Goal: Task Accomplishment & Management: Manage account settings

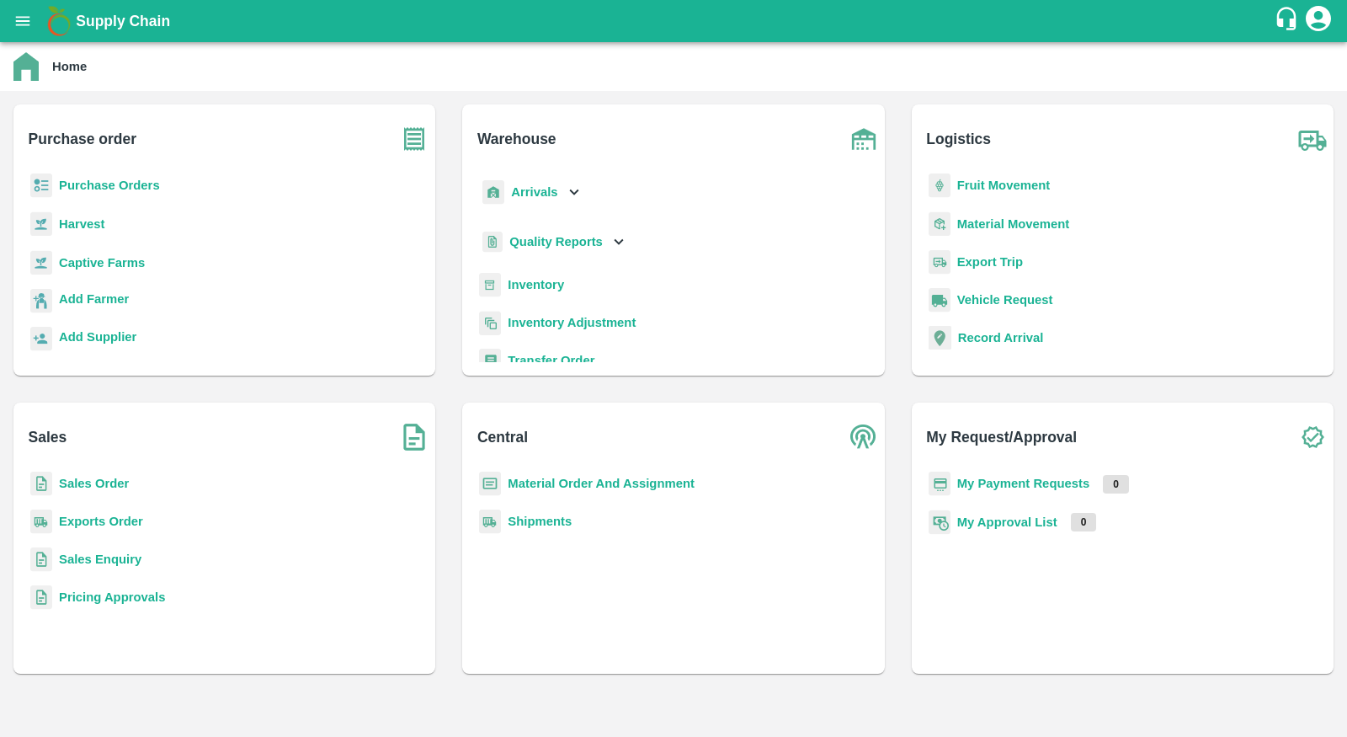
click at [132, 178] on b "Purchase Orders" at bounding box center [109, 184] width 101 height 13
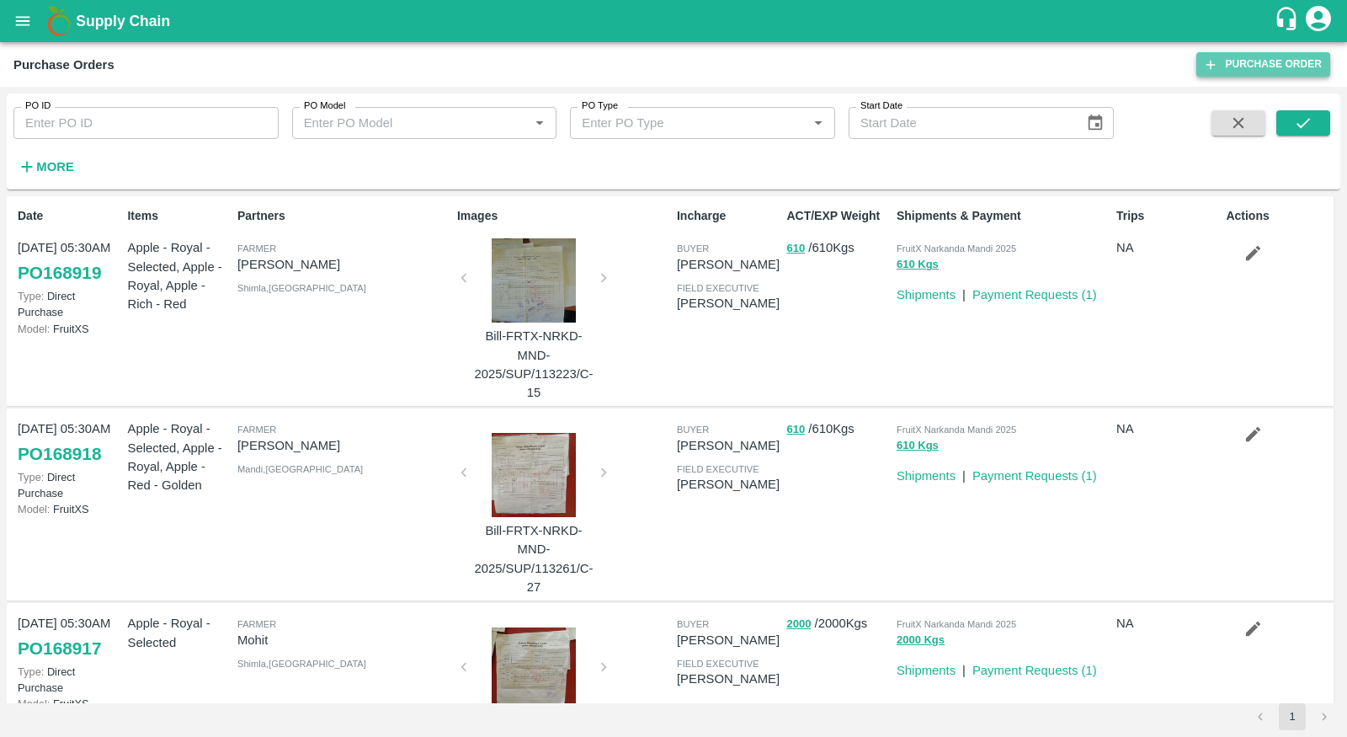
click at [1265, 56] on link "Purchase Order" at bounding box center [1263, 64] width 134 height 24
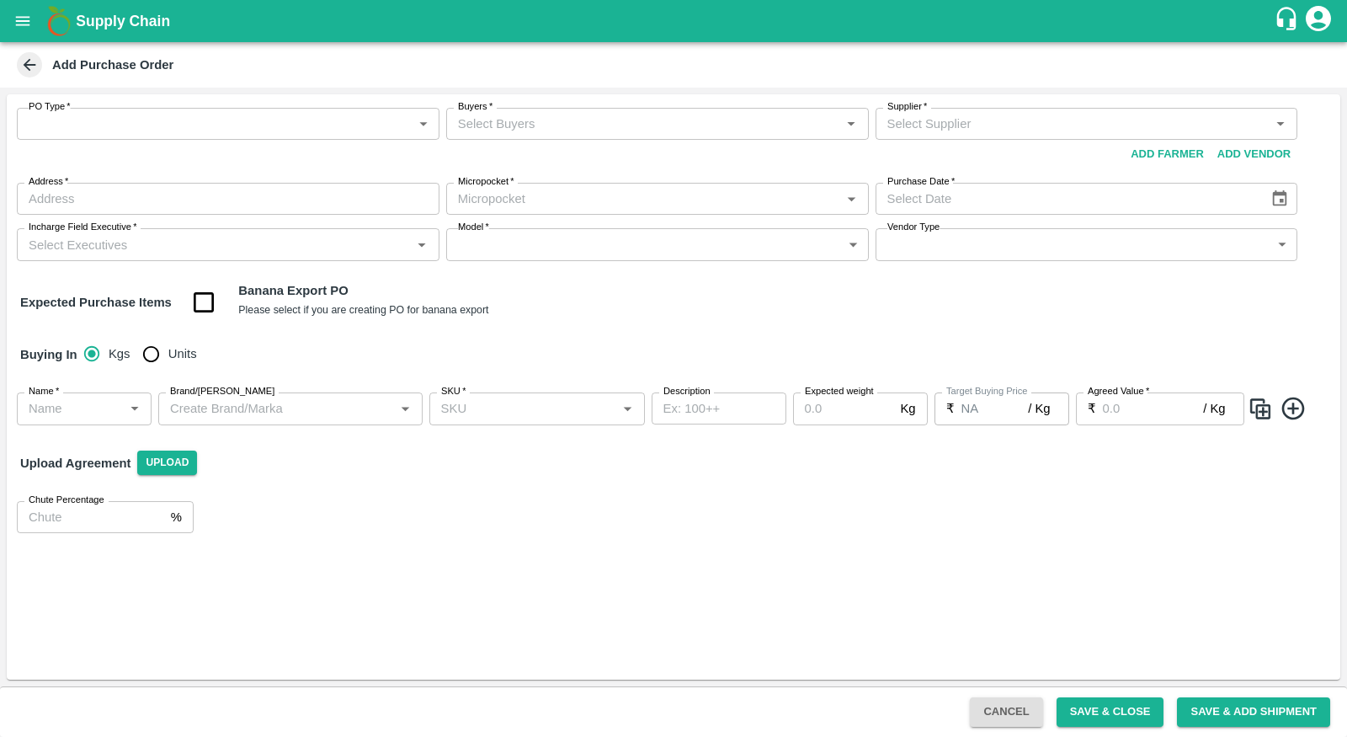
click at [316, 136] on body "Supply Chain Add Purchase Order PO Type   * ​ PO Type Buyers   * Buyers   * Sup…" at bounding box center [673, 368] width 1347 height 737
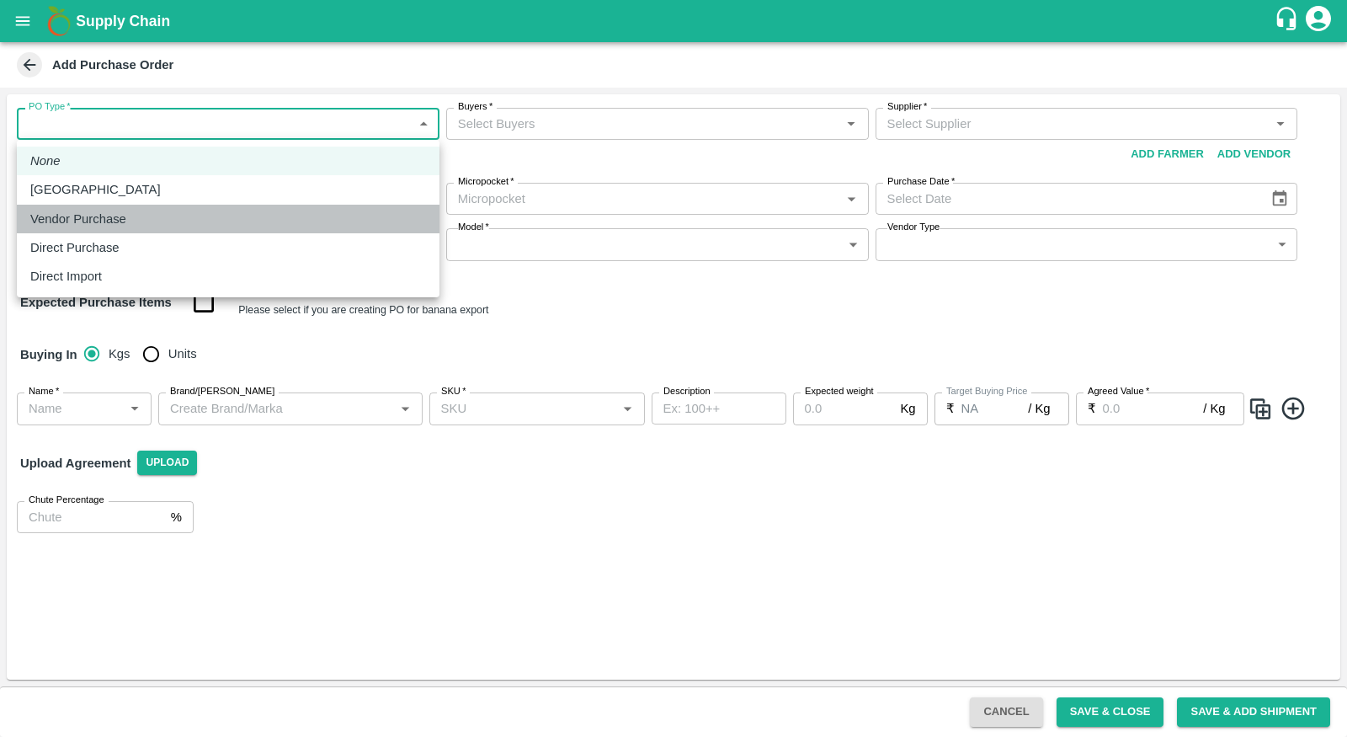
click at [309, 221] on div "Vendor Purchase" at bounding box center [228, 219] width 396 height 19
type input "2"
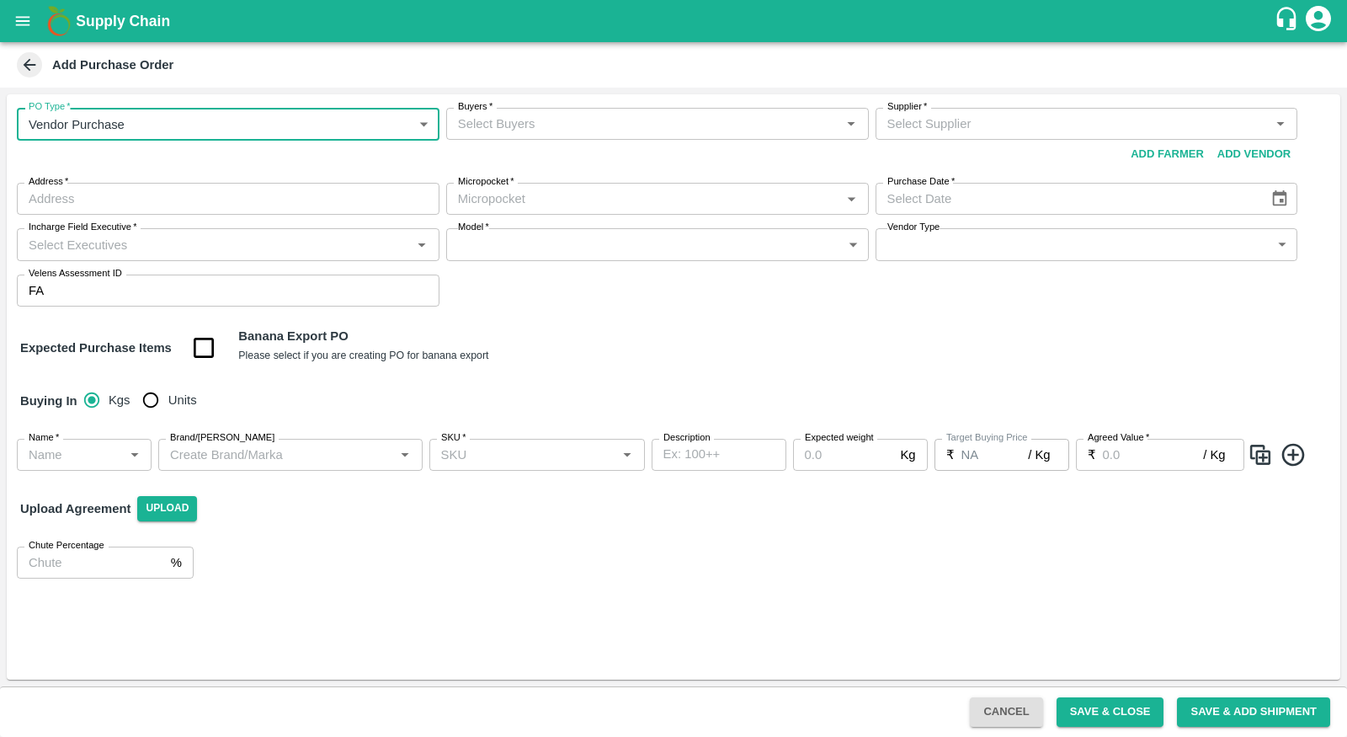
click at [662, 130] on input "Buyers   *" at bounding box center [643, 124] width 385 height 22
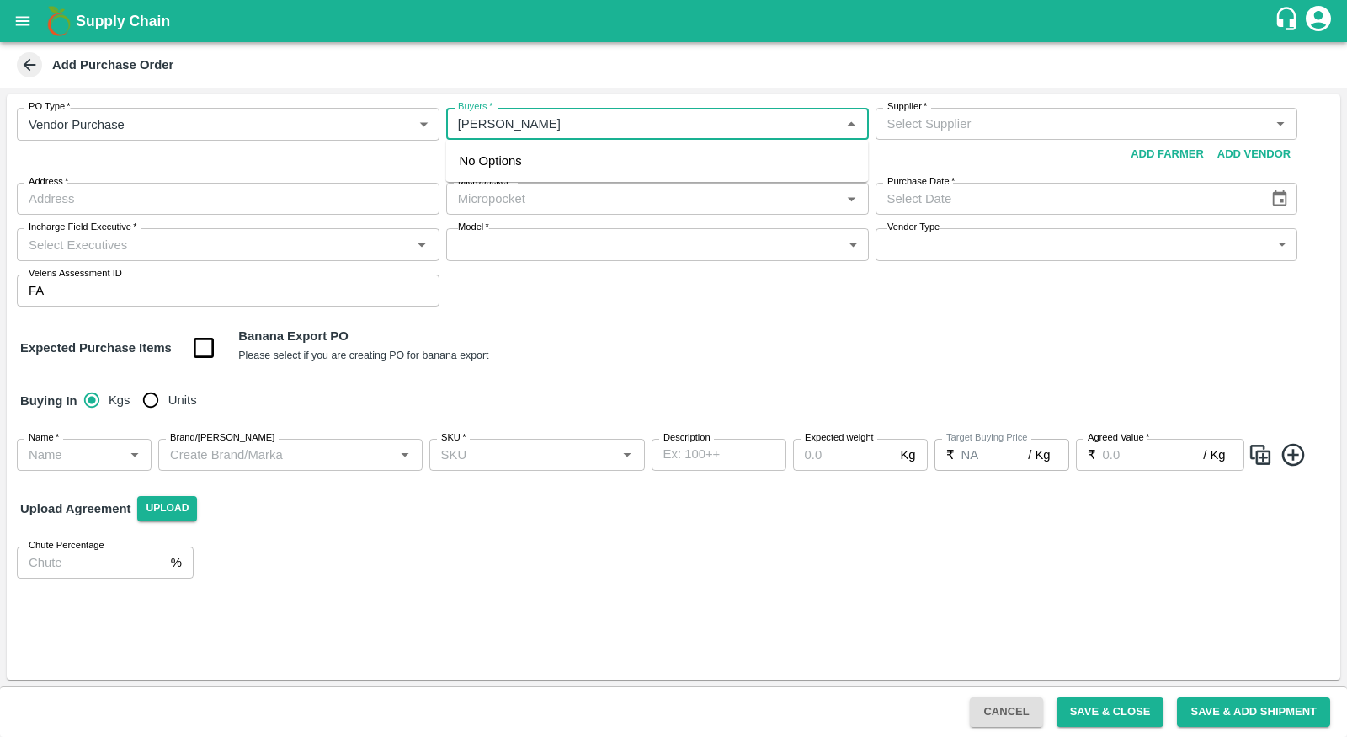
type input "neeti jain"
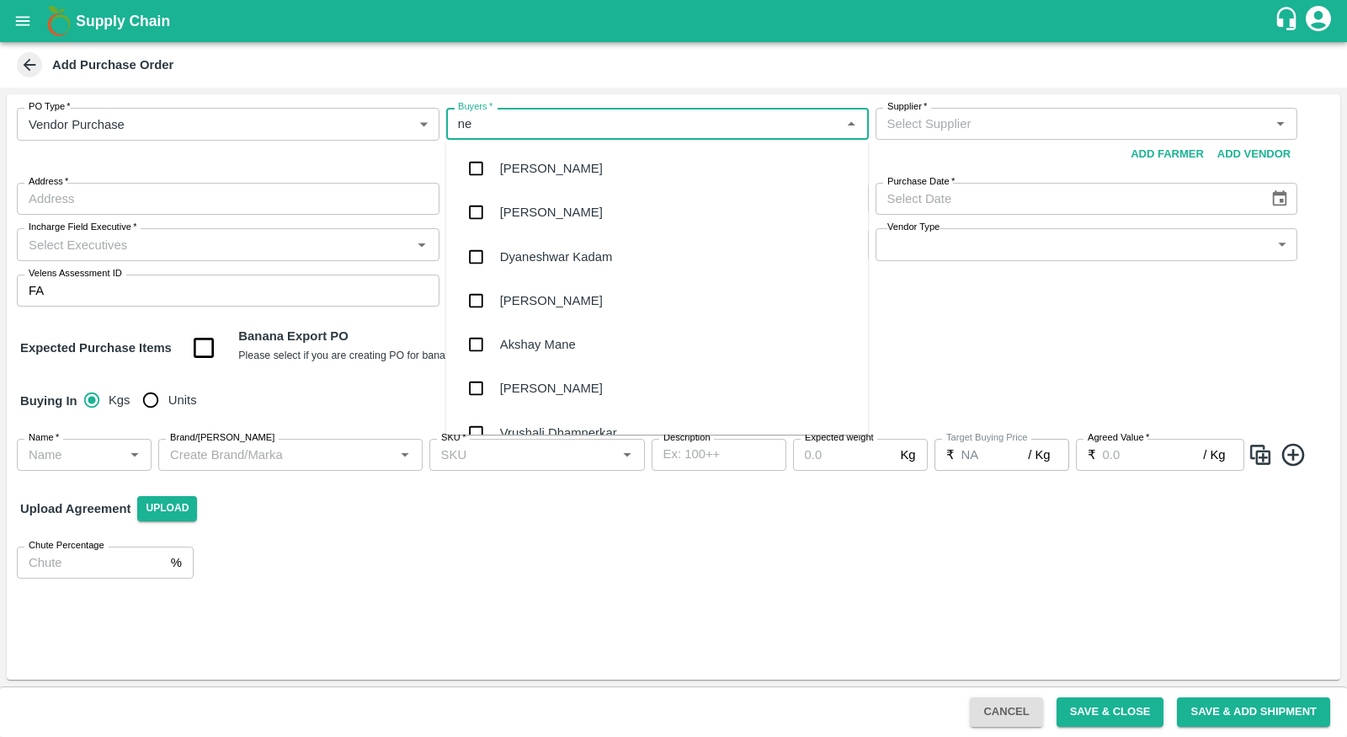
type input "nee"
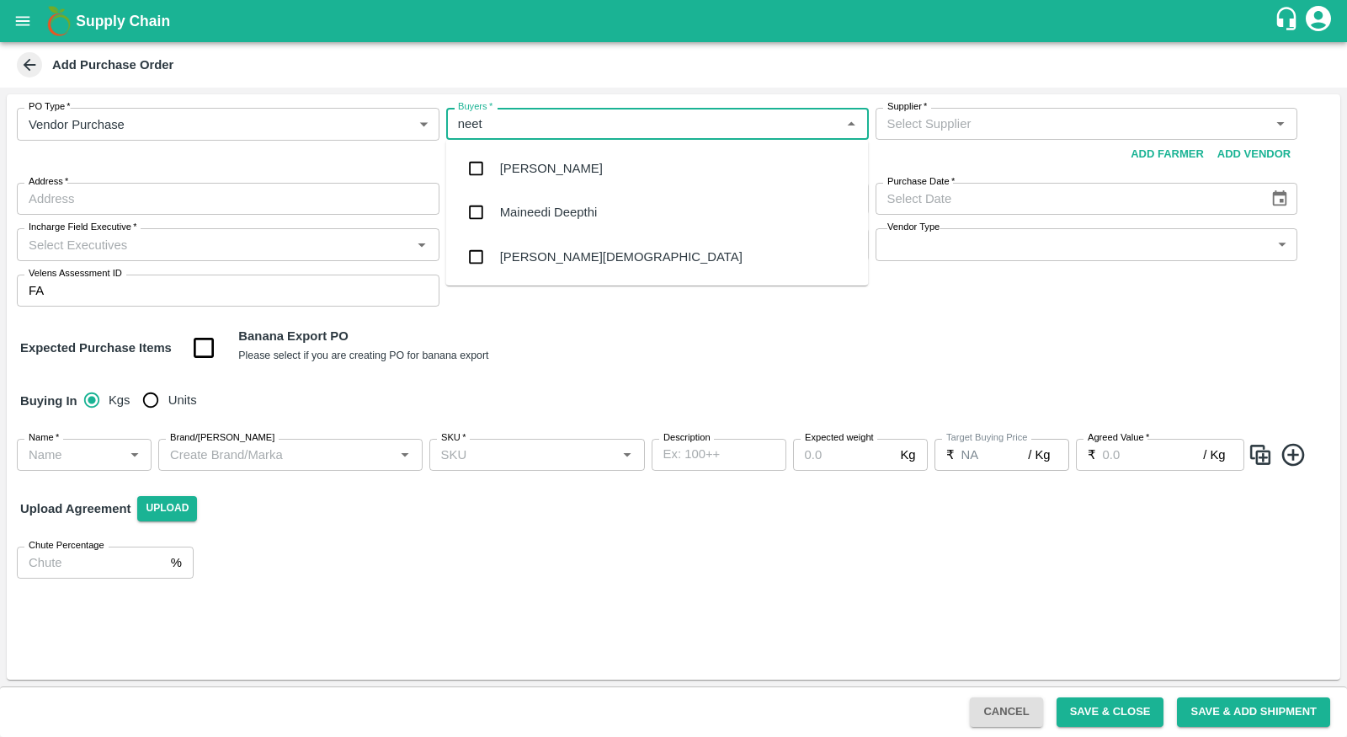
type input "neeti"
click at [631, 173] on div "Neeti Jain" at bounding box center [656, 168] width 423 height 44
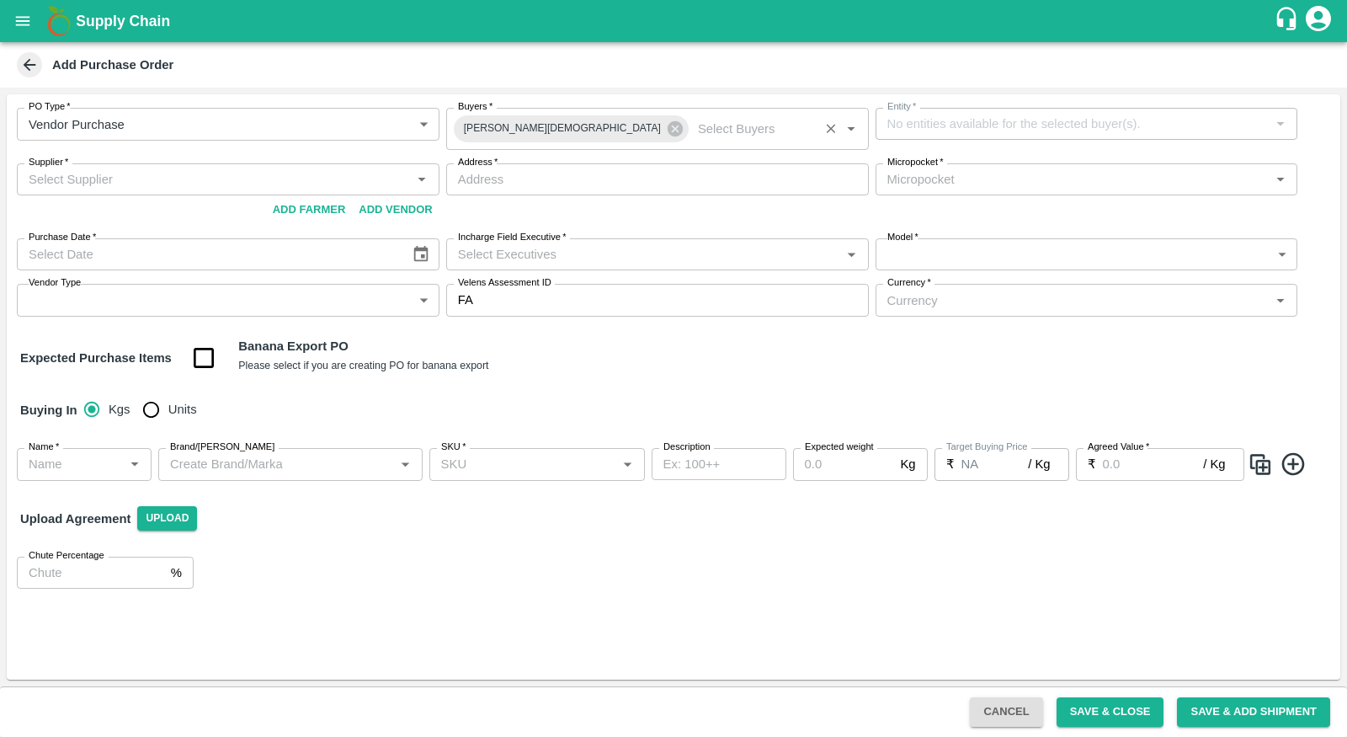
click at [737, 111] on div "Neeti Jain Buyers   *" at bounding box center [657, 129] width 423 height 42
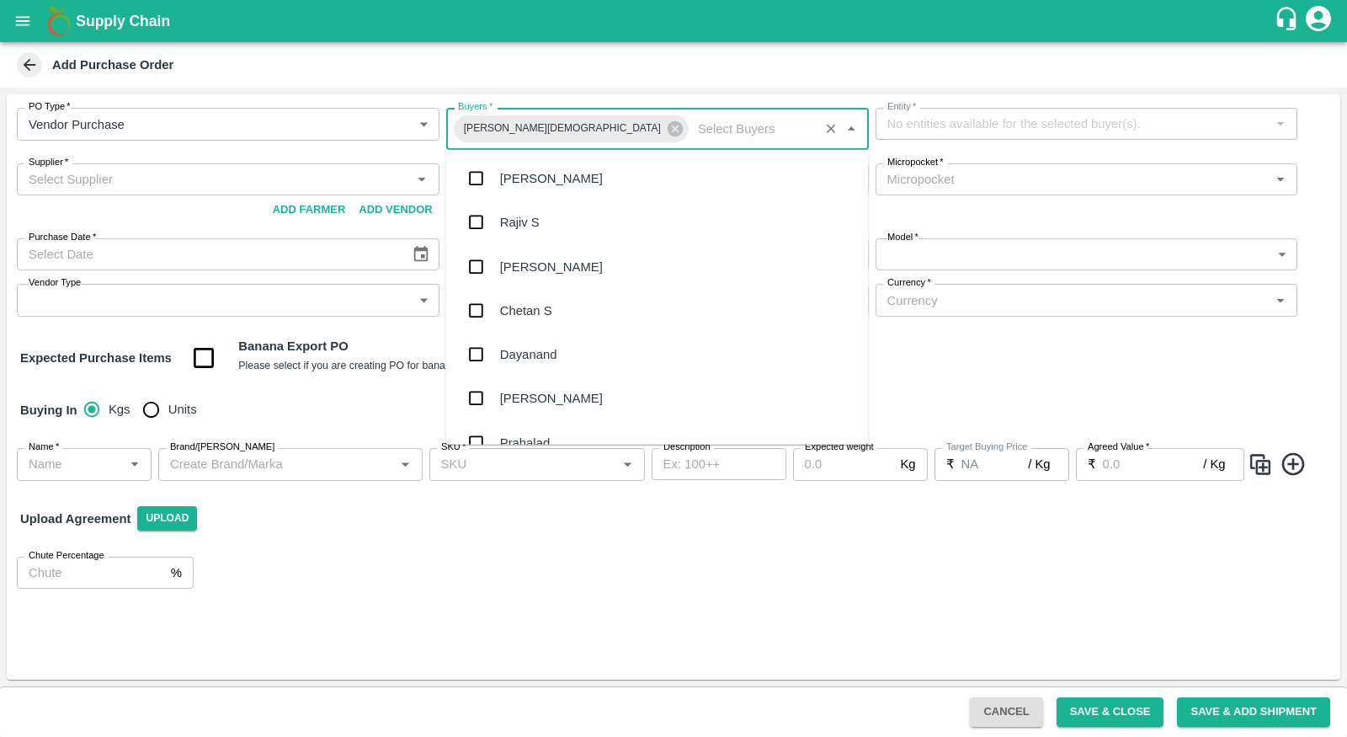
scroll to position [9347, 0]
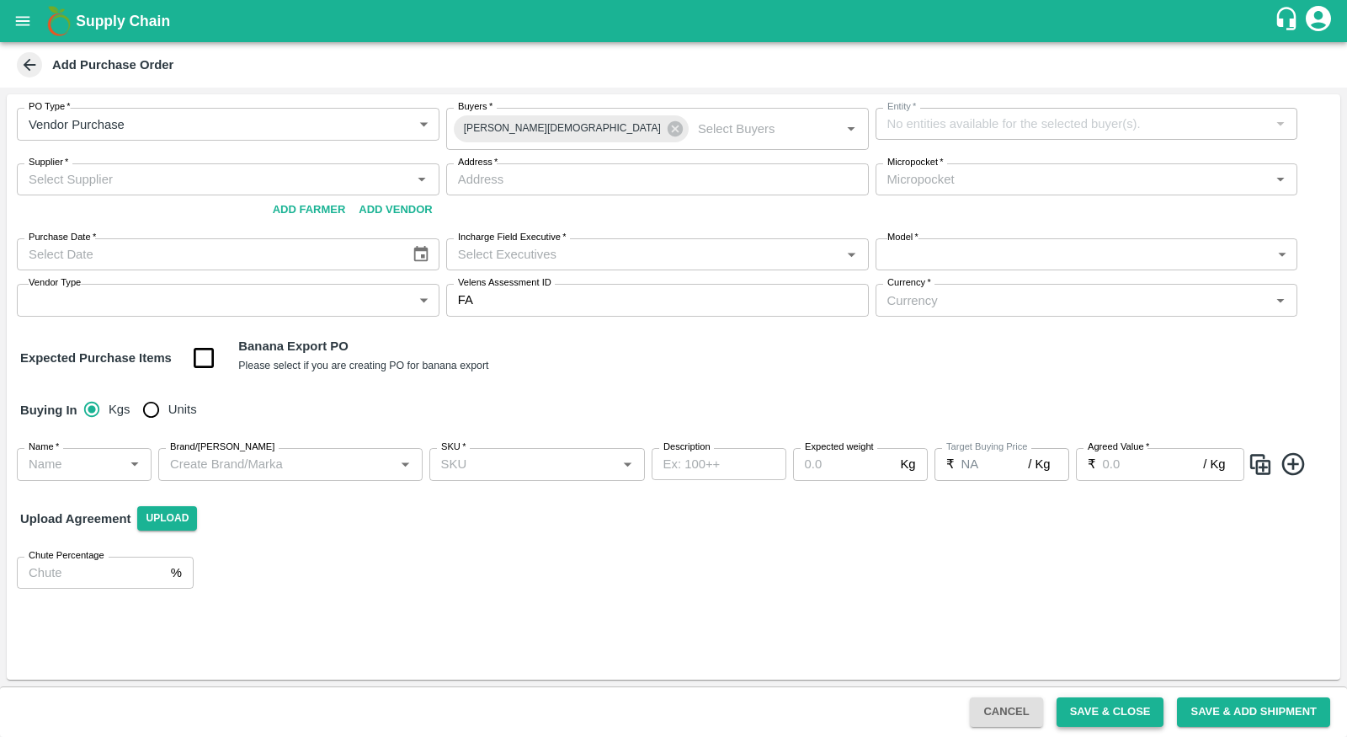
click at [1114, 705] on button "Save & Close" at bounding box center [1111, 711] width 108 height 29
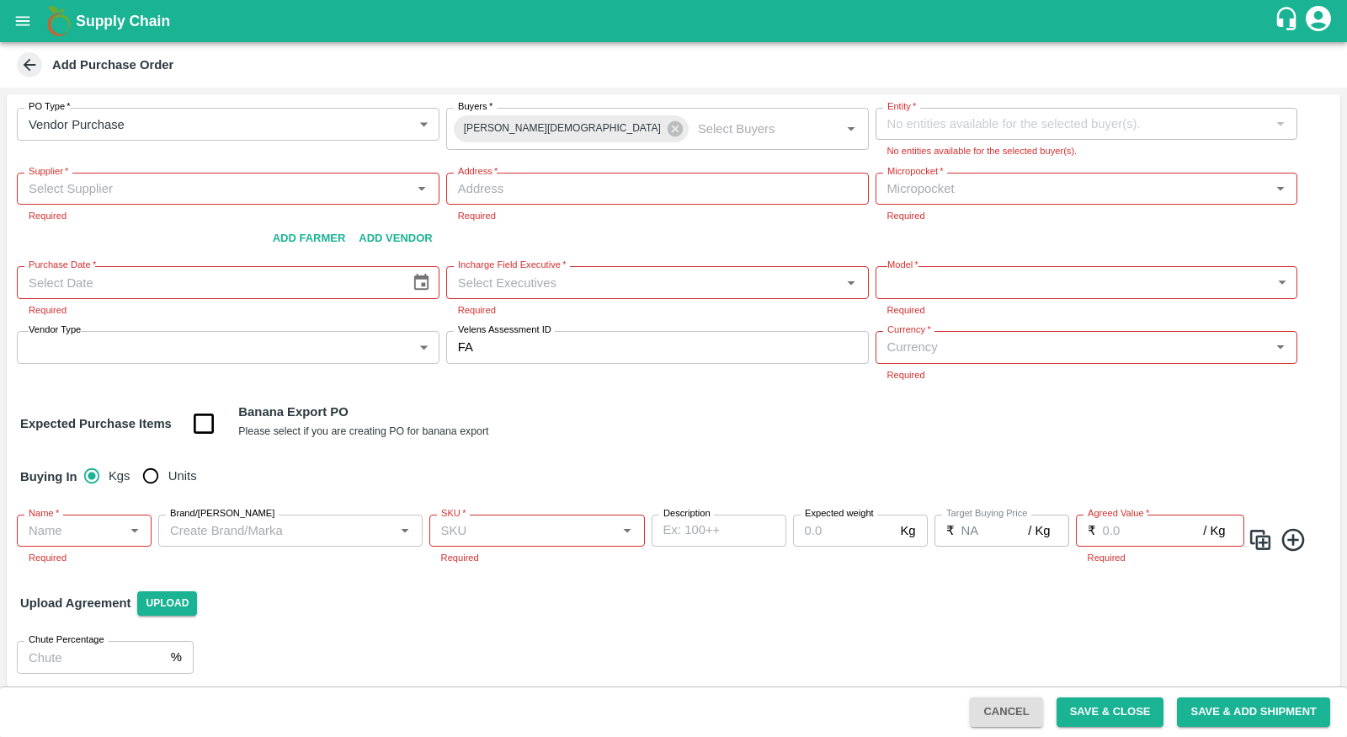
click at [928, 103] on div "PO Type   * Vendor Purchase 2 PO Type Buyers   * Neeti Jain Buyers   * Entity  …" at bounding box center [673, 244] width 1333 height 301
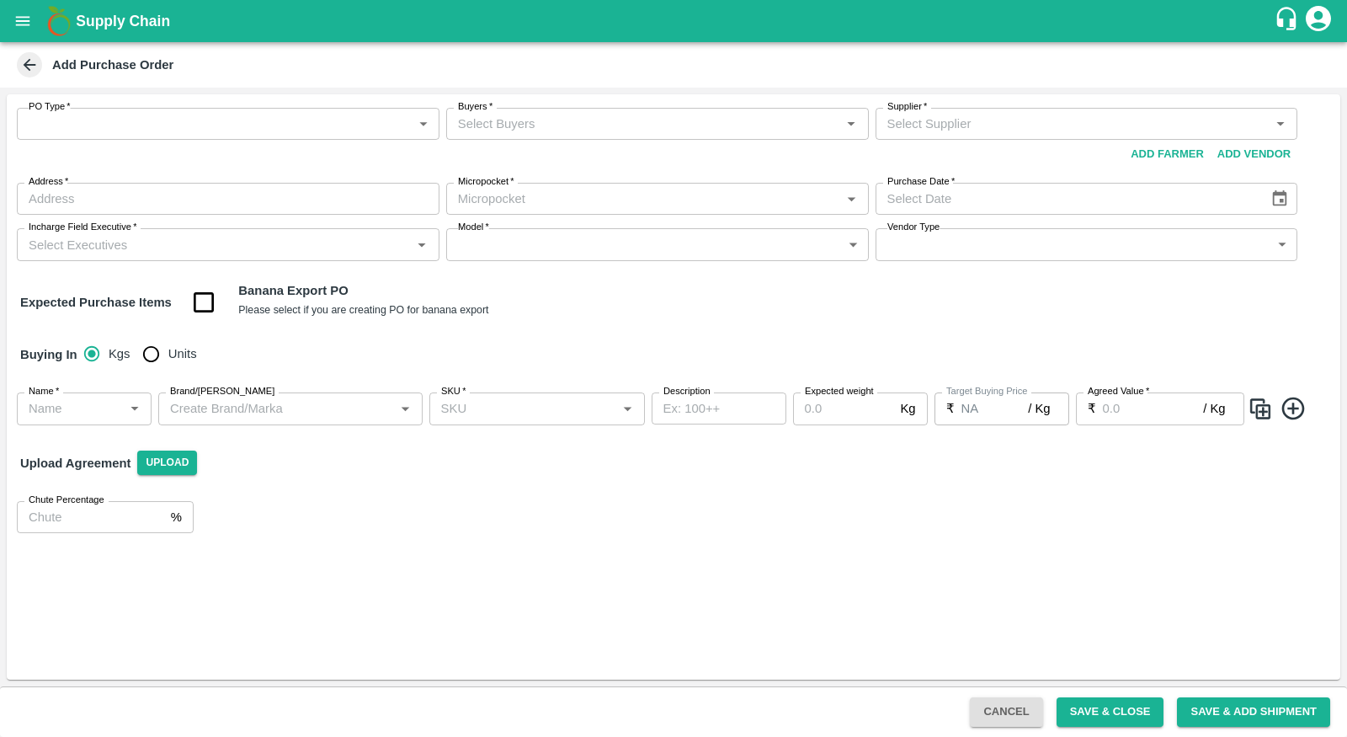
click at [327, 138] on body "Supply Chain Add Purchase Order PO Type   * ​ PO Type Buyers   * Buyers   * Sup…" at bounding box center [673, 368] width 1347 height 737
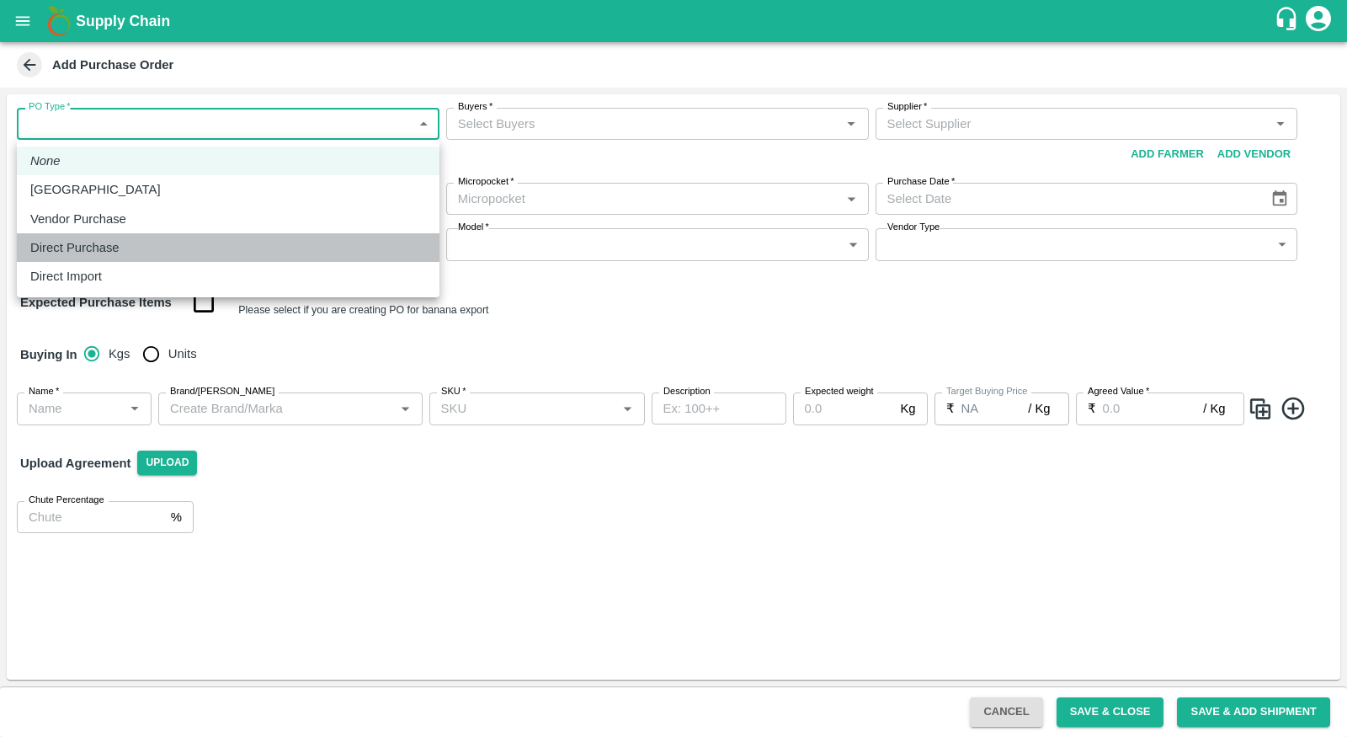
click at [303, 252] on div "Direct Purchase" at bounding box center [228, 247] width 396 height 19
type input "3"
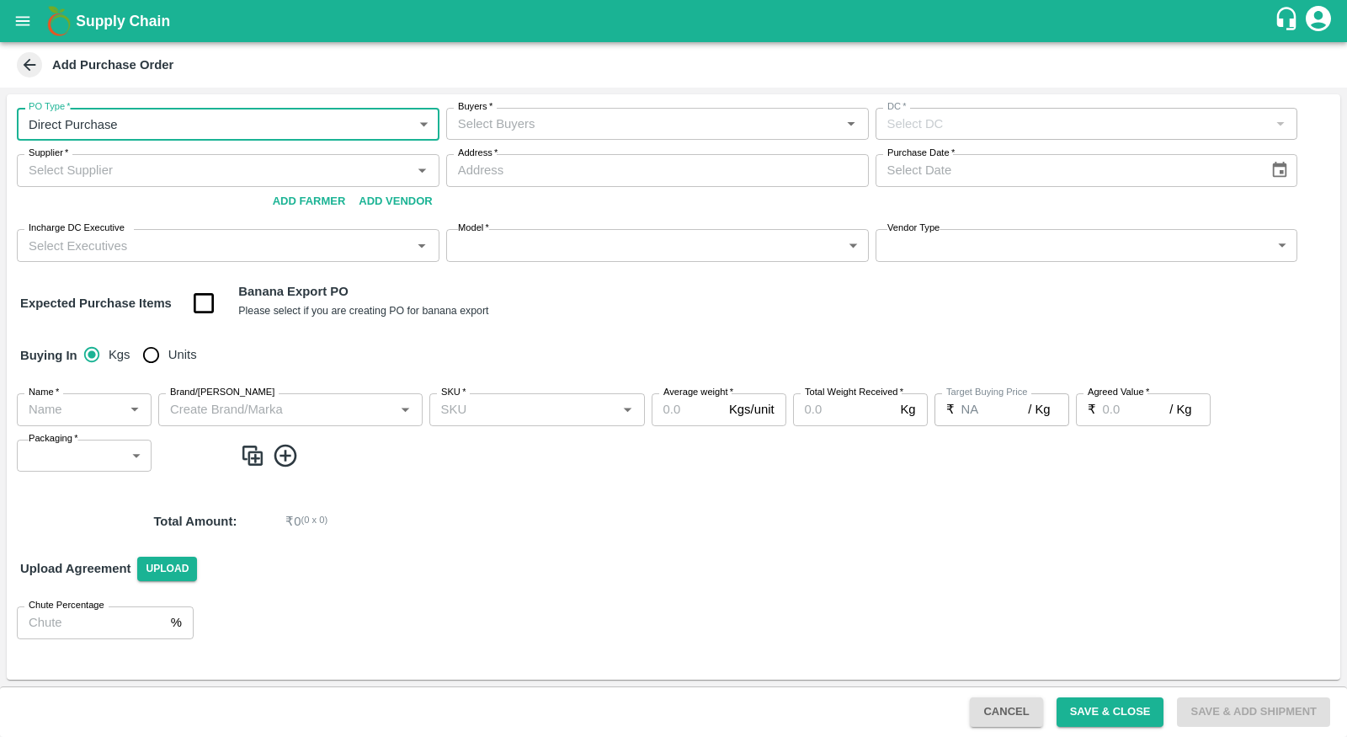
click at [599, 120] on input "Buyers   *" at bounding box center [643, 124] width 385 height 22
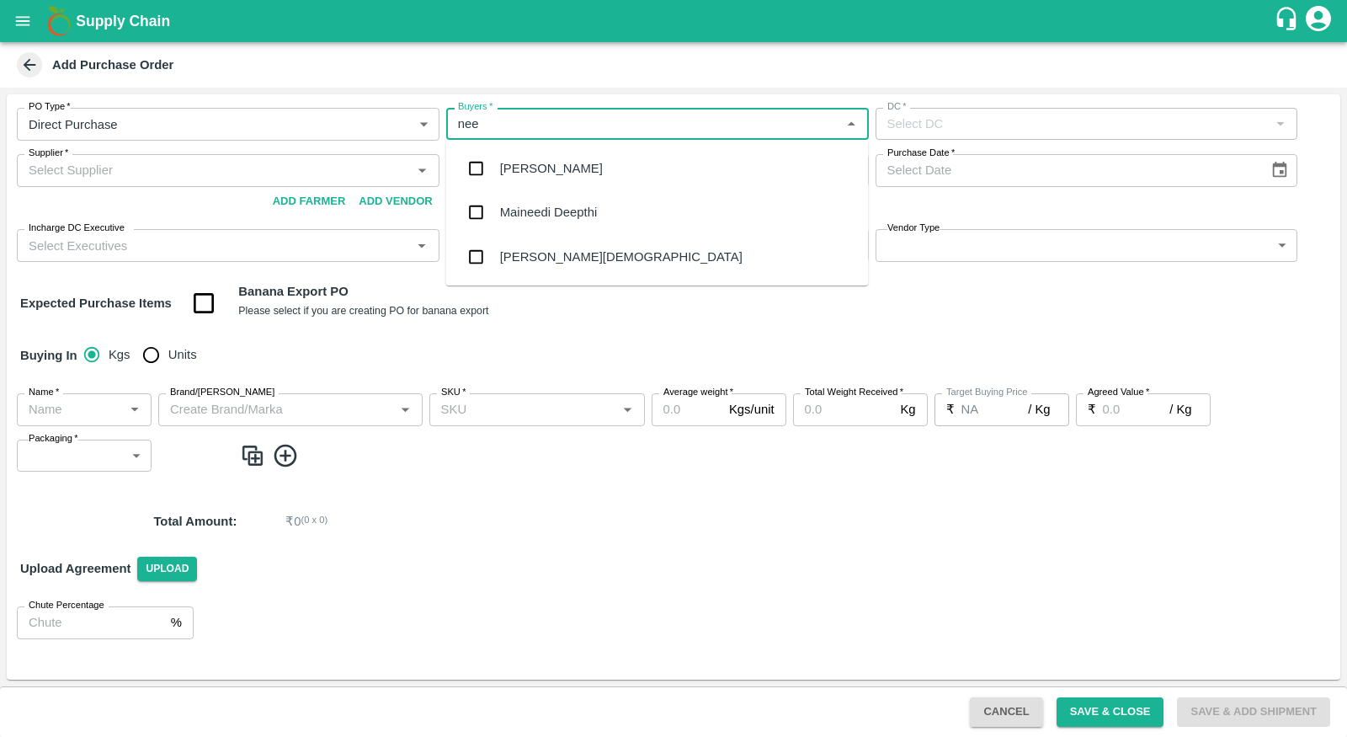
type input "neet"
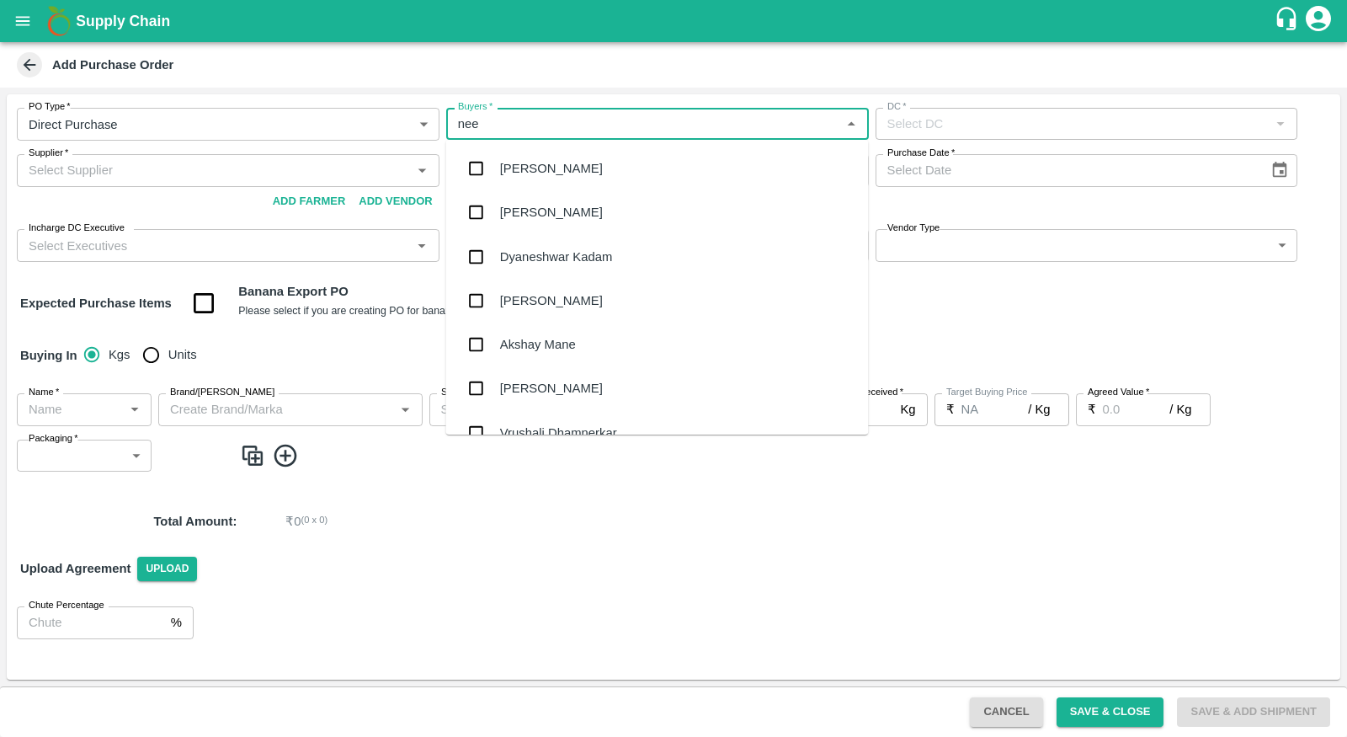
type input "neet"
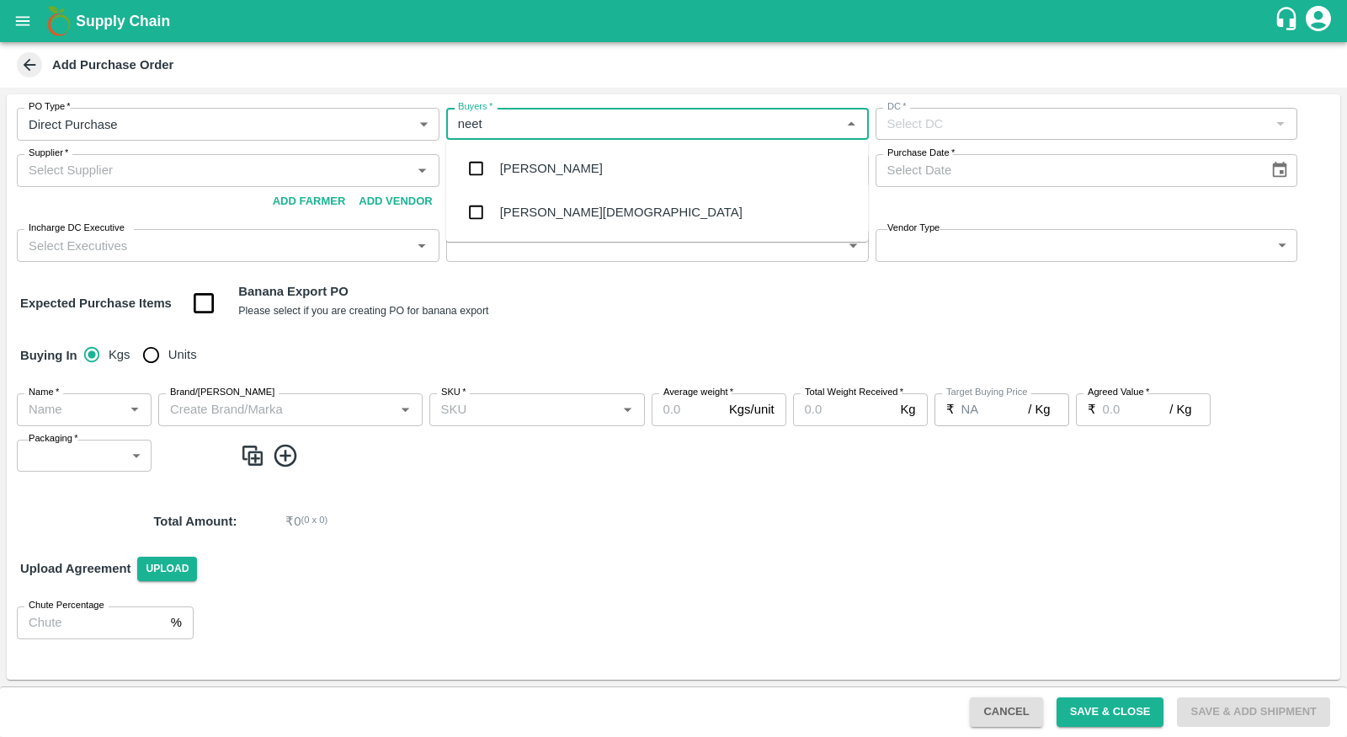
click at [612, 203] on div "[PERSON_NAME][DEMOGRAPHIC_DATA]" at bounding box center [656, 212] width 423 height 44
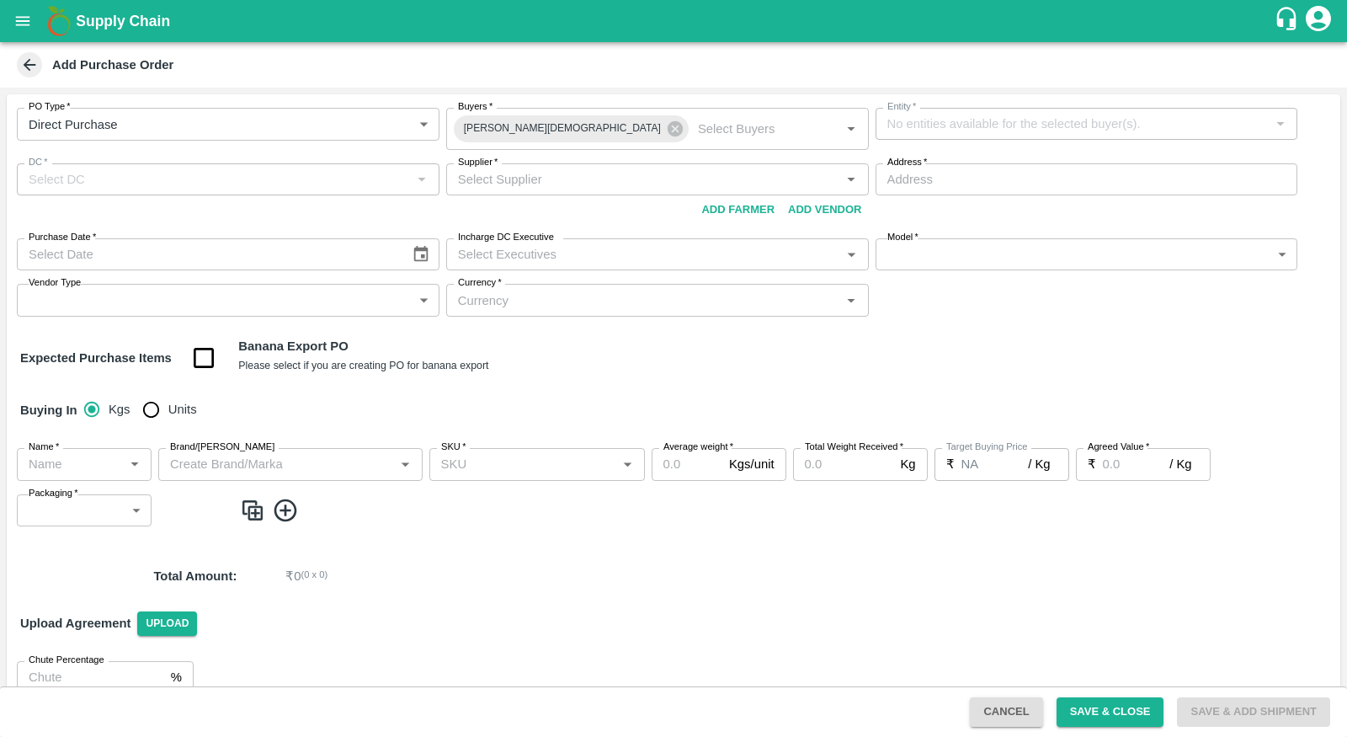
click at [1311, 17] on icon "account of current user" at bounding box center [1318, 18] width 25 height 25
click at [1283, 81] on li "Logout" at bounding box center [1339, 89] width 167 height 29
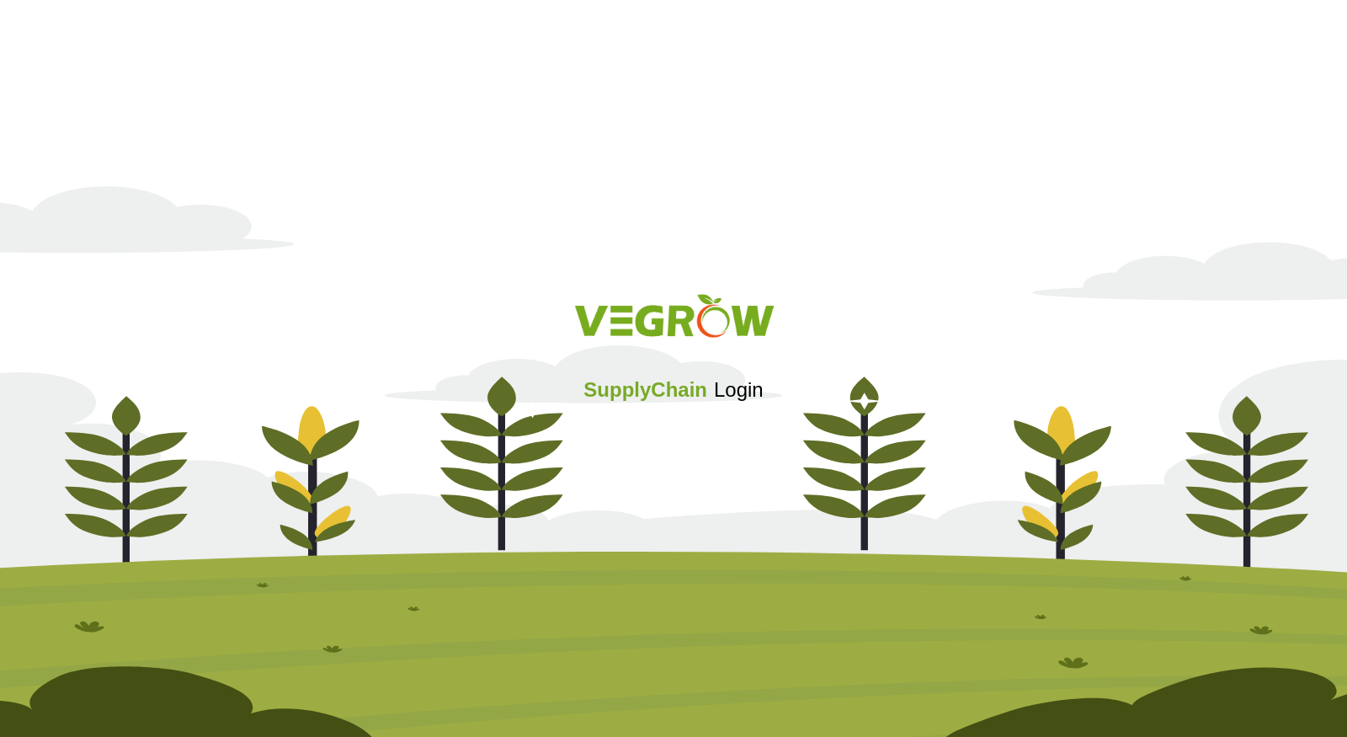
click at [659, 415] on div "SupplyChain Login" at bounding box center [673, 368] width 1347 height 201
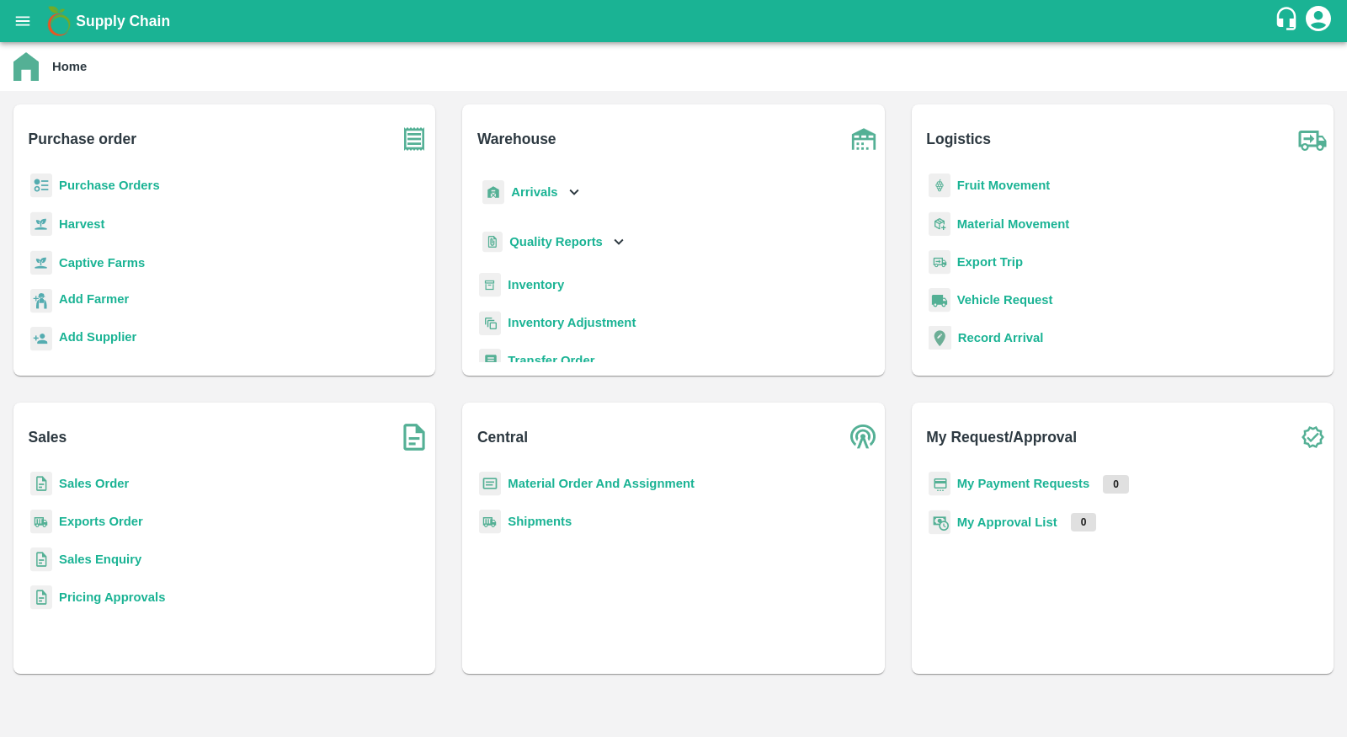
click at [140, 179] on b "Purchase Orders" at bounding box center [109, 184] width 101 height 13
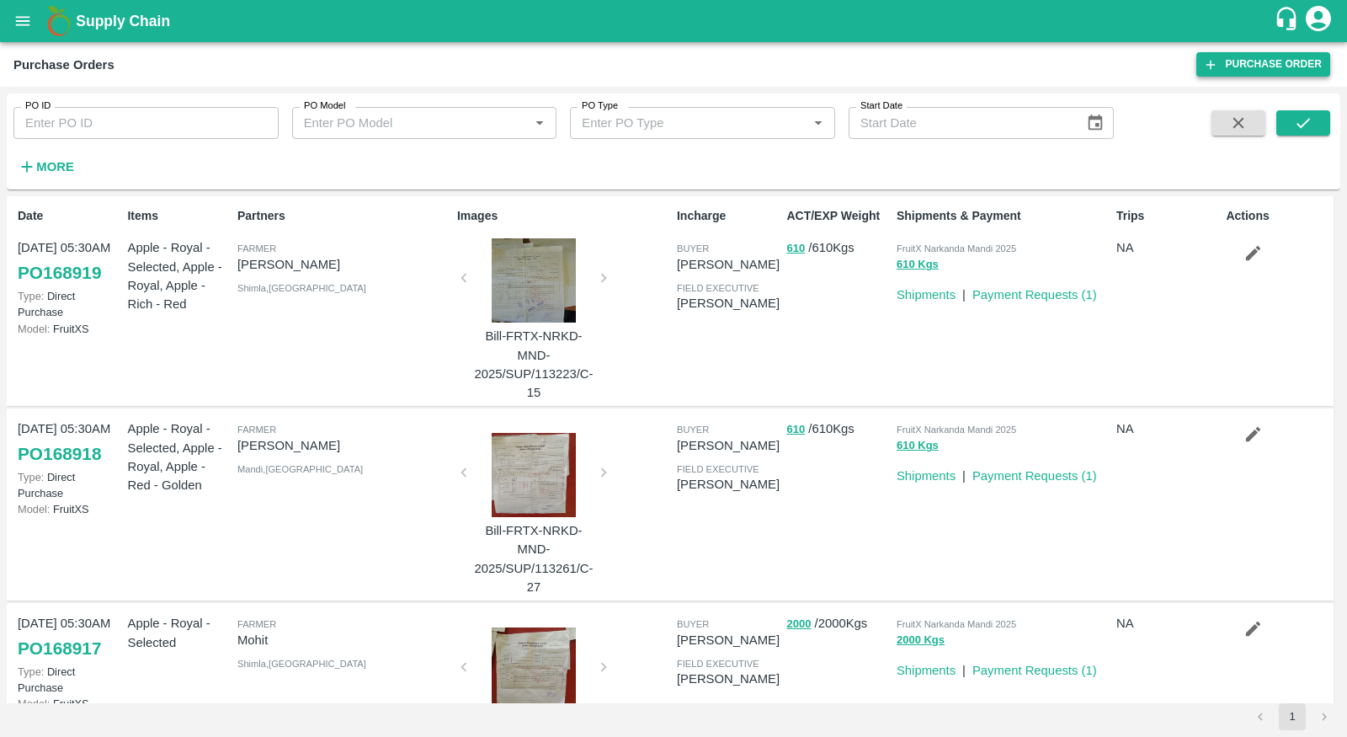
click at [1266, 65] on link "Purchase Order" at bounding box center [1263, 64] width 134 height 24
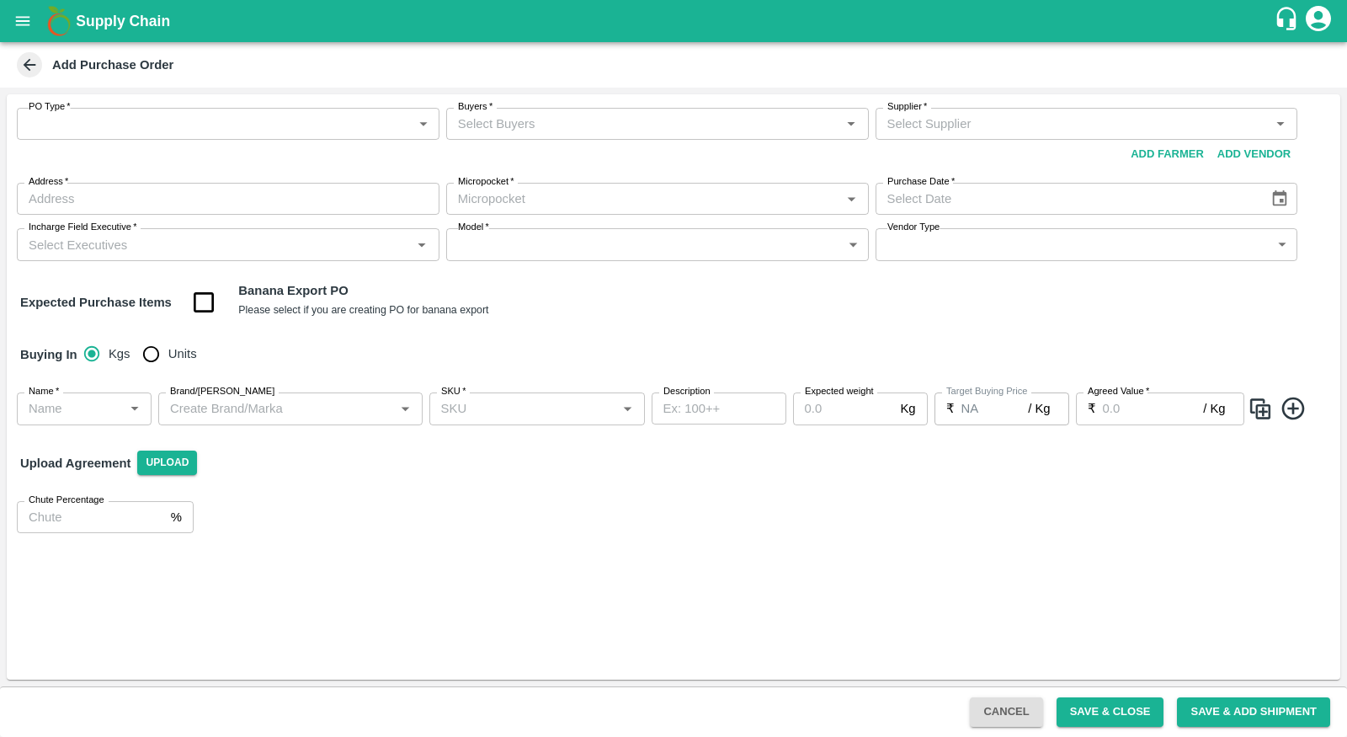
click at [146, 118] on body "Supply Chain Add Purchase Order PO Type   * ​ PO Type Buyers   * Buyers   * Sup…" at bounding box center [673, 368] width 1347 height 737
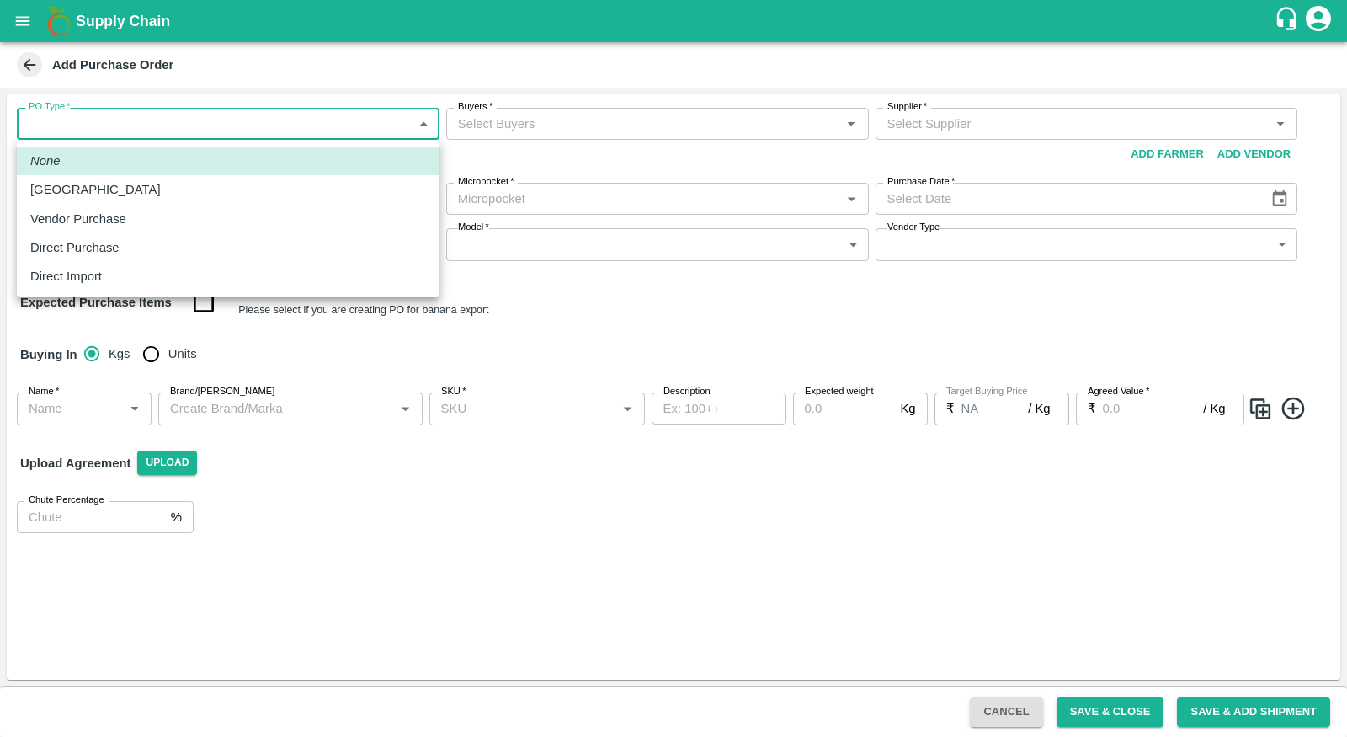
click at [161, 210] on div "Vendor Purchase" at bounding box center [228, 219] width 396 height 19
type input "2"
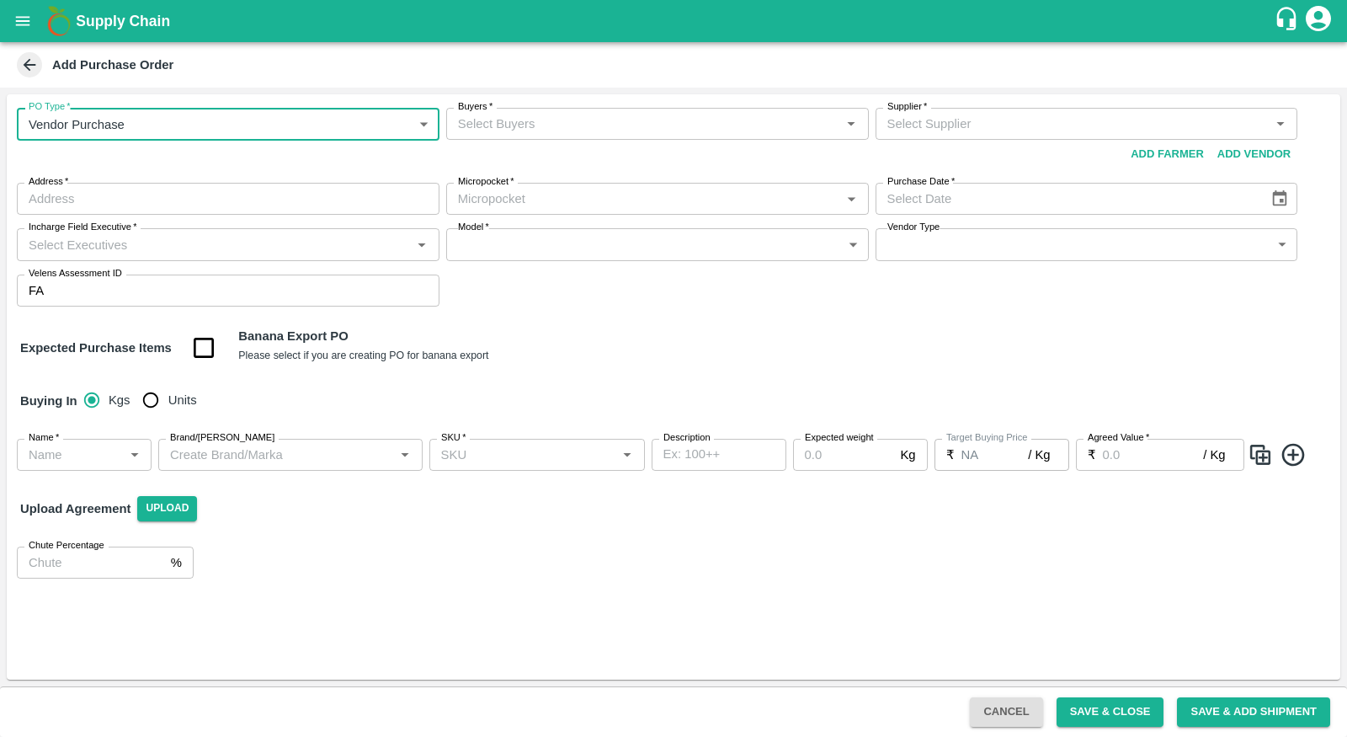
click at [501, 111] on div "Buyers   *" at bounding box center [657, 124] width 423 height 32
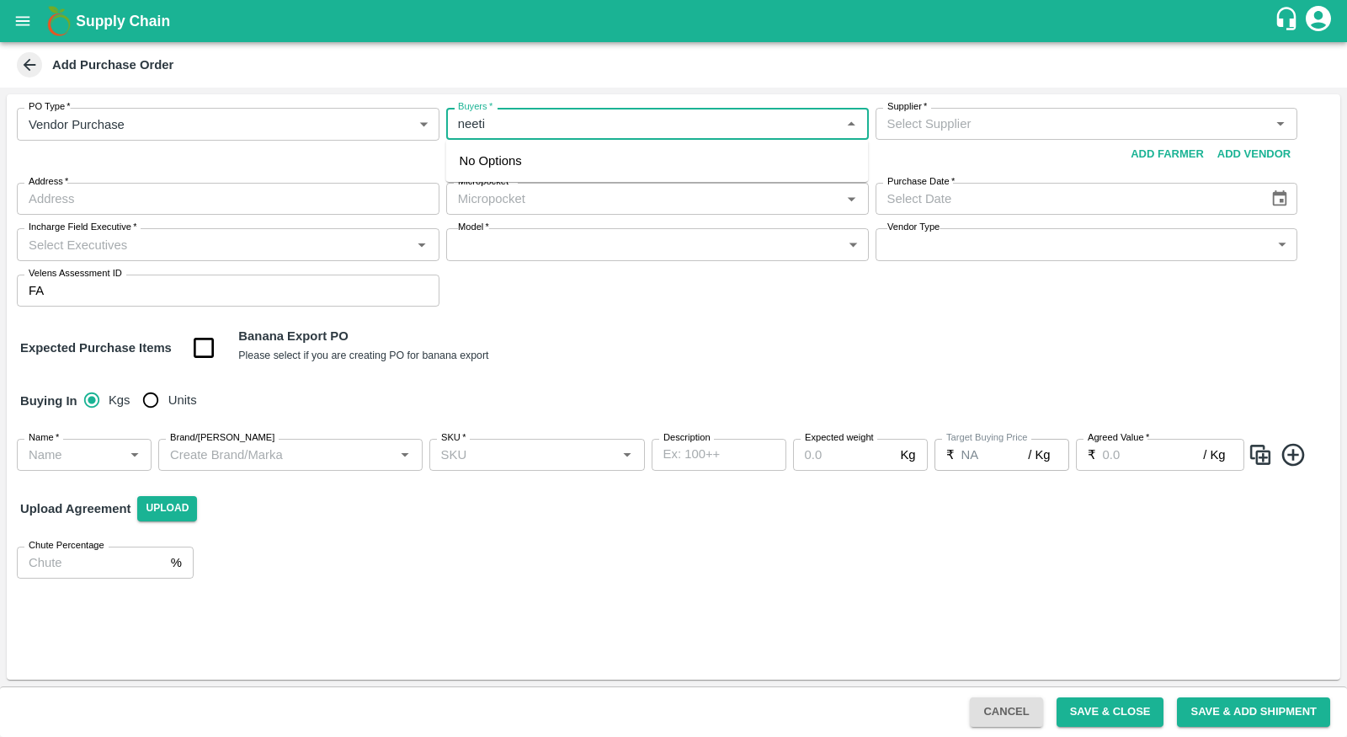
click at [501, 111] on div "Buyers   *" at bounding box center [657, 124] width 423 height 32
click at [517, 157] on span "No Options" at bounding box center [490, 160] width 62 height 13
type input "neeti"
click at [689, 160] on div "Neeti Jain" at bounding box center [656, 168] width 423 height 44
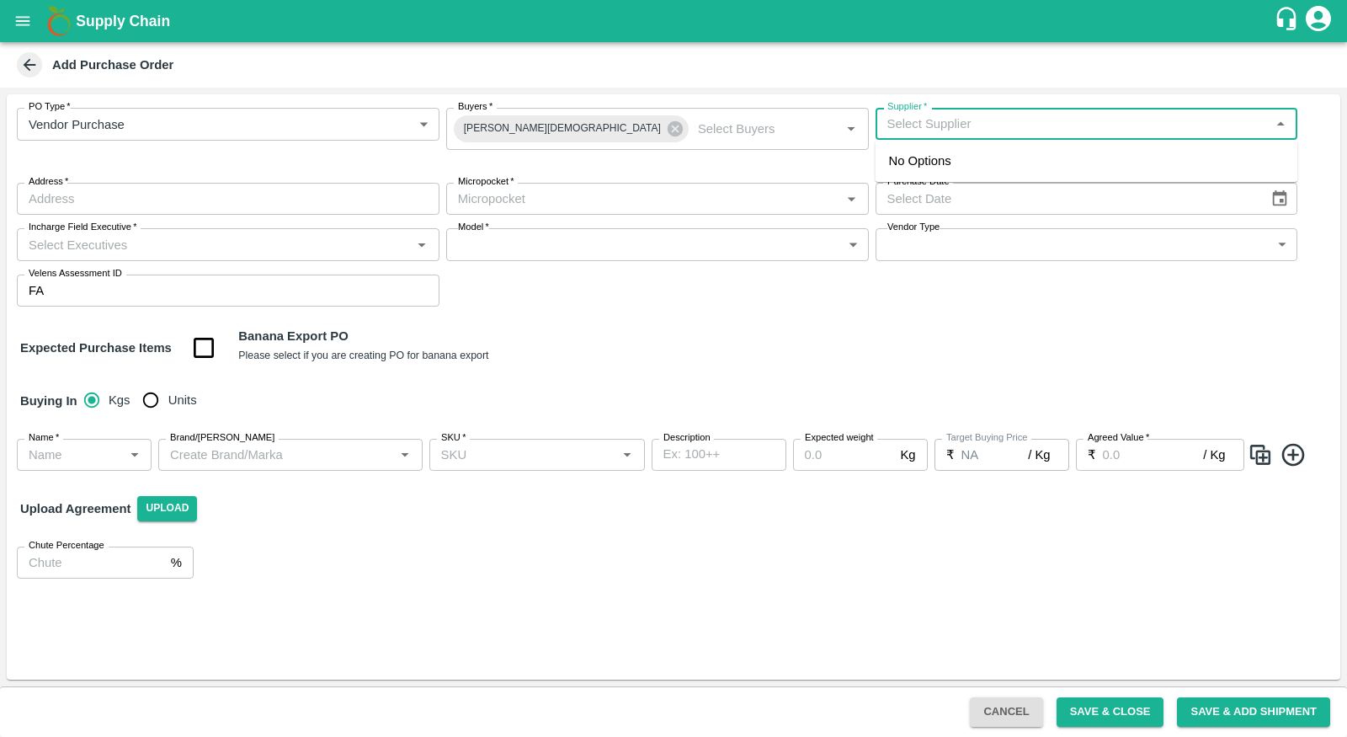
click at [1003, 121] on input "Supplier   *" at bounding box center [1073, 124] width 385 height 22
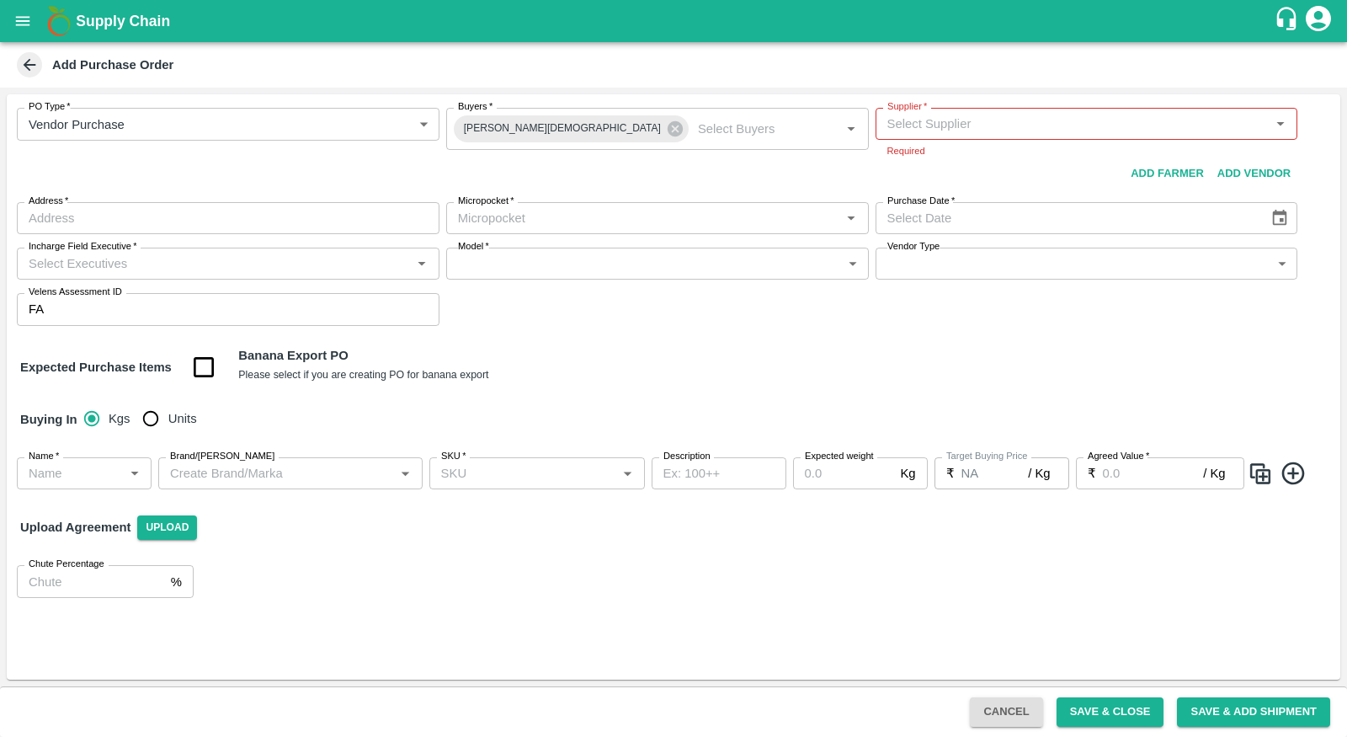
click at [929, 77] on div "Add Purchase Order" at bounding box center [671, 64] width 1317 height 25
click at [923, 146] on p "Required" at bounding box center [1086, 150] width 399 height 15
click at [923, 125] on input "Supplier   *" at bounding box center [1073, 124] width 385 height 22
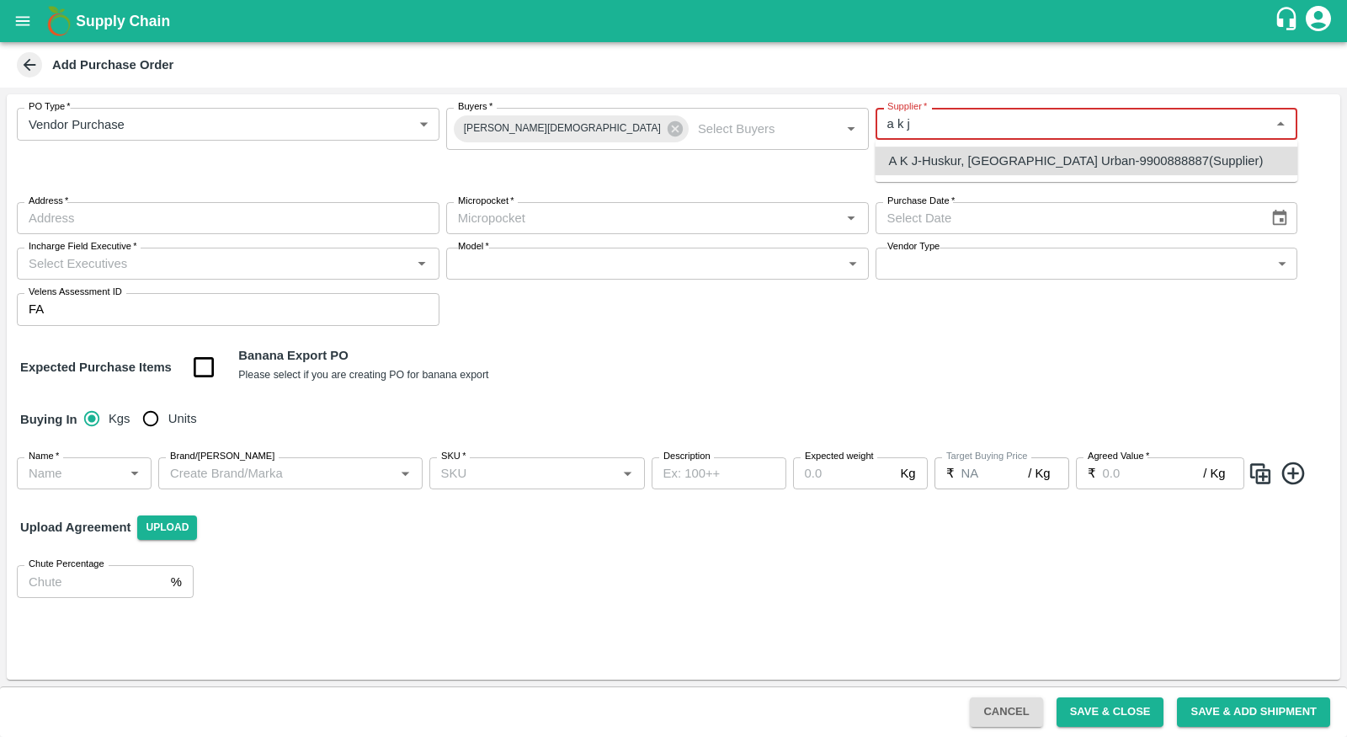
type input "A K J-Huskur, Bangalore Urban-9900888887(Supplier)"
type input "Huskur, Bangalore Urban, Gulimangala, Karnataka"
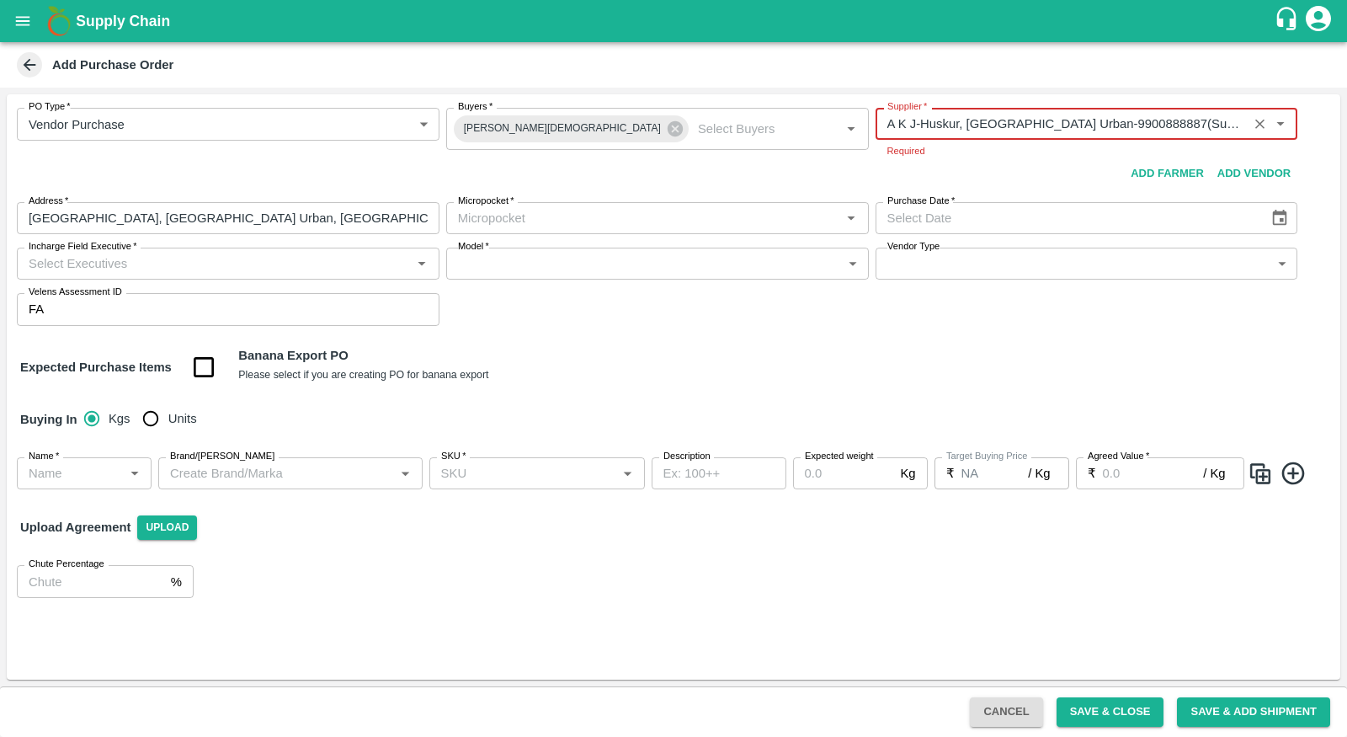
type input "A K J-Huskur, Bangalore Urban-9900888887(Supplier)"
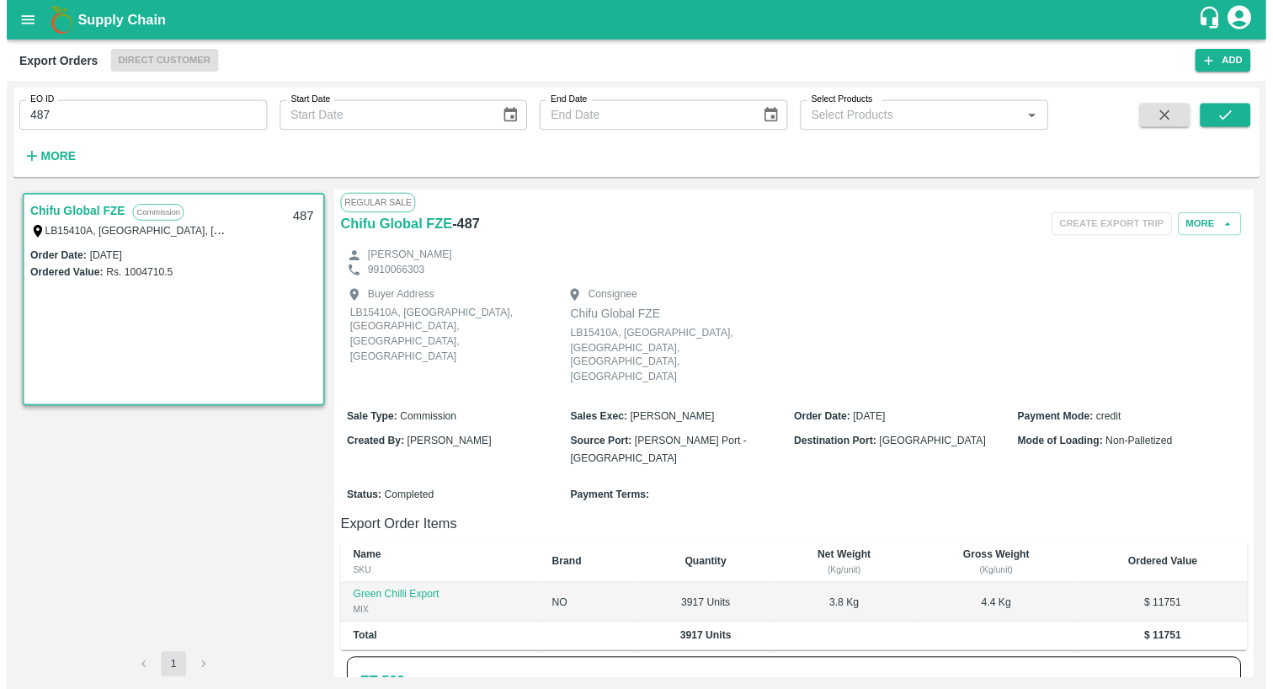
scroll to position [223, 0]
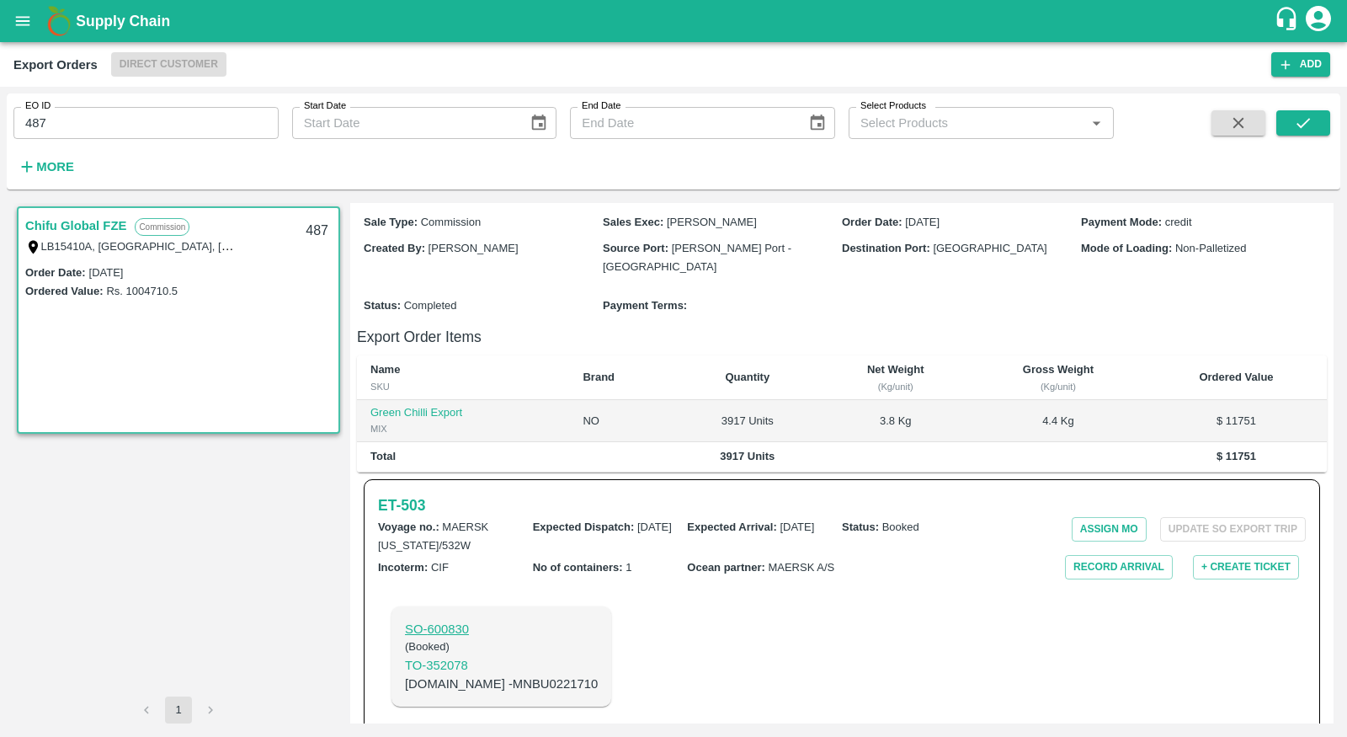
click at [444, 620] on p "SO- 600830" at bounding box center [501, 629] width 193 height 19
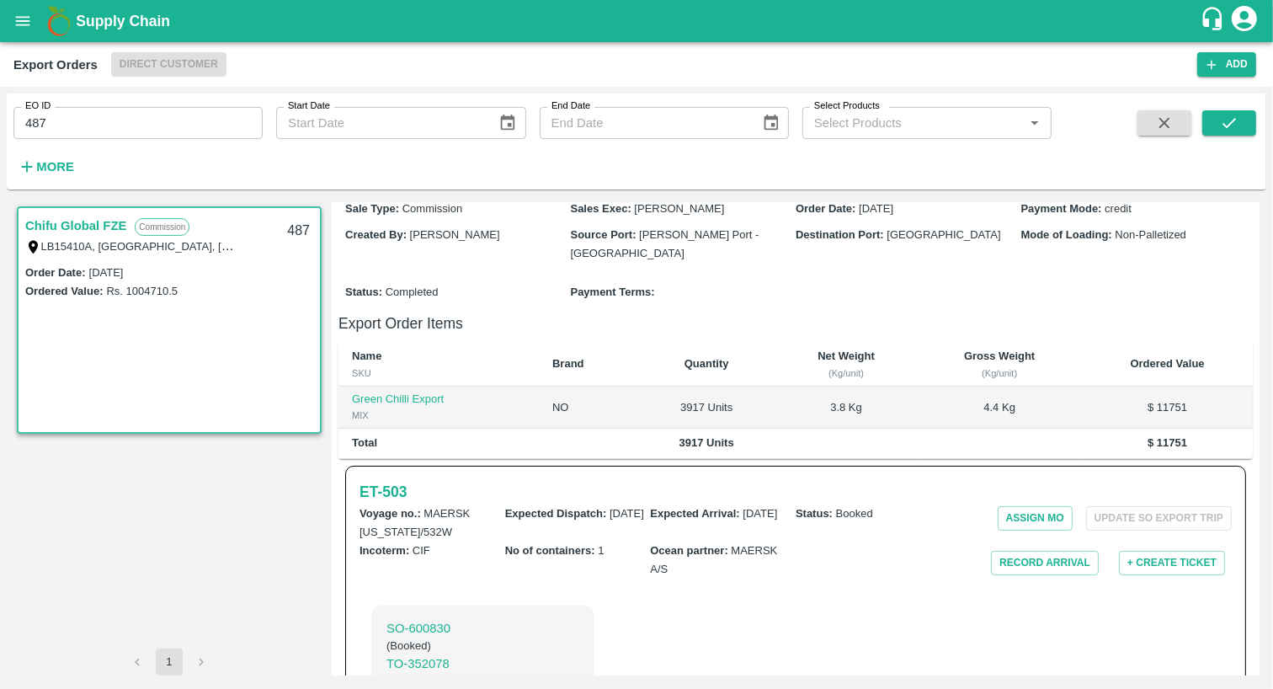
scroll to position [285, 0]
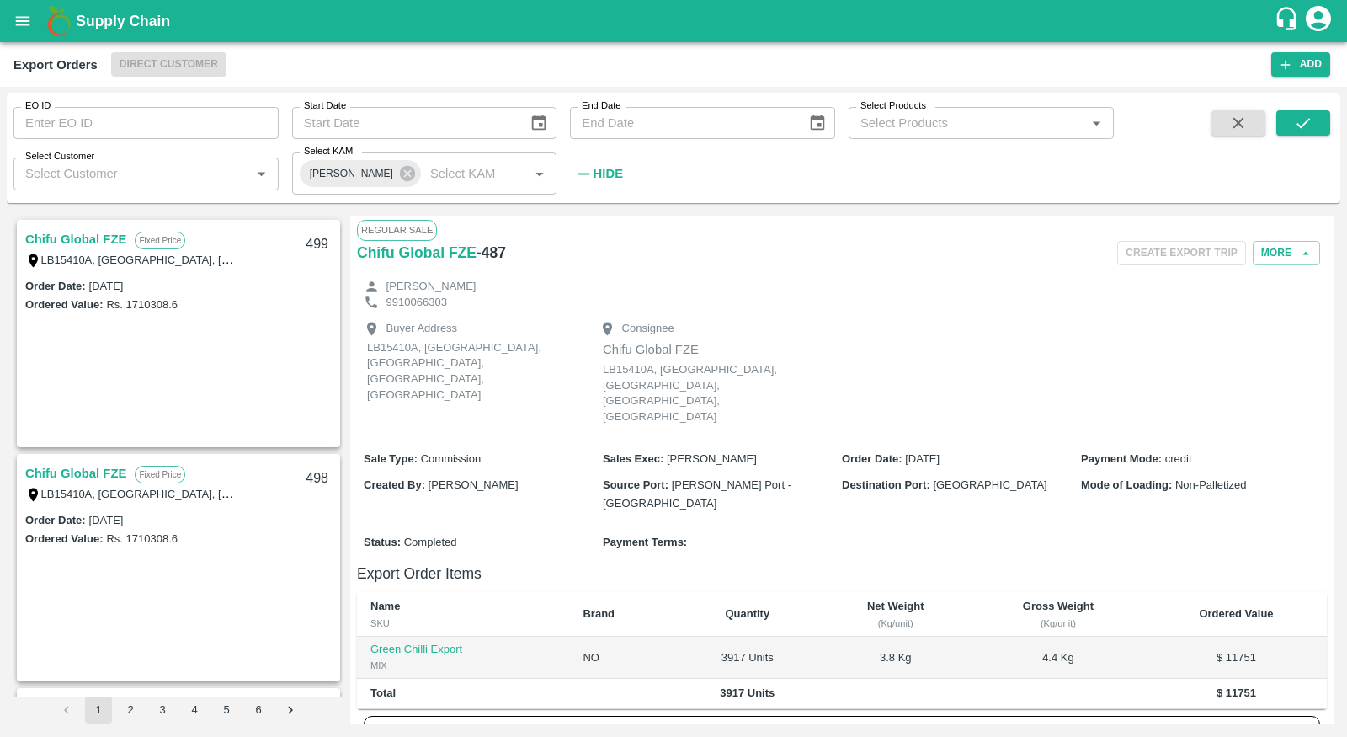
scroll to position [237, 0]
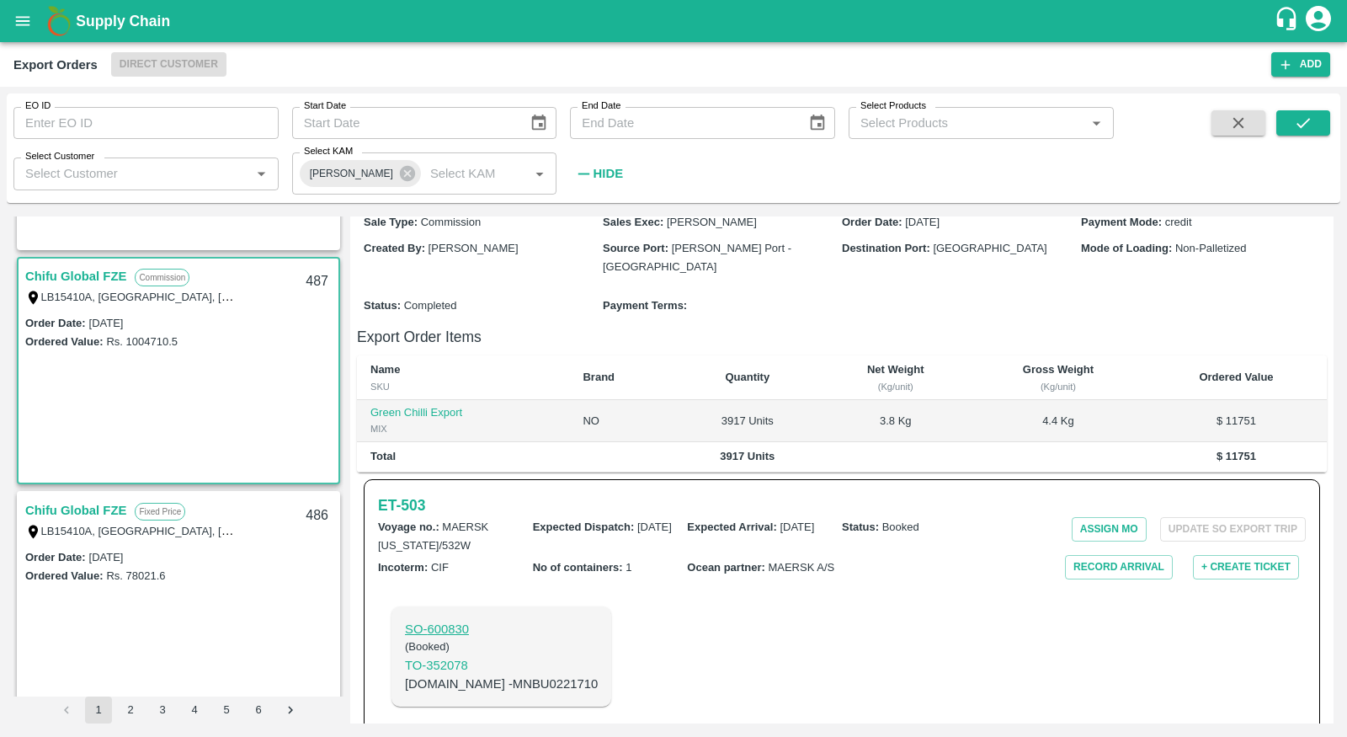
click at [458, 620] on p "SO- 600830" at bounding box center [501, 629] width 193 height 19
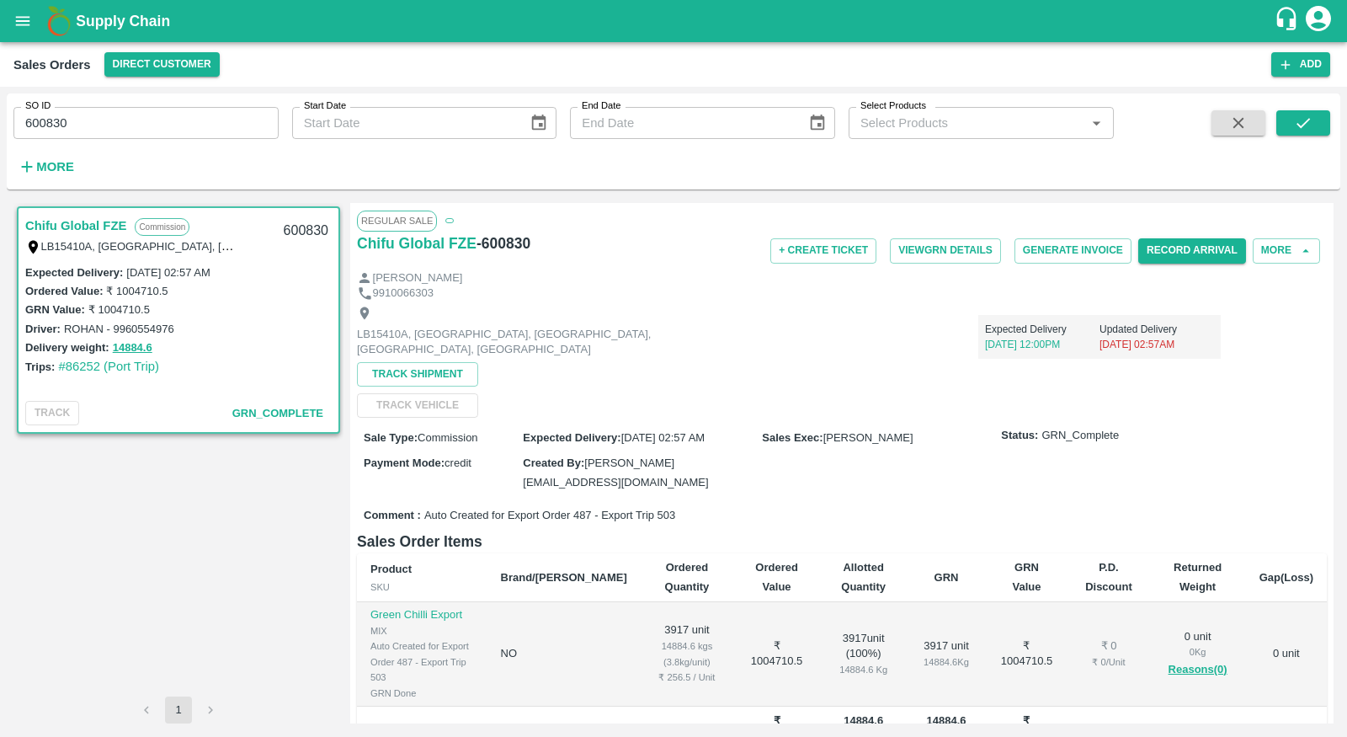
click at [522, 240] on h6 "- 600830" at bounding box center [503, 244] width 54 height 24
copy h6 "600830"
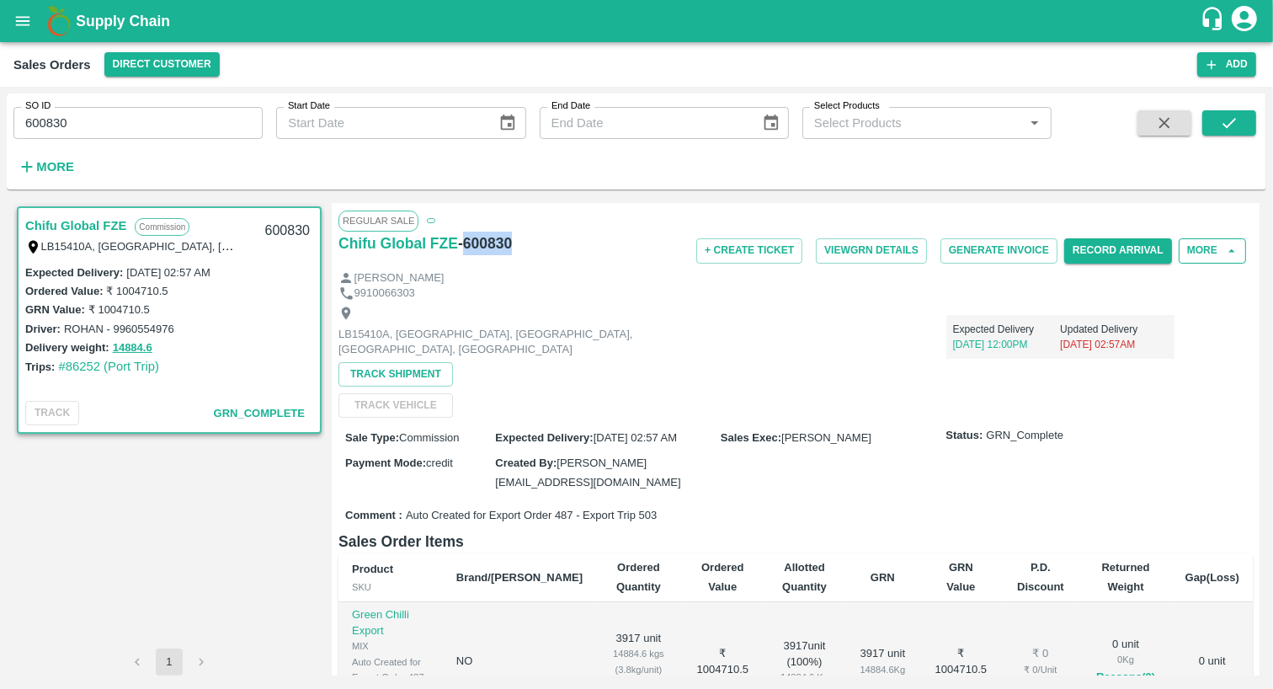
click at [1199, 247] on button "More" at bounding box center [1212, 250] width 67 height 24
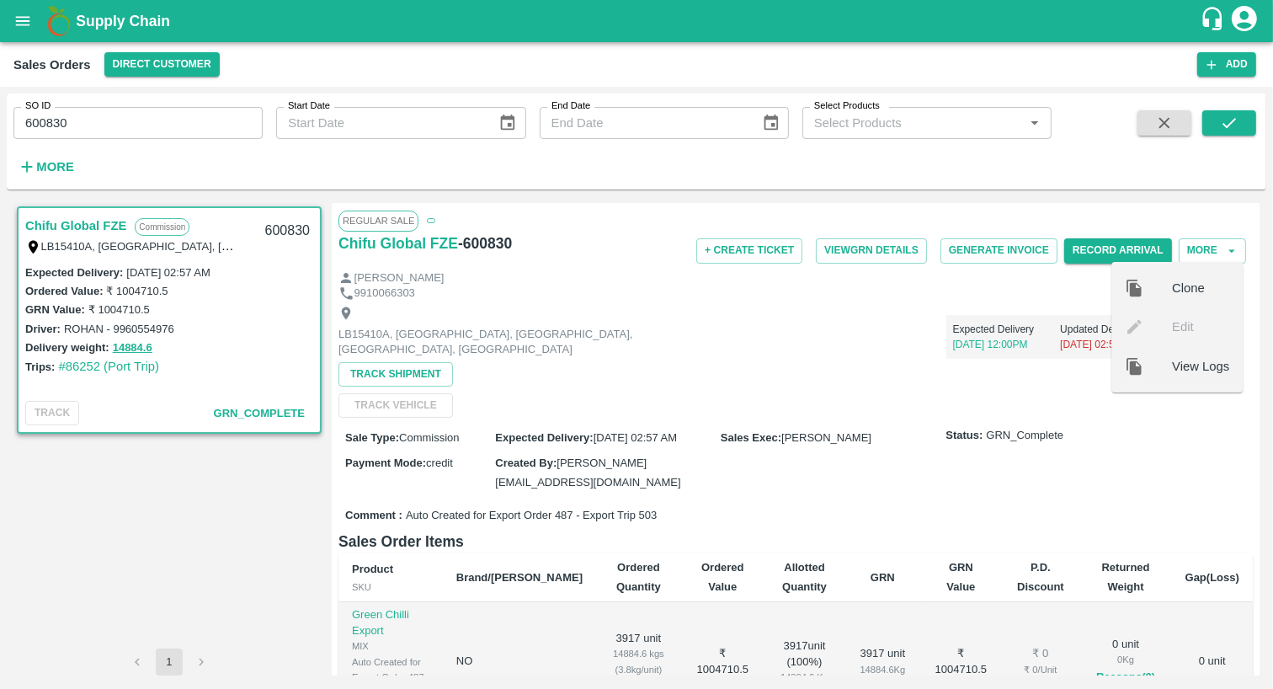
click at [1179, 328] on ul "Clone Edit View Logs" at bounding box center [1176, 327] width 131 height 130
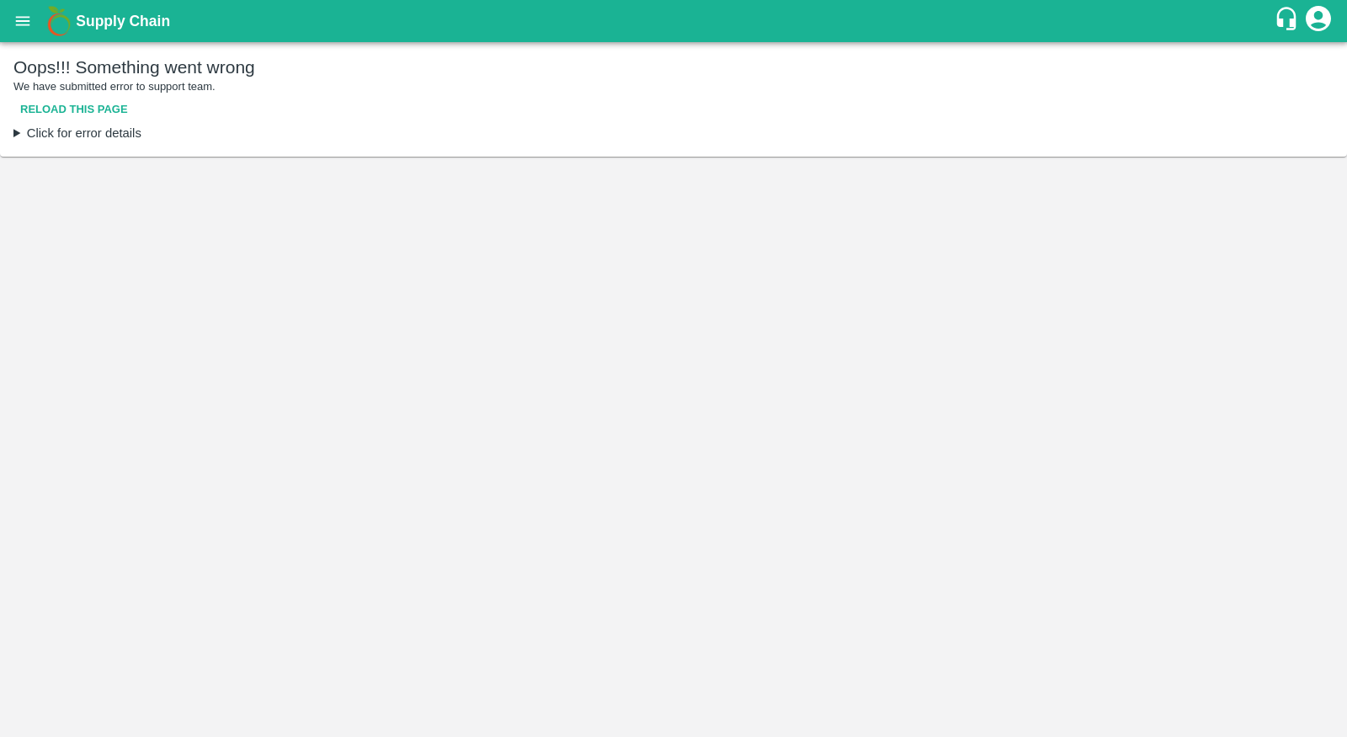
click at [77, 109] on button "Reload this page" at bounding box center [73, 109] width 121 height 29
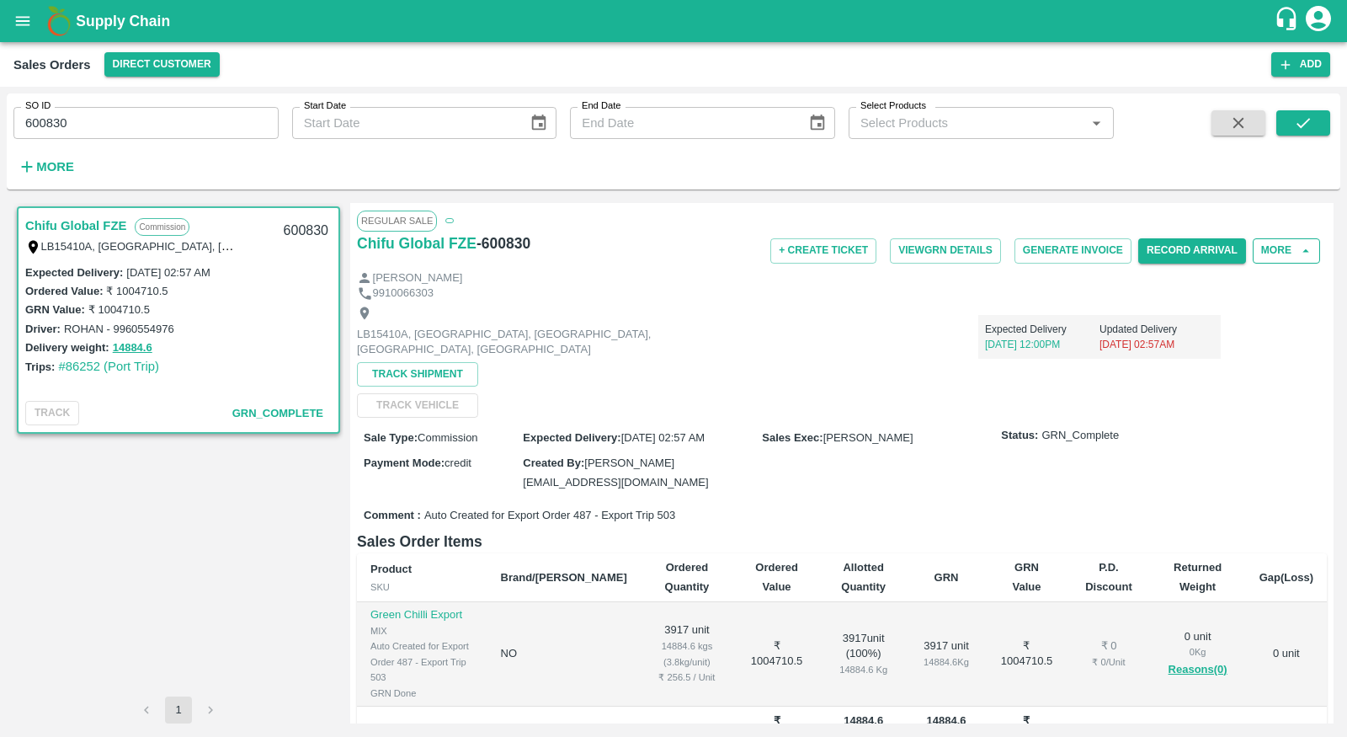
click at [1260, 246] on button "More" at bounding box center [1286, 250] width 67 height 24
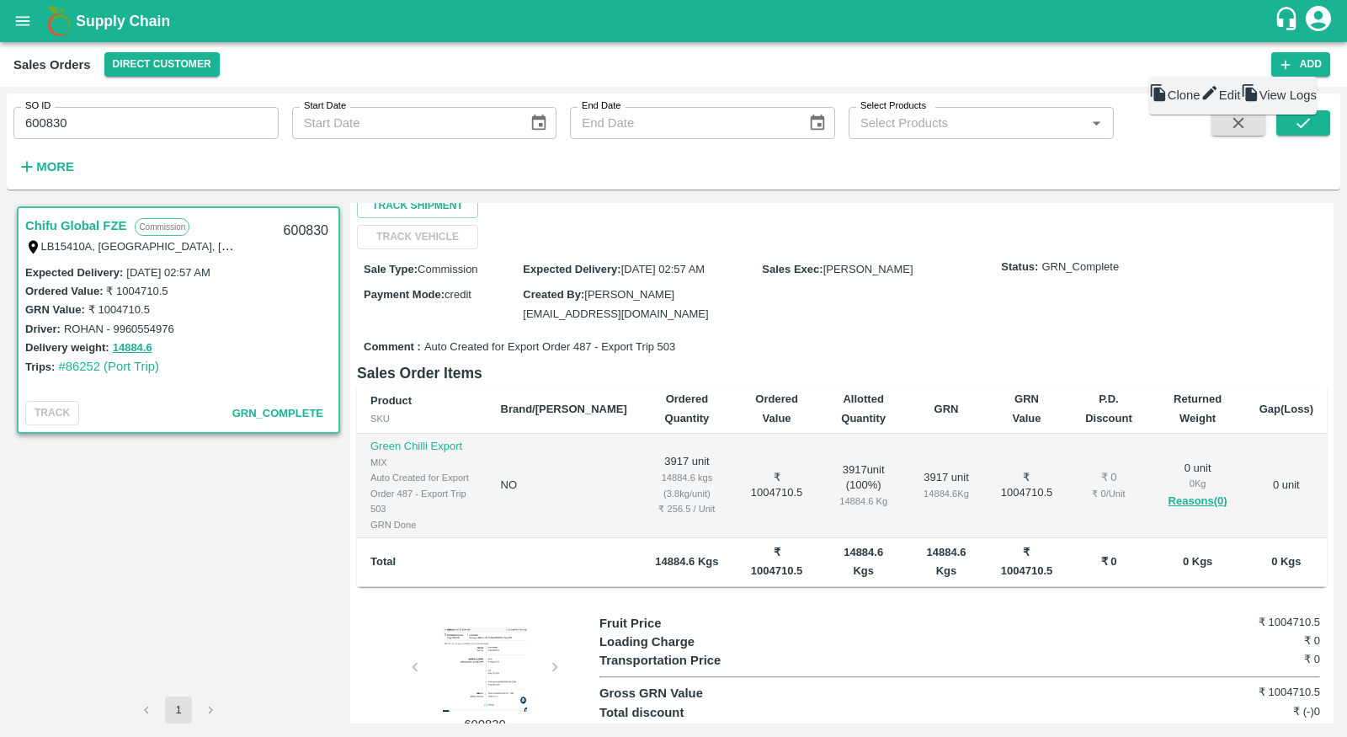
scroll to position [185, 0]
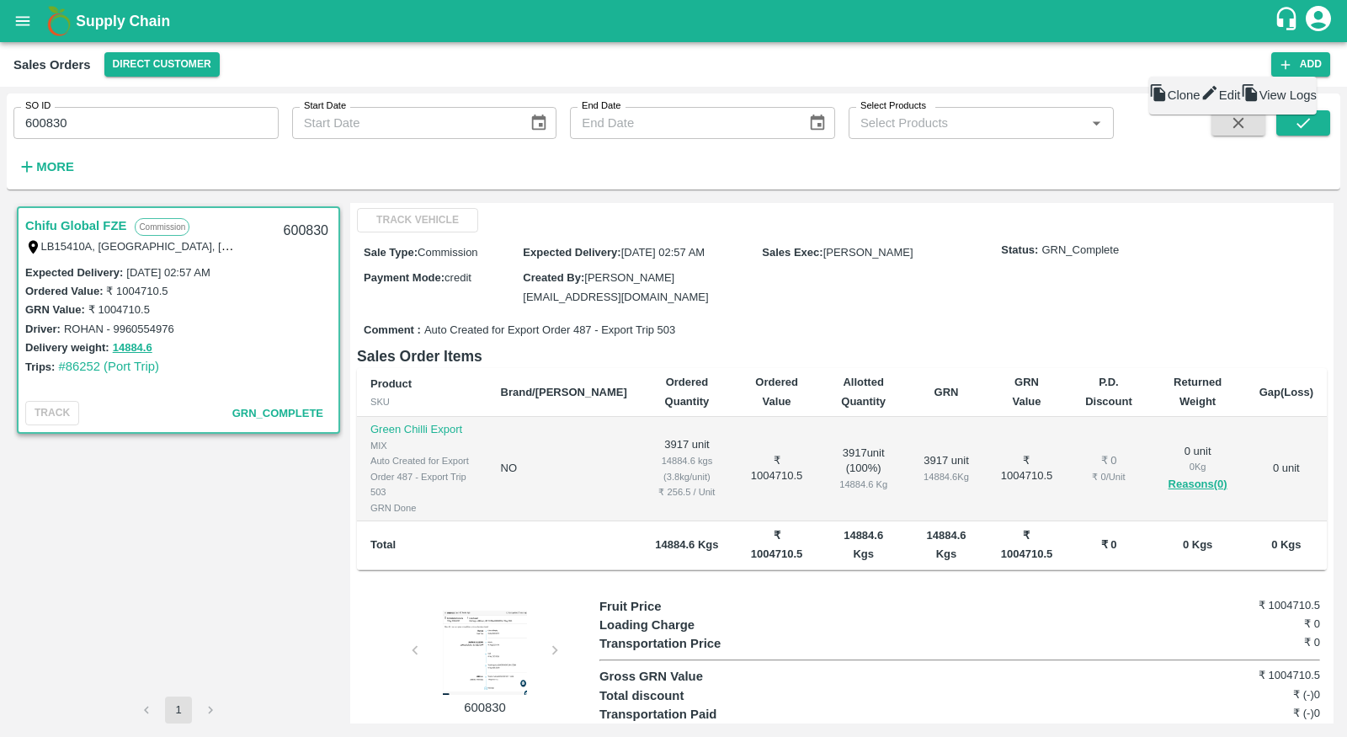
click at [493, 610] on div at bounding box center [485, 652] width 126 height 84
click at [552, 615] on div "600830" at bounding box center [478, 657] width 242 height 120
click at [511, 615] on div at bounding box center [485, 652] width 126 height 84
click at [138, 345] on button "14884.6" at bounding box center [133, 347] width 40 height 19
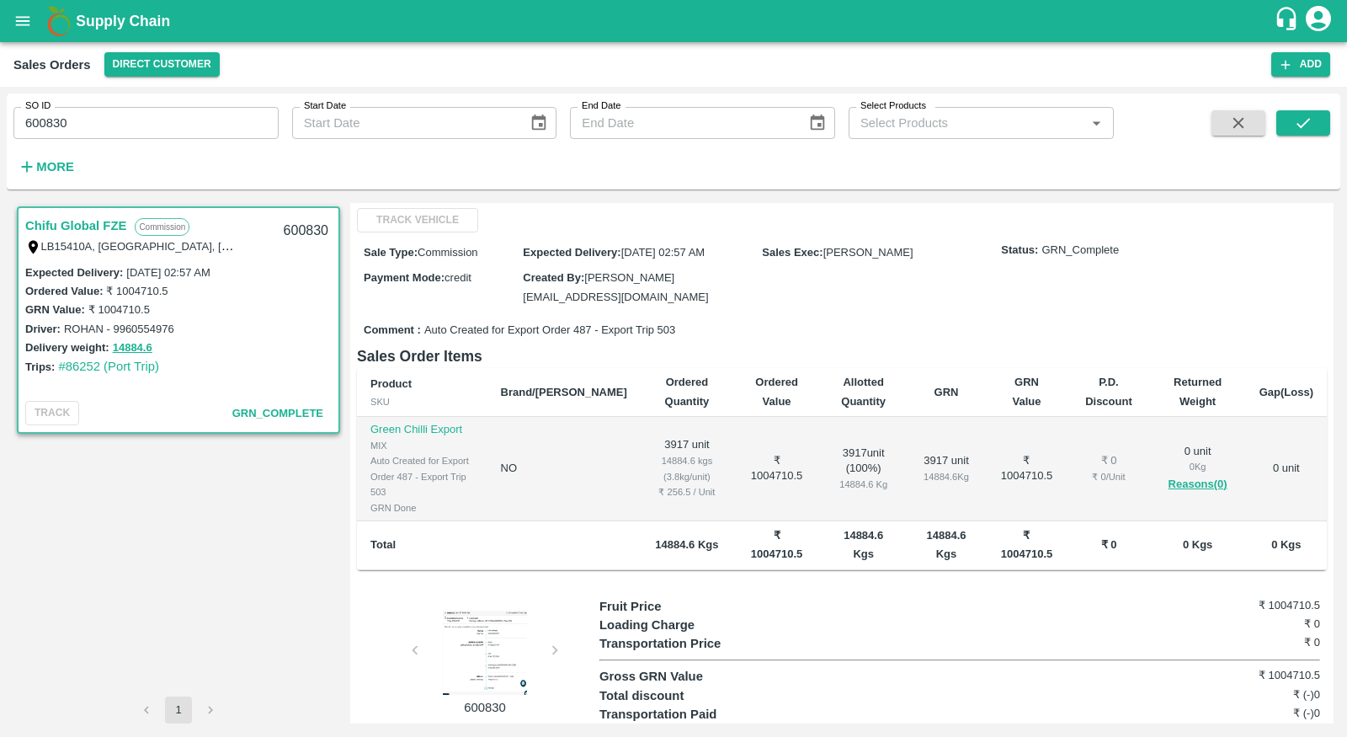
scroll to position [0, 0]
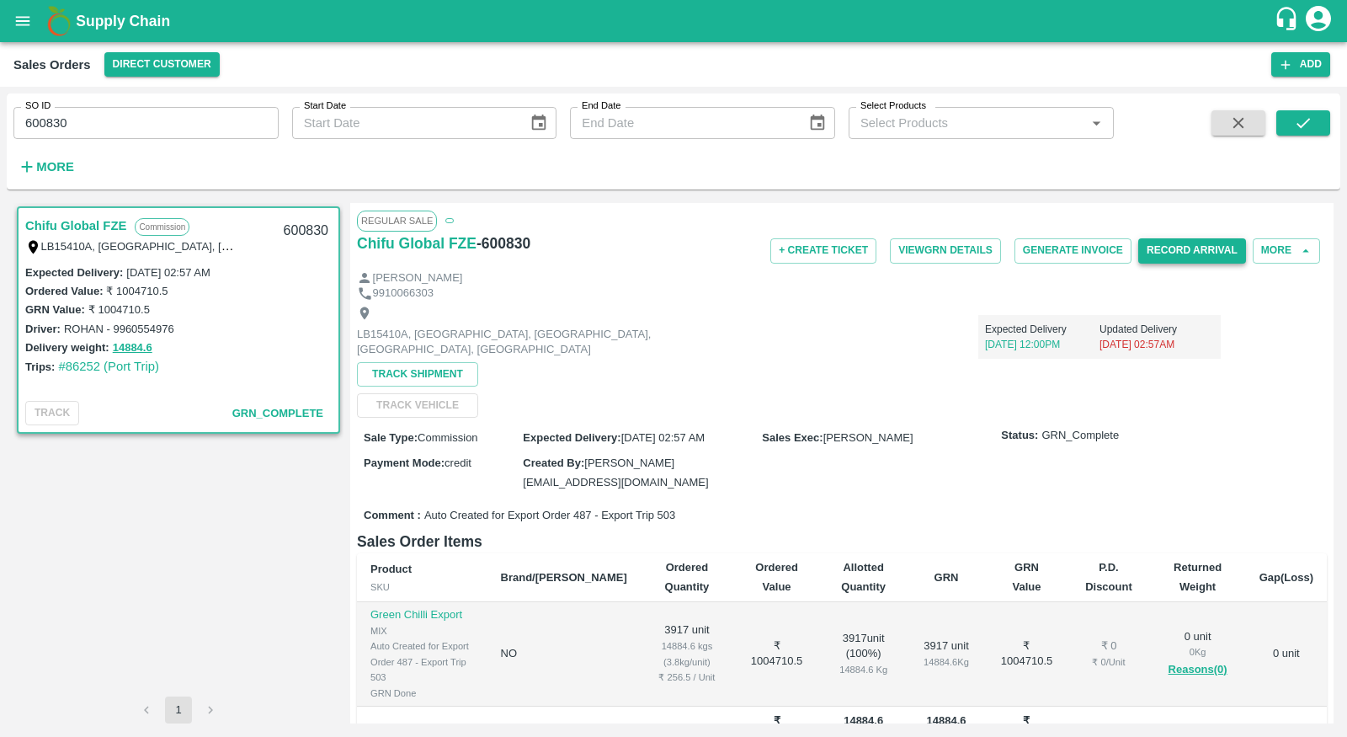
click at [1206, 247] on button "Record Arrival" at bounding box center [1192, 250] width 108 height 24
copy div "DLVR/CHIF/216352 Vehicle Arrival Time   *"
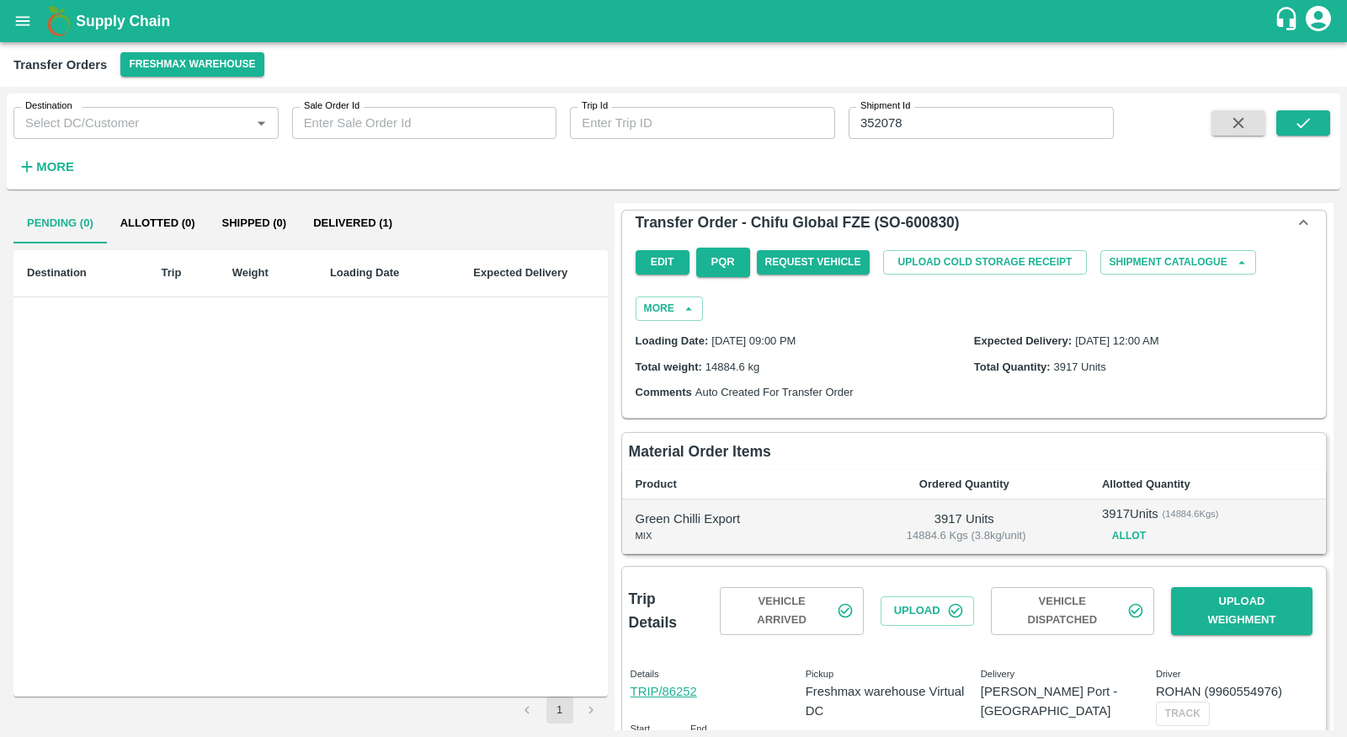
scroll to position [105, 0]
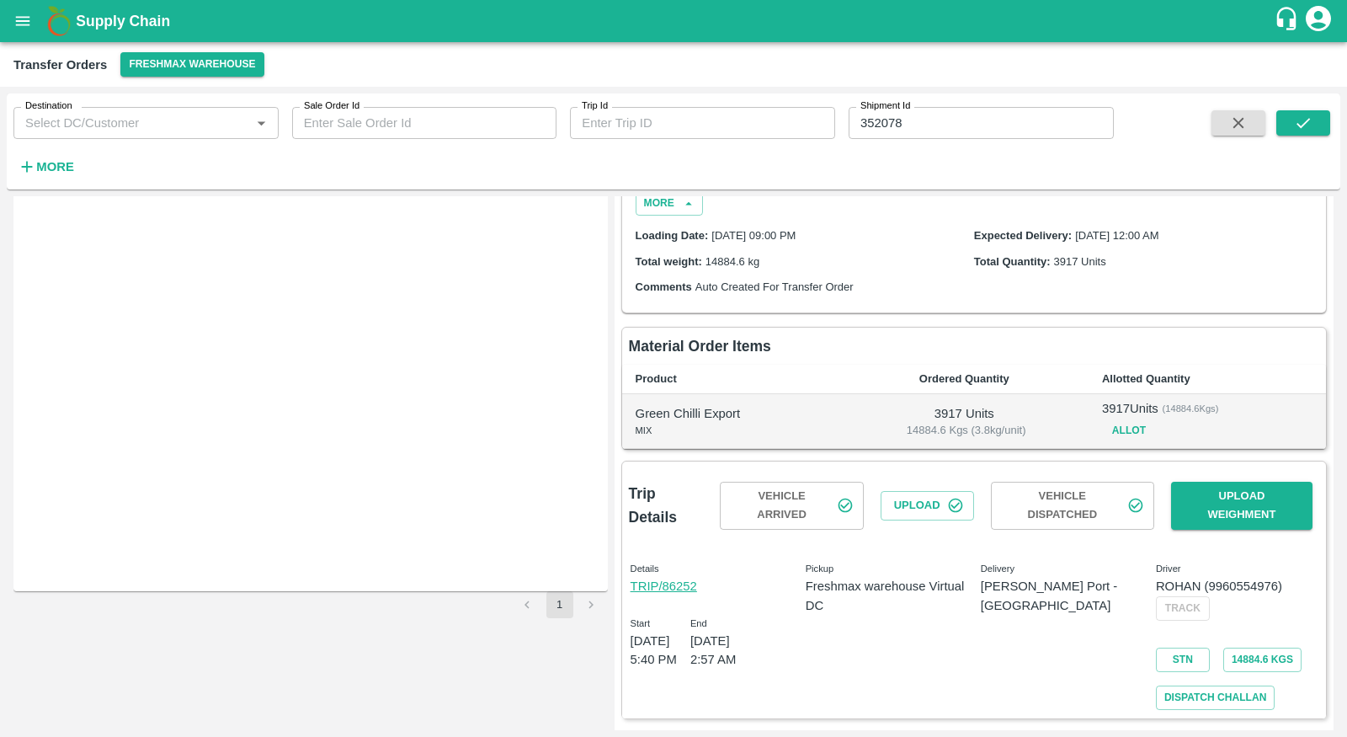
click at [670, 579] on link "TRIP/86252" at bounding box center [664, 585] width 67 height 13
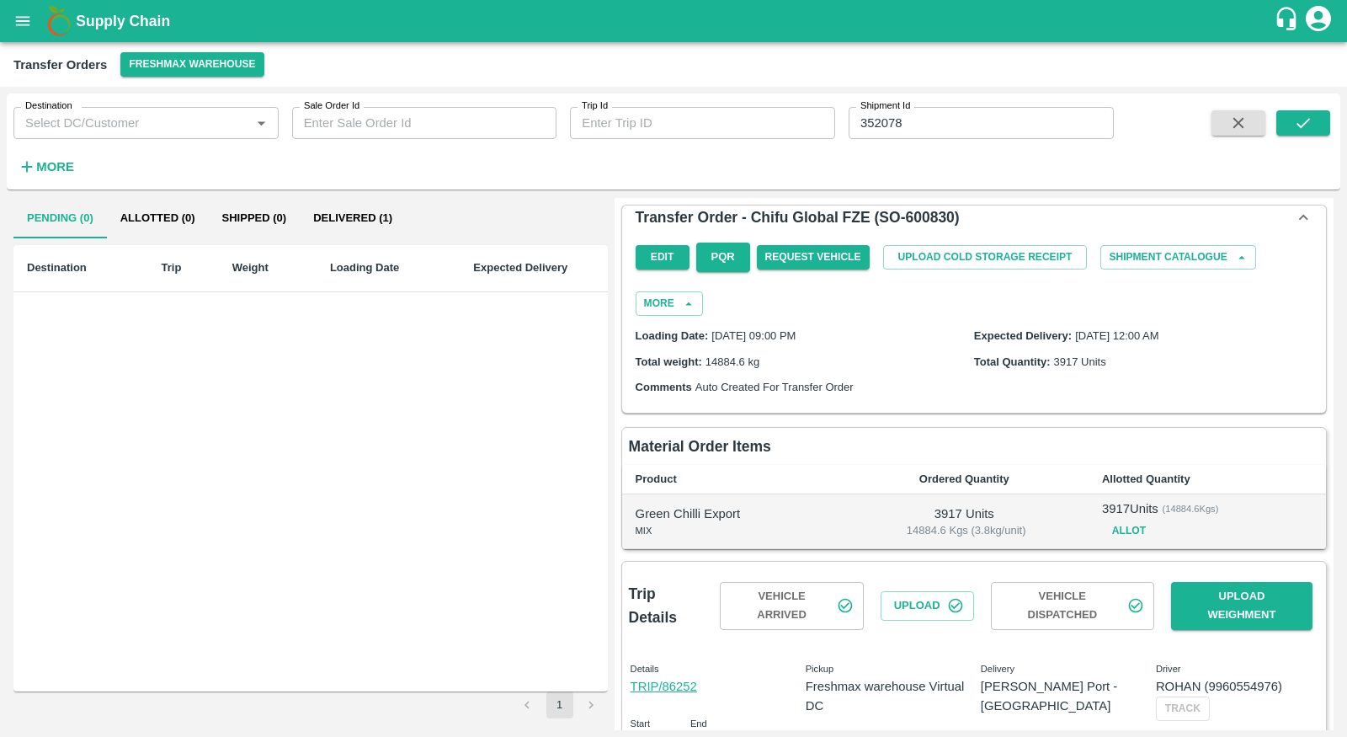
scroll to position [0, 0]
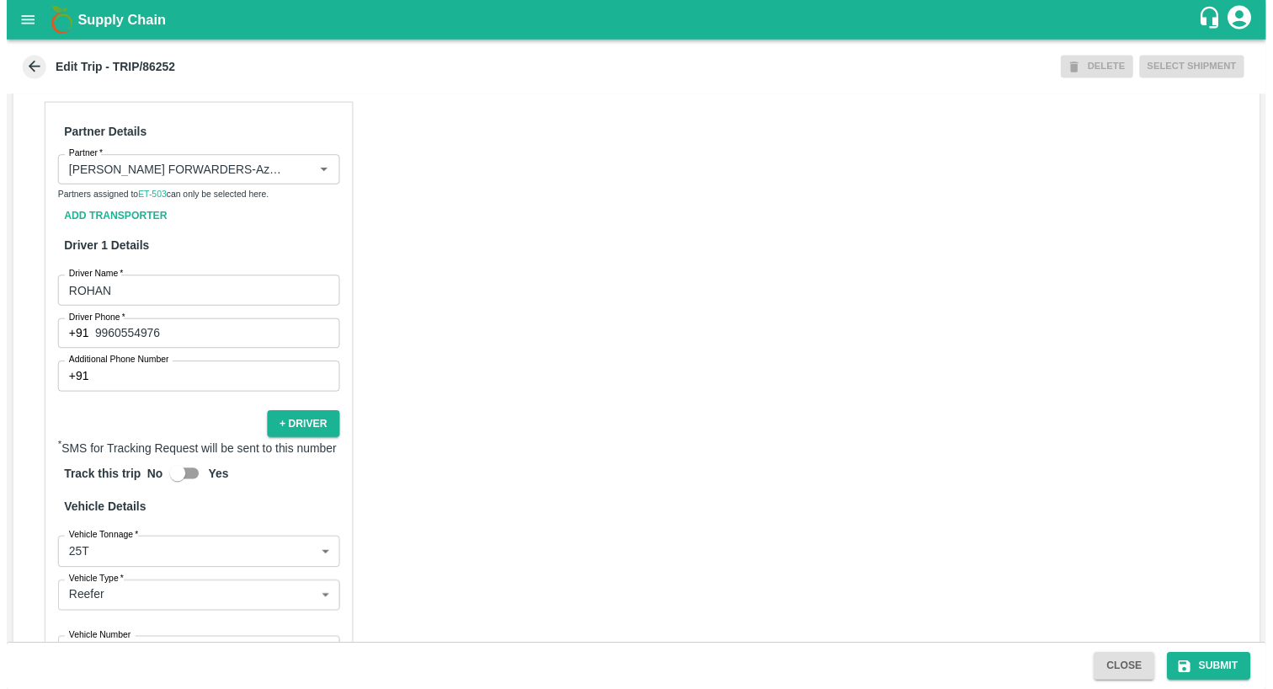
scroll to position [578, 0]
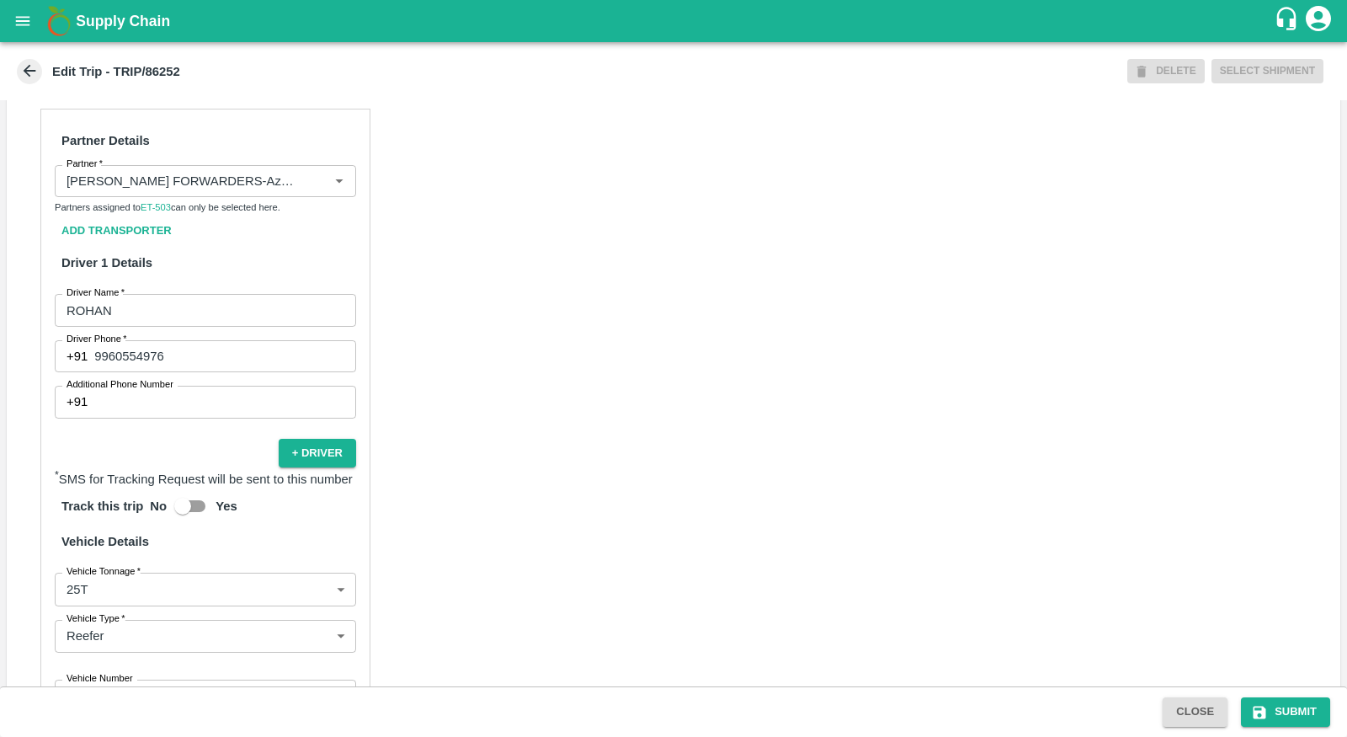
click at [285, 346] on input "9960554976" at bounding box center [225, 356] width 262 height 32
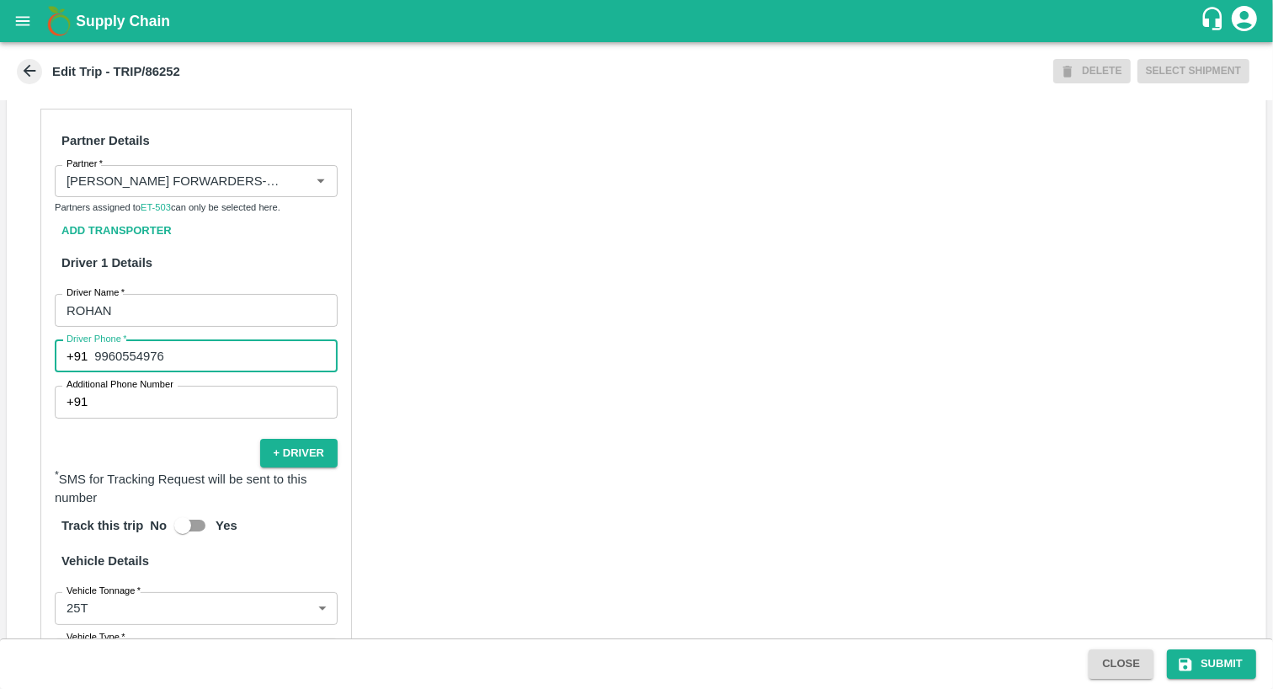
click at [508, 188] on div "Partner Details Partner   * Partner Partners assigned to ET-503 can only be sel…" at bounding box center [636, 467] width 1259 height 758
click at [444, 142] on div "Partner Details Partner   * Partner Partners assigned to ET-503 can only be sel…" at bounding box center [636, 467] width 1259 height 758
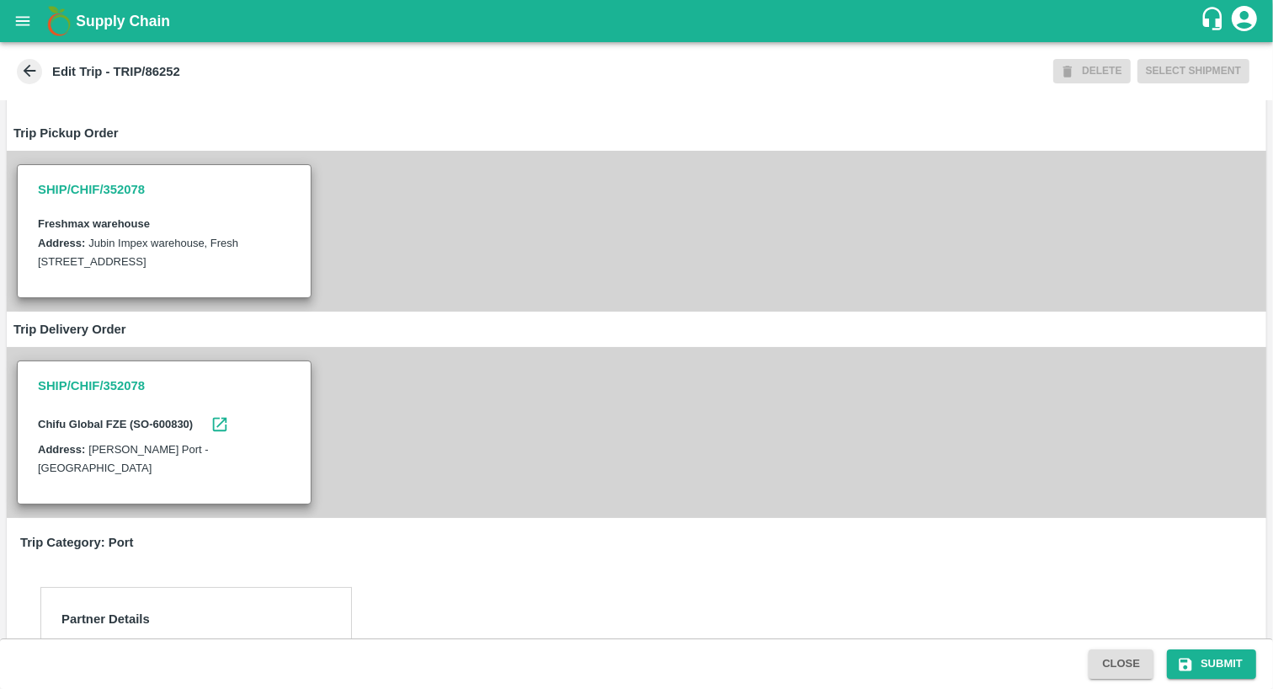
scroll to position [0, 0]
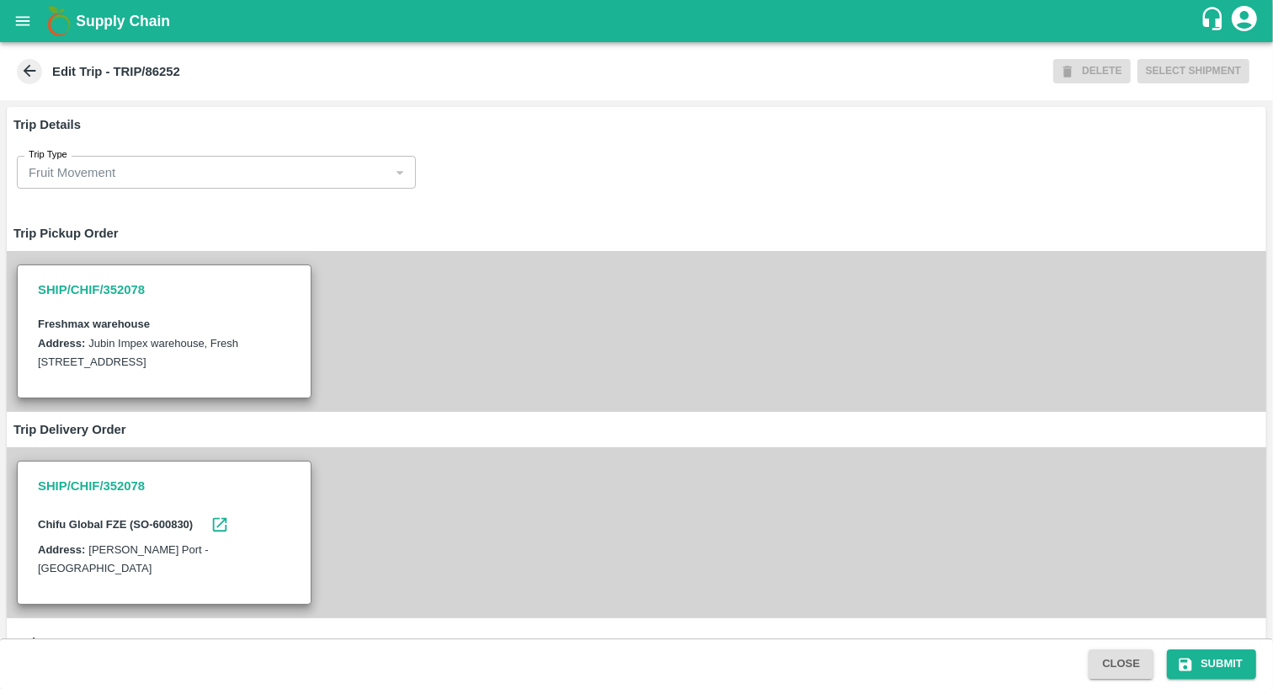
click at [24, 74] on icon at bounding box center [29, 70] width 19 height 19
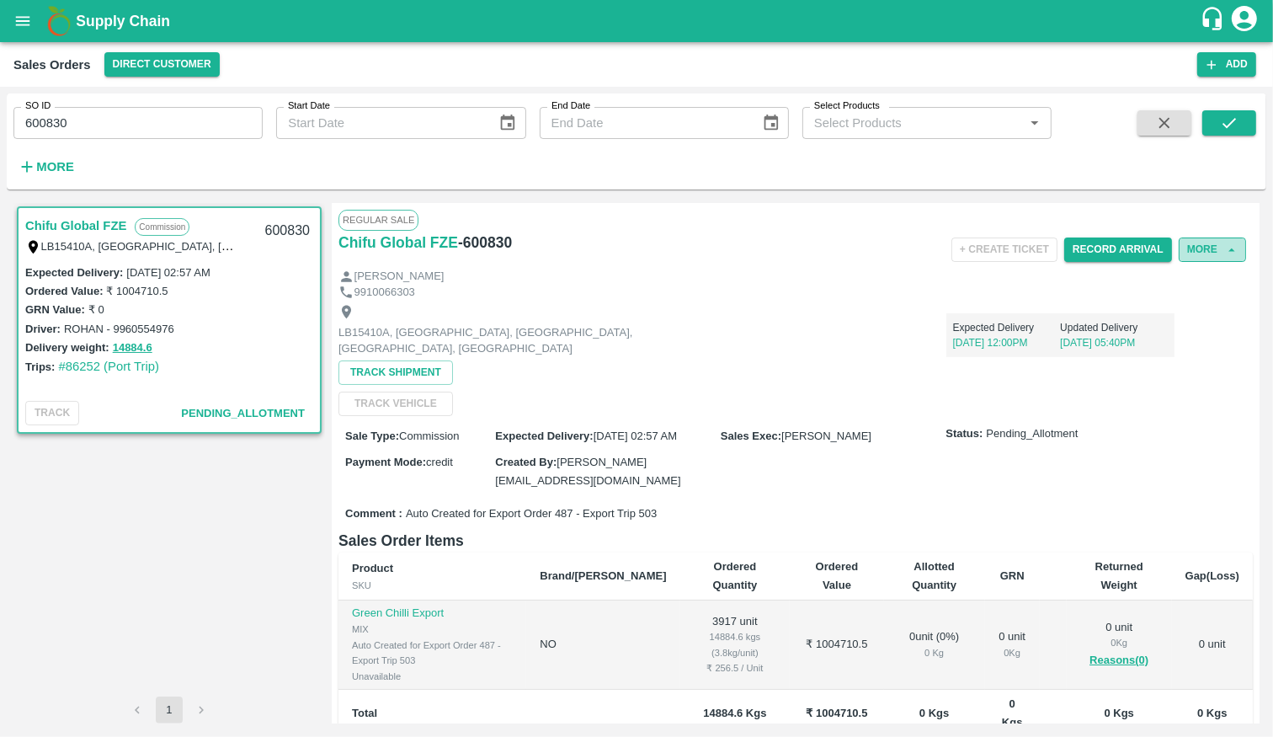
click at [1208, 253] on button "More" at bounding box center [1212, 249] width 67 height 24
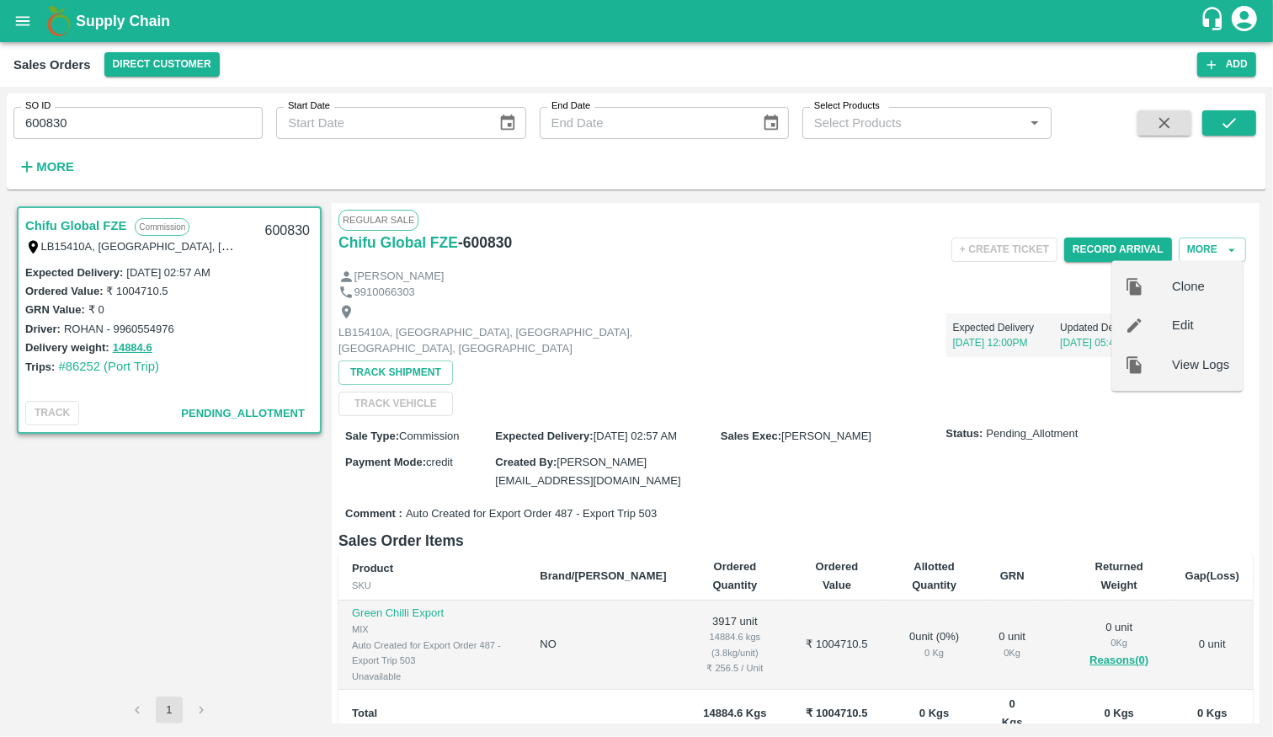
click at [918, 332] on div "Expected Delivery [DATE] 12:00PM Updated Delivery [DATE] 05:40PM" at bounding box center [945, 328] width 457 height 57
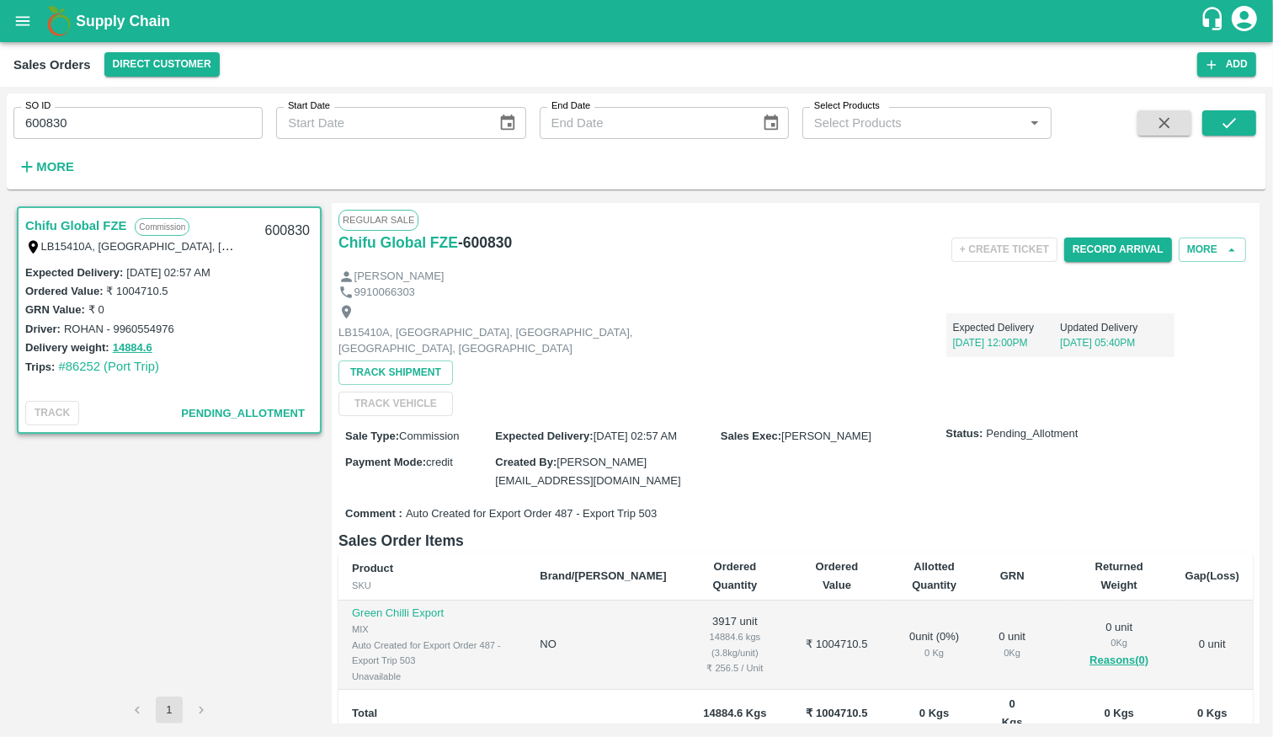
scroll to position [184, 0]
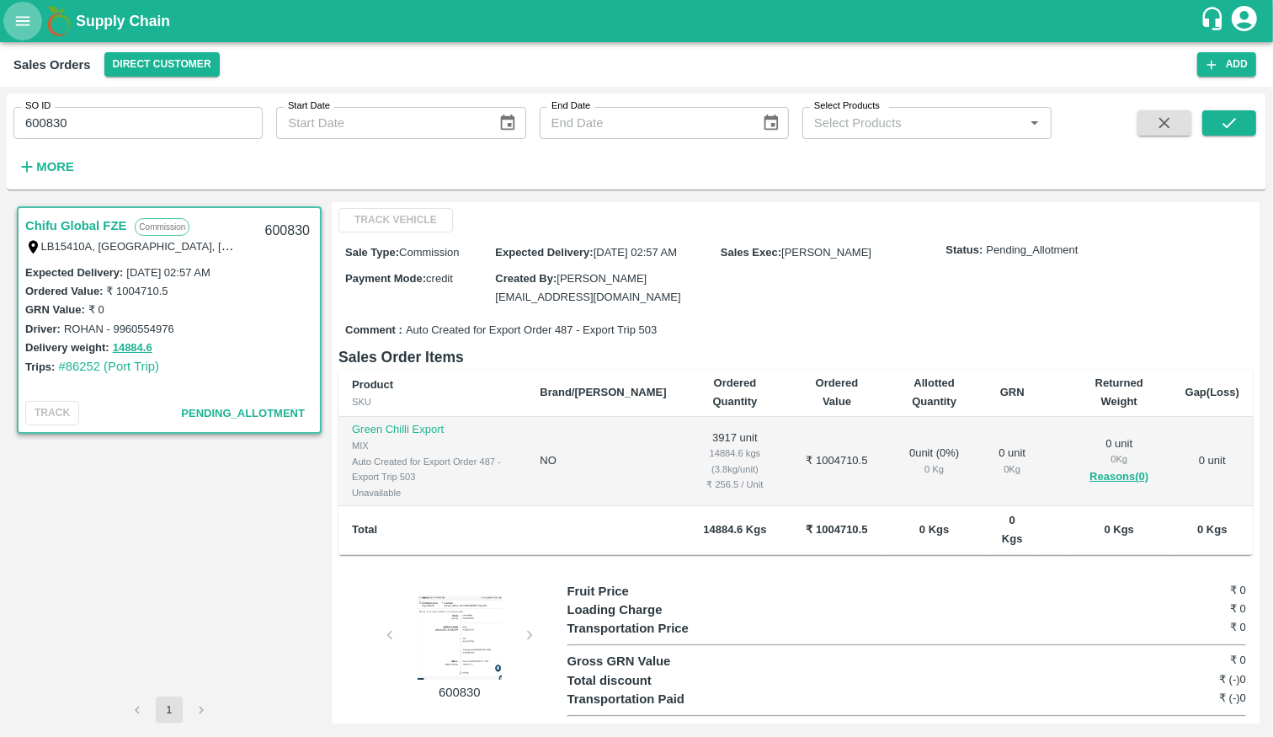
click at [15, 13] on icon "open drawer" at bounding box center [22, 21] width 19 height 19
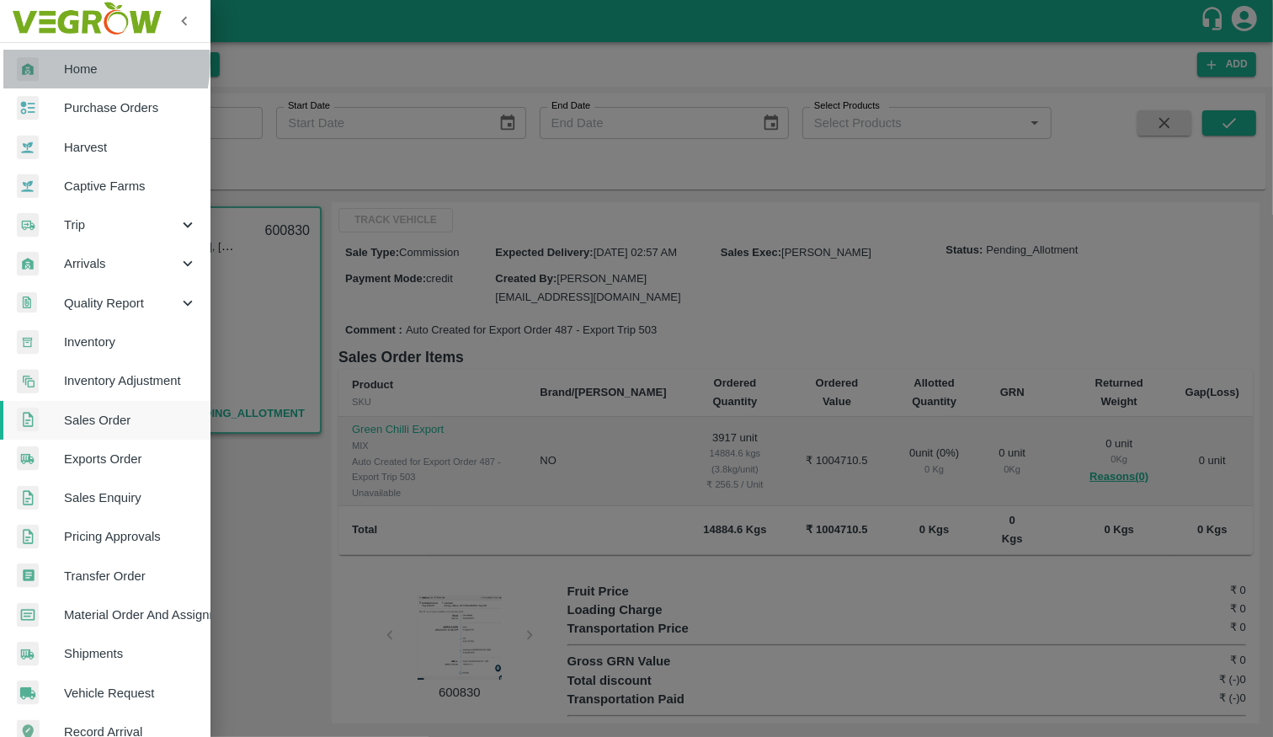
click at [80, 62] on span "Home" at bounding box center [130, 69] width 133 height 19
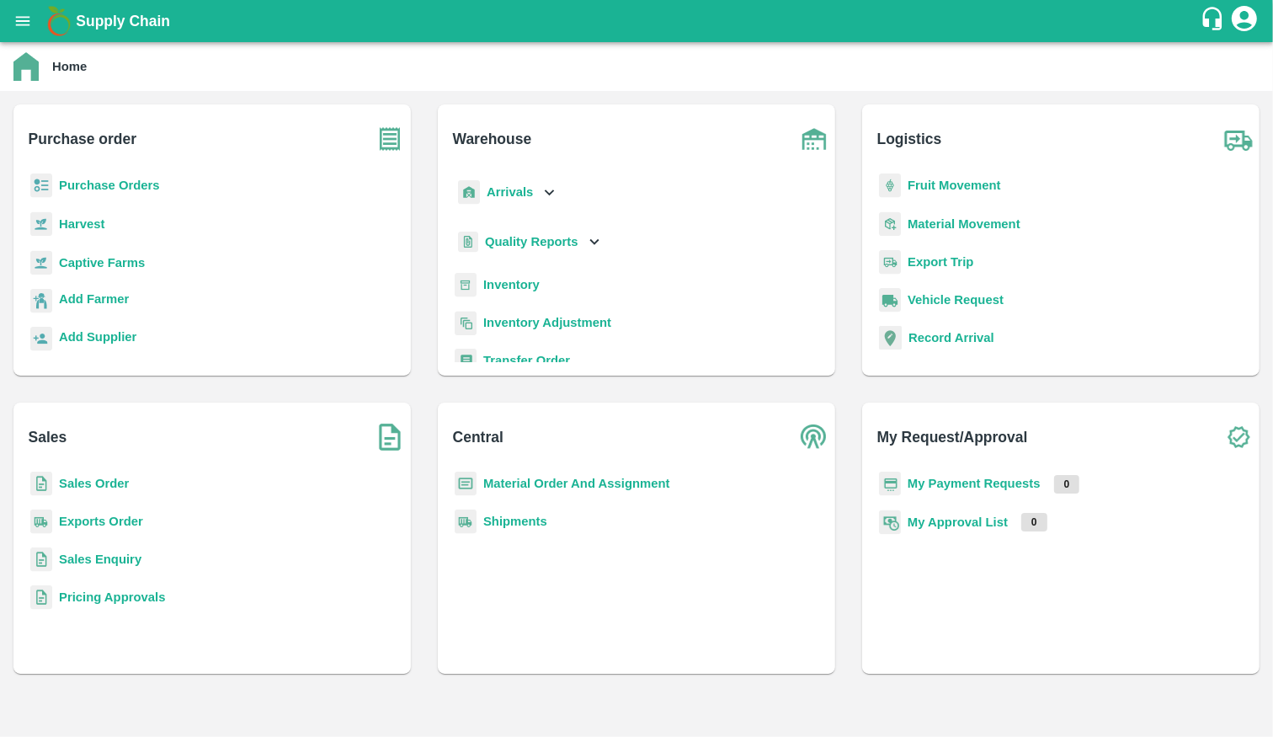
click at [501, 287] on b "Inventory" at bounding box center [511, 284] width 56 height 13
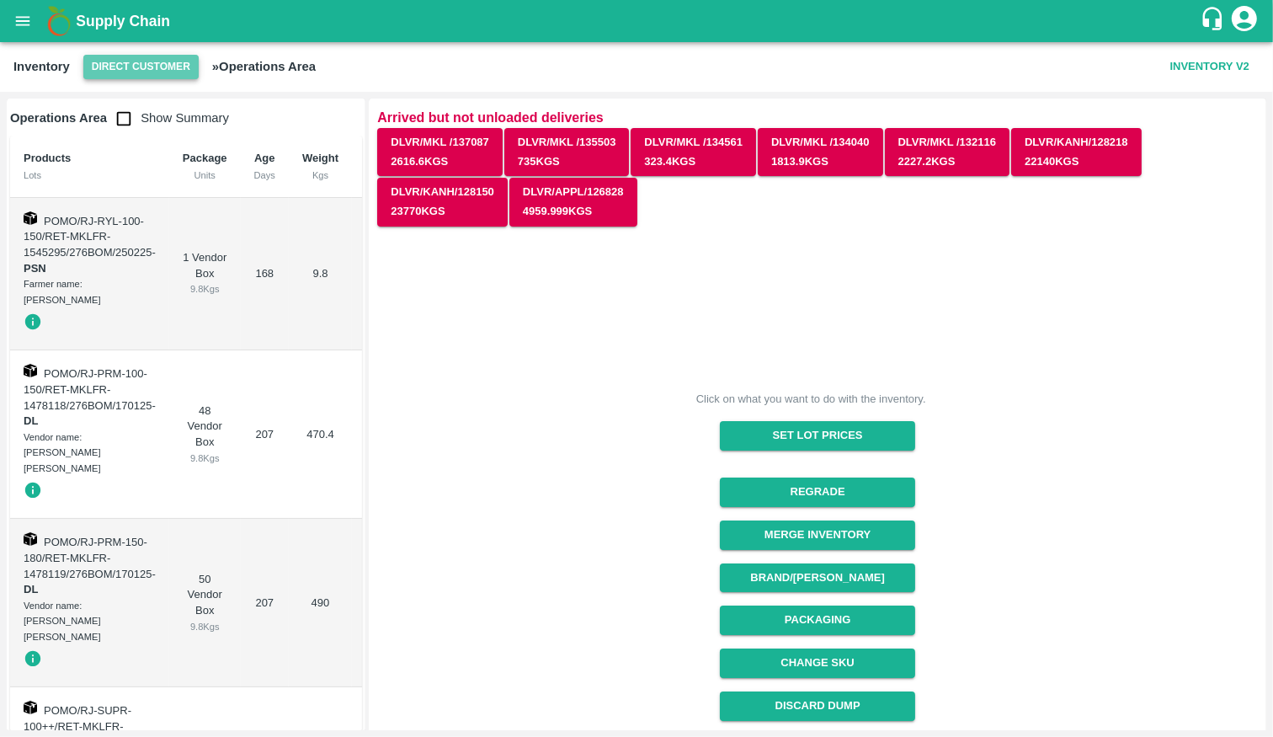
click at [151, 71] on button "Direct Customer" at bounding box center [140, 67] width 115 height 24
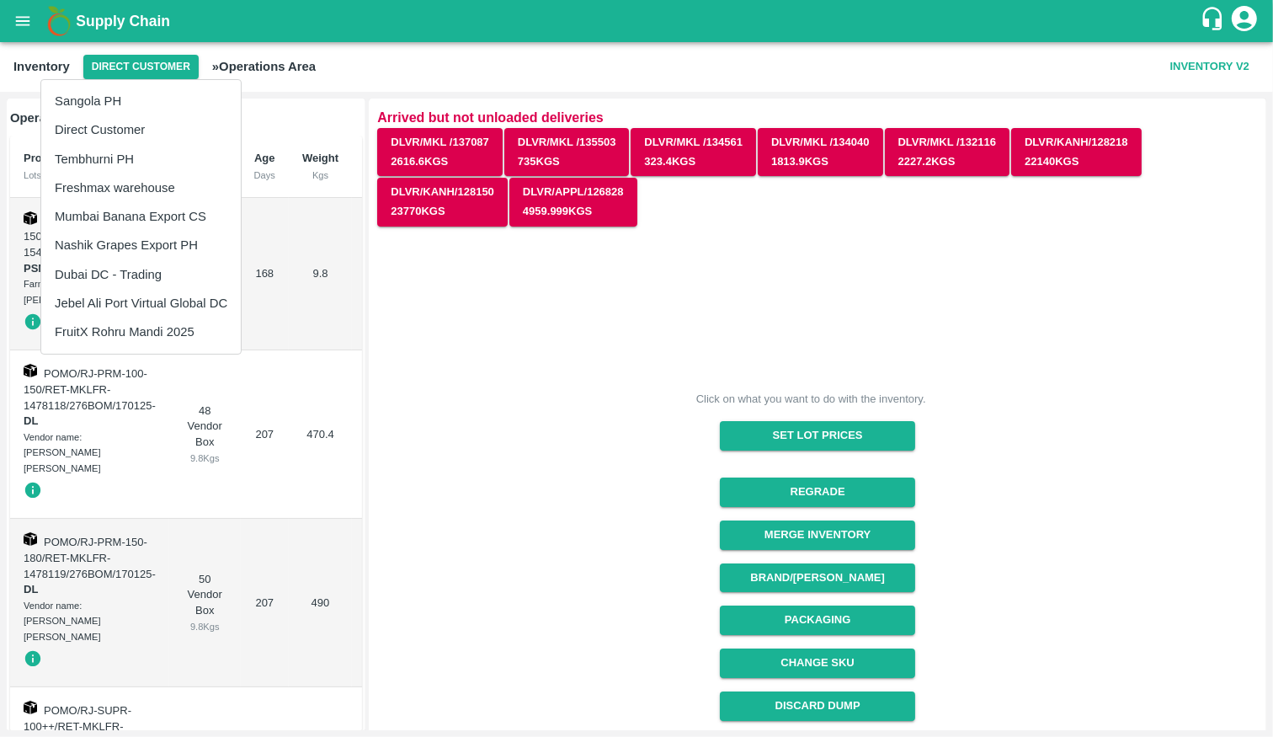
click at [157, 274] on li "Dubai DC - Trading" at bounding box center [141, 274] width 200 height 29
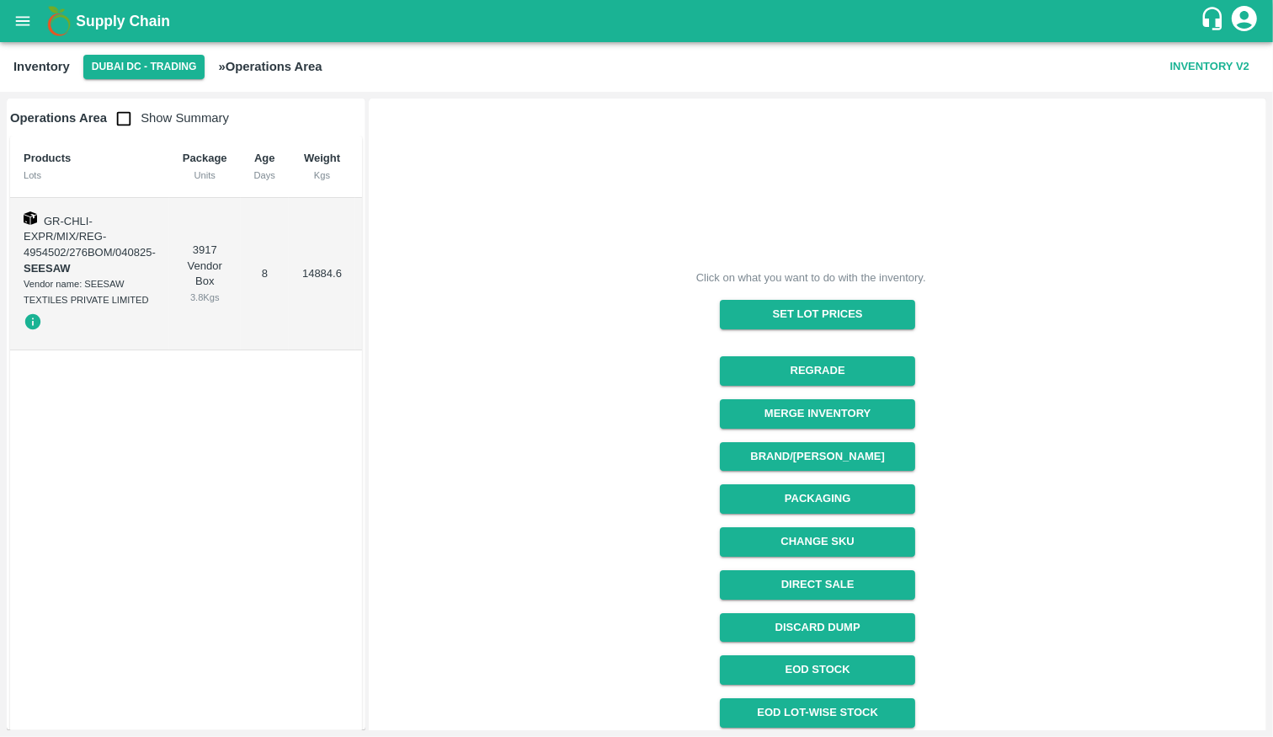
click at [141, 303] on div "Vendor name: SEESAW TEXTILES PRIVATE LIMITED" at bounding box center [90, 291] width 132 height 31
click at [29, 316] on icon "button" at bounding box center [33, 322] width 16 height 16
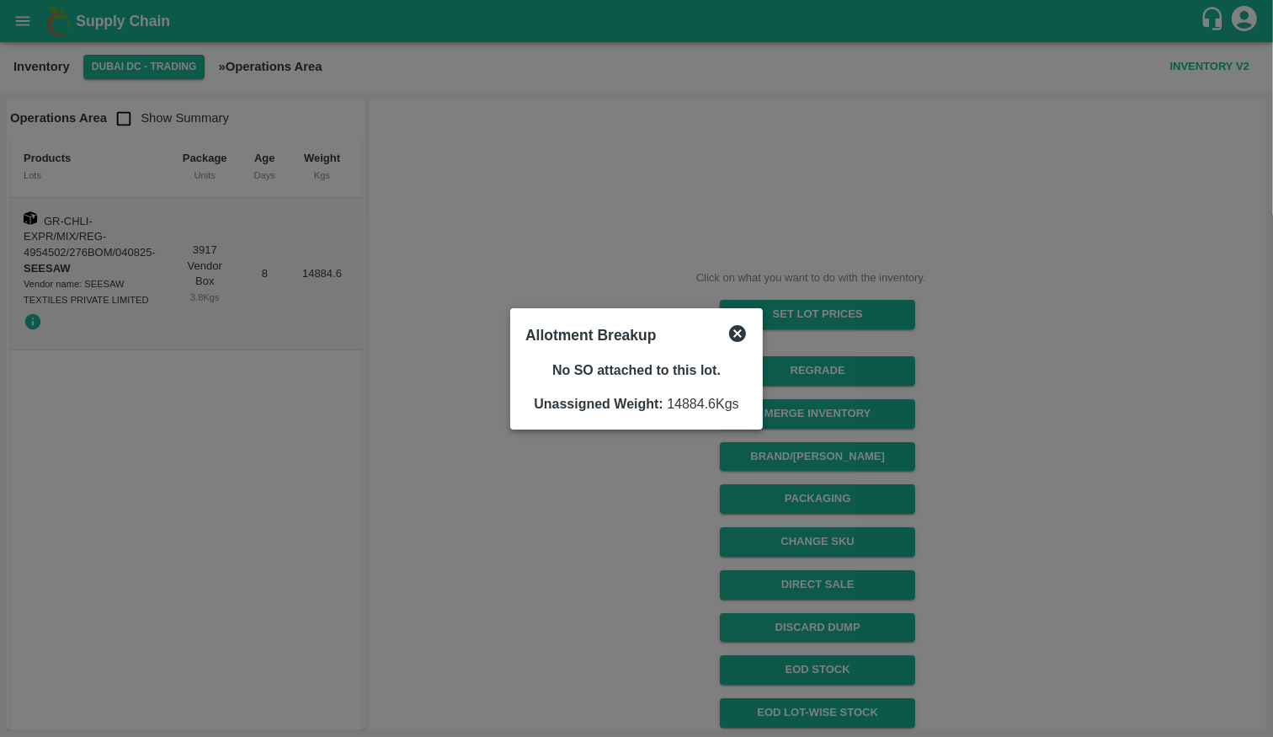
click at [742, 333] on icon at bounding box center [737, 333] width 17 height 17
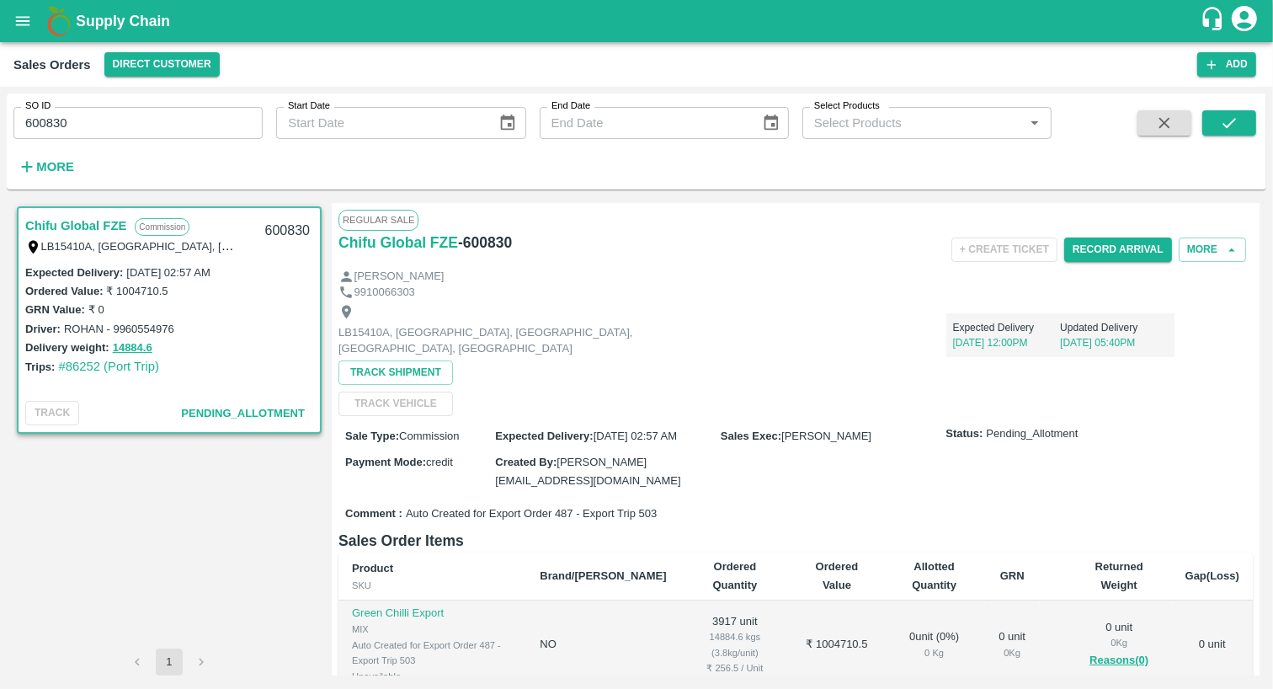
click at [24, 23] on icon "open drawer" at bounding box center [22, 21] width 19 height 19
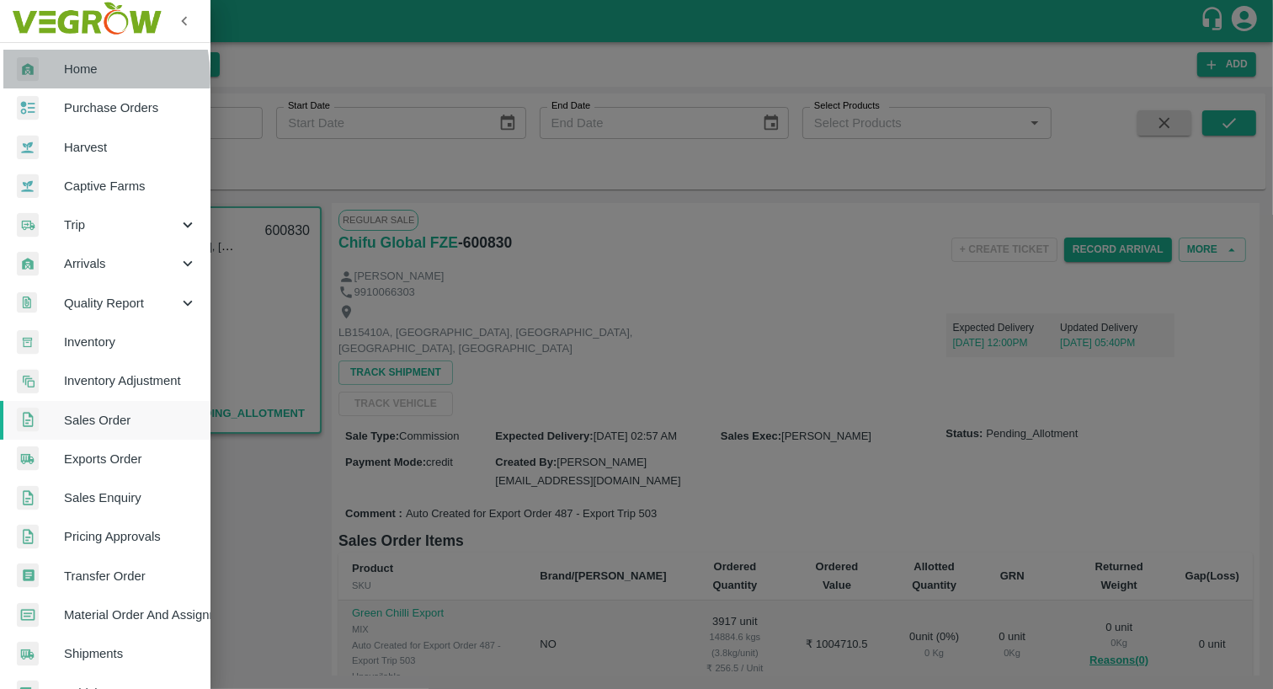
click at [64, 77] on span "Home" at bounding box center [130, 69] width 133 height 19
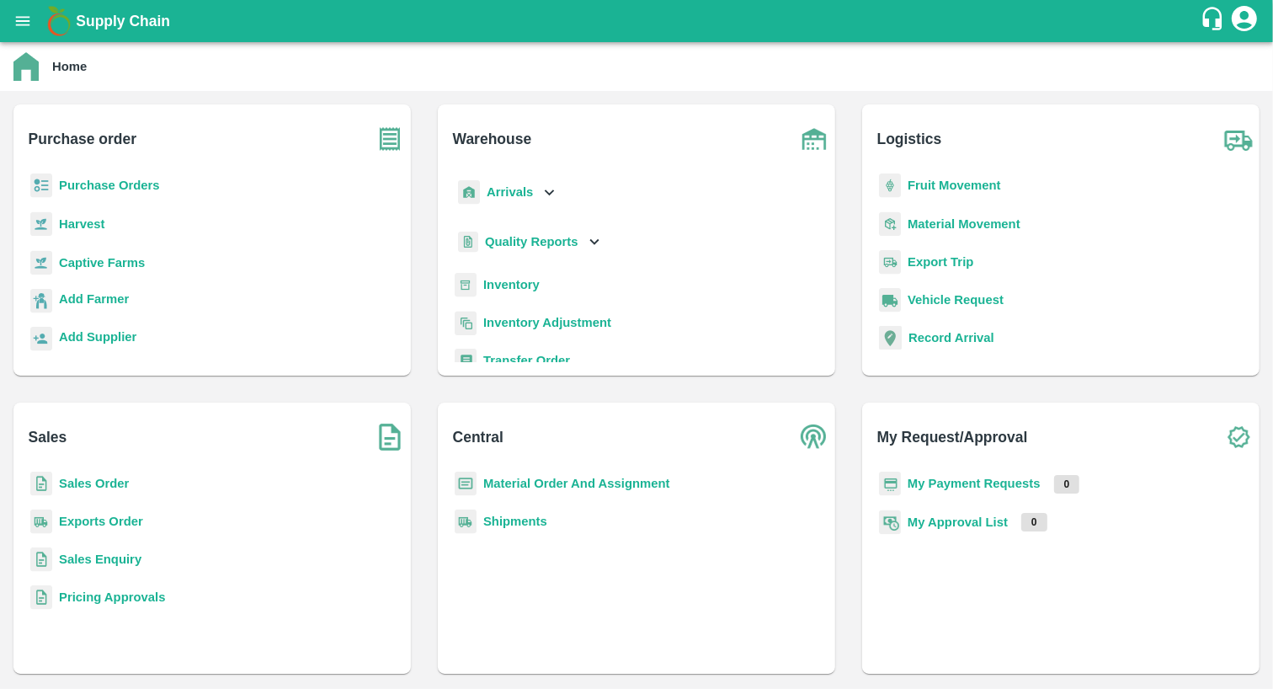
click at [515, 292] on p "Inventory" at bounding box center [511, 284] width 56 height 19
click at [515, 282] on b "Inventory" at bounding box center [511, 284] width 56 height 13
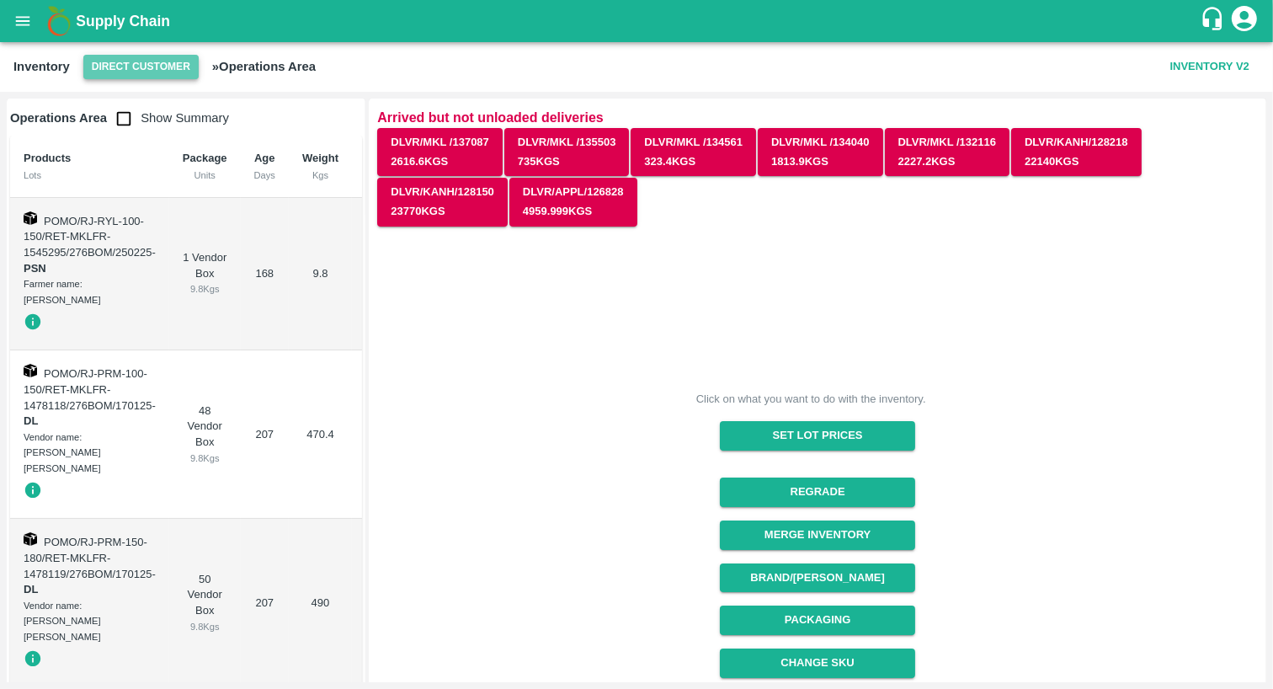
click at [159, 67] on button "Direct Customer" at bounding box center [140, 67] width 115 height 24
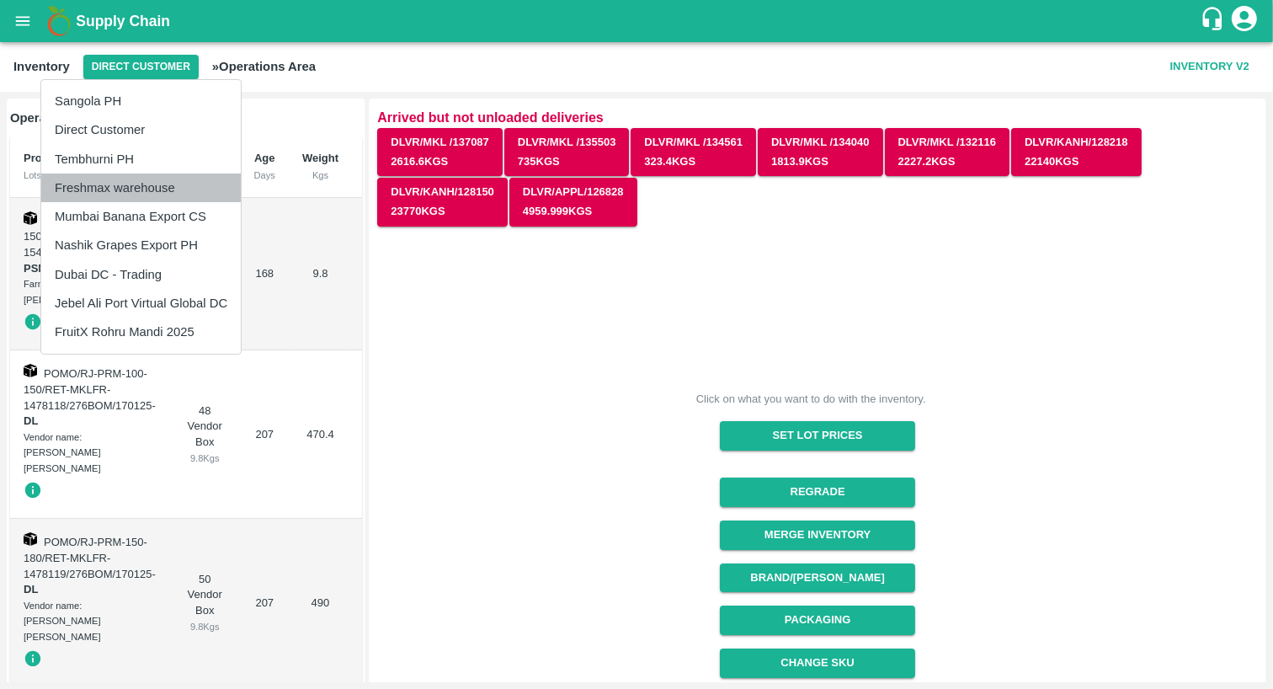
click at [153, 190] on li "Freshmax warehouse" at bounding box center [141, 187] width 200 height 29
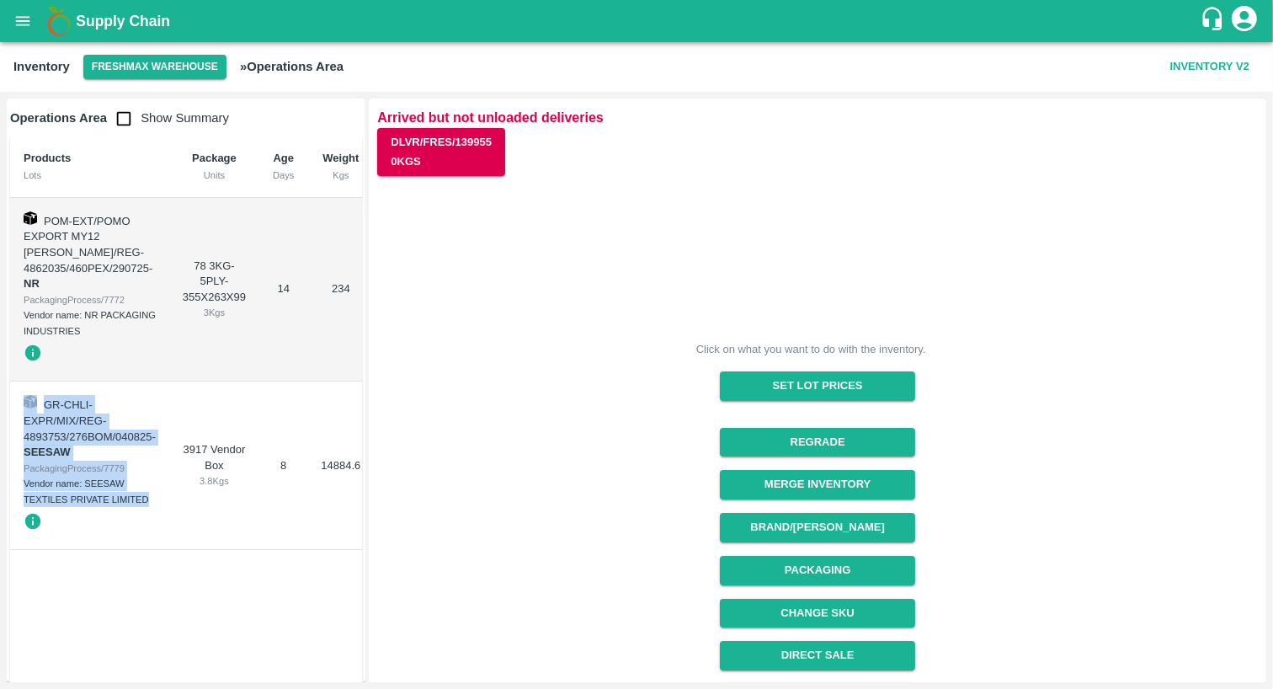
drag, startPoint x: 14, startPoint y: 400, endPoint x: 156, endPoint y: 503, distance: 174.8
click at [156, 503] on td "GR-CHLI-EXPR/MIX/REG-4893753/276BOM/040825 - SEESAW PackagingProcess/7779 Vendo…" at bounding box center [89, 465] width 159 height 168
copy td "GR-CHLI-EXPR/MIX/REG-4893753/276BOM/040825 - SEESAW PackagingProcess/7779 Vendo…"
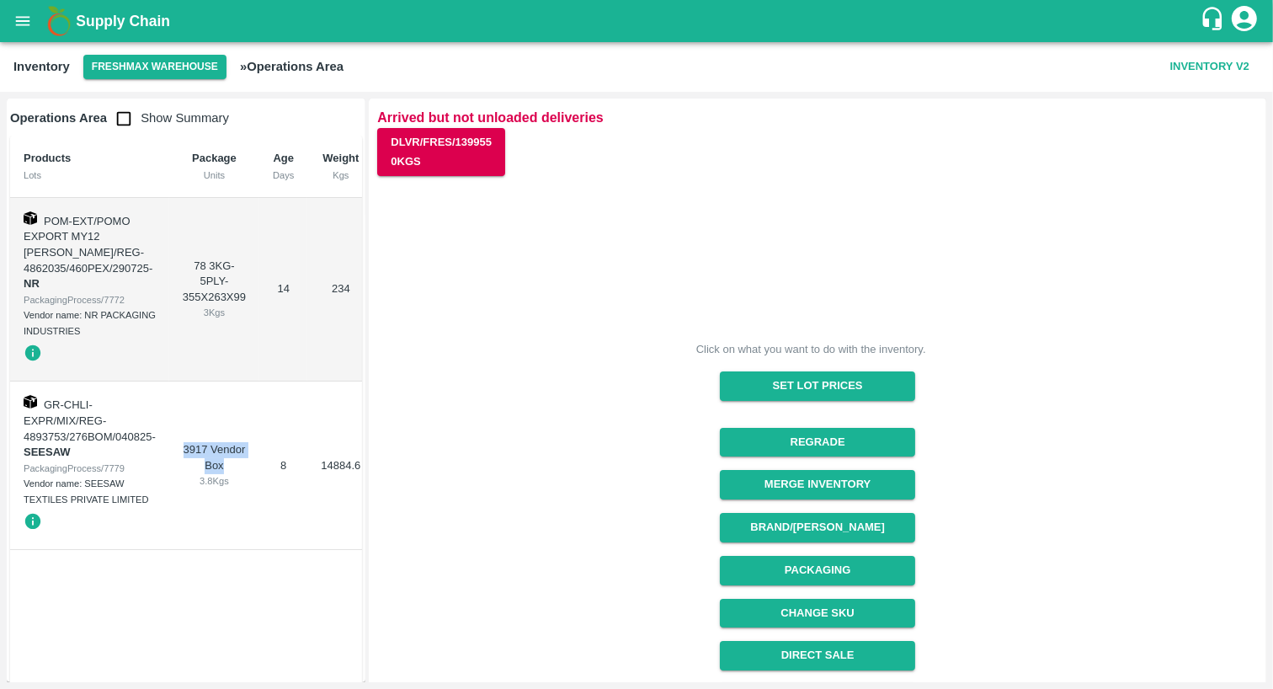
drag, startPoint x: 229, startPoint y: 461, endPoint x: 180, endPoint y: 452, distance: 49.7
click at [180, 452] on td "3917 Vendor Box 3.8 Kgs" at bounding box center [214, 465] width 90 height 168
copy div "3917 Vendor Box"
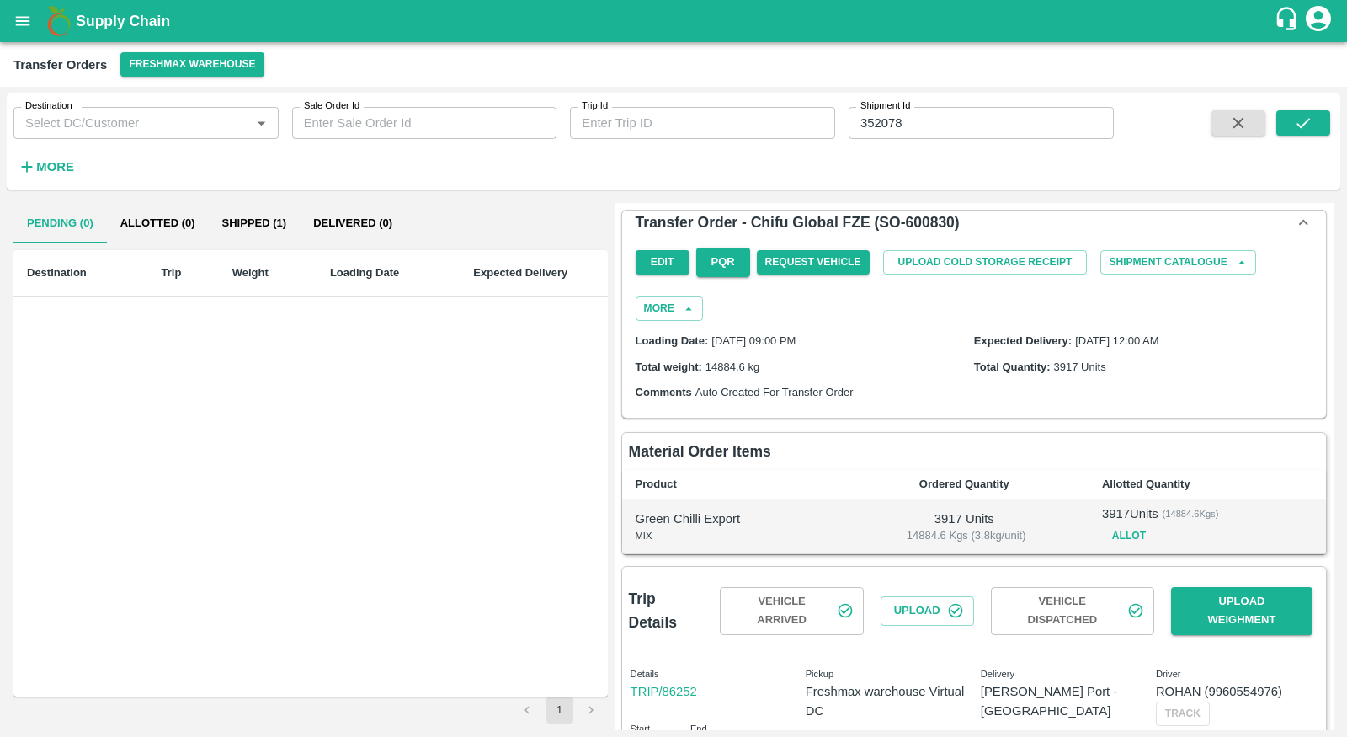
scroll to position [105, 0]
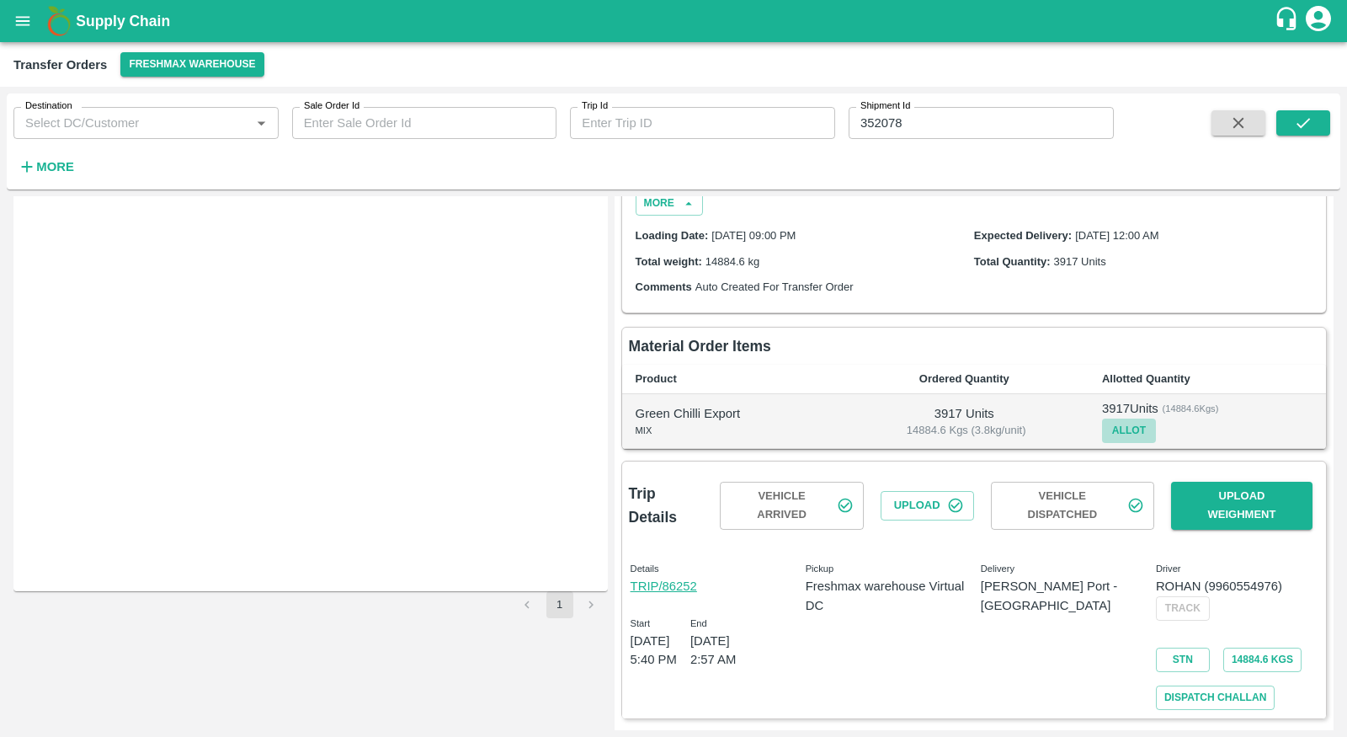
click at [1118, 426] on button "Allot" at bounding box center [1129, 430] width 54 height 24
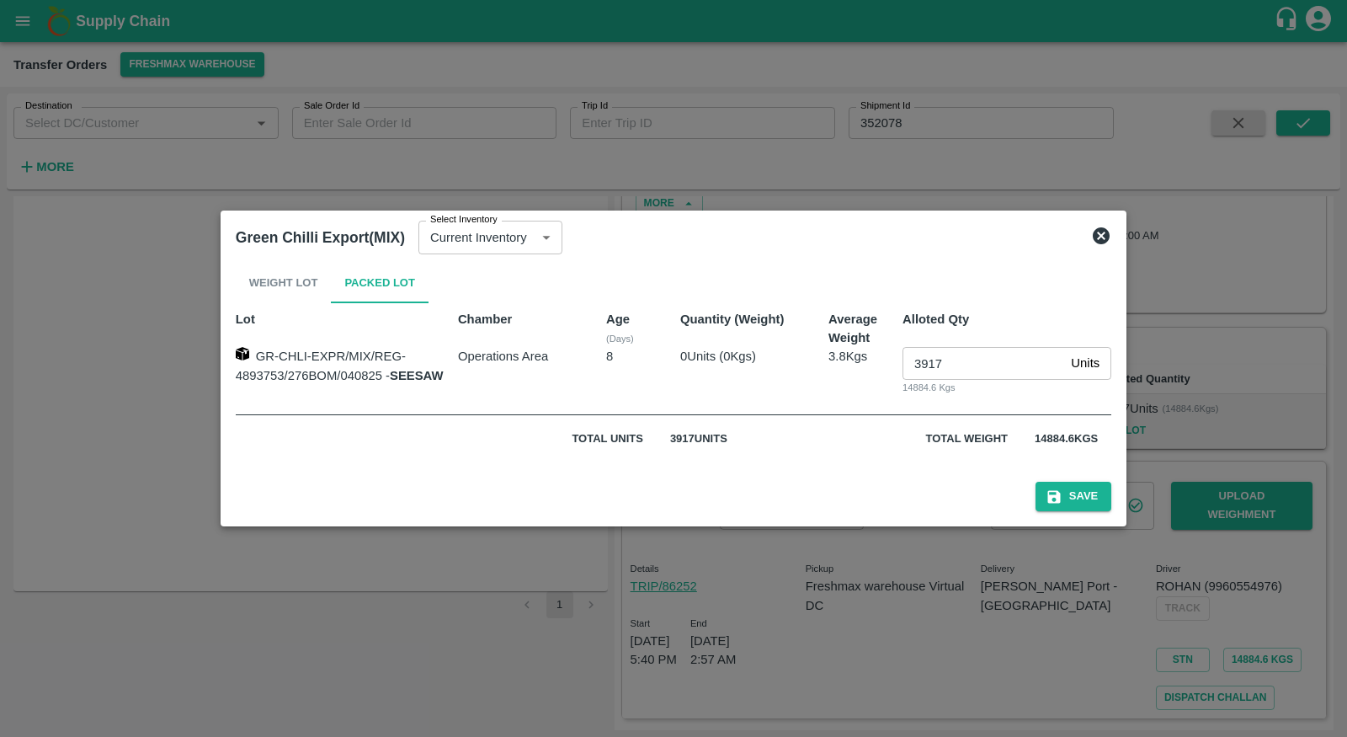
click at [924, 349] on input "3917" at bounding box center [983, 363] width 162 height 32
type input "0"
click at [1067, 497] on button "Save" at bounding box center [1073, 496] width 76 height 29
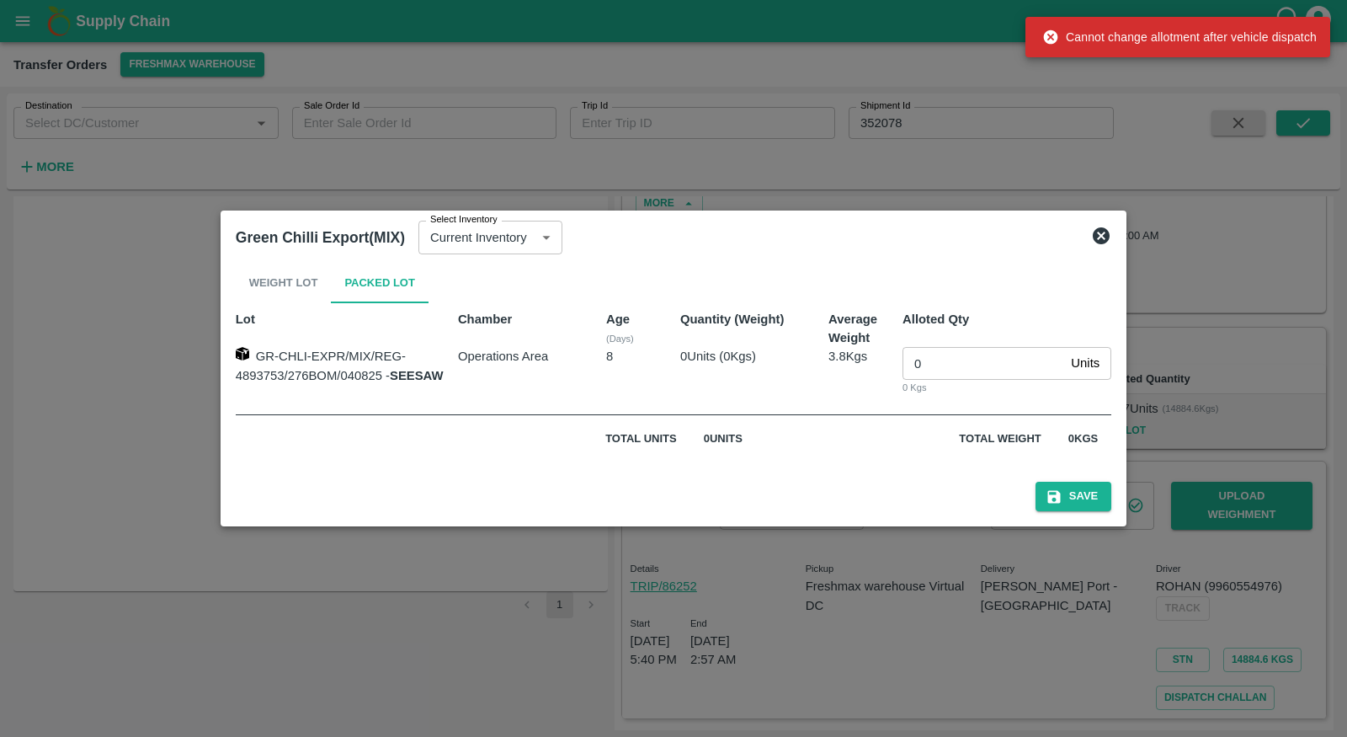
click at [1091, 226] on icon at bounding box center [1101, 236] width 20 height 20
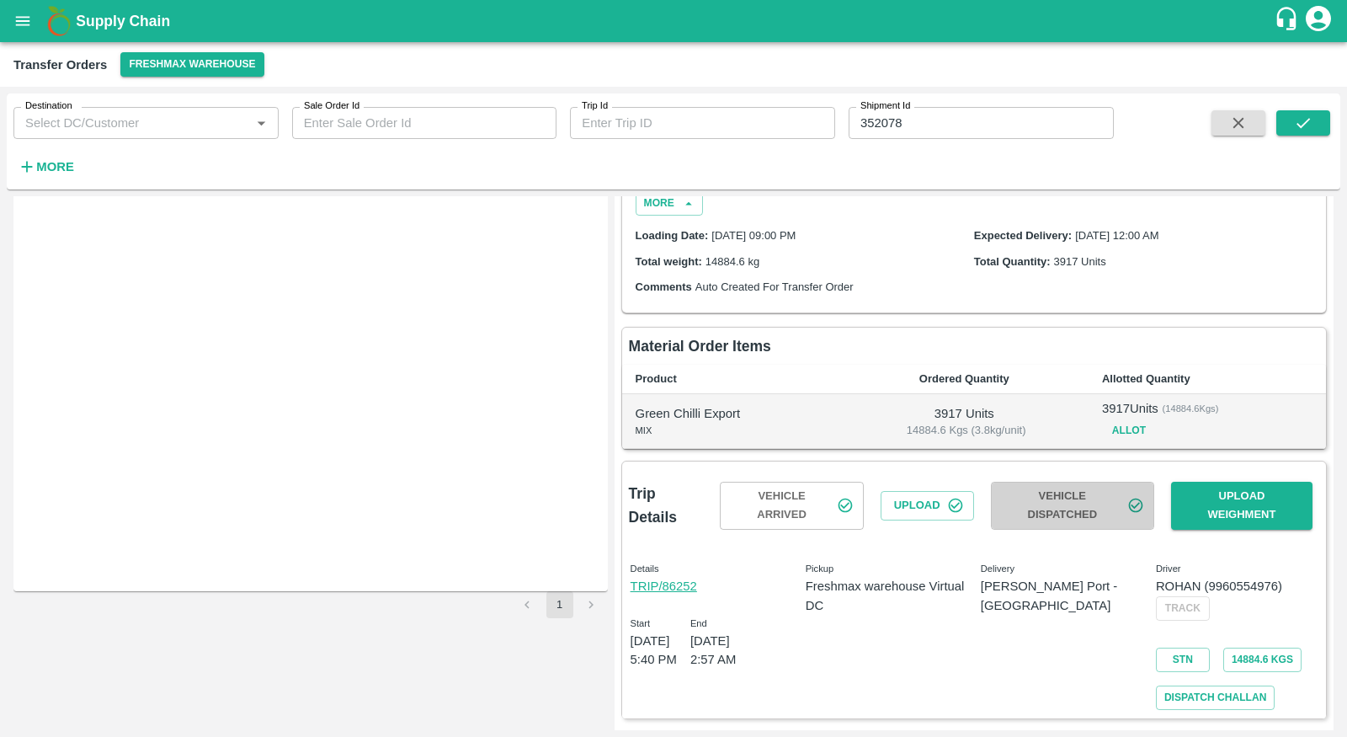
click at [1083, 503] on button "Vehicle Dispatched" at bounding box center [1072, 506] width 163 height 49
click at [907, 494] on button "Upload" at bounding box center [927, 505] width 93 height 29
click at [801, 505] on button "Vehicle Arrived" at bounding box center [791, 506] width 143 height 49
click at [670, 581] on link "TRIP/86252" at bounding box center [664, 585] width 67 height 13
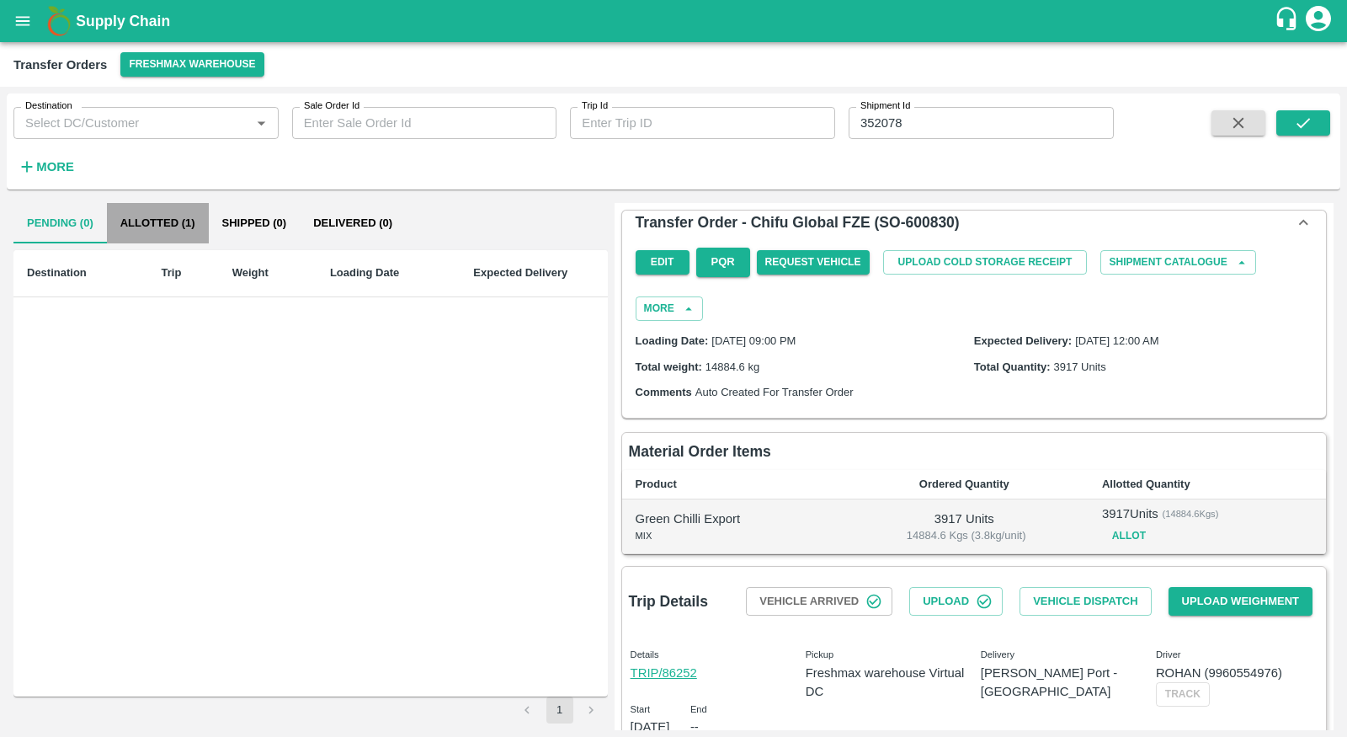
click at [147, 205] on button "Allotted (1)" at bounding box center [158, 223] width 102 height 40
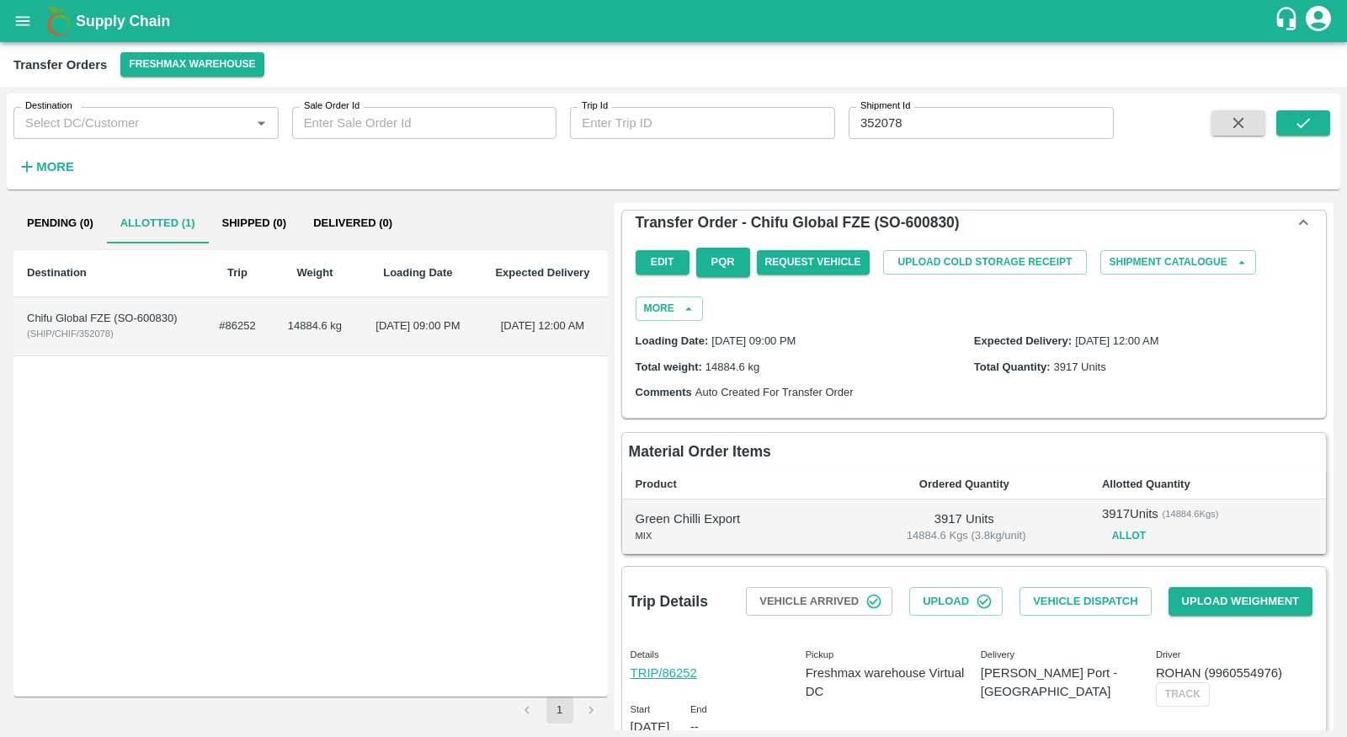
scroll to position [86, 0]
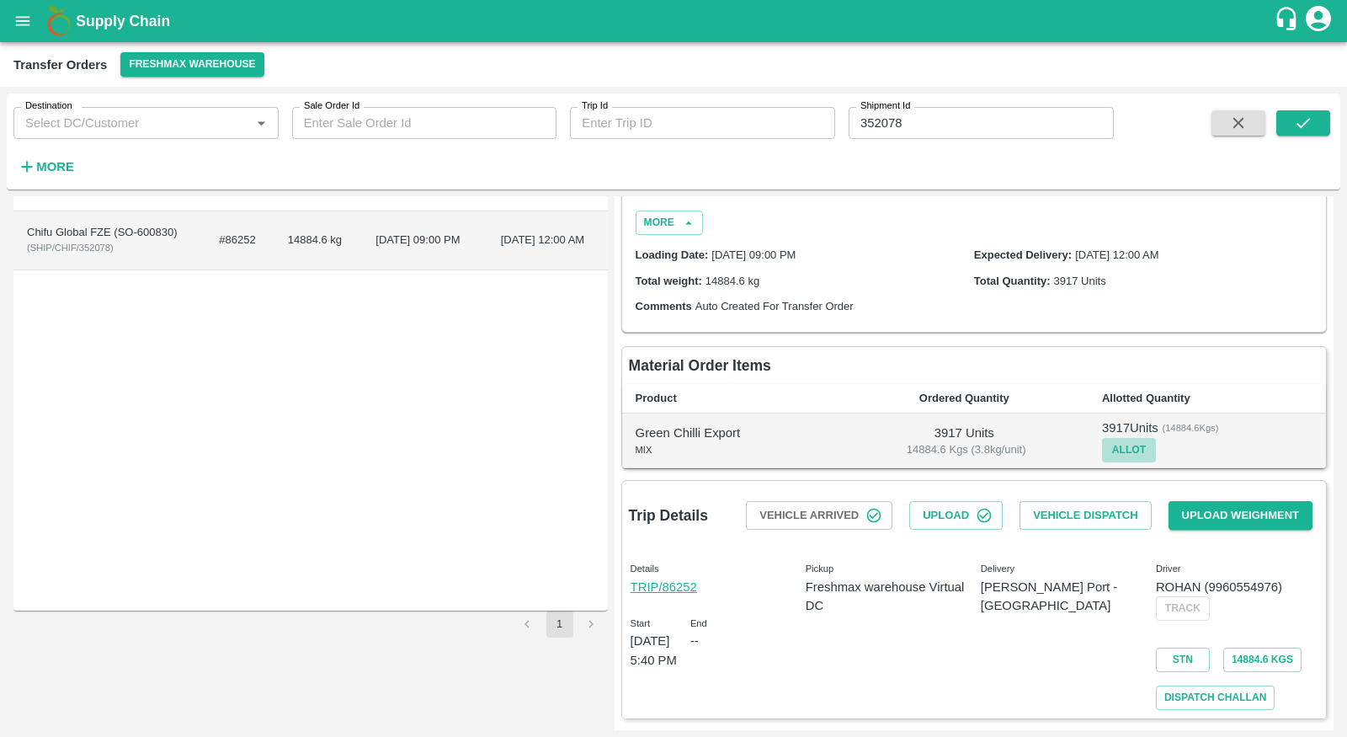
click at [1116, 446] on button "Allot" at bounding box center [1129, 450] width 54 height 24
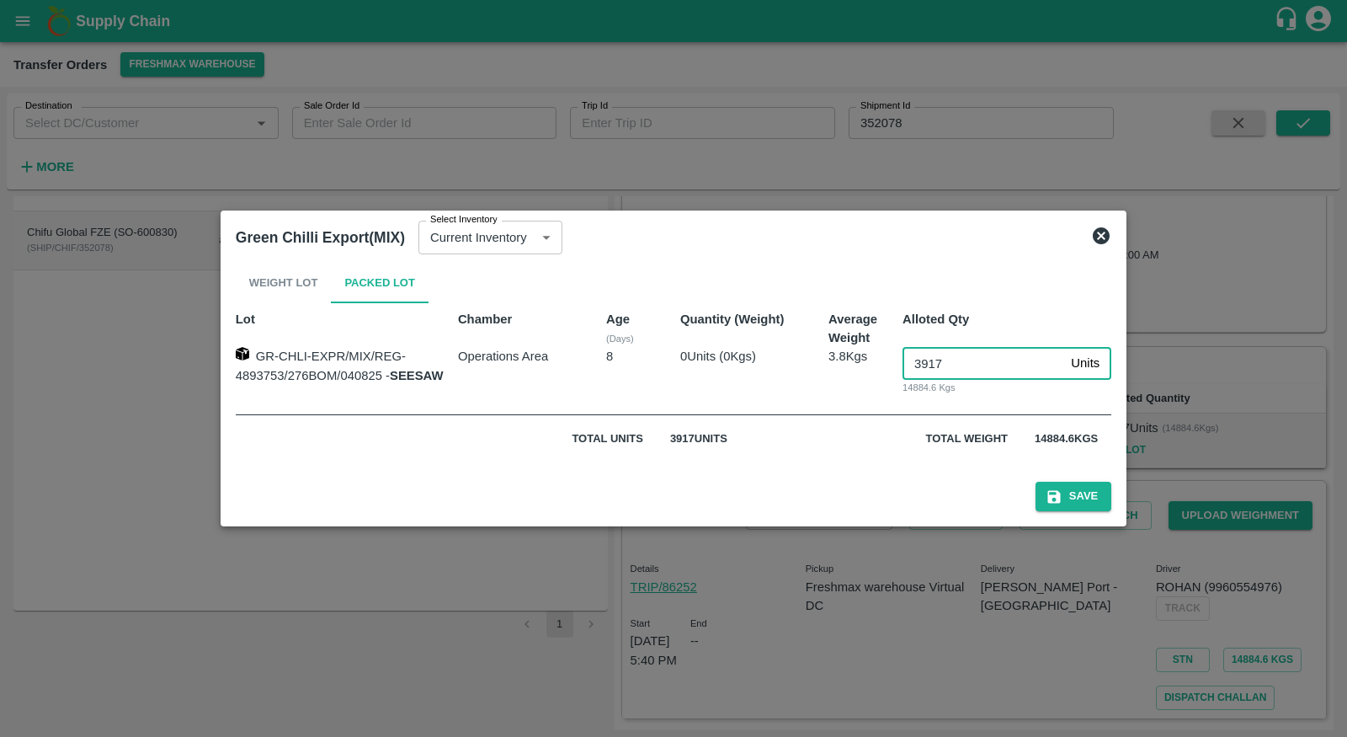
click at [940, 361] on input "3917" at bounding box center [983, 363] width 162 height 32
type input "0"
click at [1088, 219] on div "Green Chilli Export(MIX) Select Inventory Current Inventory 679aa1da-ca85-4906-…" at bounding box center [673, 237] width 889 height 37
click at [1091, 226] on icon at bounding box center [1101, 236] width 20 height 20
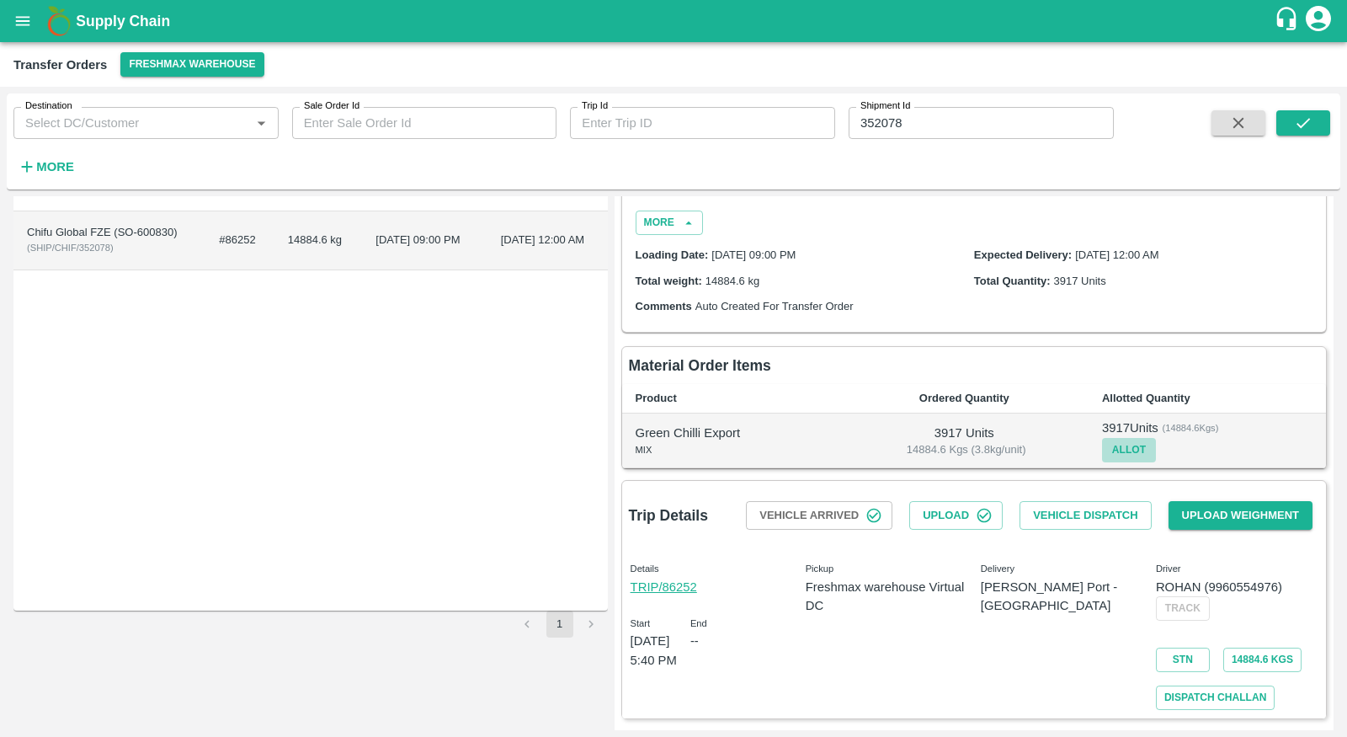
click at [1118, 449] on button "Allot" at bounding box center [1129, 450] width 54 height 24
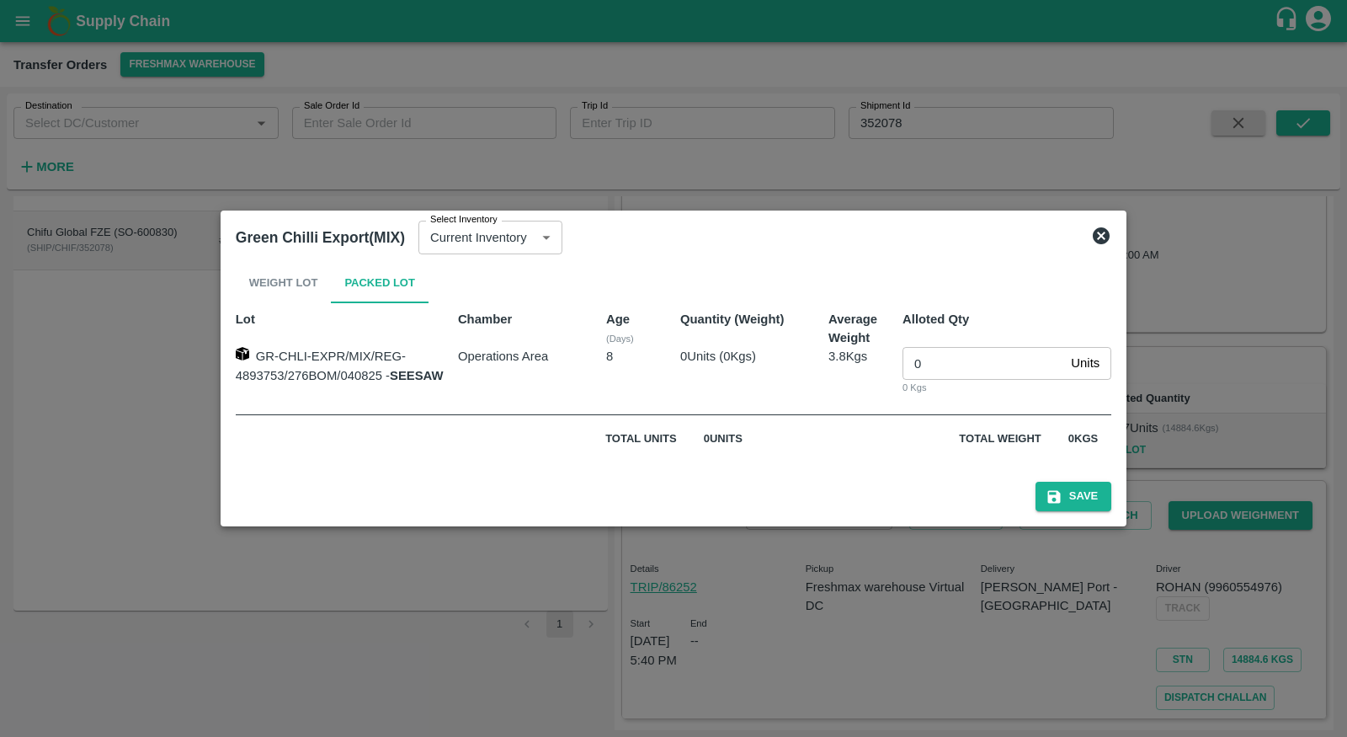
click at [1094, 230] on icon at bounding box center [1101, 235] width 17 height 17
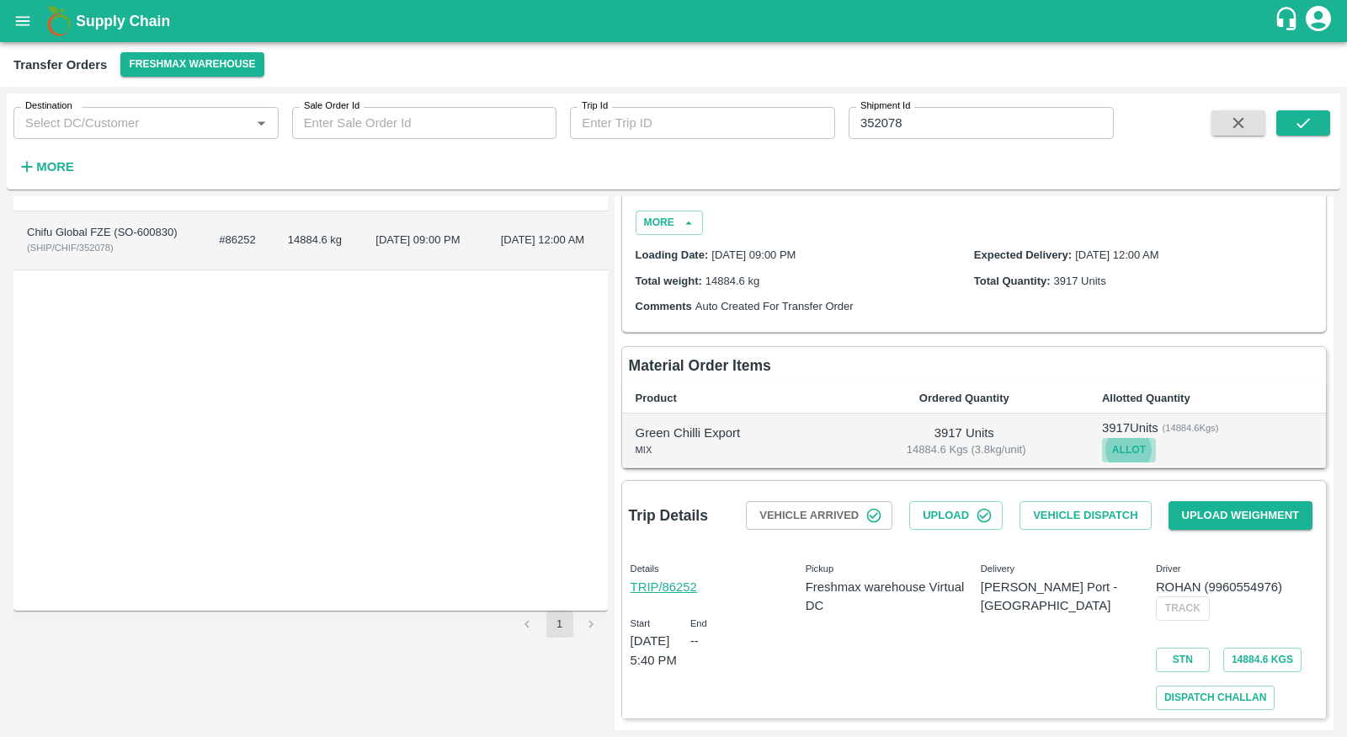
click at [1126, 438] on button "Allot" at bounding box center [1129, 450] width 54 height 24
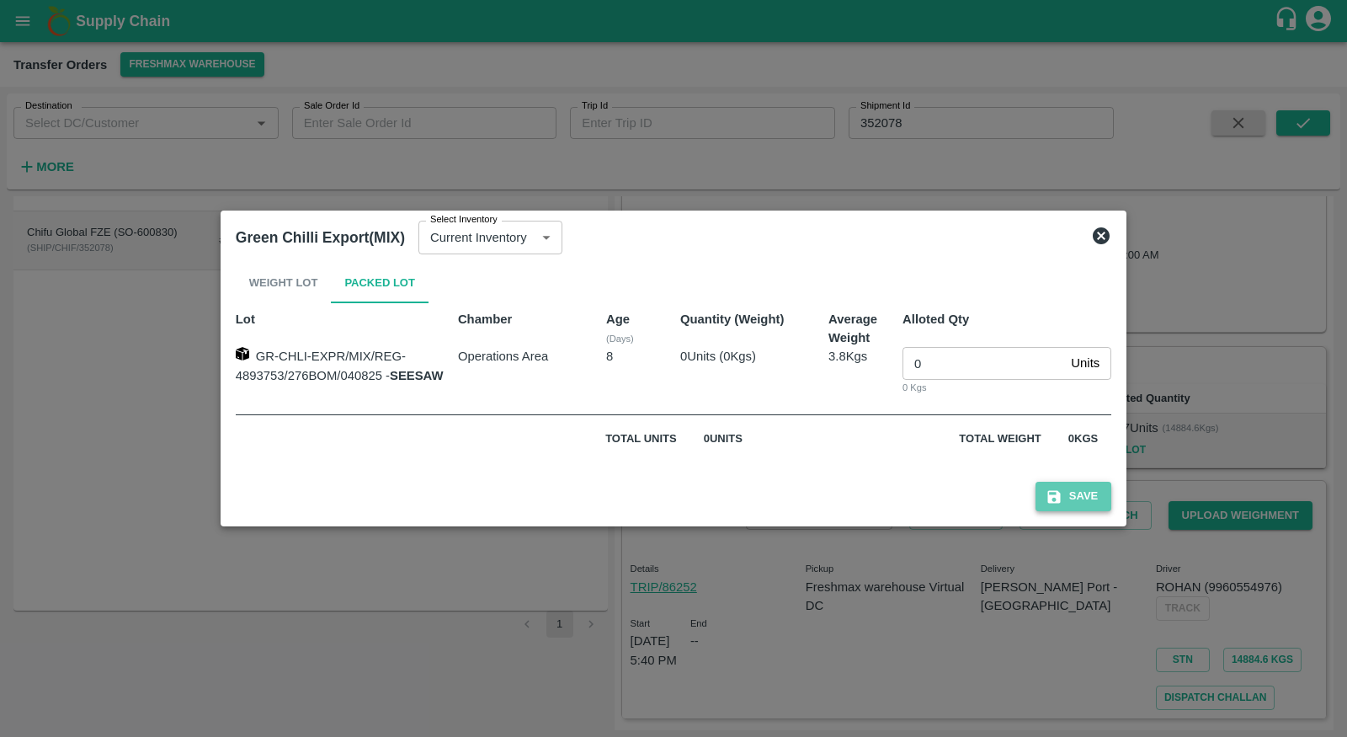
click at [1064, 503] on button "Save" at bounding box center [1073, 496] width 76 height 29
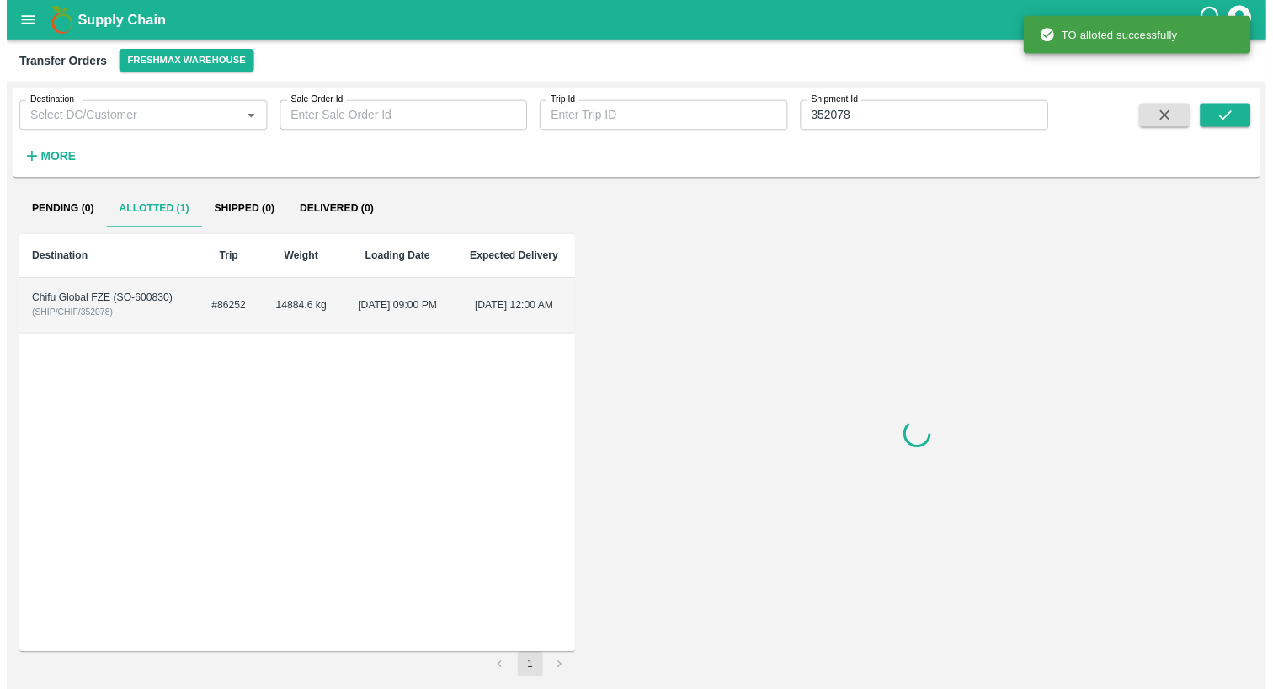
scroll to position [0, 0]
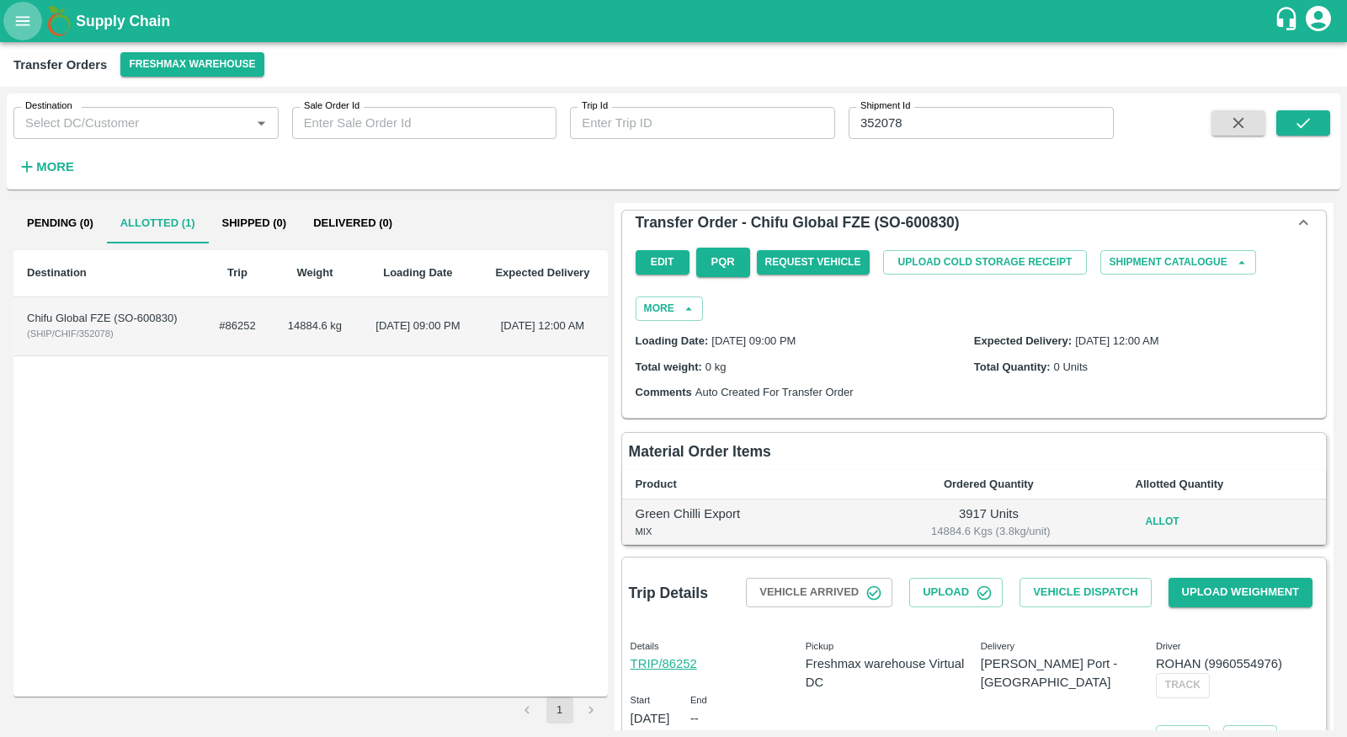
click at [25, 29] on icon "open drawer" at bounding box center [22, 21] width 19 height 19
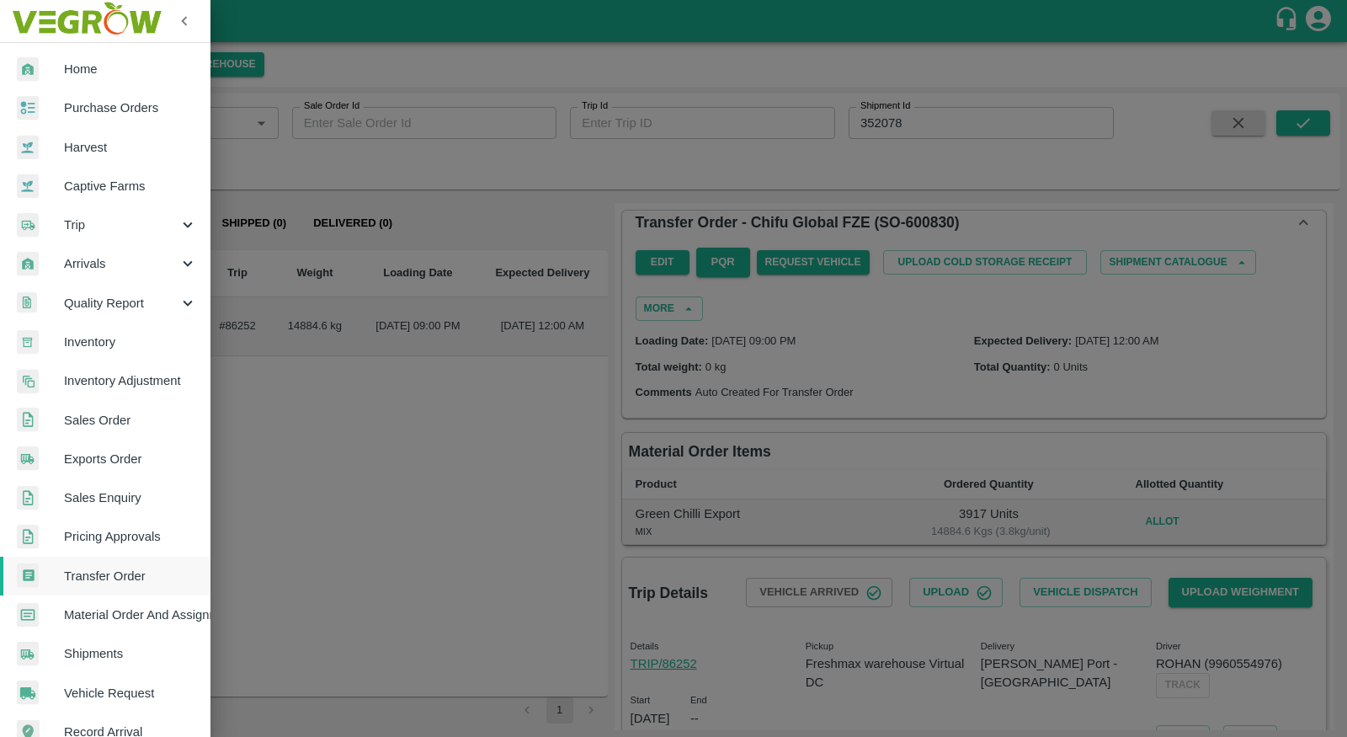
click at [130, 327] on link "Inventory" at bounding box center [105, 341] width 210 height 39
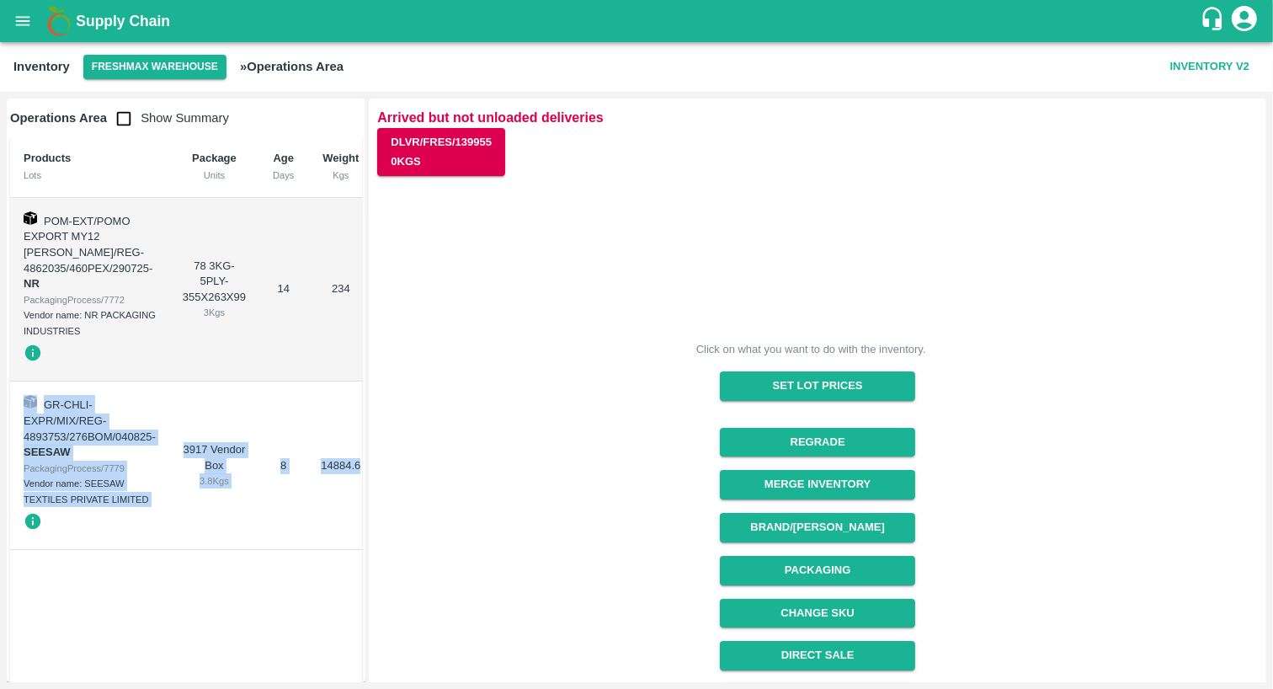
drag, startPoint x: 17, startPoint y: 395, endPoint x: 330, endPoint y: 495, distance: 328.8
click at [330, 496] on tr "GR-CHLI-EXPR/MIX/REG-4893753/276BOM/040825 - SEESAW PackagingProcess/7779 Vendo…" at bounding box center [232, 465] width 444 height 168
click at [304, 499] on td "8" at bounding box center [283, 465] width 48 height 168
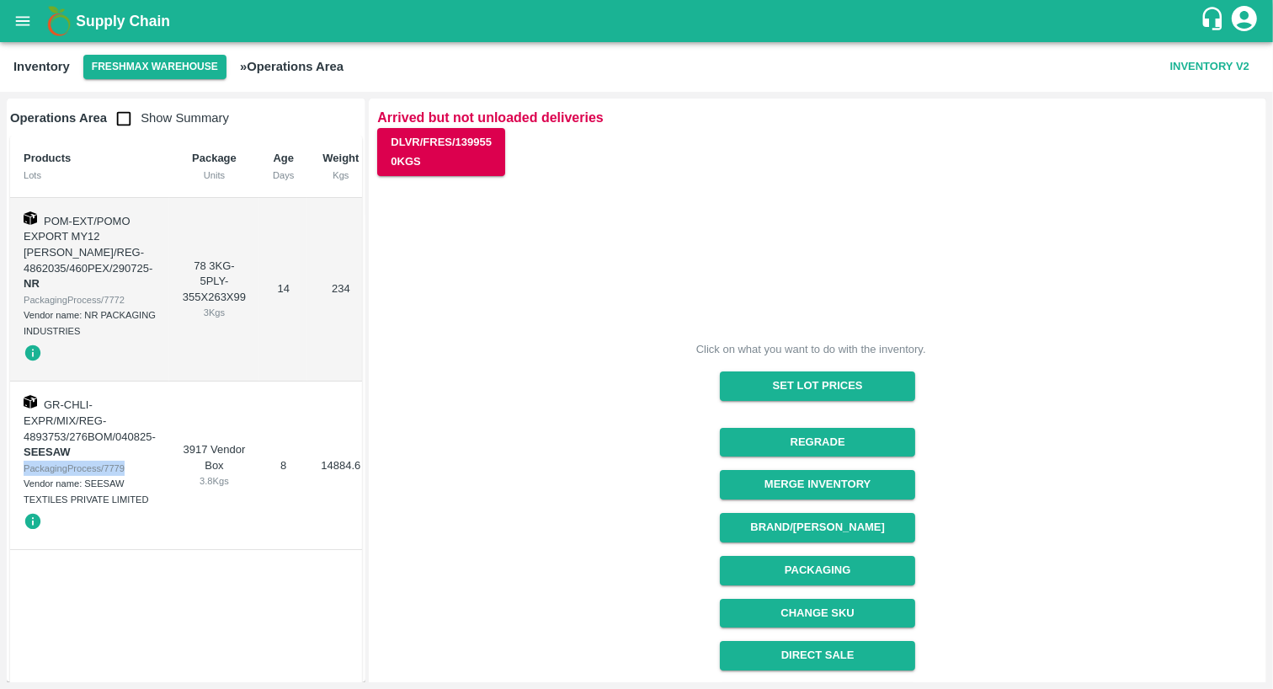
drag, startPoint x: 22, startPoint y: 466, endPoint x: 125, endPoint y: 461, distance: 103.7
click at [127, 463] on td "GR-CHLI-EXPR/MIX/REG-4893753/276BOM/040825 - SEESAW PackagingProcess/7779 Vendo…" at bounding box center [89, 465] width 159 height 168
click at [119, 466] on div "PackagingProcess/7779" at bounding box center [90, 467] width 132 height 15
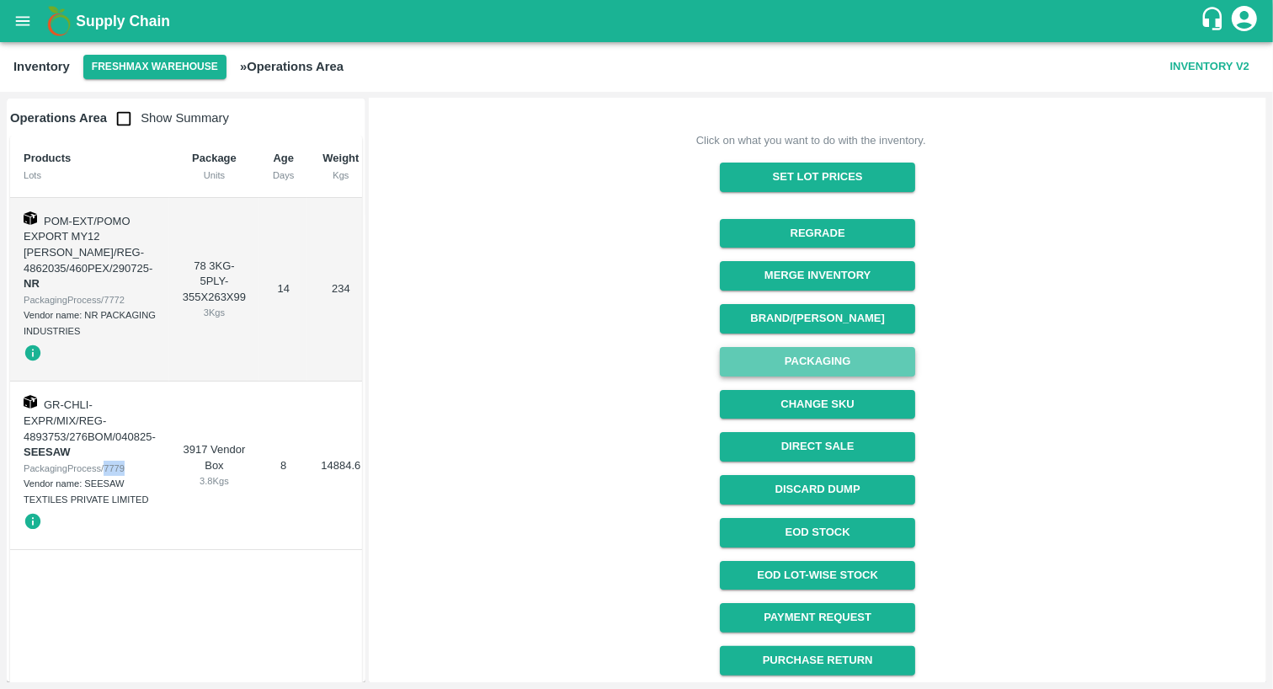
click at [839, 361] on button "Packaging" at bounding box center [817, 361] width 194 height 29
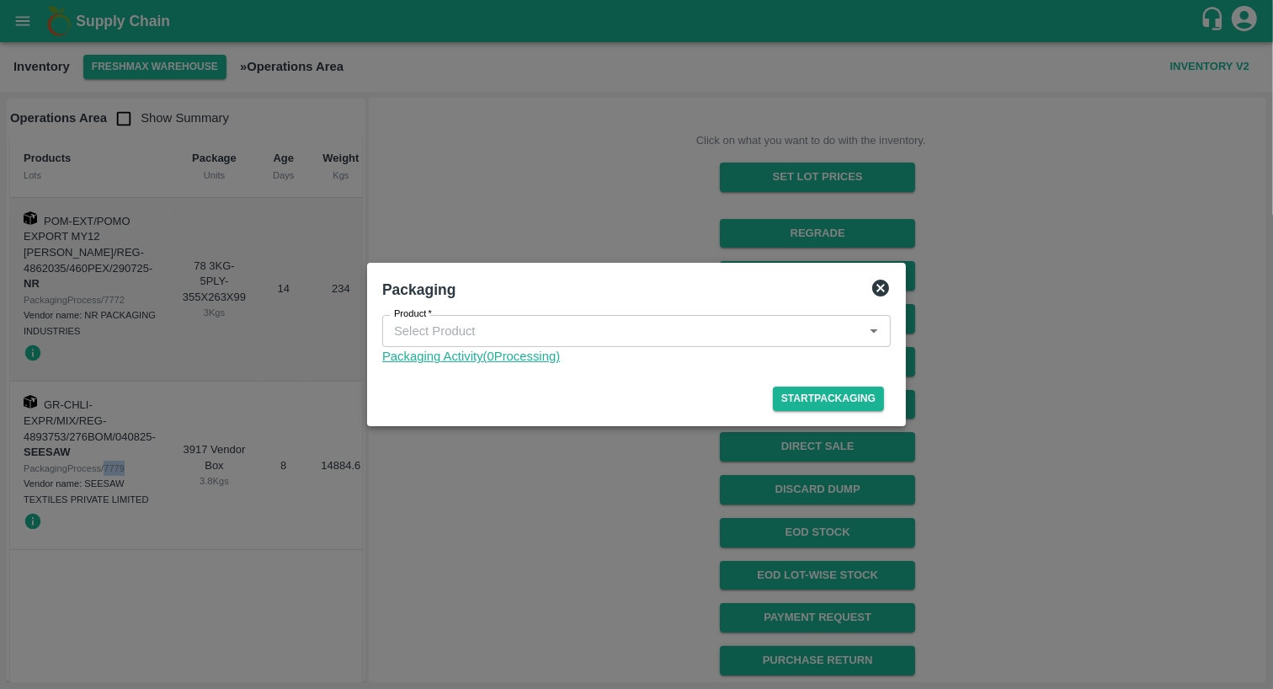
click at [514, 354] on link "Packaging Activity( 0 Processing)" at bounding box center [636, 356] width 508 height 19
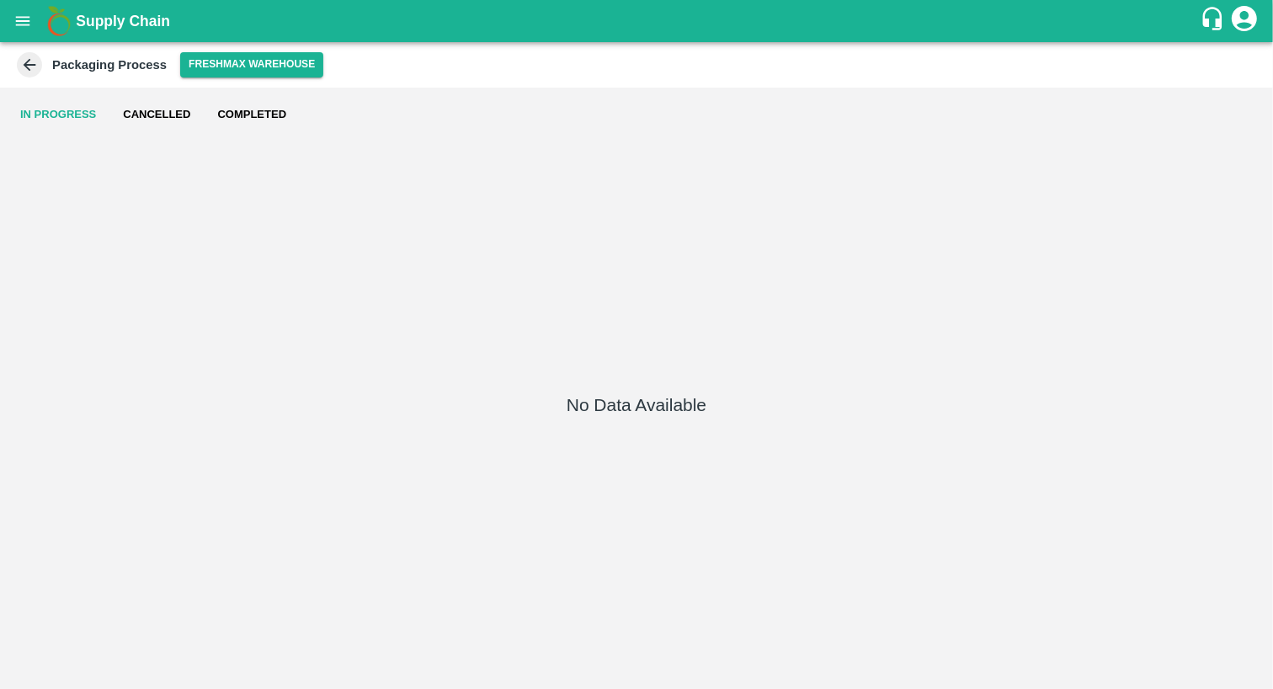
click at [253, 114] on button "Completed" at bounding box center [252, 114] width 96 height 40
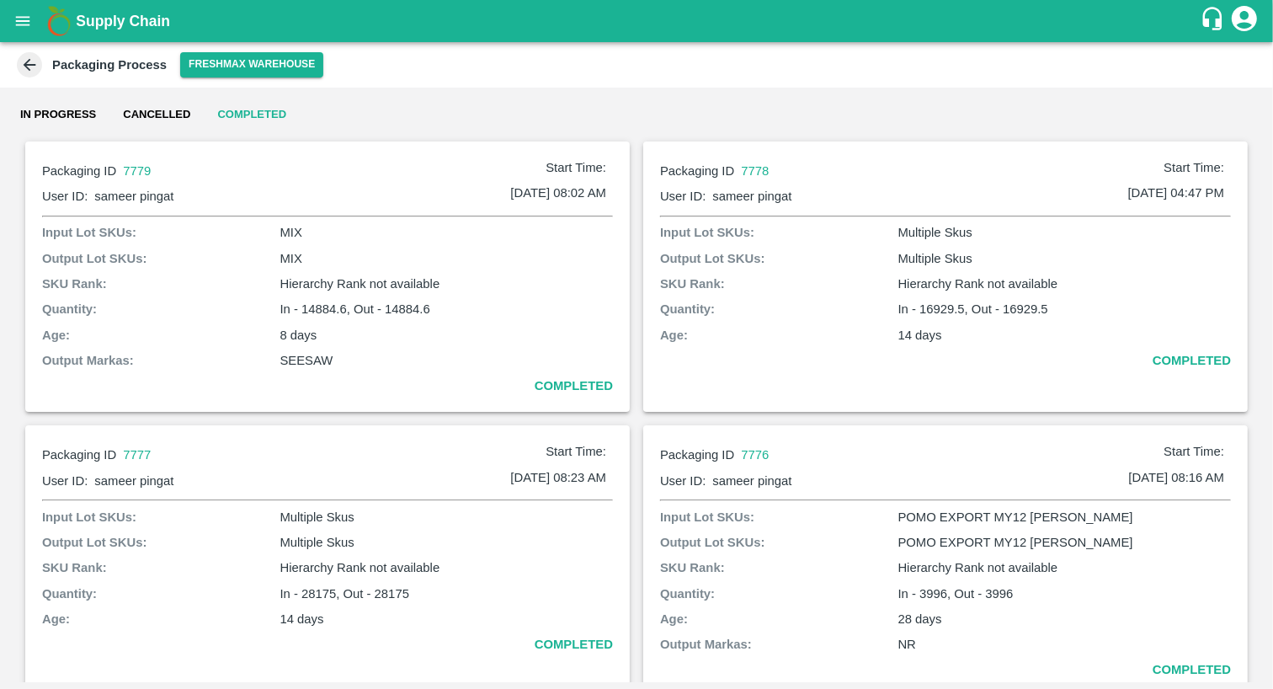
click at [328, 307] on p "In - 14884.6, Out - 14884.6" at bounding box center [445, 309] width 333 height 19
click at [293, 226] on p "MIX" at bounding box center [445, 232] width 333 height 19
click at [293, 261] on p "MIX" at bounding box center [445, 258] width 333 height 19
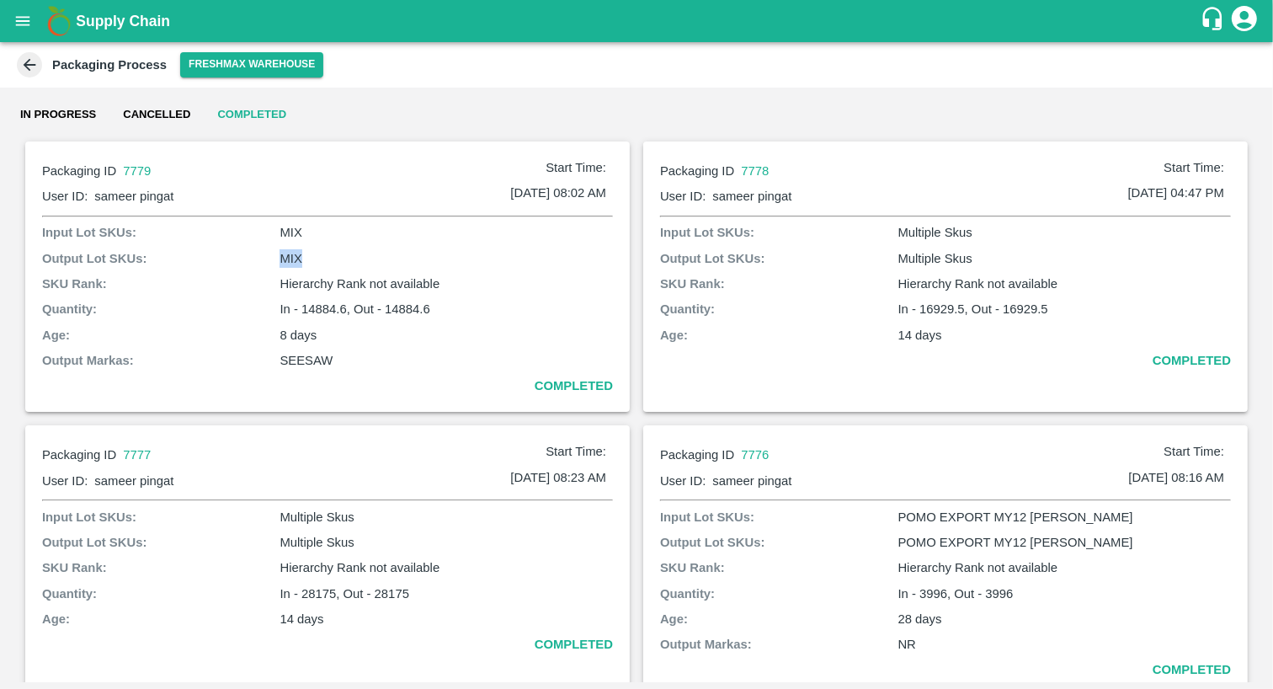
click at [293, 261] on p "MIX" at bounding box center [445, 258] width 333 height 19
click at [320, 311] on p "In - 14884.6, Out - 14884.6" at bounding box center [445, 309] width 333 height 19
click at [417, 311] on p "In - 14884.6, Out - 14884.6" at bounding box center [445, 309] width 333 height 19
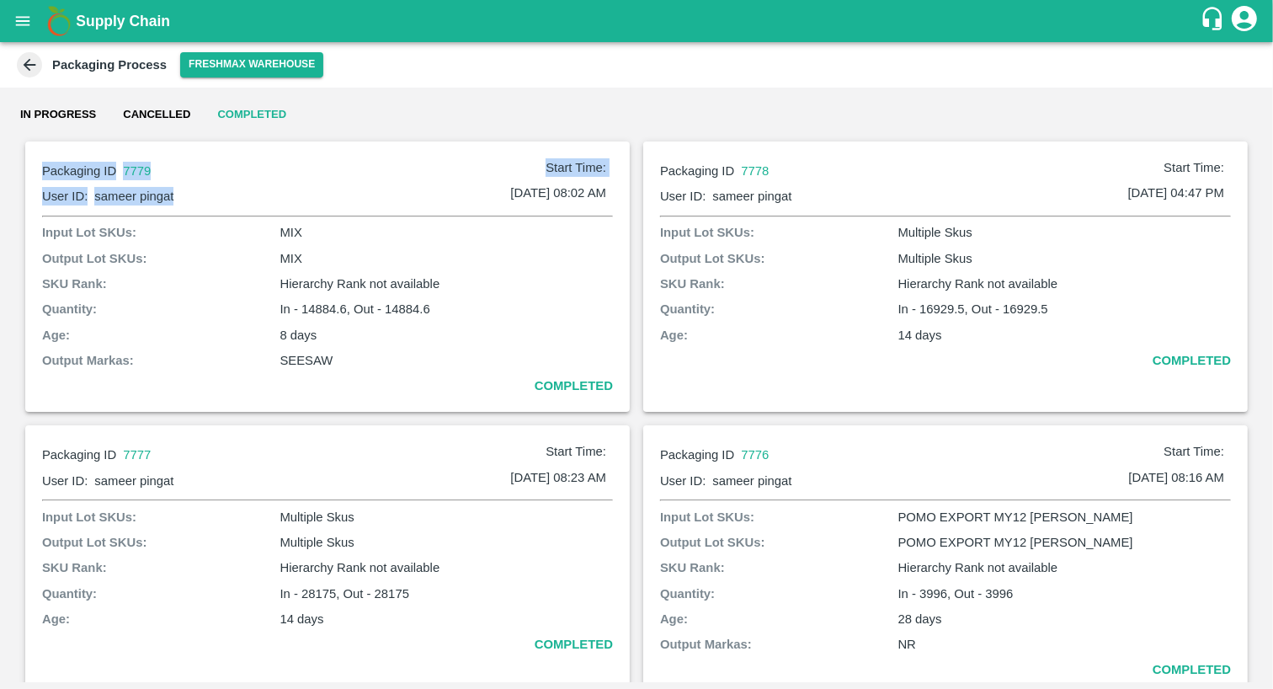
drag, startPoint x: 35, startPoint y: 168, endPoint x: 220, endPoint y: 203, distance: 187.6
click at [220, 203] on div "Packaging ID 7779 Start Time: User ID: sameer pingat [DATE] 08:02 AM" at bounding box center [327, 183] width 571 height 51
click at [184, 187] on p "sameer pingat" at bounding box center [302, 196] width 416 height 19
click at [140, 177] on div "User ID: sameer pingat 05 Aug 2025, 08:02 AM" at bounding box center [320, 193] width 571 height 32
click at [288, 236] on p "MIX" at bounding box center [445, 232] width 333 height 19
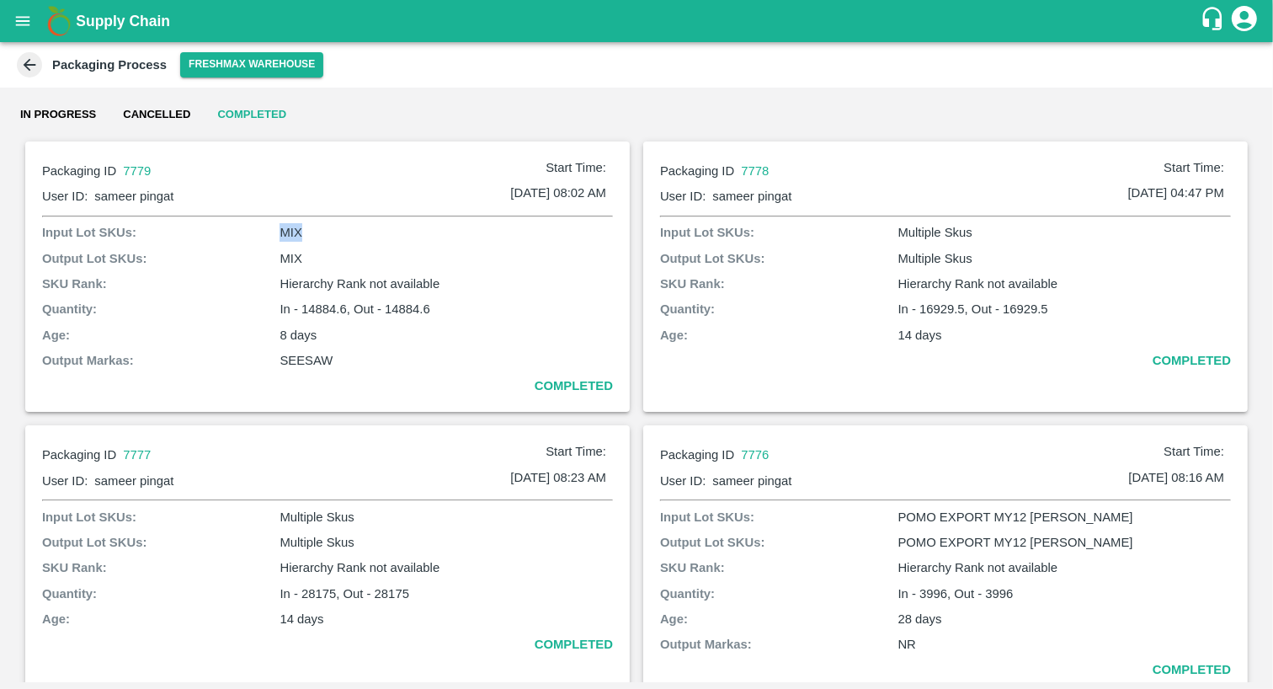
click at [288, 236] on p "MIX" at bounding box center [445, 232] width 333 height 19
click at [288, 247] on div "Input Lot SKUs: MIX Output Lot SKUs: MIX SKU Rank: Hierarchy Rank not available…" at bounding box center [327, 309] width 571 height 172
click at [310, 317] on p "In - 14884.6, Out - 14884.6" at bounding box center [445, 309] width 333 height 19
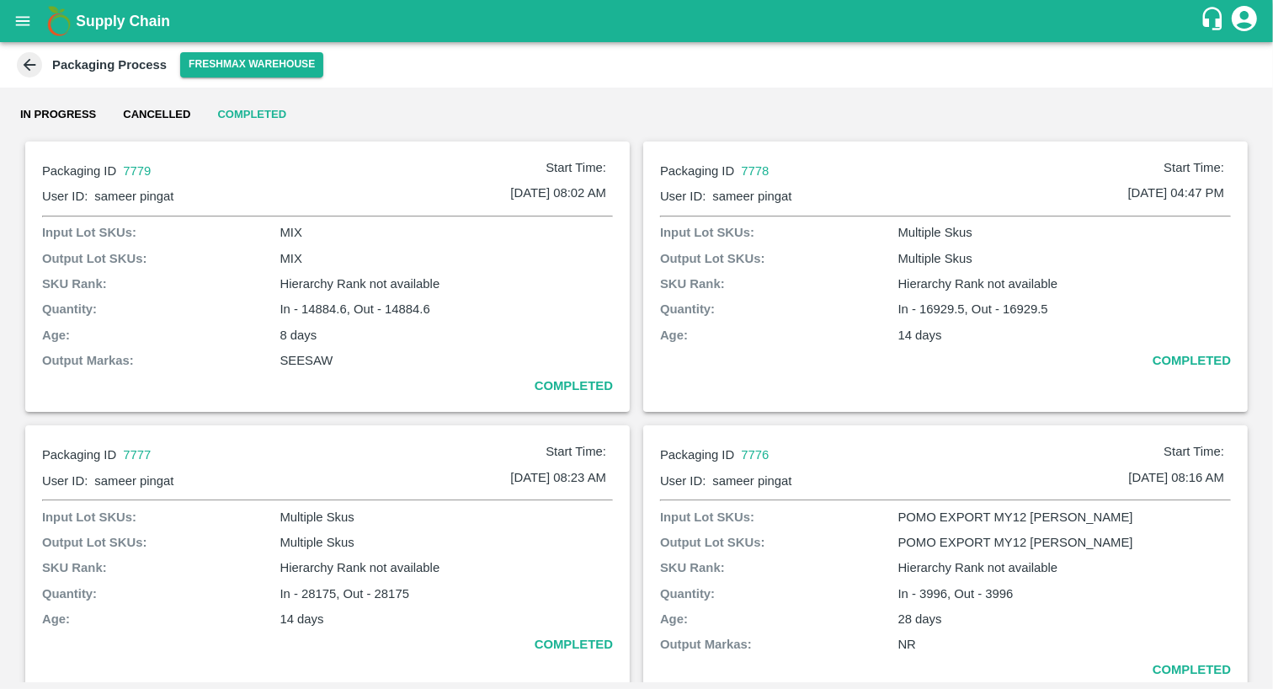
click at [414, 317] on p "In - 14884.6, Out - 14884.6" at bounding box center [445, 309] width 333 height 19
click at [491, 266] on p "MIX" at bounding box center [445, 258] width 333 height 19
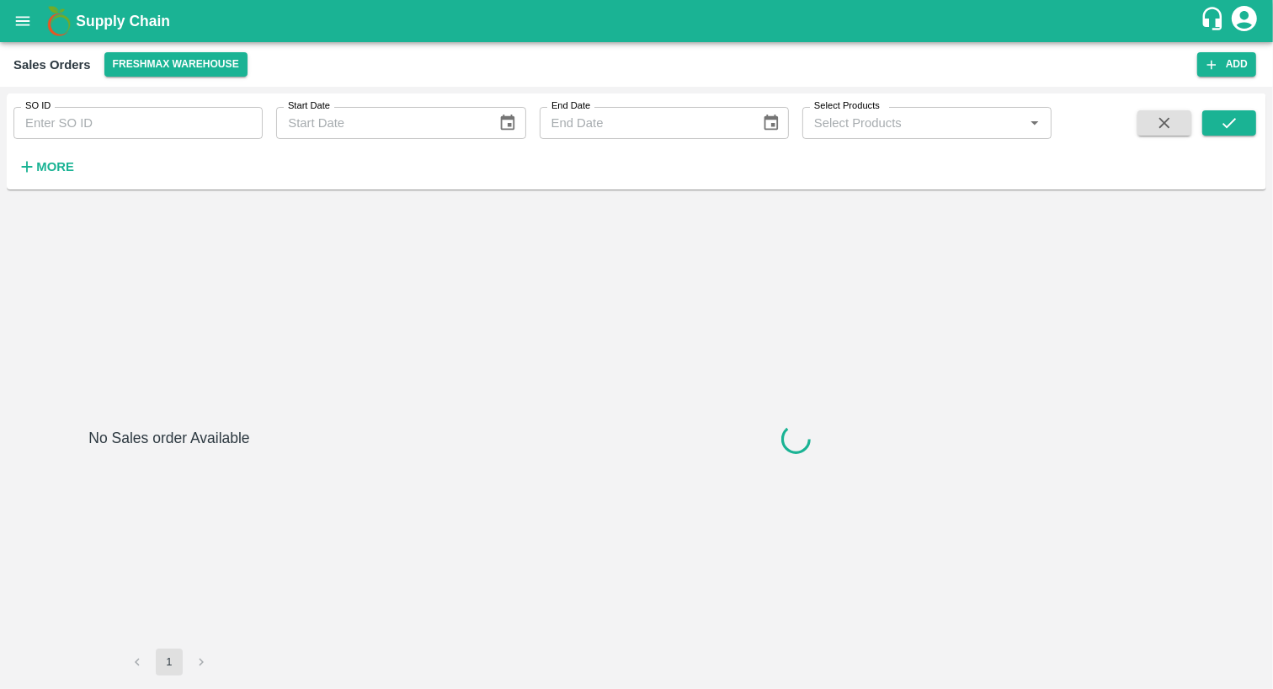
type input "600830"
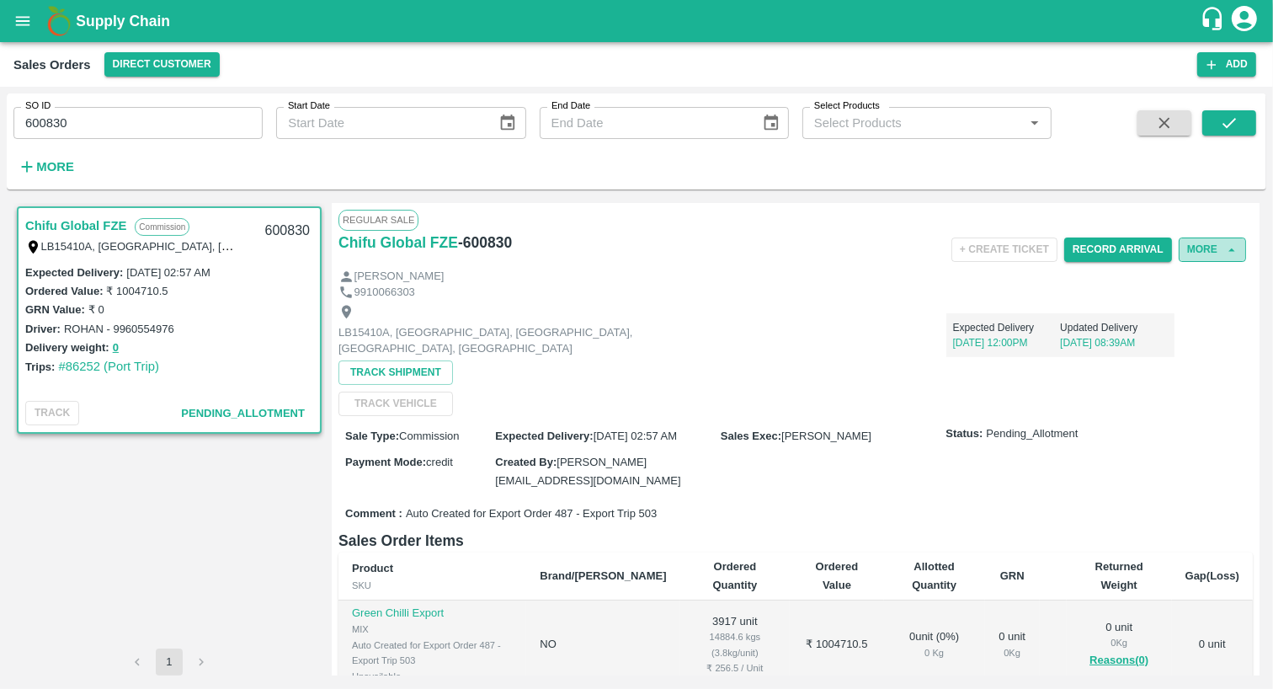
click at [1203, 246] on button "More" at bounding box center [1212, 249] width 67 height 24
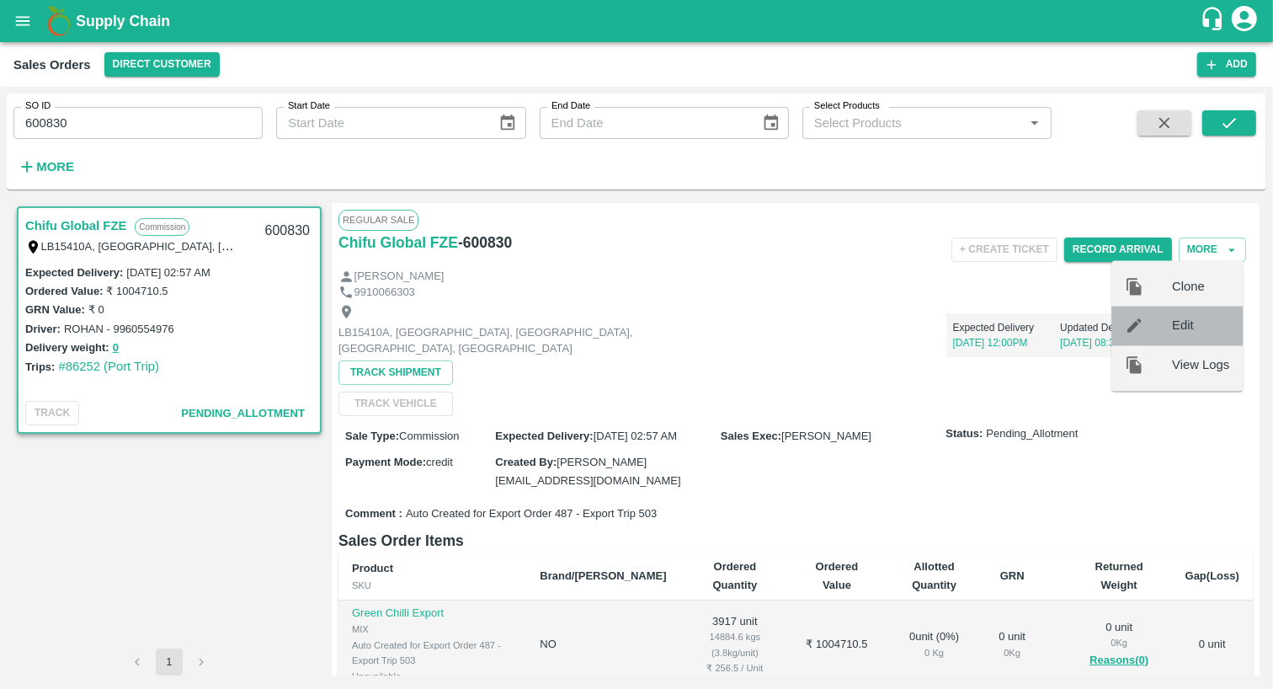
click at [1190, 327] on span "Edit" at bounding box center [1200, 326] width 57 height 19
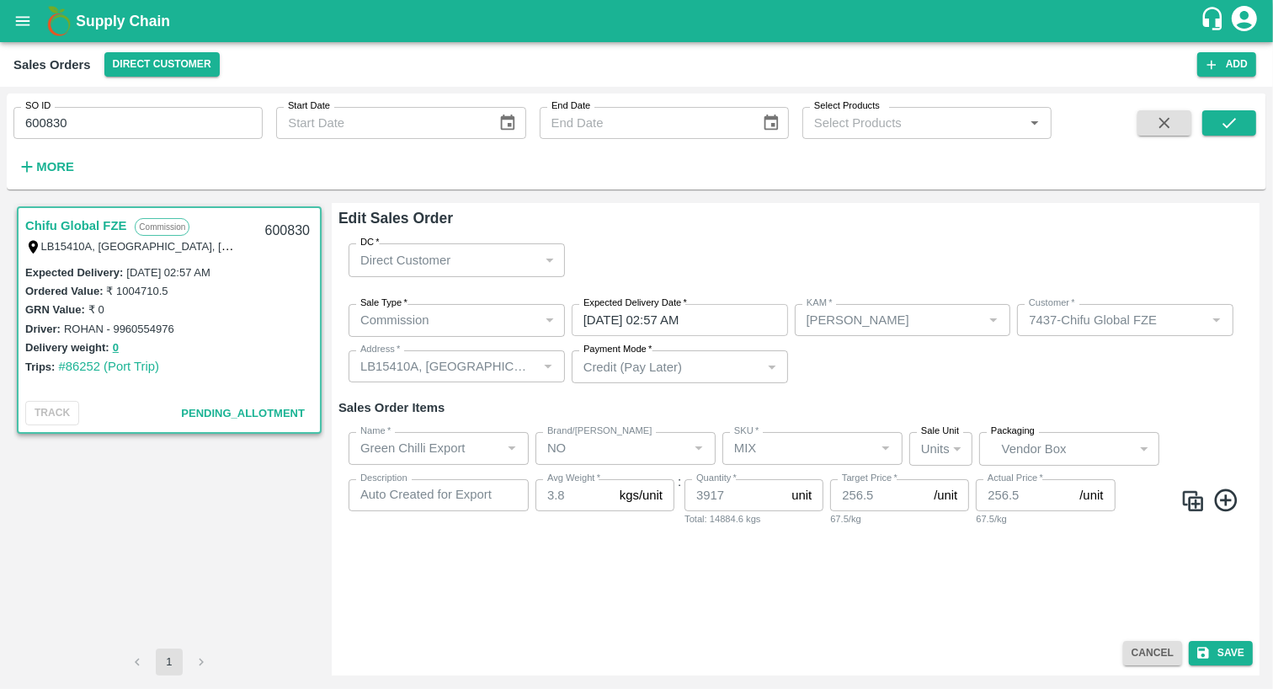
click at [10, 18] on button "open drawer" at bounding box center [22, 21] width 39 height 39
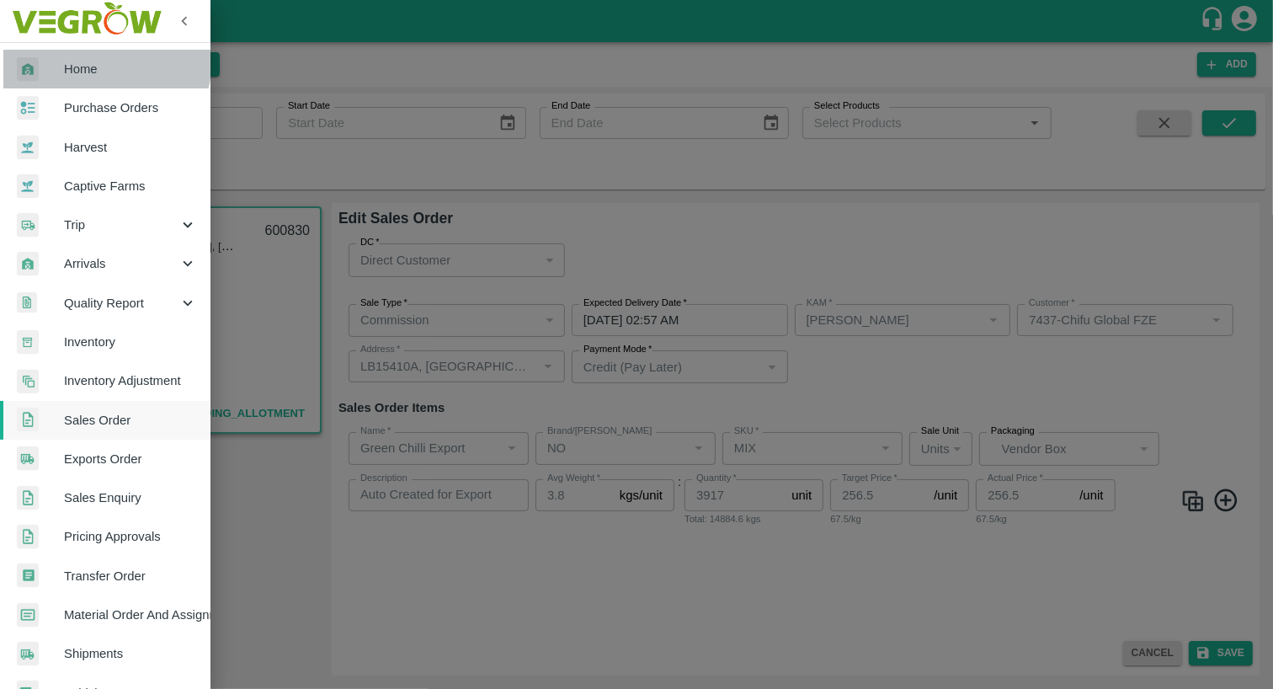
click at [53, 51] on link "Home" at bounding box center [105, 69] width 210 height 39
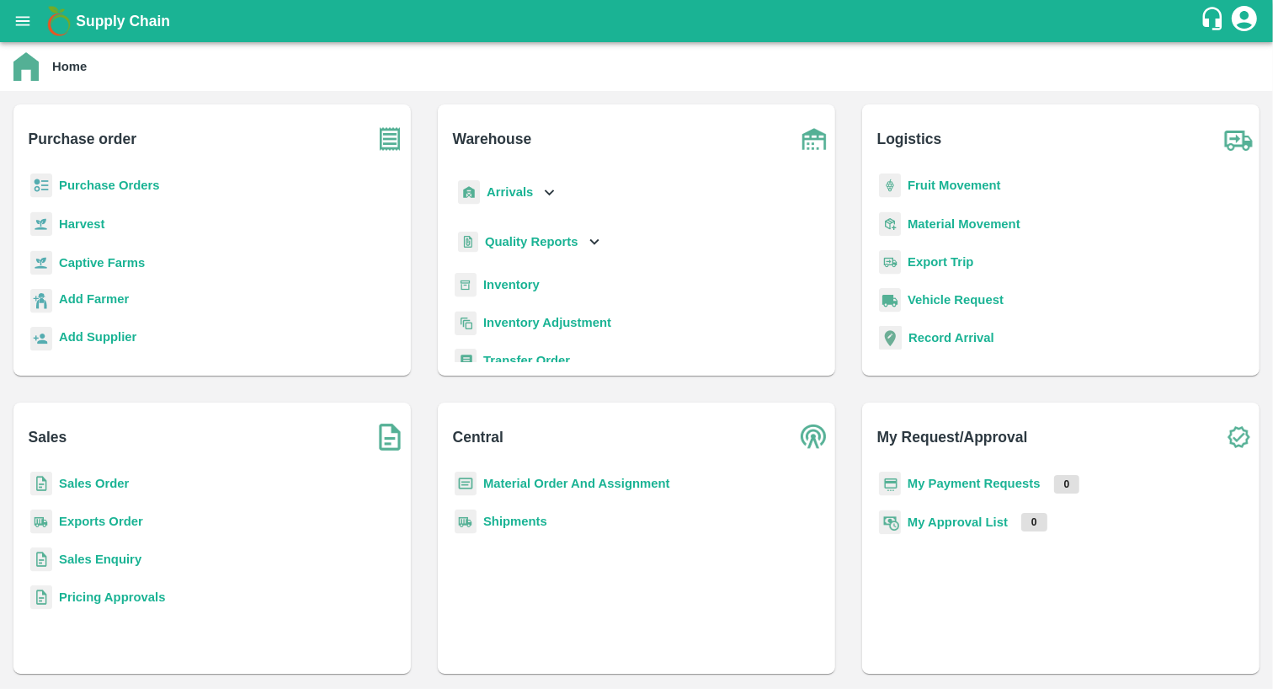
click at [145, 182] on b "Purchase Orders" at bounding box center [109, 184] width 101 height 13
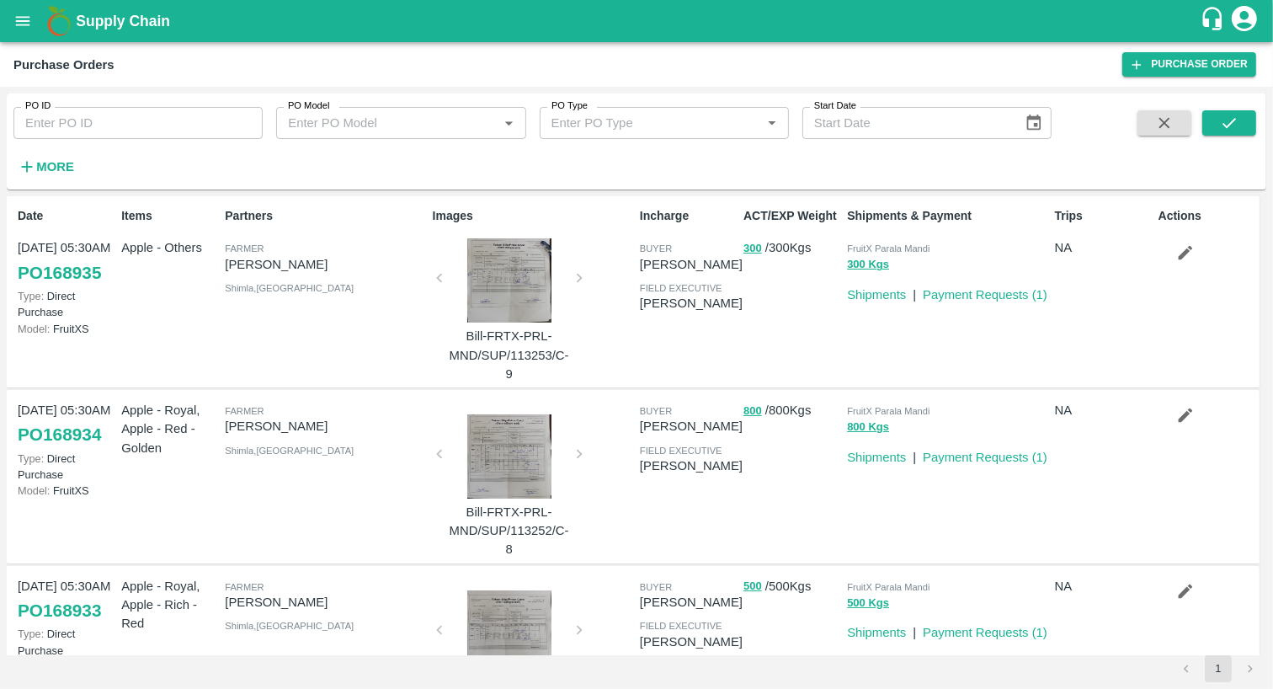
click at [160, 101] on div "PO ID PO ID" at bounding box center [131, 115] width 263 height 45
click at [160, 128] on input "PO ID" at bounding box center [137, 123] width 249 height 32
type input "167444"
click at [1240, 116] on button "submit" at bounding box center [1229, 122] width 54 height 25
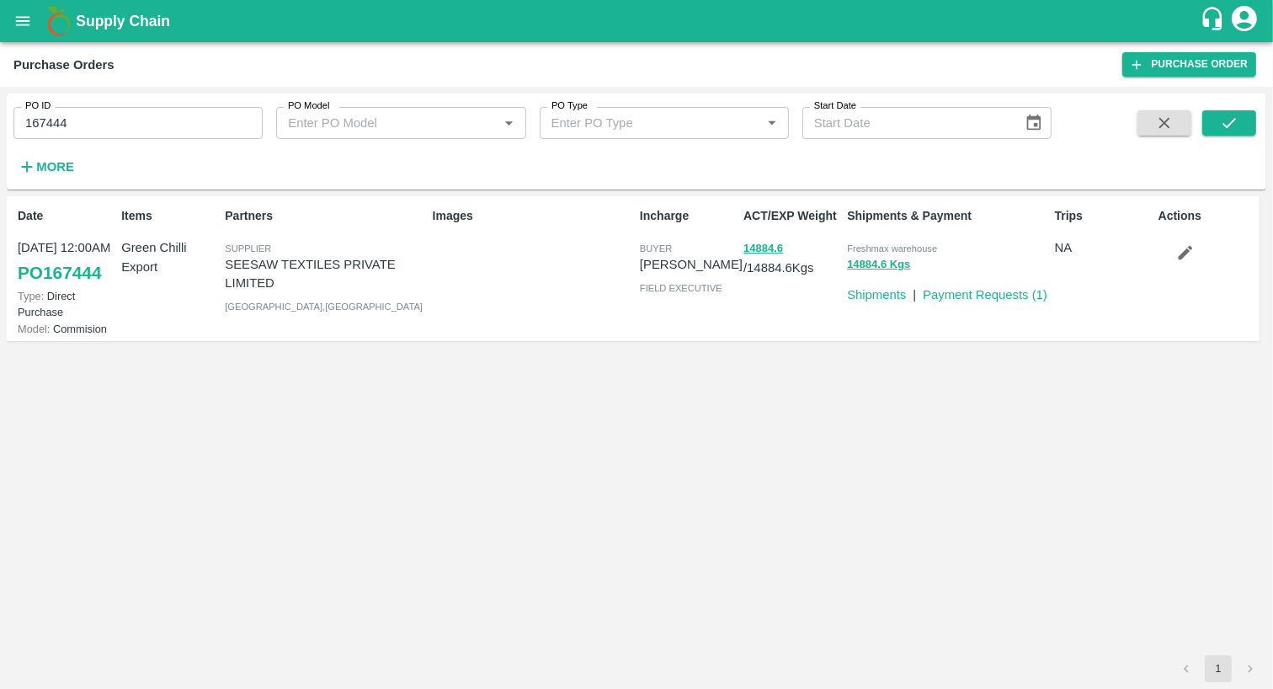
click at [61, 267] on link "PO 167444" at bounding box center [59, 273] width 83 height 30
drag, startPoint x: 117, startPoint y: 275, endPoint x: 56, endPoint y: 277, distance: 61.5
click at [56, 277] on div "Date [DATE] 12:00AM PO 167444 Type: Direct Purchase Model: Commision Items Gree…" at bounding box center [633, 268] width 1253 height 145
click at [180, 374] on div "Date [DATE] 12:00AM PO 167444 Type: Direct Purchase Model: Commision Items Gree…" at bounding box center [636, 425] width 1259 height 459
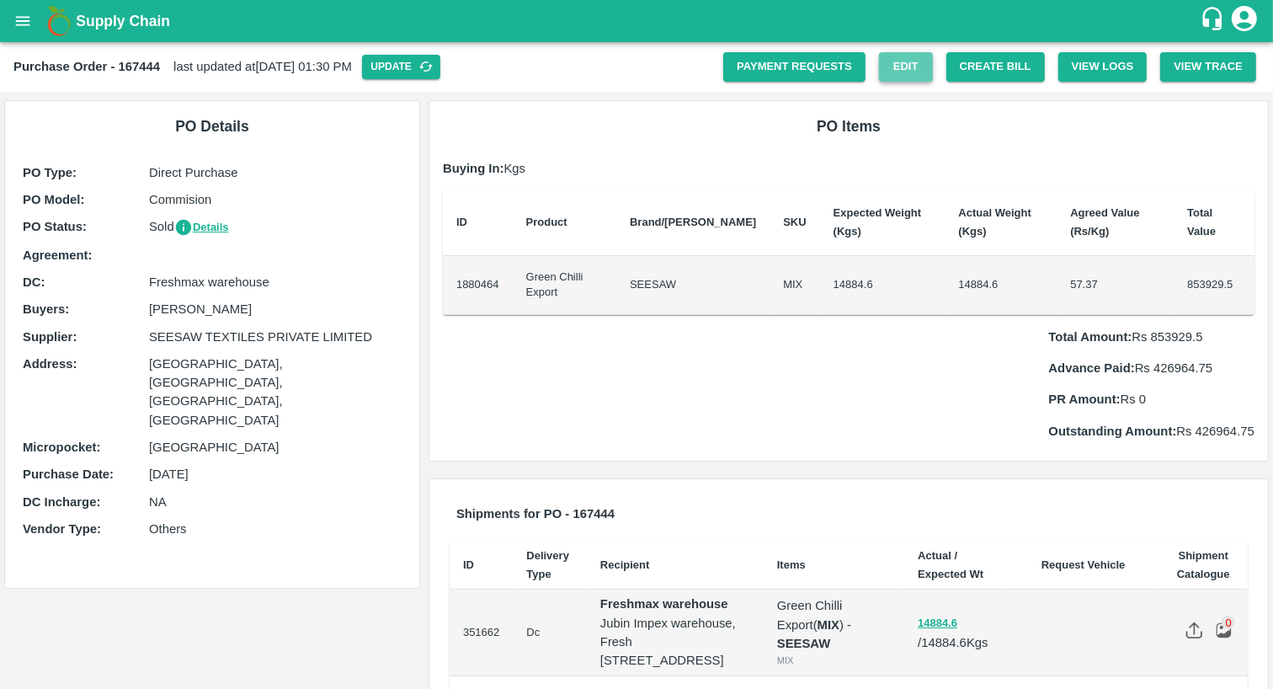
click at [907, 70] on link "Edit" at bounding box center [906, 66] width 54 height 29
click at [440, 57] on button "Update" at bounding box center [401, 67] width 78 height 24
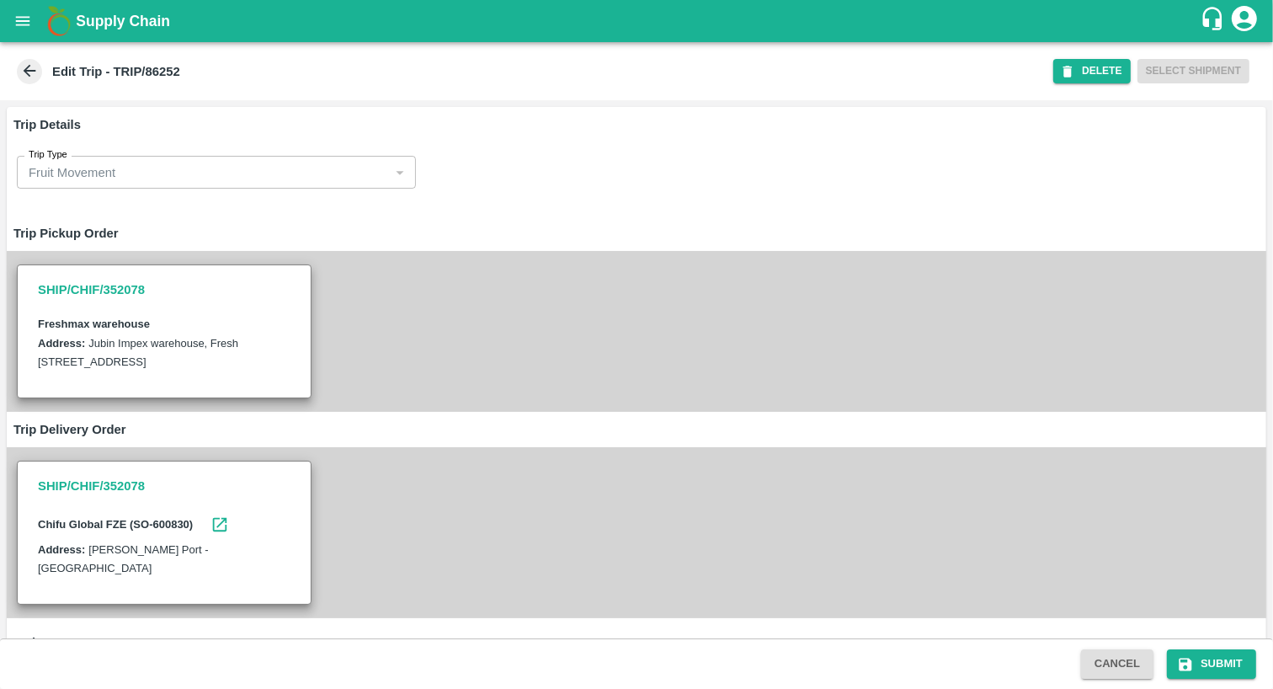
click at [20, 73] on icon at bounding box center [29, 70] width 19 height 19
click at [31, 70] on icon at bounding box center [30, 71] width 13 height 13
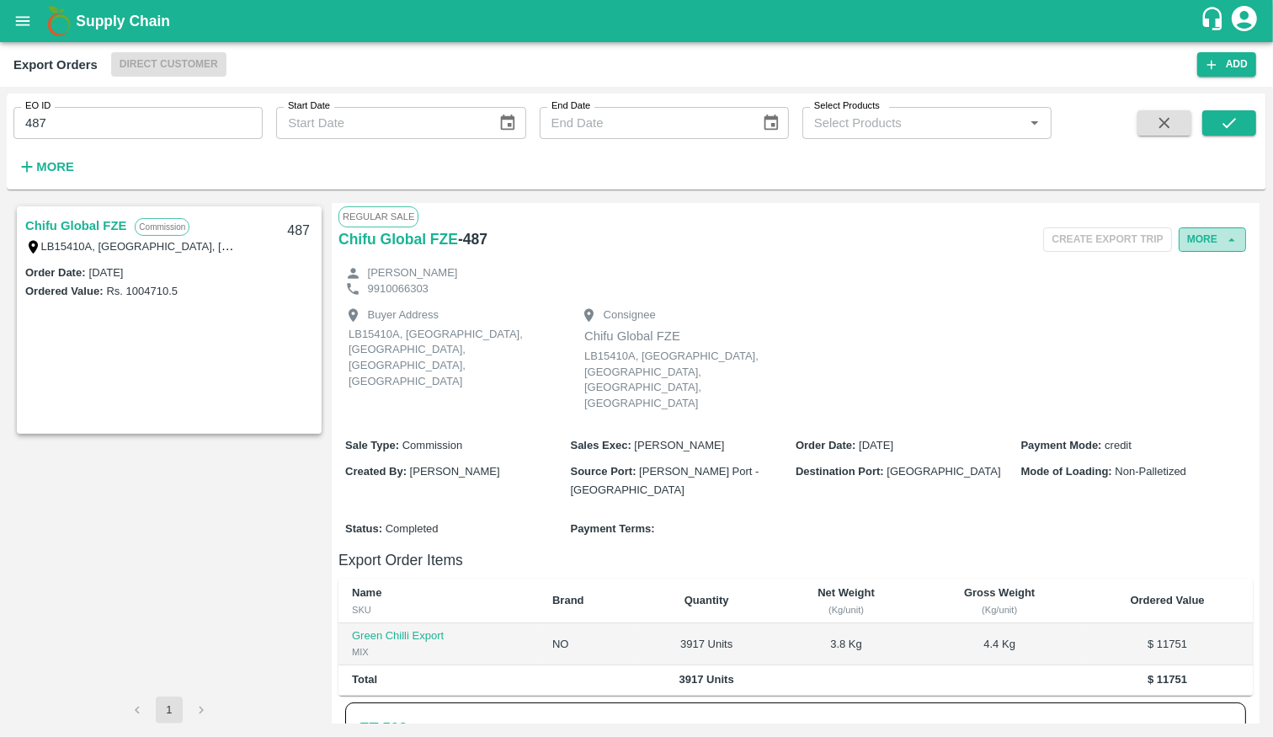
click at [1201, 227] on button "More" at bounding box center [1212, 239] width 67 height 24
click at [872, 323] on div "Buyer Address LB15410A, Jebel Ali Free Zone, Jafza, Dubai, Dubai, 400021, Unite…" at bounding box center [795, 360] width 914 height 129
click at [29, 24] on icon "open drawer" at bounding box center [22, 21] width 19 height 19
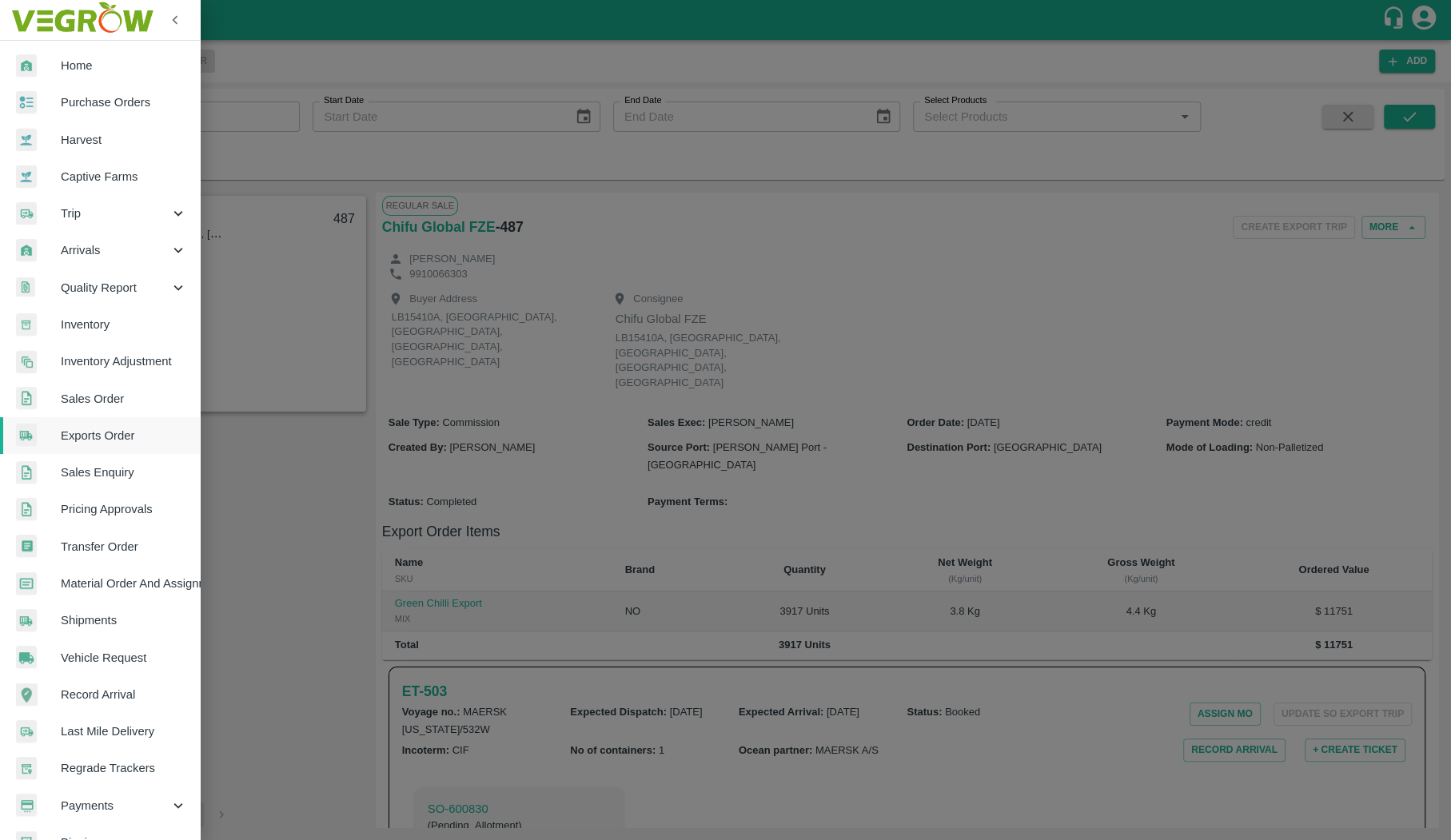
click at [281, 108] on div at bounding box center [726, 420] width 1451 height 840
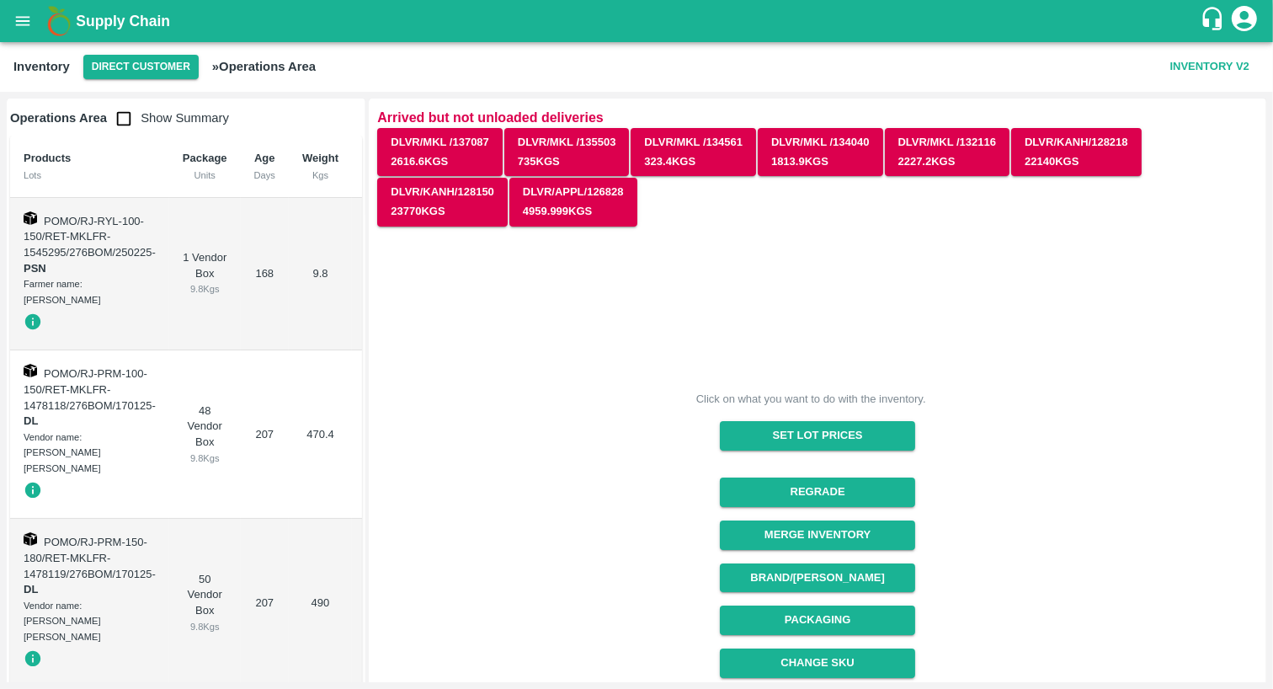
click at [147, 82] on div "Inventory Direct Customer » Operations Area Inventory V2" at bounding box center [636, 67] width 1273 height 50
click at [155, 76] on button "Direct Customer" at bounding box center [140, 67] width 115 height 24
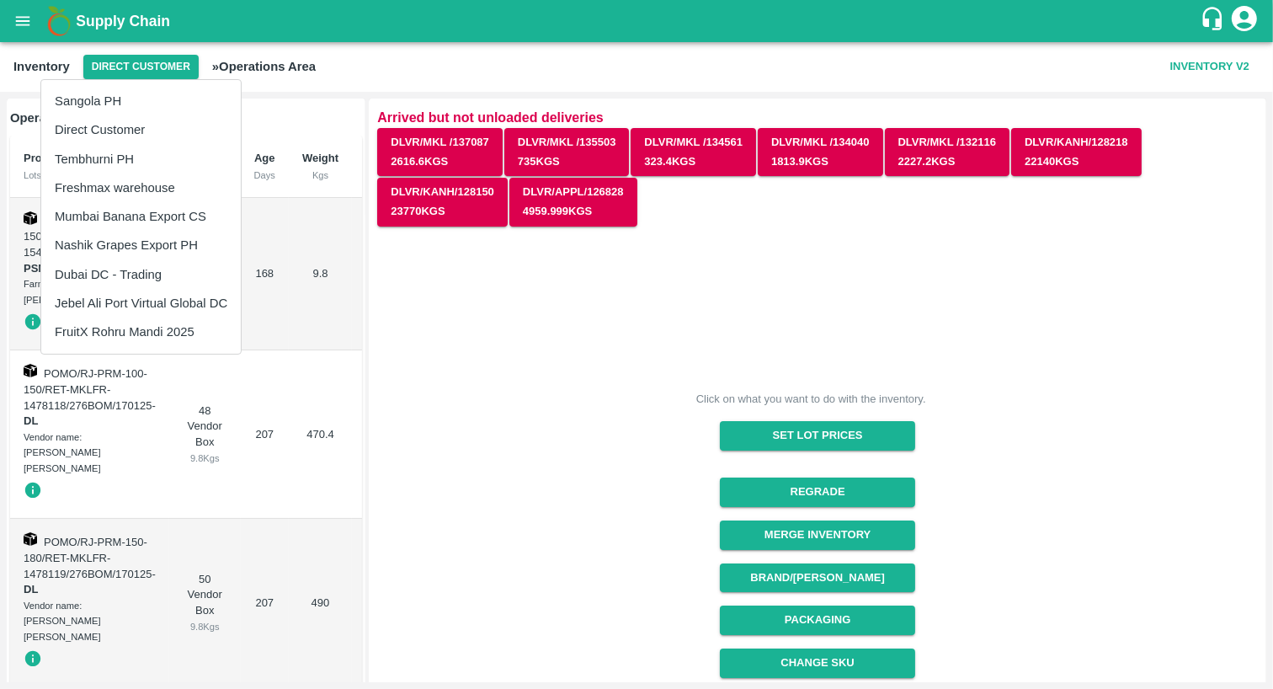
click at [180, 190] on li "Freshmax warehouse" at bounding box center [141, 187] width 200 height 29
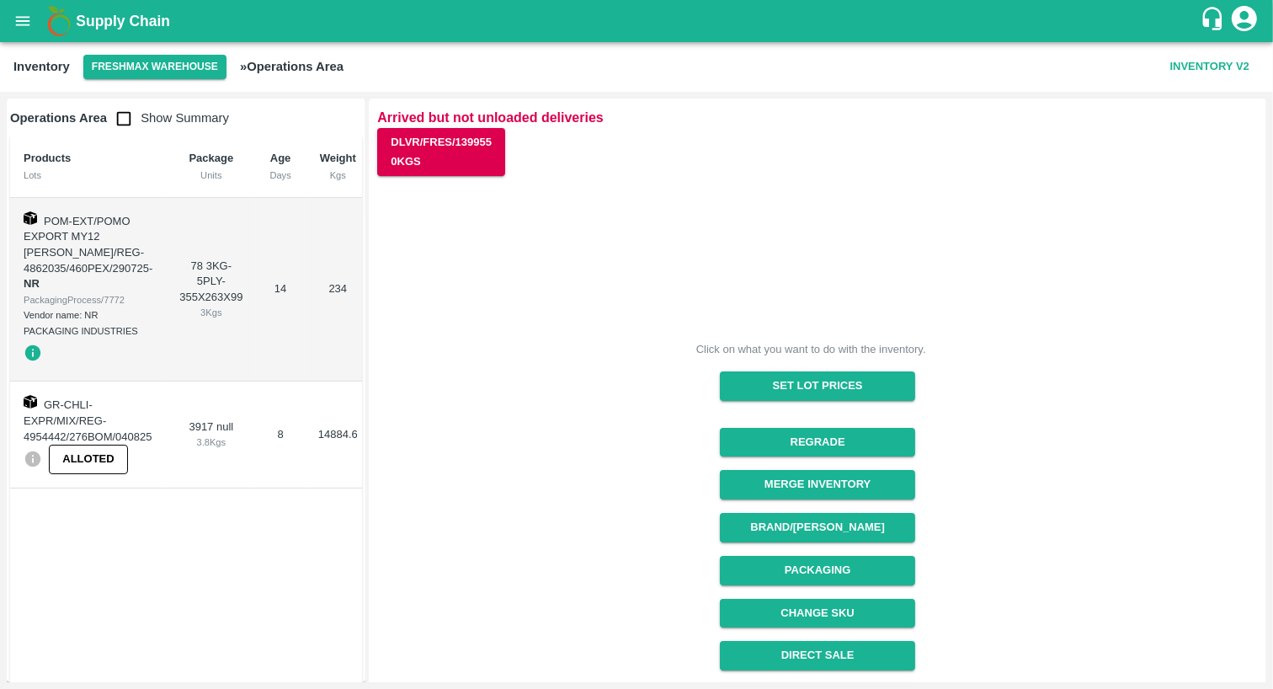
click at [26, 456] on div "Alloted" at bounding box center [88, 458] width 129 height 29
click at [28, 468] on div "Alloted" at bounding box center [88, 458] width 129 height 29
click at [84, 452] on div "Alloted" at bounding box center [88, 458] width 129 height 29
click at [103, 467] on div "Alloted" at bounding box center [88, 458] width 129 height 29
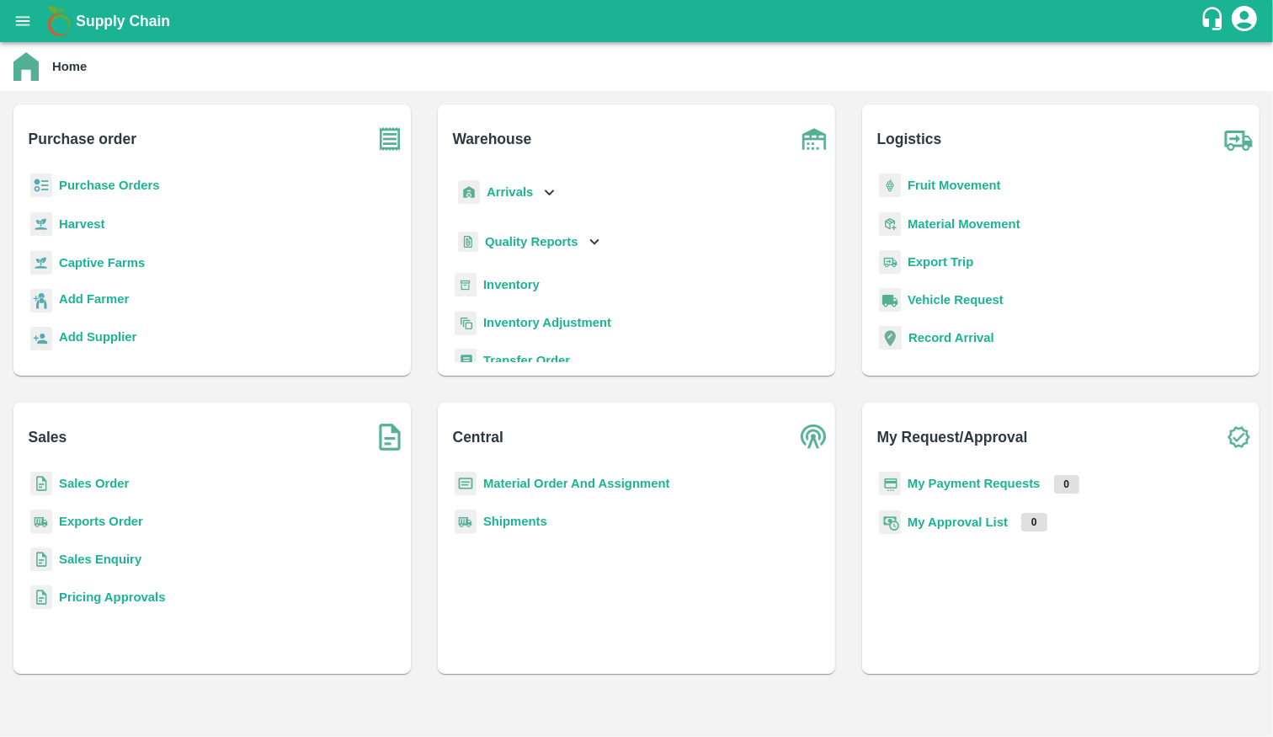
click at [108, 482] on b "Sales Order" at bounding box center [94, 482] width 70 height 13
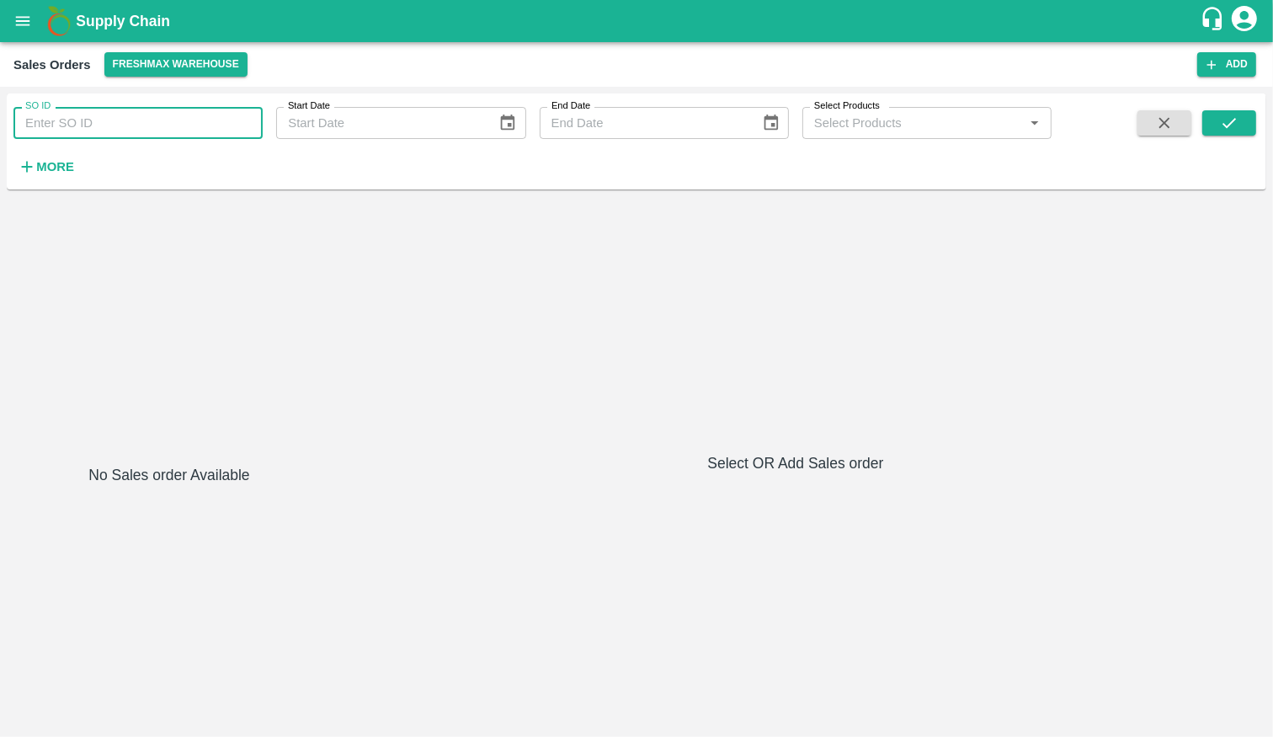
click at [226, 128] on input "SO ID" at bounding box center [137, 123] width 249 height 32
click at [8, 33] on button "open drawer" at bounding box center [22, 21] width 39 height 39
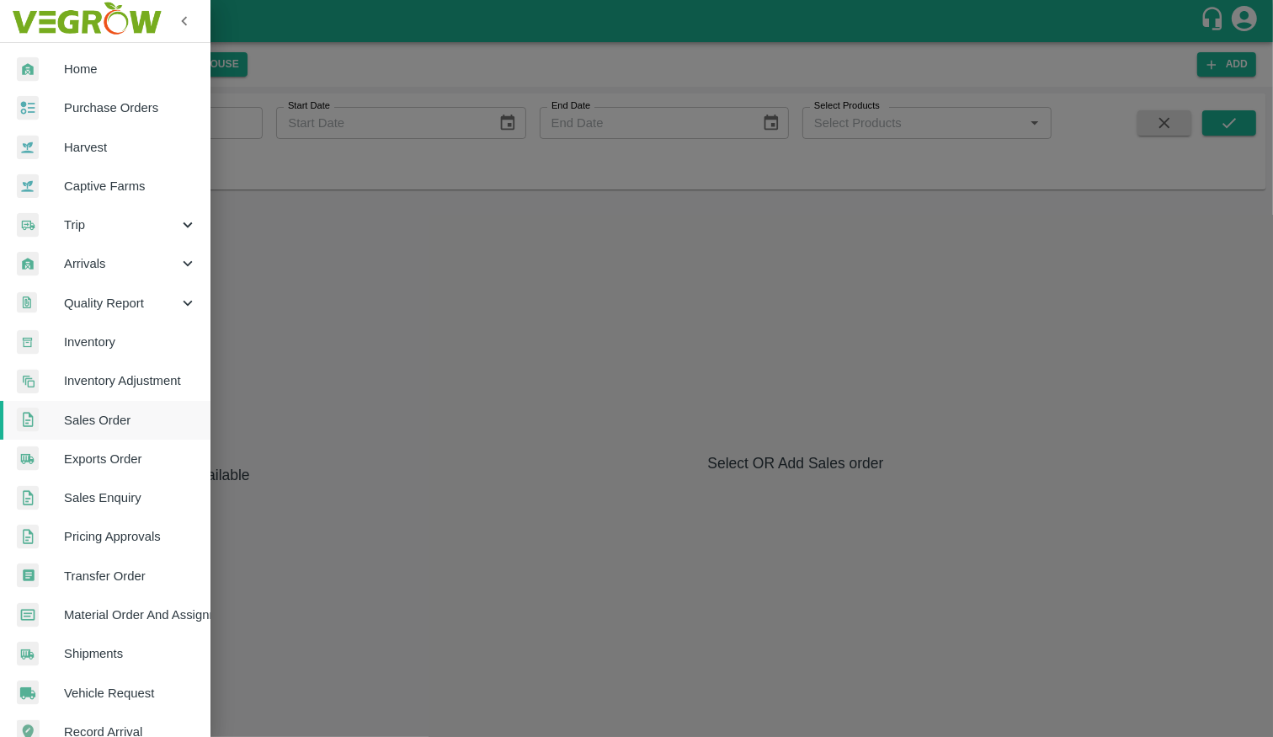
click at [24, 33] on img at bounding box center [86, 21] width 157 height 52
click at [28, 66] on img at bounding box center [28, 69] width 22 height 24
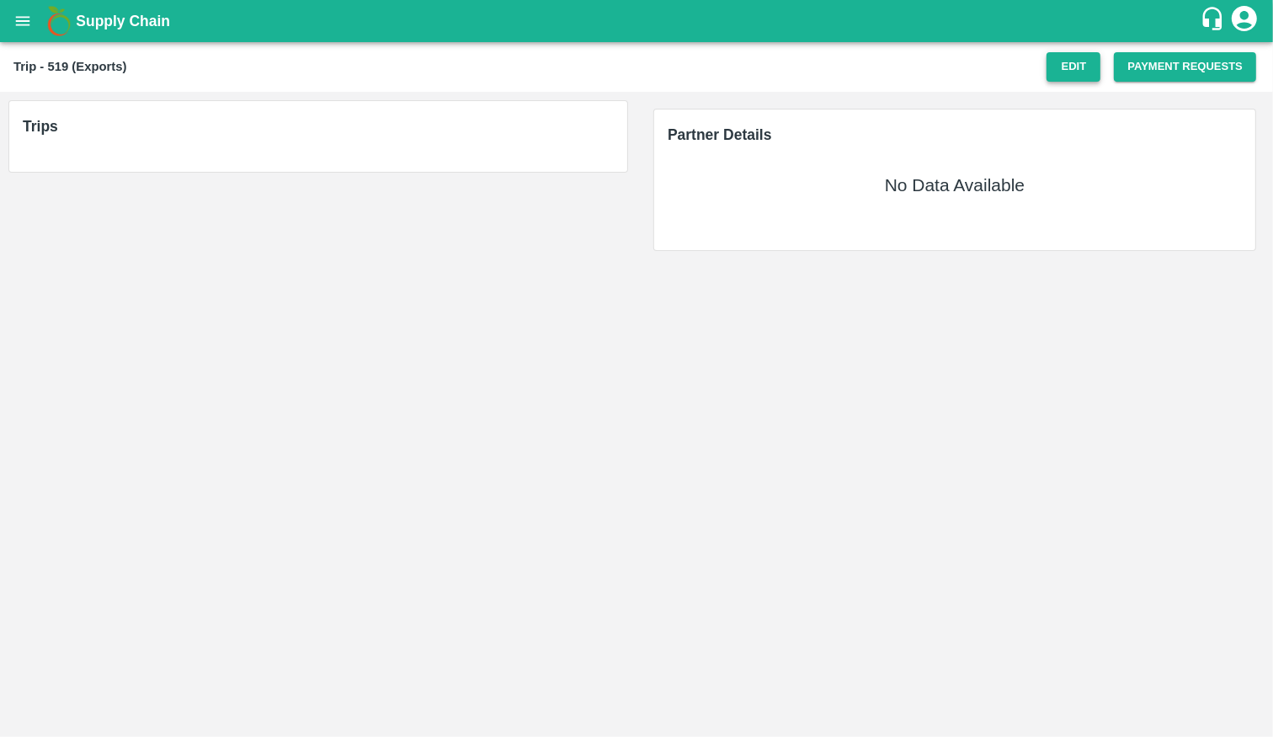
click at [1076, 68] on button "Edit" at bounding box center [1073, 66] width 54 height 29
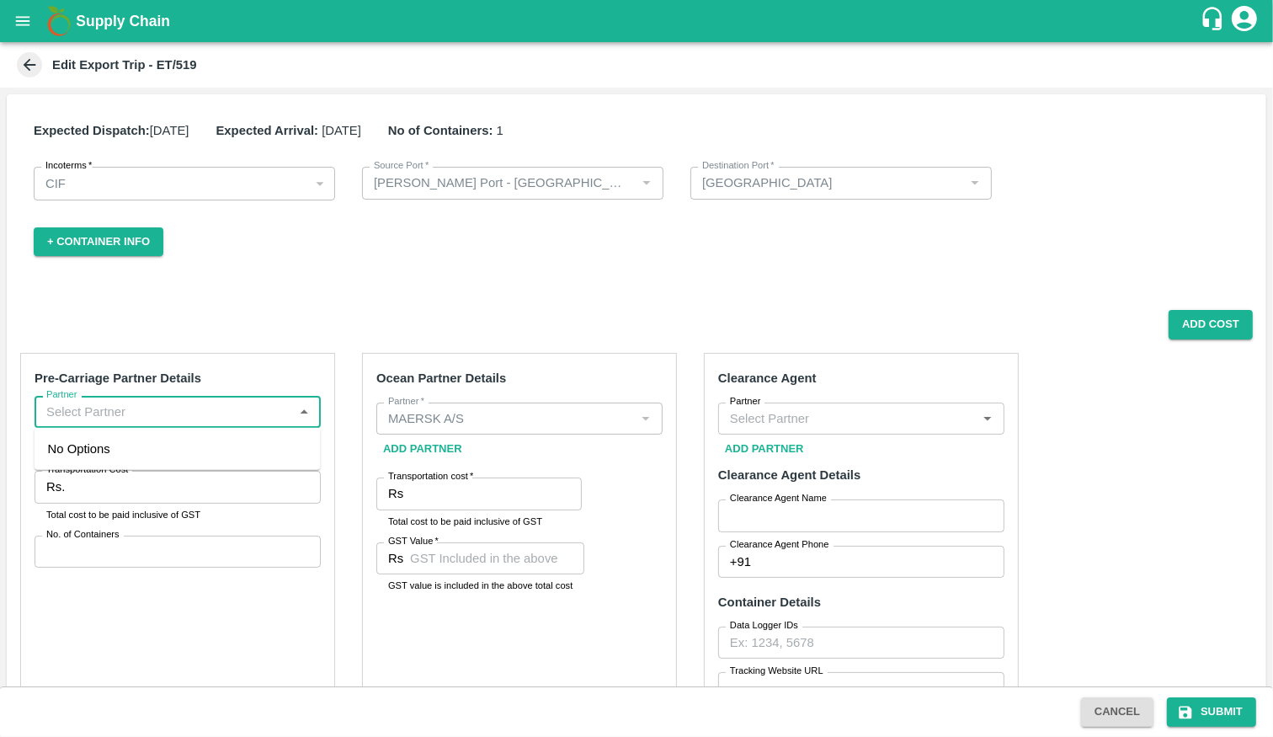
click at [118, 410] on input "Partner" at bounding box center [164, 412] width 248 height 22
type input "[PERSON_NAME] FORWARDERS-Azadnagar, S. no. 19/1A, Plot no. [STREET_ADDRESS], [G…"
click at [219, 497] on input "Transportation Cost   *" at bounding box center [196, 487] width 249 height 32
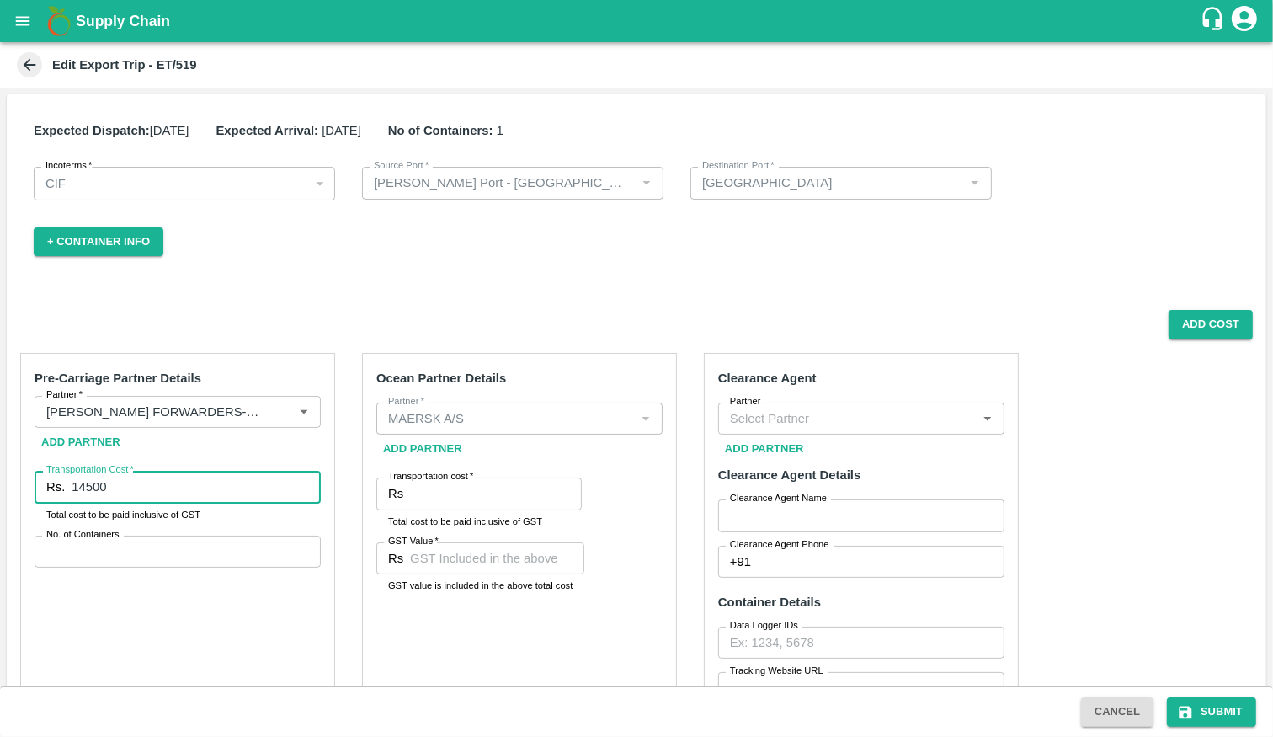
type input "14500"
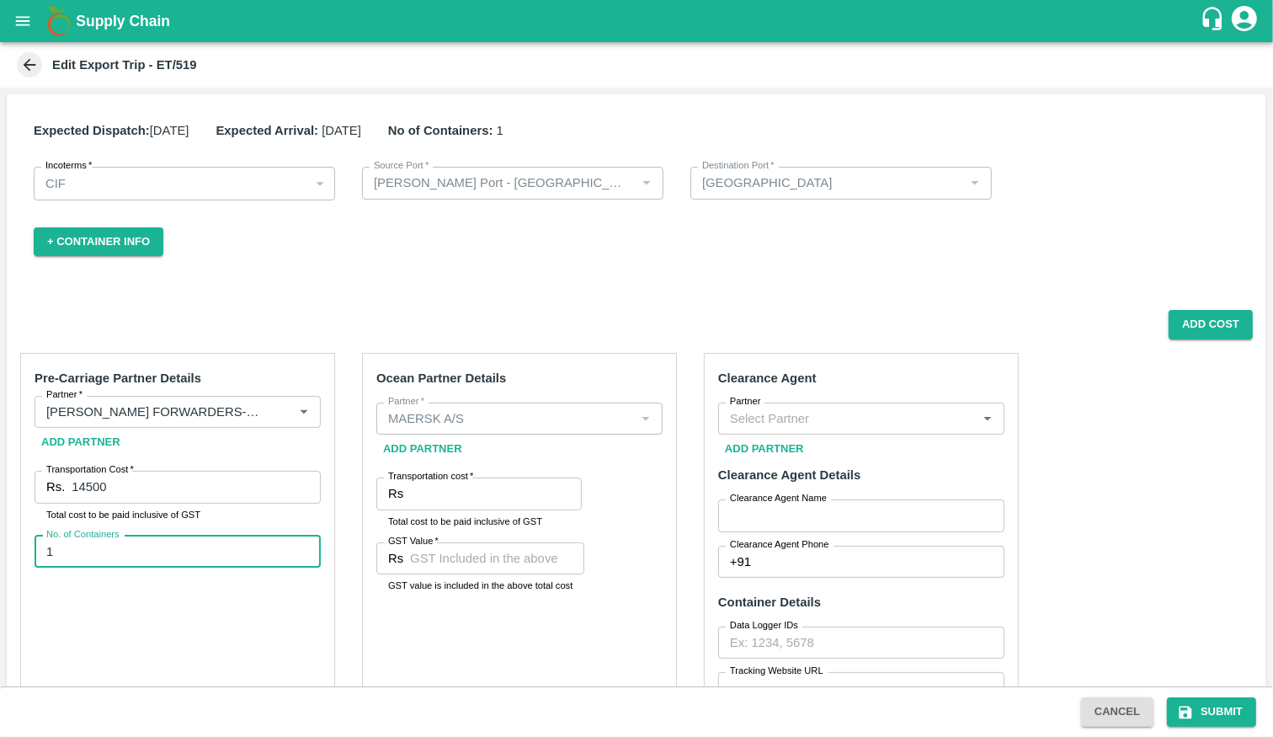
type input "1"
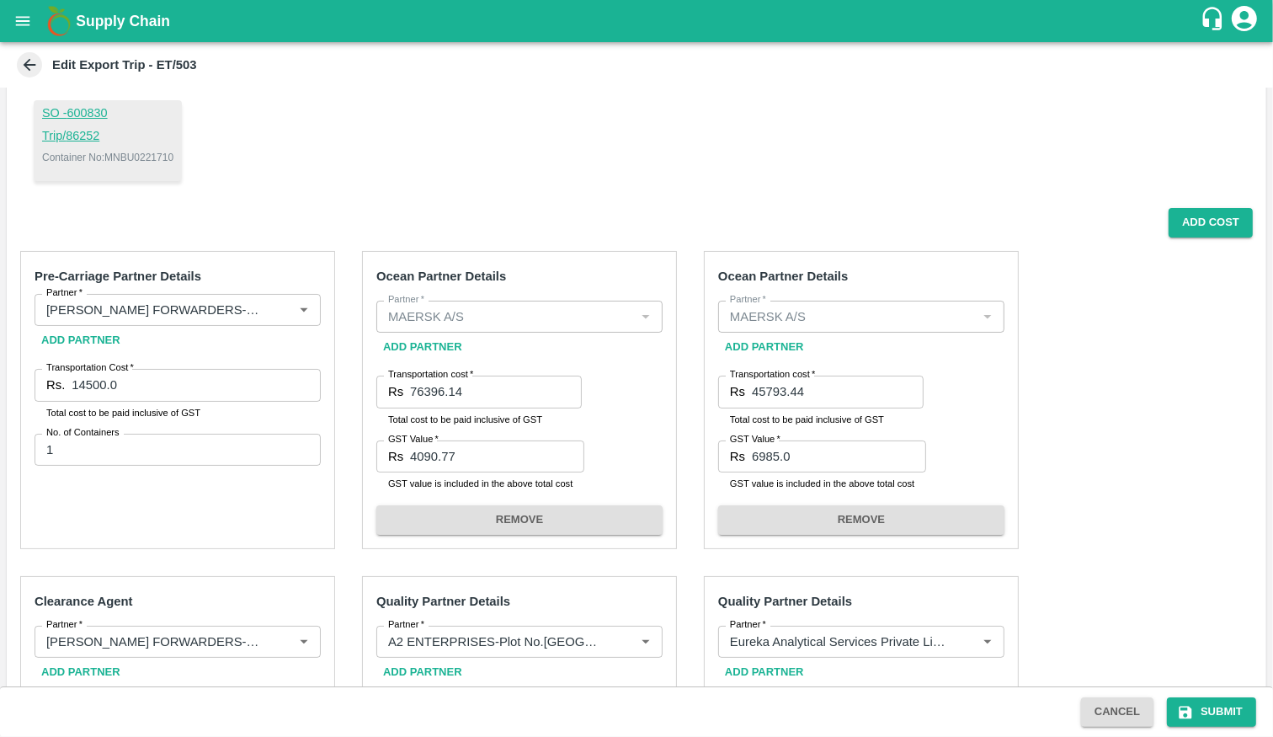
scroll to position [182, 0]
click at [511, 391] on input "76396.14" at bounding box center [496, 392] width 172 height 32
click at [530, 467] on input "4090.77" at bounding box center [497, 457] width 174 height 32
click at [812, 391] on input "45793.44" at bounding box center [838, 392] width 172 height 32
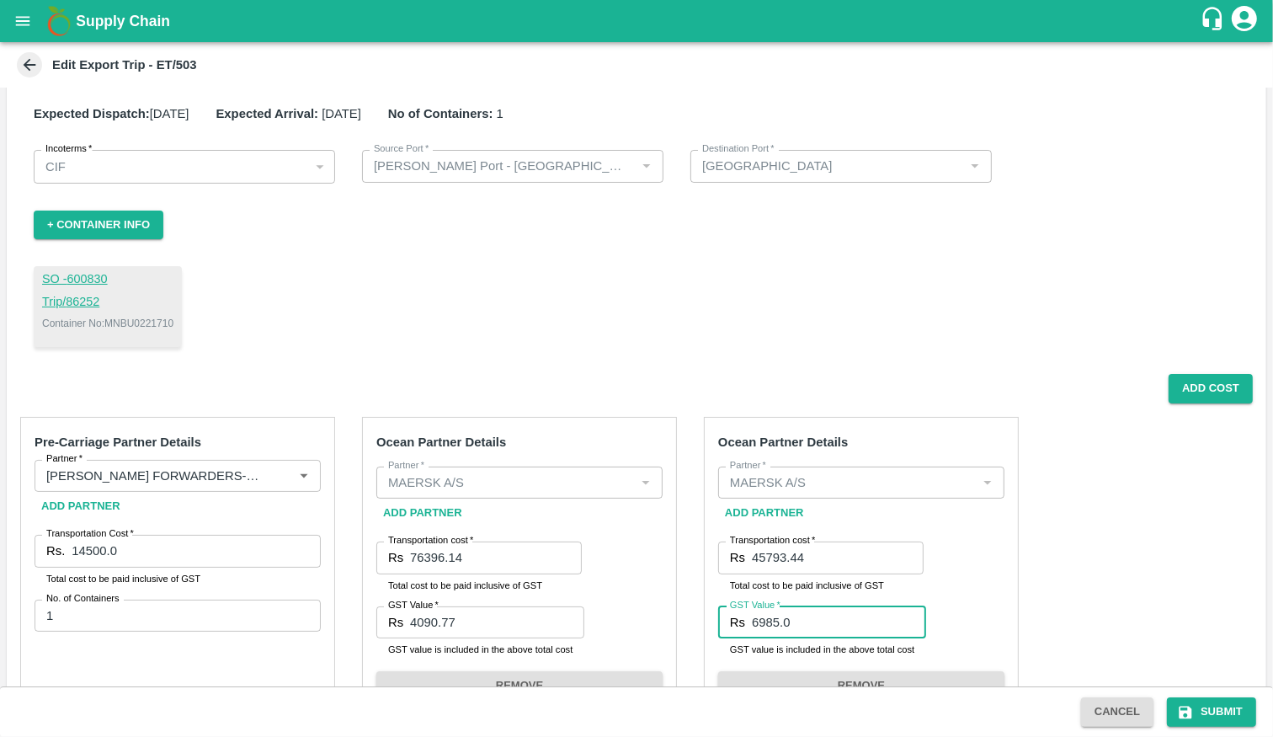
scroll to position [0, 0]
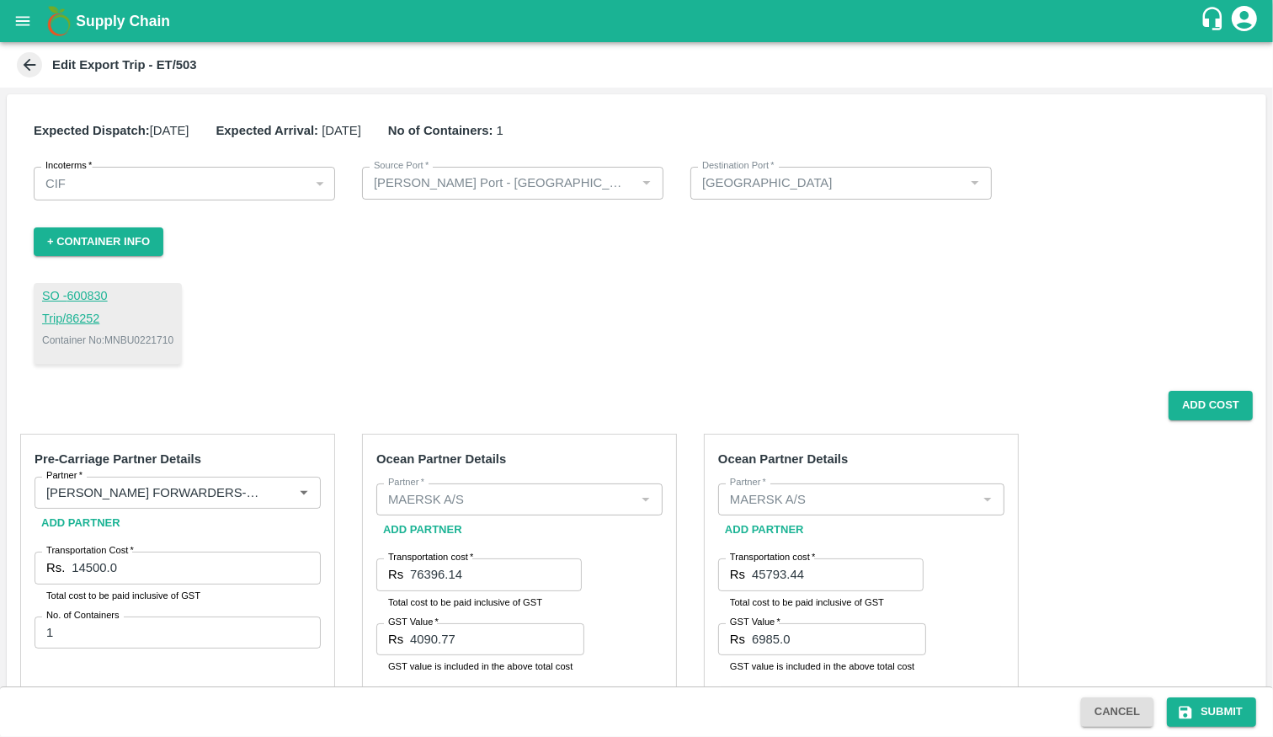
click at [29, 68] on icon at bounding box center [29, 65] width 19 height 19
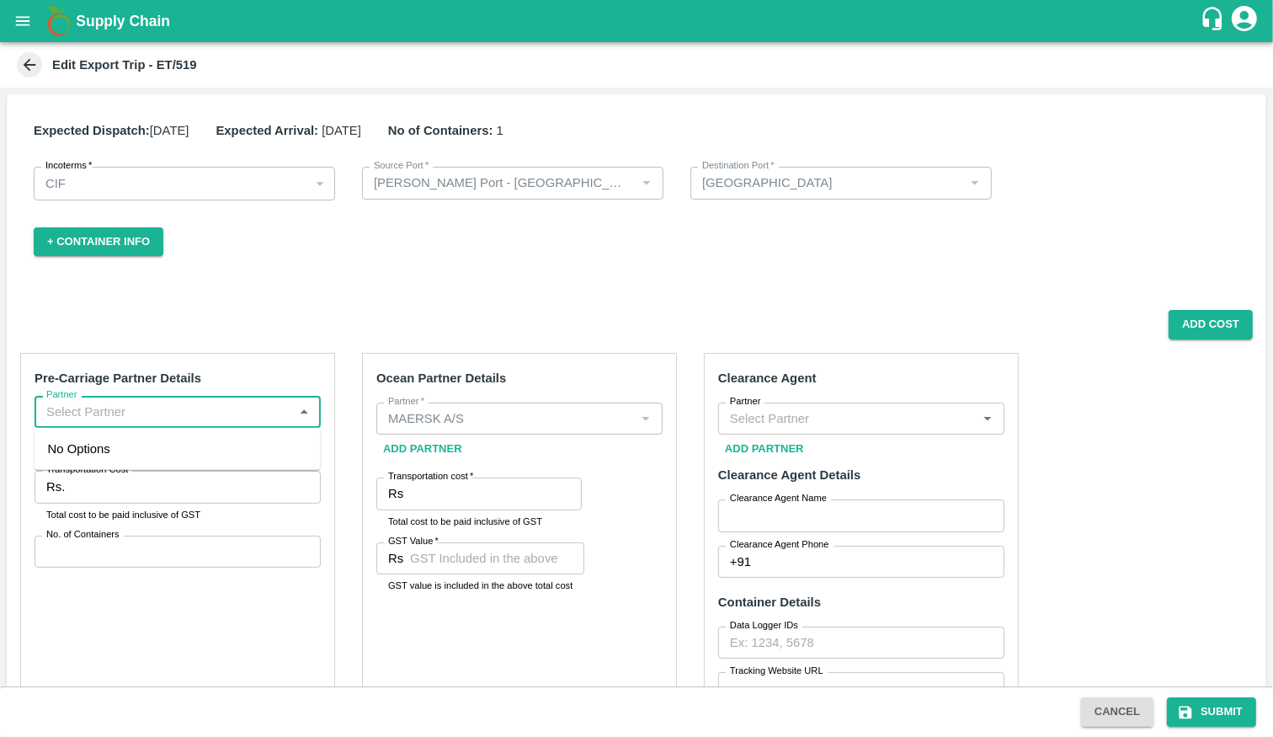
click at [168, 403] on input "Partner" at bounding box center [164, 412] width 248 height 22
type input "[PERSON_NAME] FORWARDERS-Azadnagar, S. no. 19/1A, Plot no. [STREET_ADDRESS], [G…"
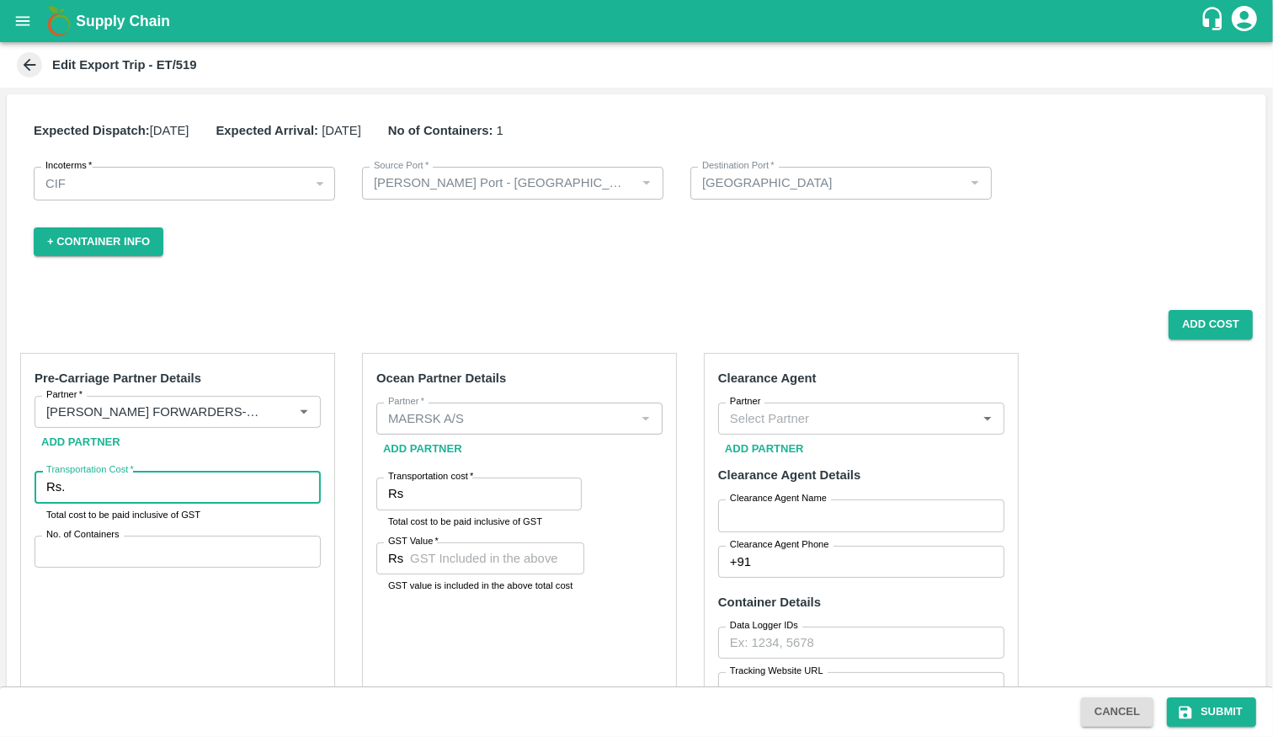
click at [178, 492] on input "Transportation Cost   *" at bounding box center [196, 487] width 249 height 32
type input "14500"
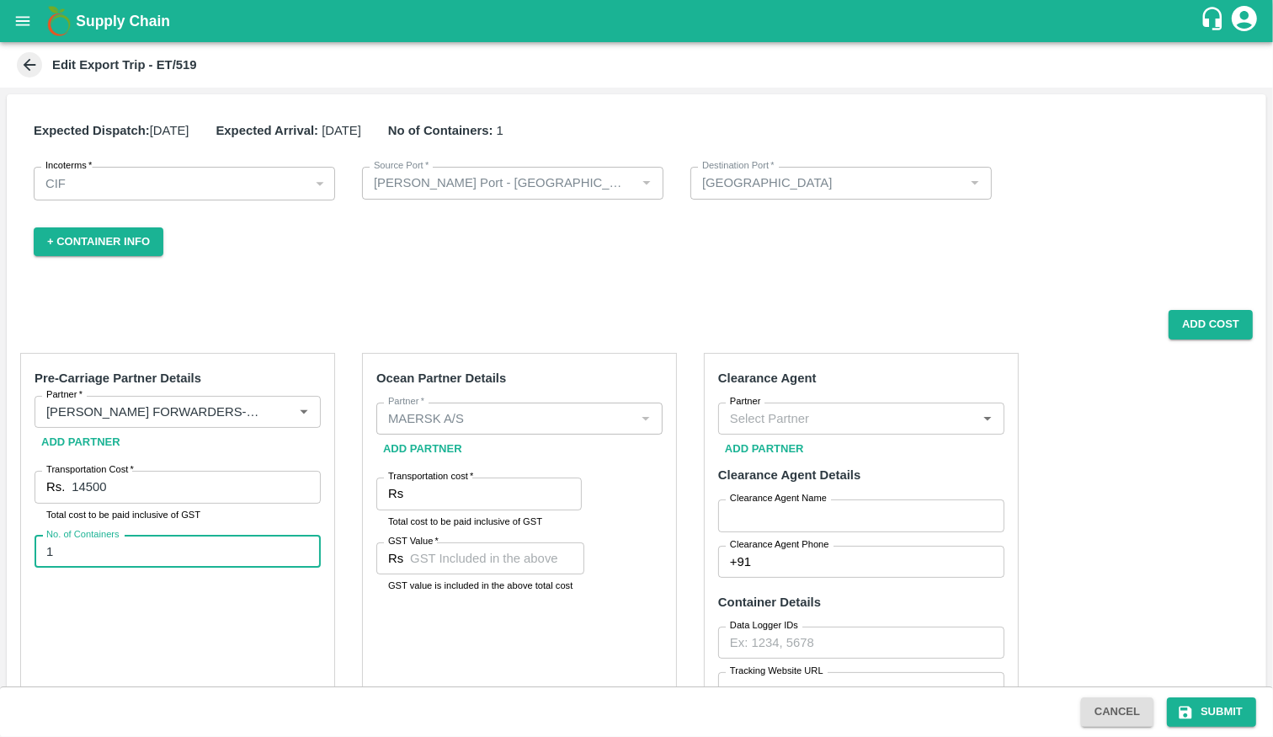
type input "1"
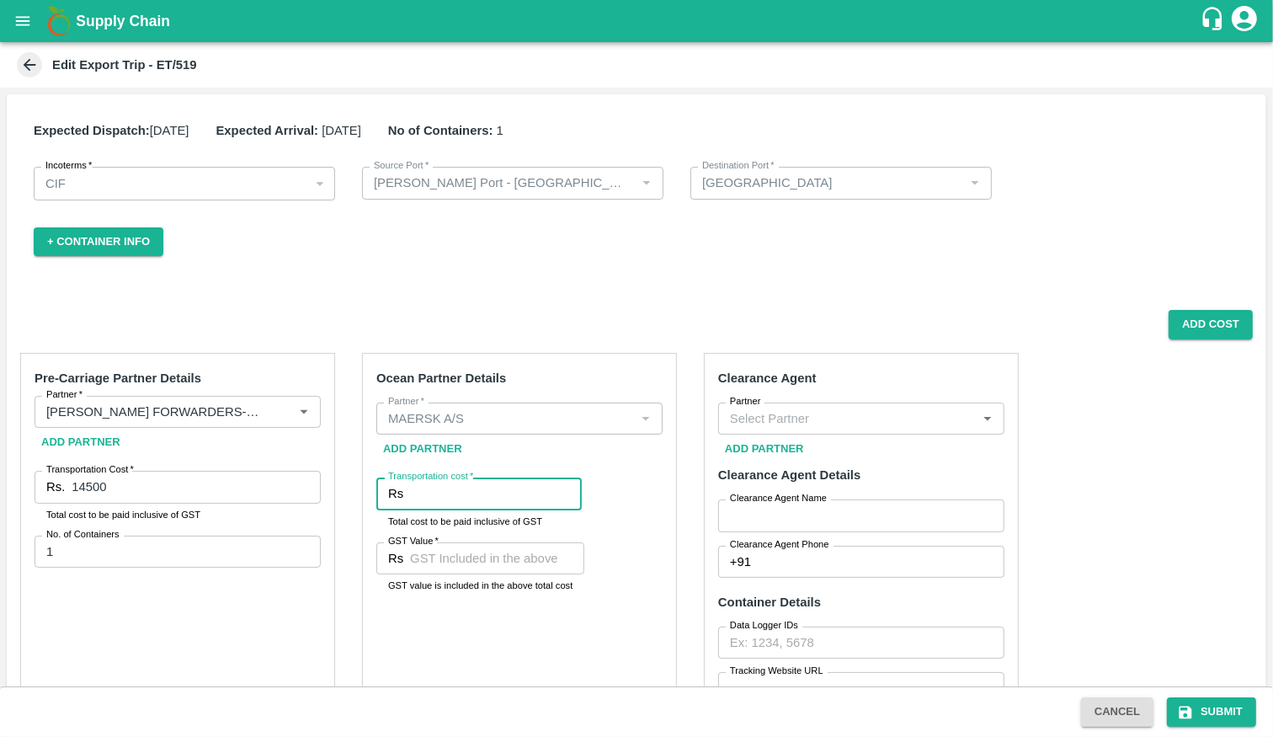
click at [477, 498] on input "Transportation cost   *" at bounding box center [496, 493] width 172 height 32
paste input "76396.14"
type input "76396.14"
click at [515, 572] on input "GST Value   *" at bounding box center [497, 558] width 174 height 32
paste input "4090.77"
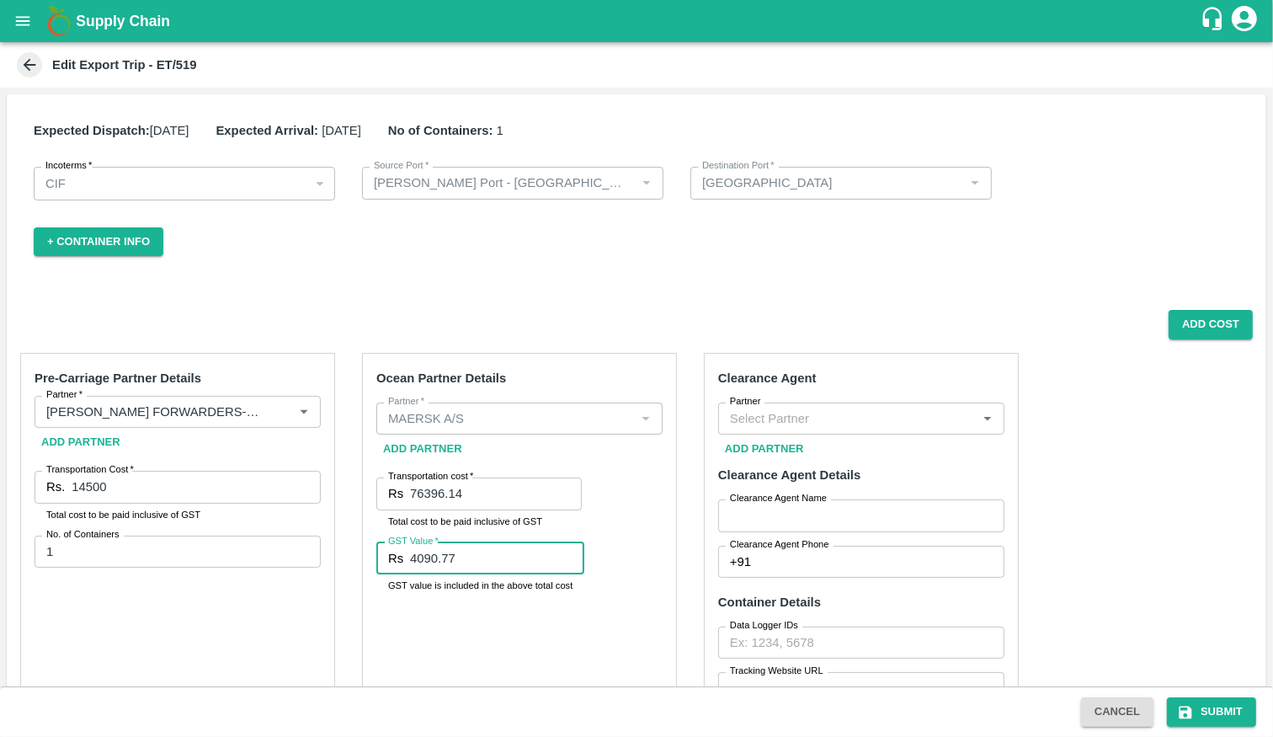
type input "4090.77"
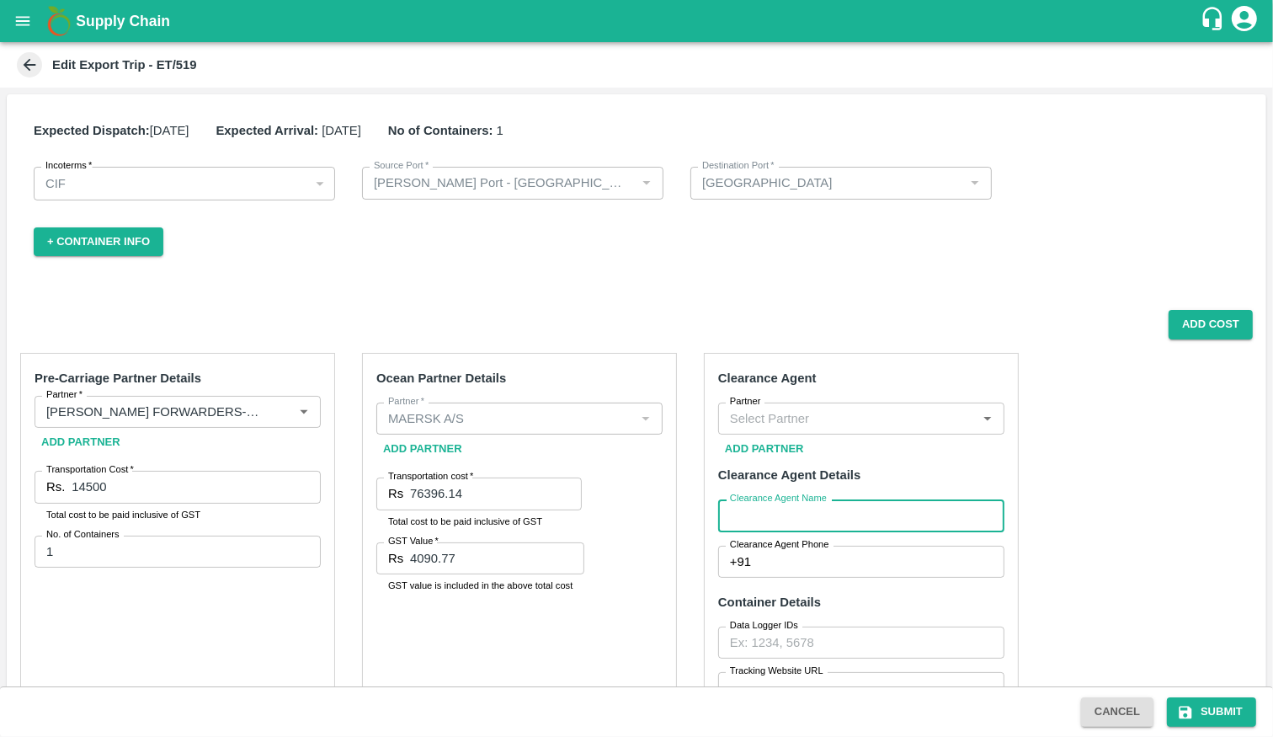
click at [870, 511] on input "Clearance Agent Name" at bounding box center [861, 515] width 286 height 32
click at [1192, 324] on button "Add Cost" at bounding box center [1210, 324] width 84 height 29
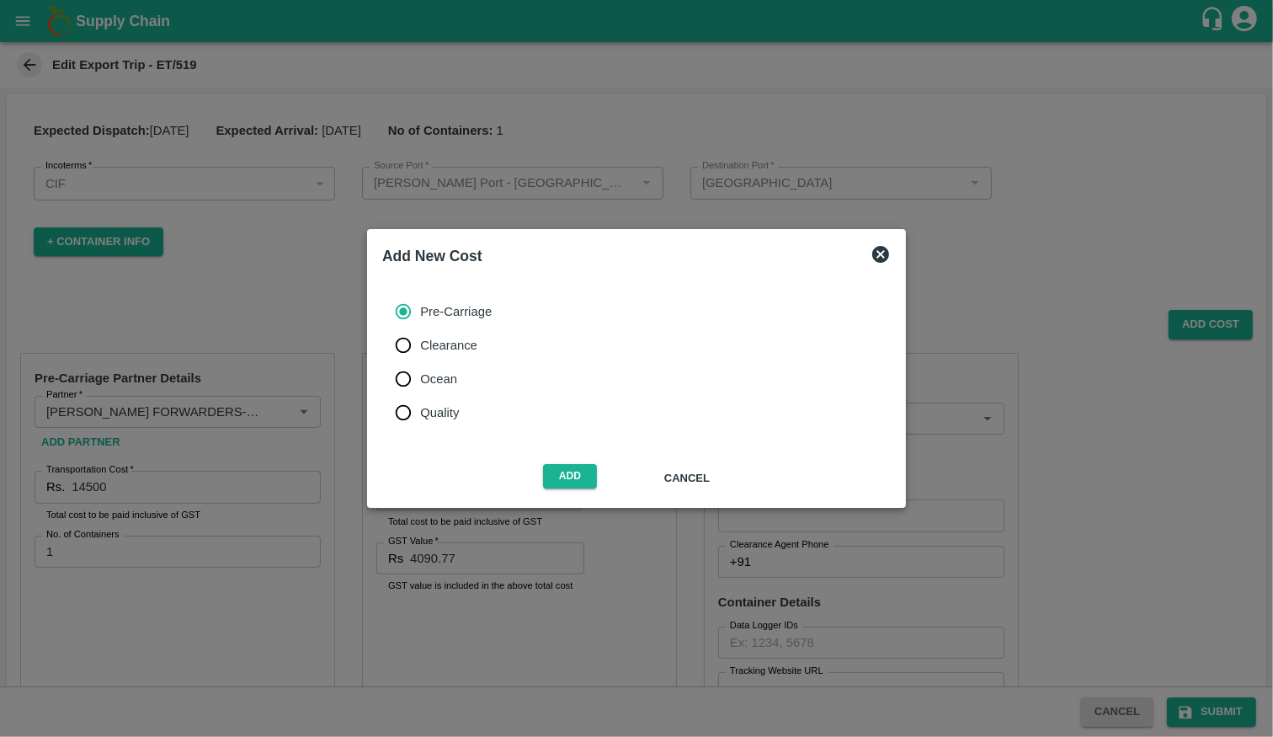
click at [454, 375] on span "Ocean" at bounding box center [438, 379] width 37 height 19
click at [420, 375] on input "Ocean" at bounding box center [403, 379] width 34 height 34
radio input "true"
click at [574, 482] on button "Add" at bounding box center [570, 476] width 54 height 24
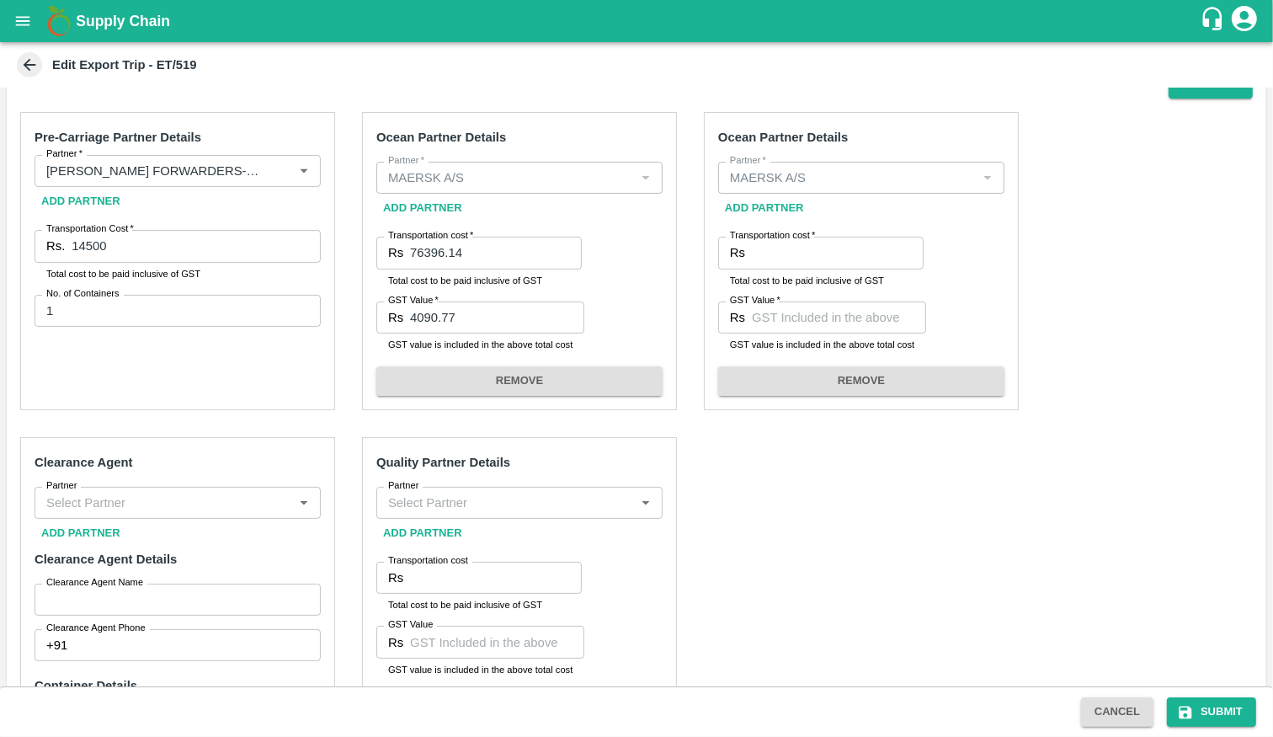
scroll to position [242, 0]
click at [819, 260] on input "Transportation cost   *" at bounding box center [838, 252] width 172 height 32
paste input "45793.44"
type input "45793.44"
click at [804, 319] on input "GST Value   *" at bounding box center [839, 317] width 174 height 32
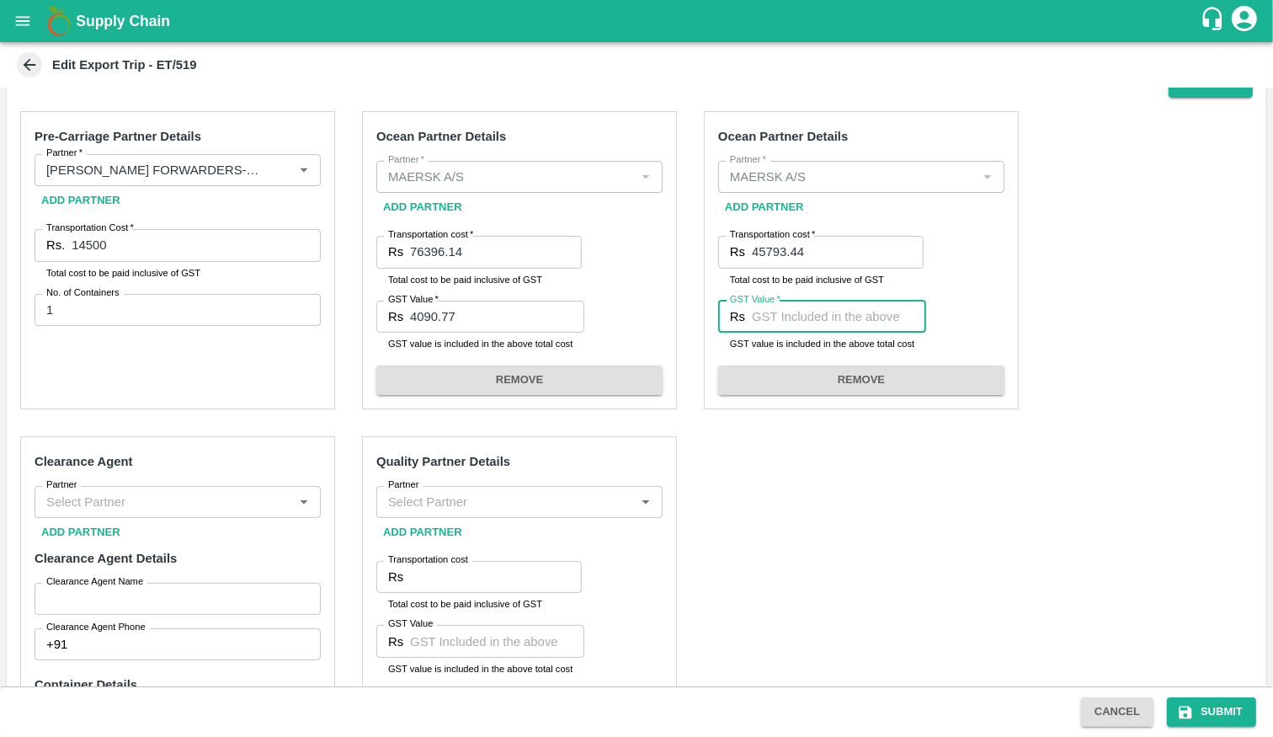
paste input "6985.0"
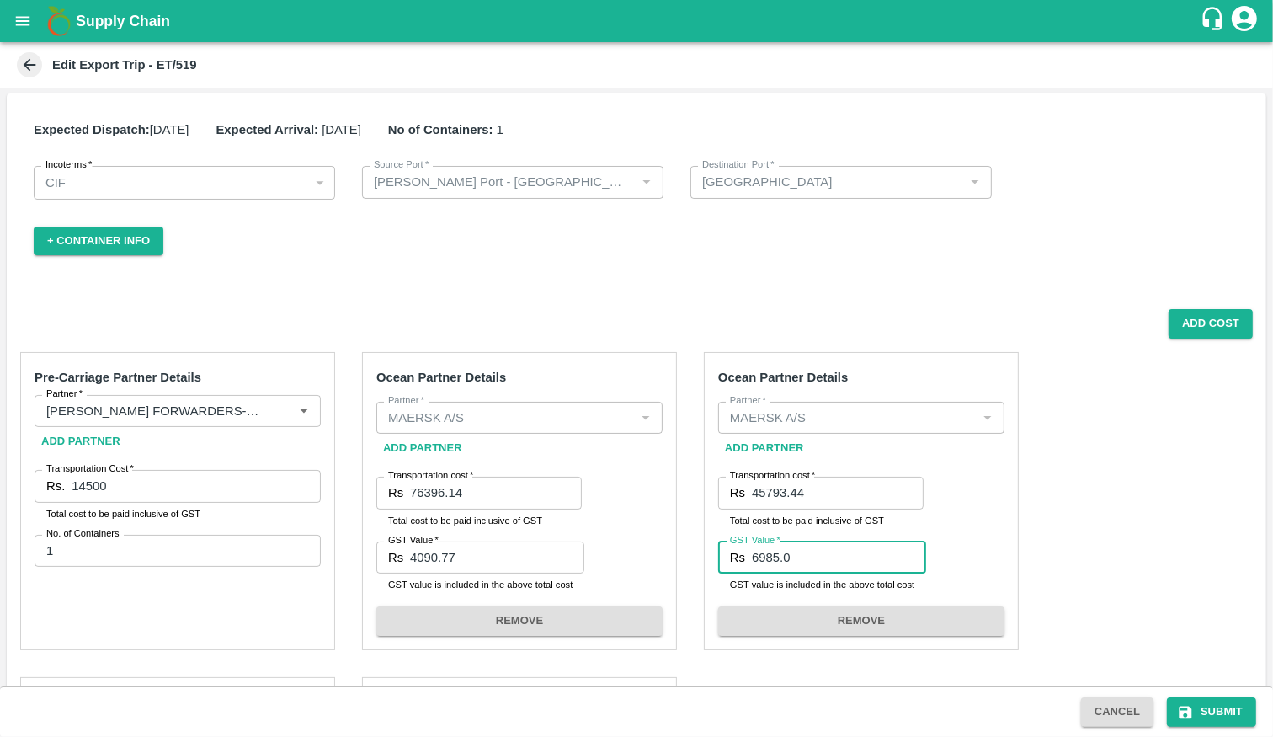
scroll to position [0, 0]
type input "6985.0"
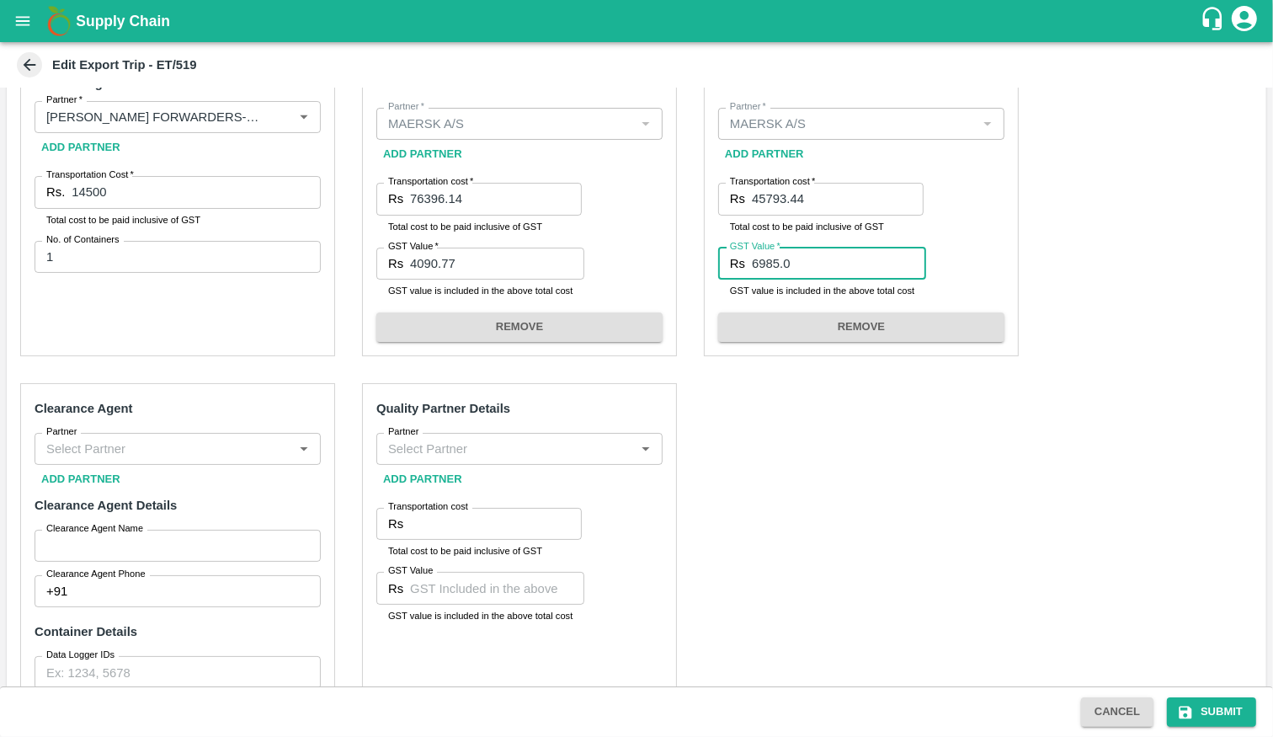
scroll to position [518, 0]
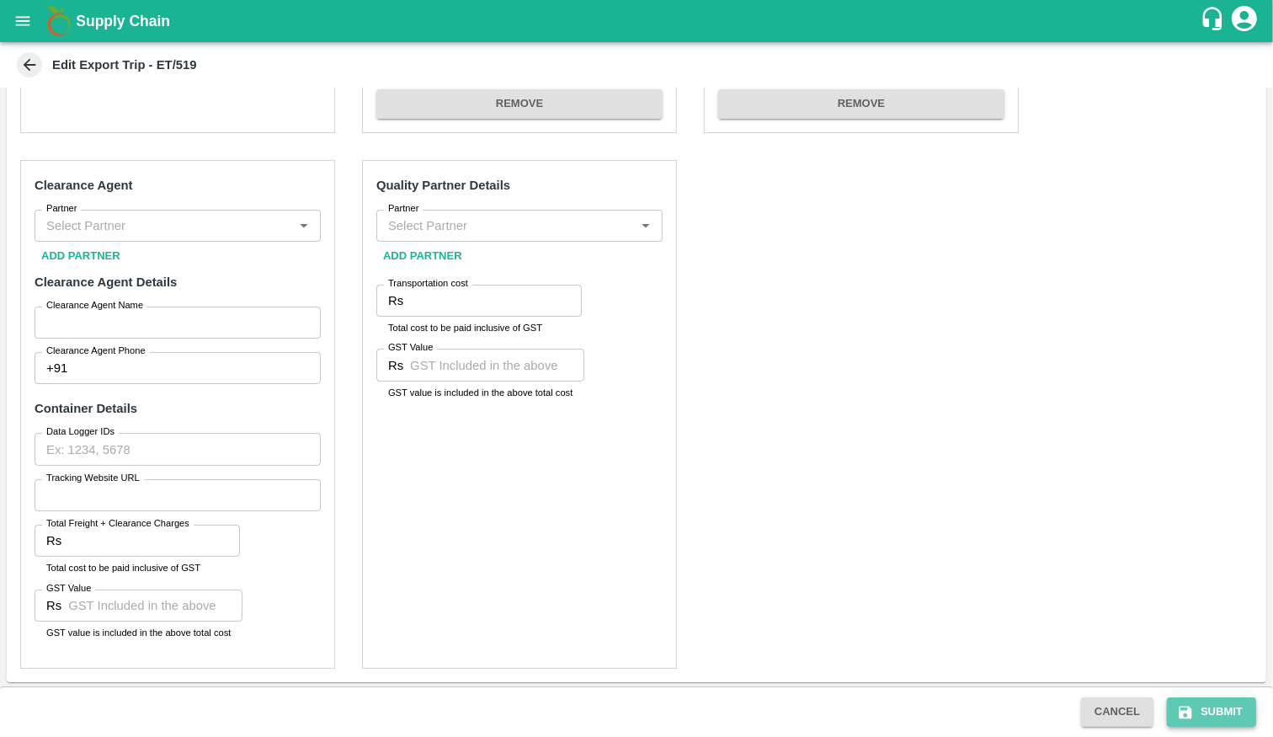
click at [1188, 711] on icon "submit" at bounding box center [1185, 711] width 13 height 13
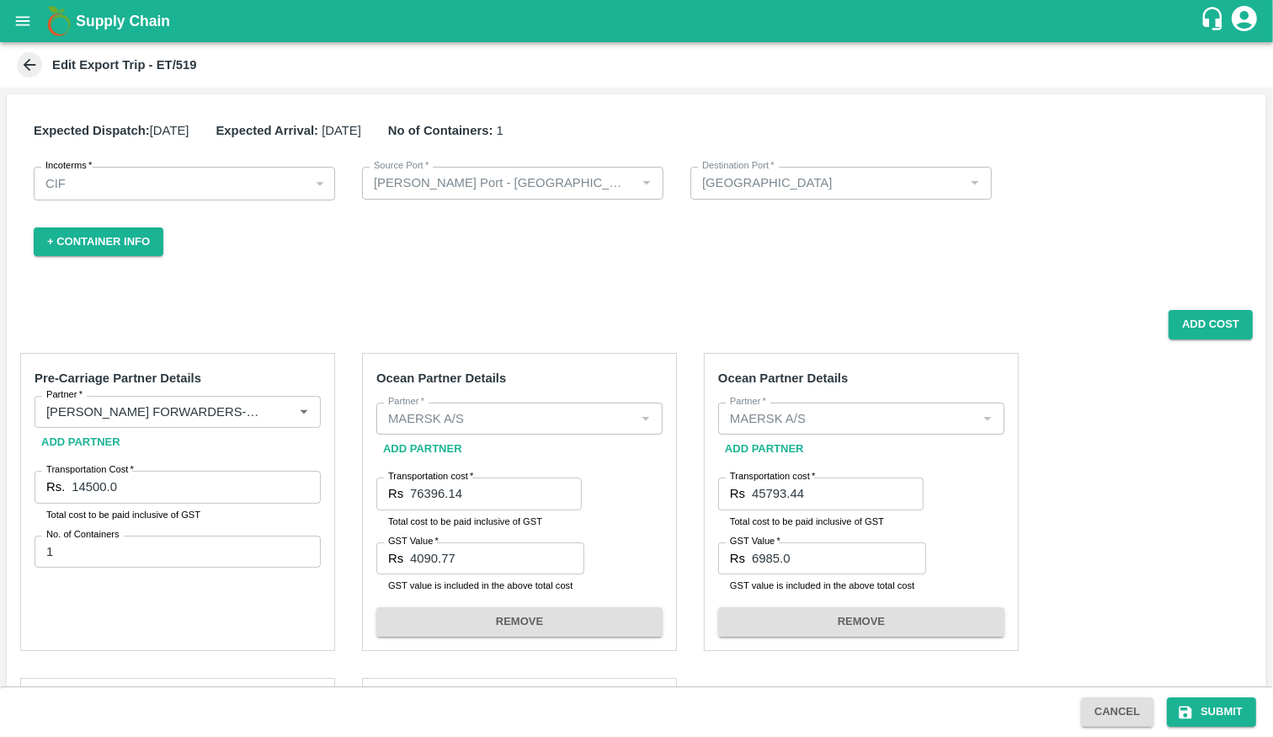
click at [40, 61] on span at bounding box center [29, 64] width 25 height 25
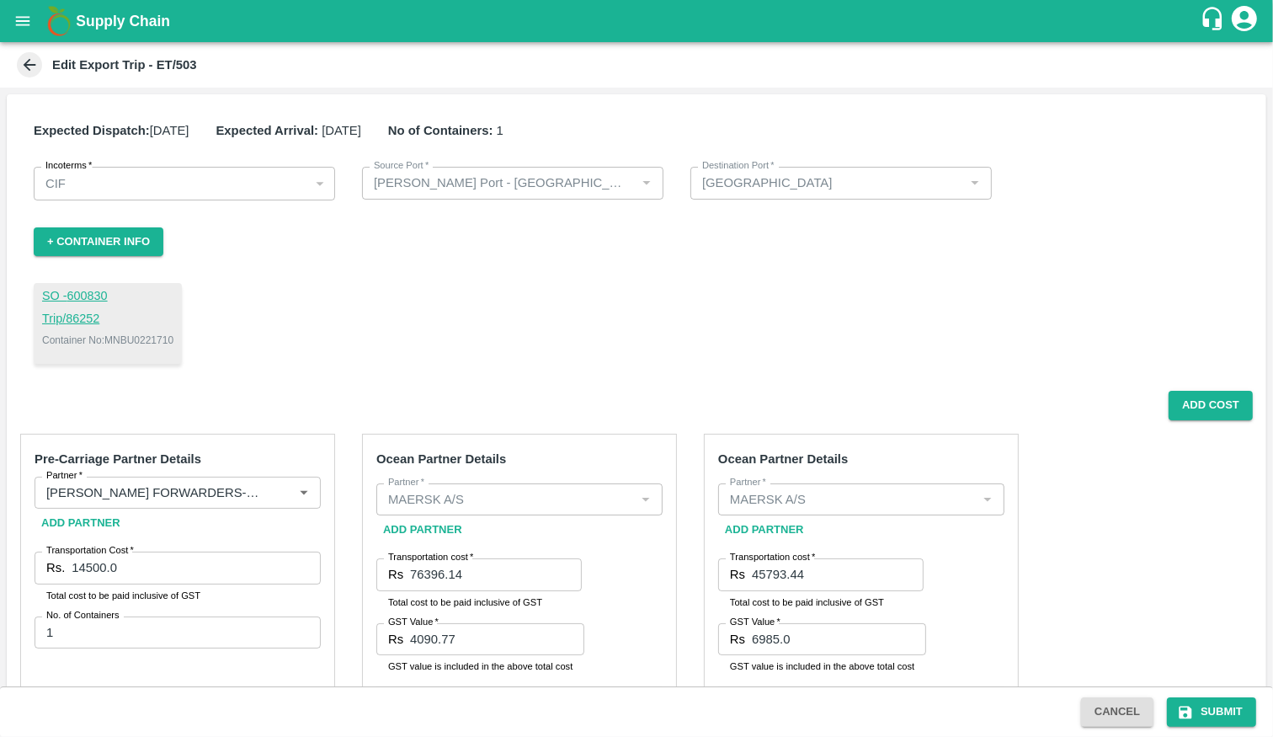
click at [39, 61] on span at bounding box center [29, 64] width 25 height 25
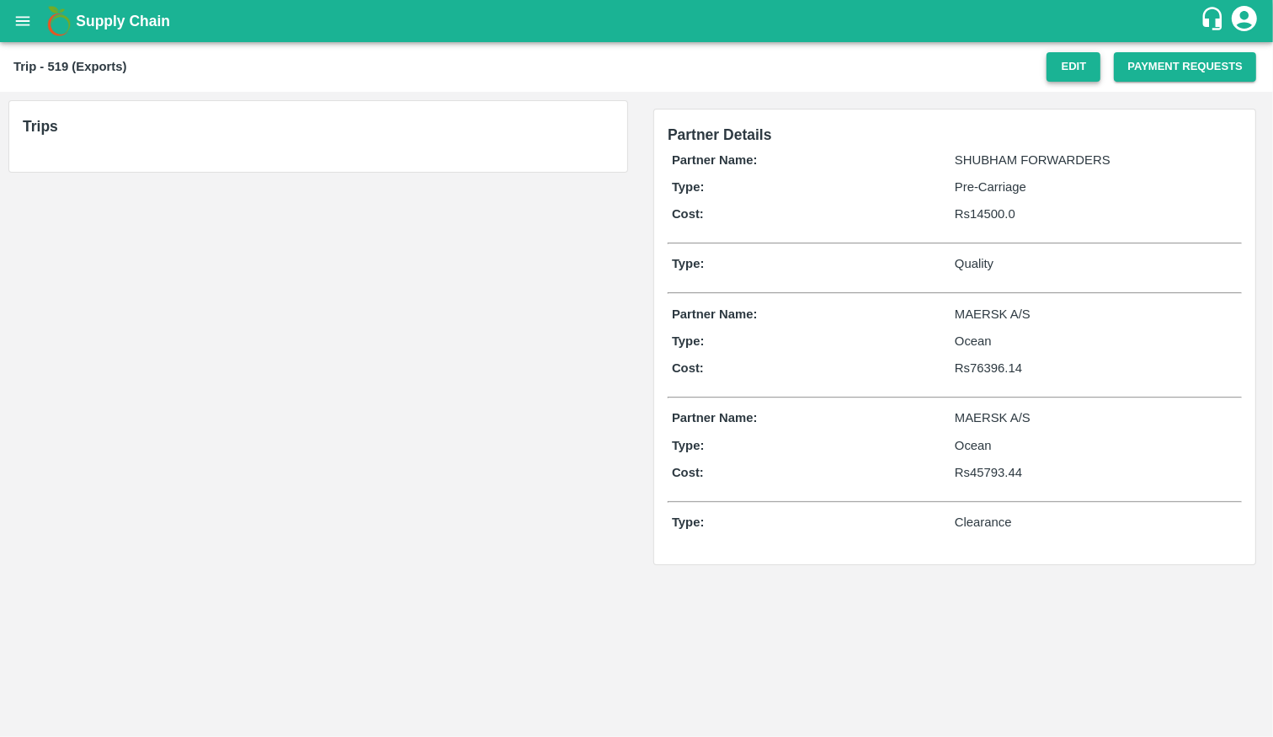
click at [1075, 77] on button "Edit" at bounding box center [1073, 66] width 54 height 29
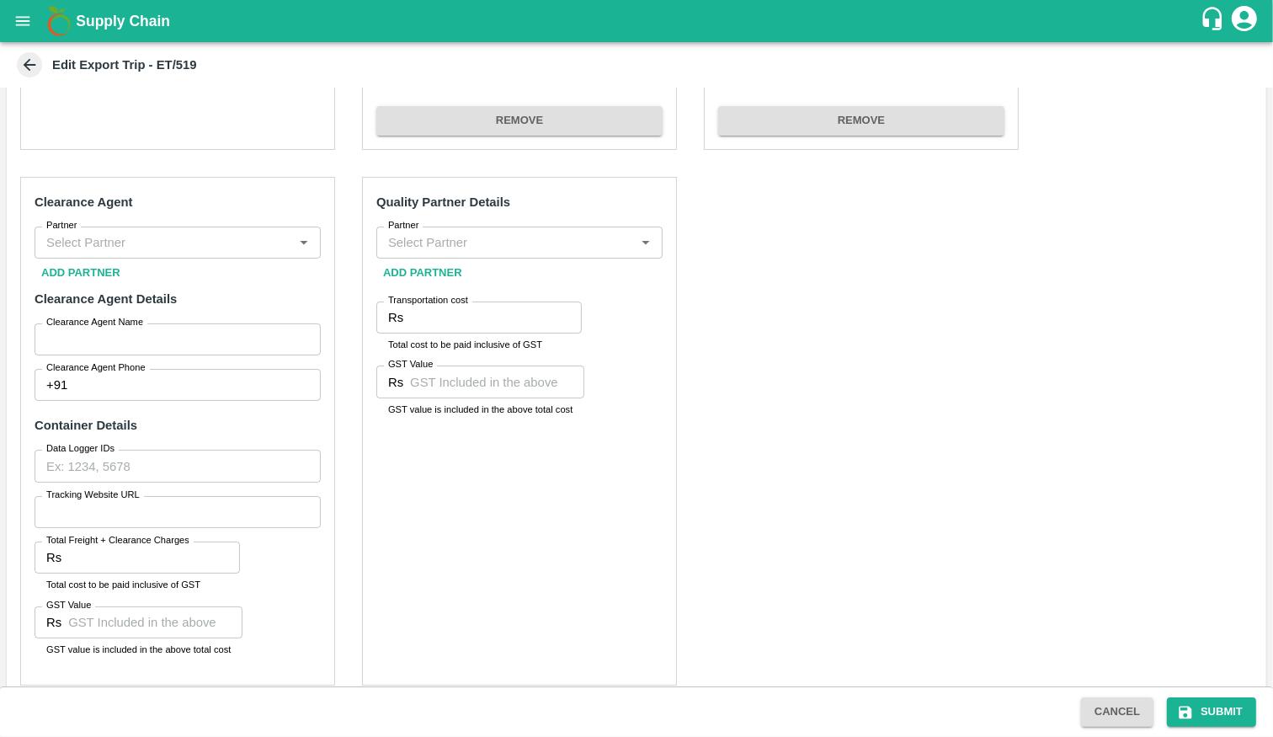
scroll to position [512, 0]
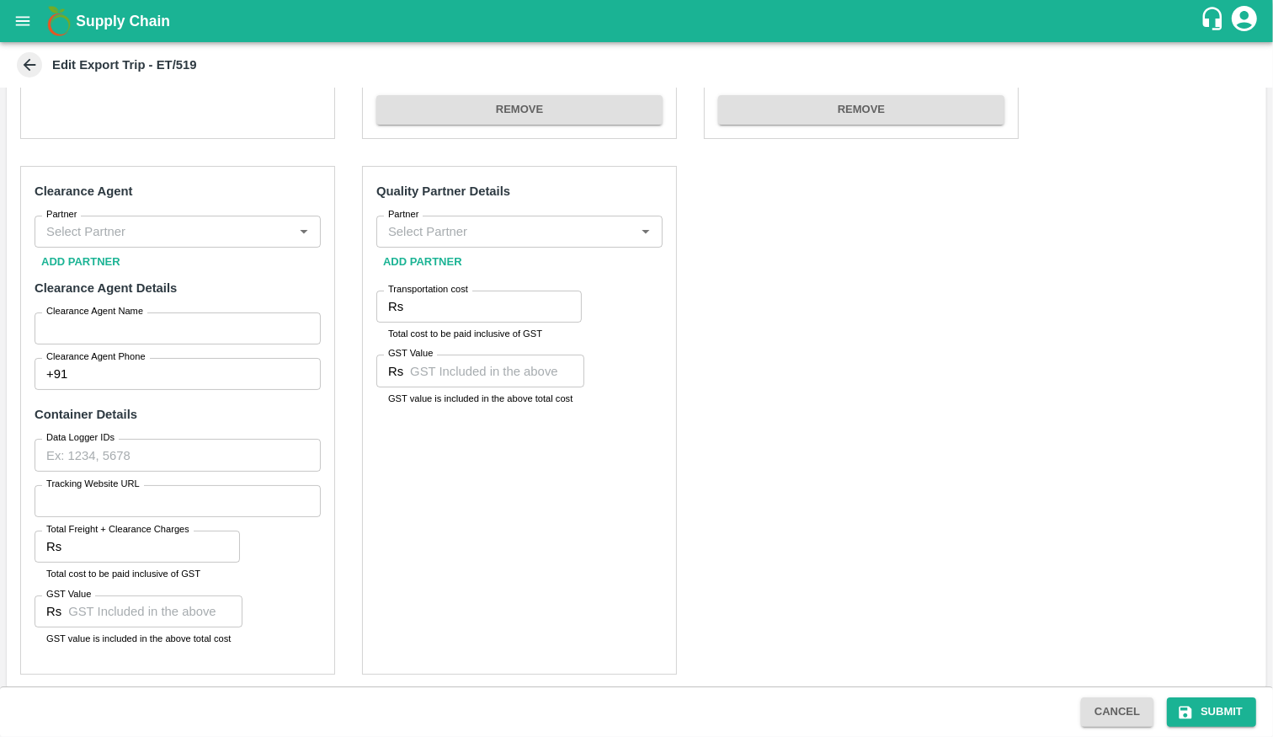
click at [247, 234] on input "Partner" at bounding box center [164, 232] width 248 height 22
type input "[PERSON_NAME] FORWARDERS-Azadnagar, S. no. 19/1A, Plot no. [STREET_ADDRESS], [G…"
click at [190, 319] on input "Clearance Agent Name   *" at bounding box center [178, 328] width 286 height 32
paste input "chaitanya"
type input "chaitanya"
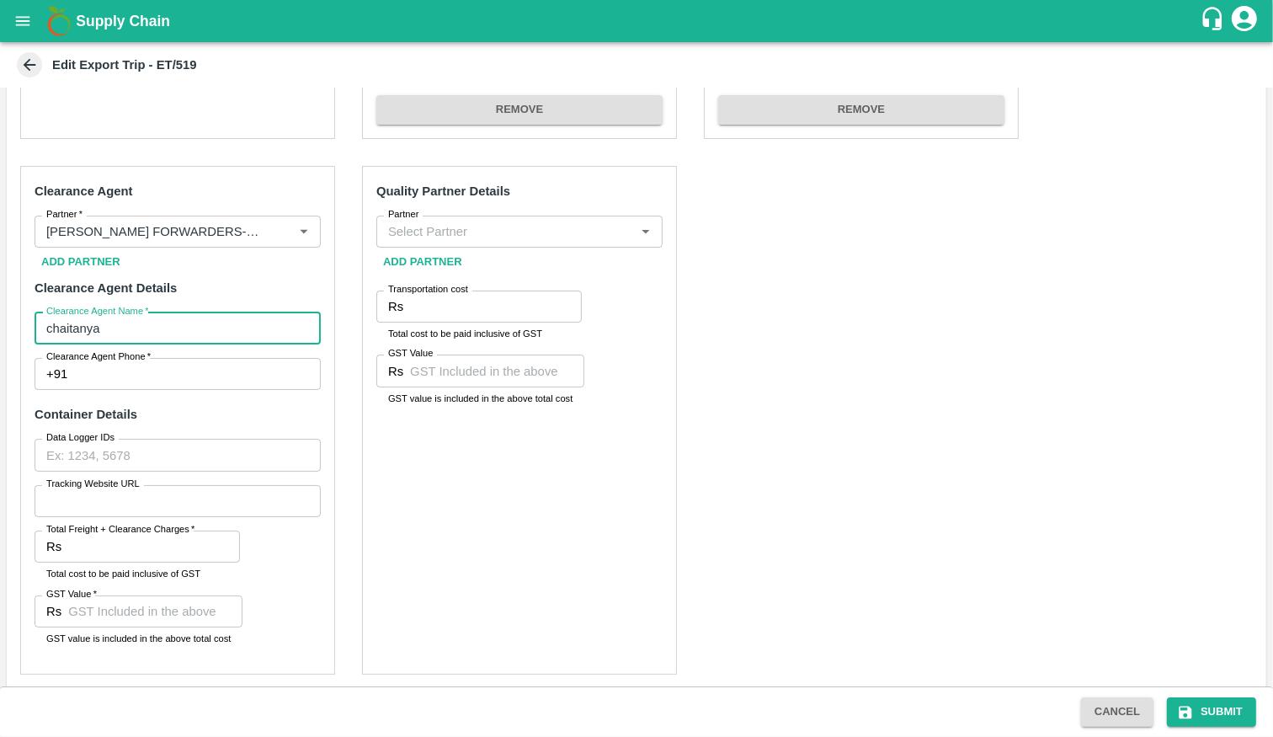
click at [182, 384] on input "Clearance Agent Phone   *" at bounding box center [197, 374] width 247 height 32
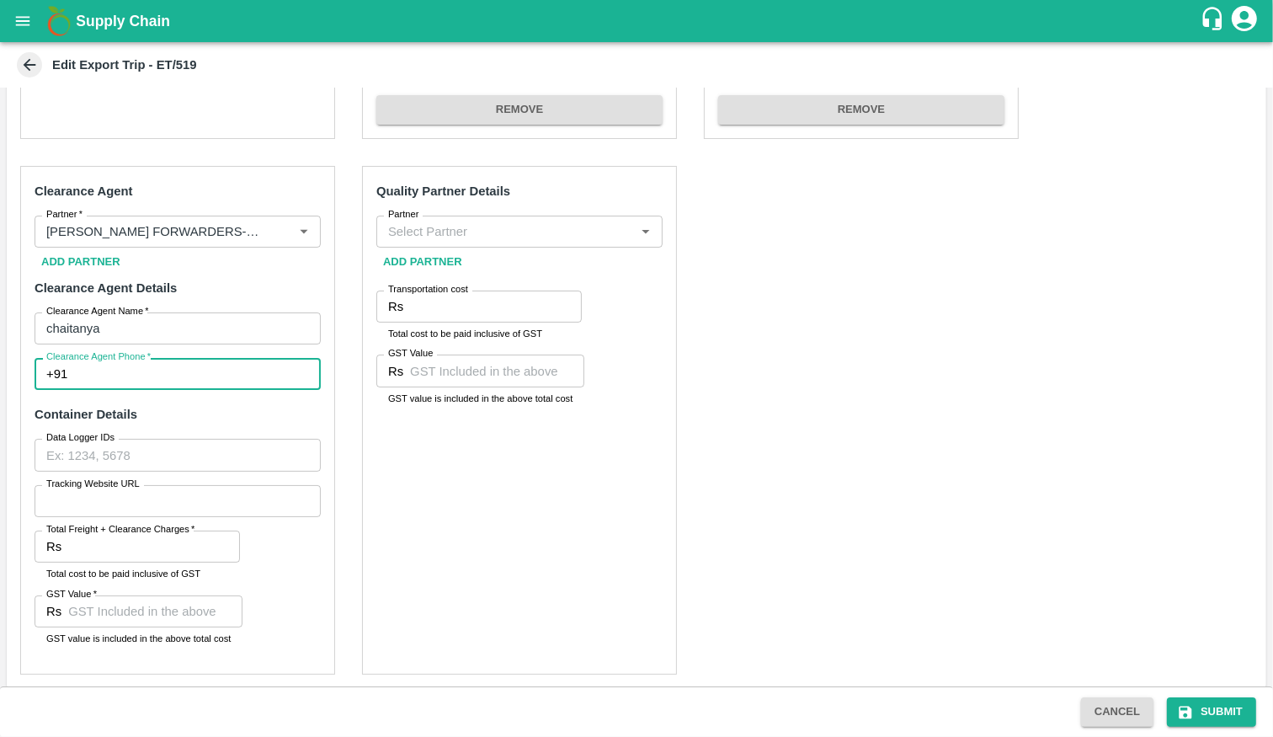
paste input "7387698255"
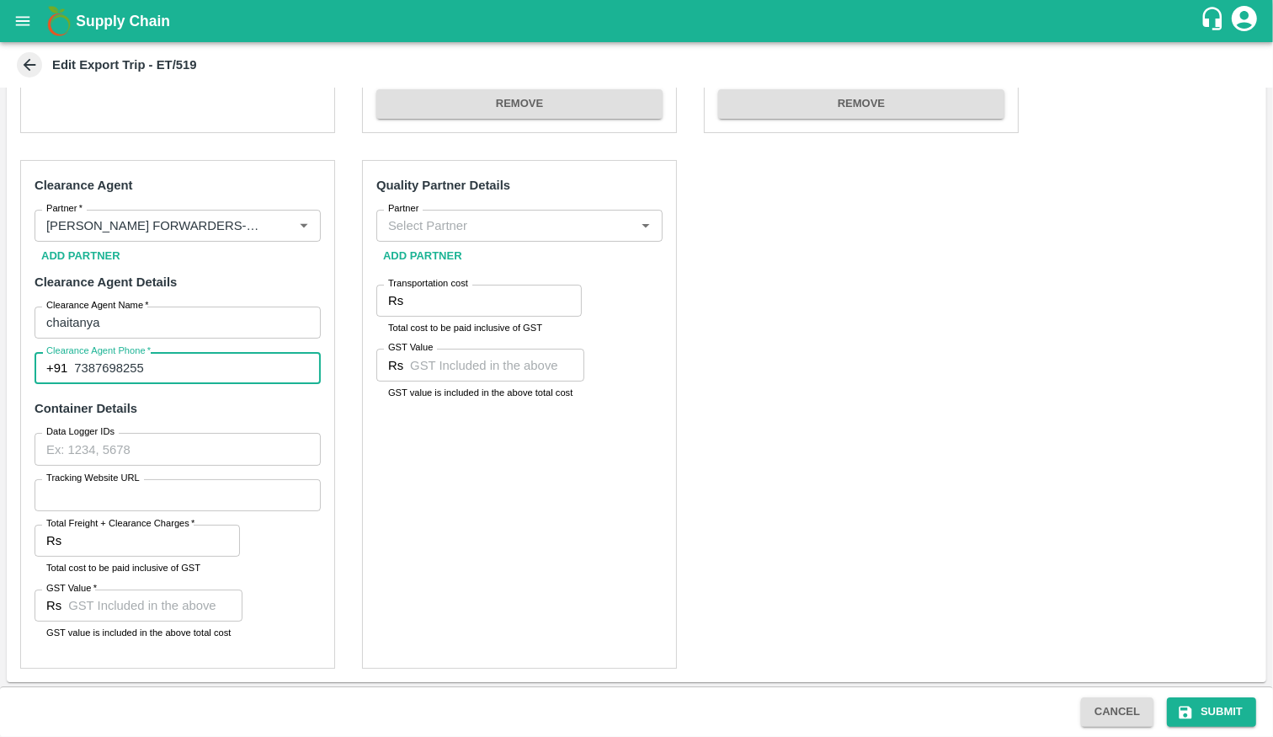
type input "7387698255"
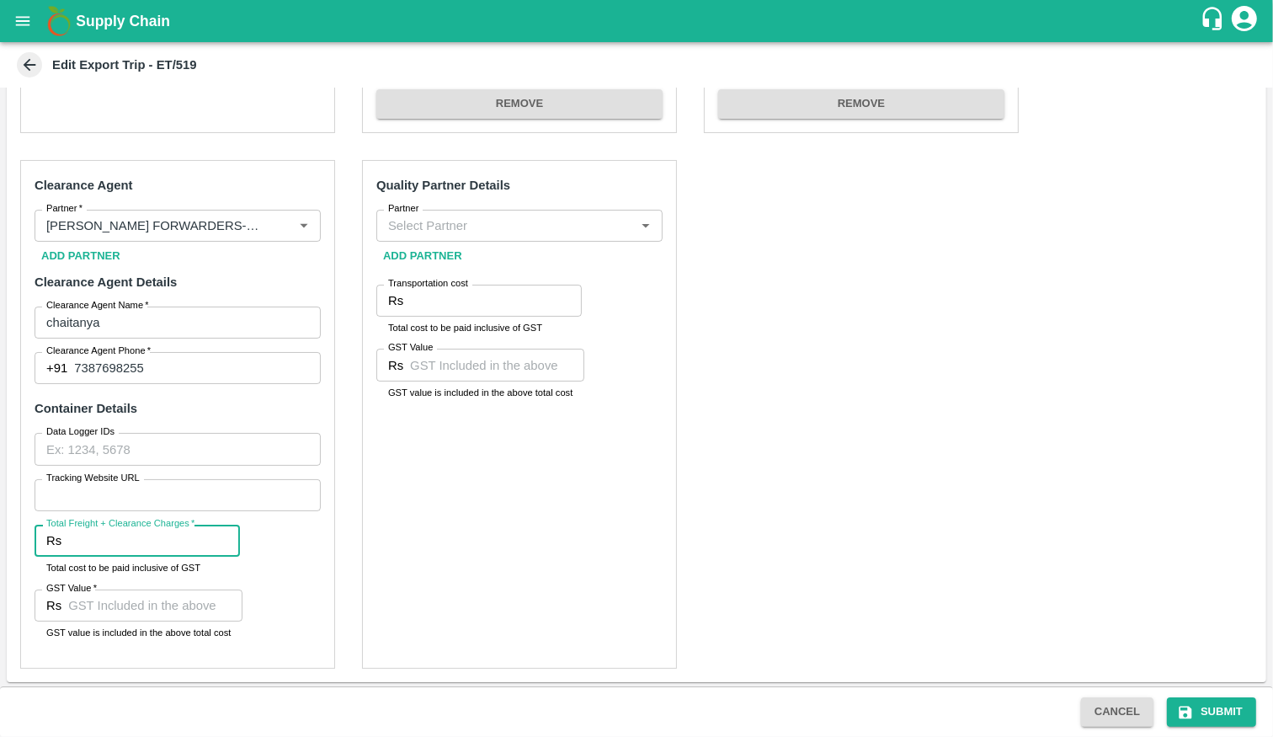
click at [134, 538] on input "Total Freight + Clearance Charges   *" at bounding box center [154, 540] width 172 height 32
paste input "4130.0"
type input "4130.0"
click at [106, 609] on input "GST Value   *" at bounding box center [155, 605] width 174 height 32
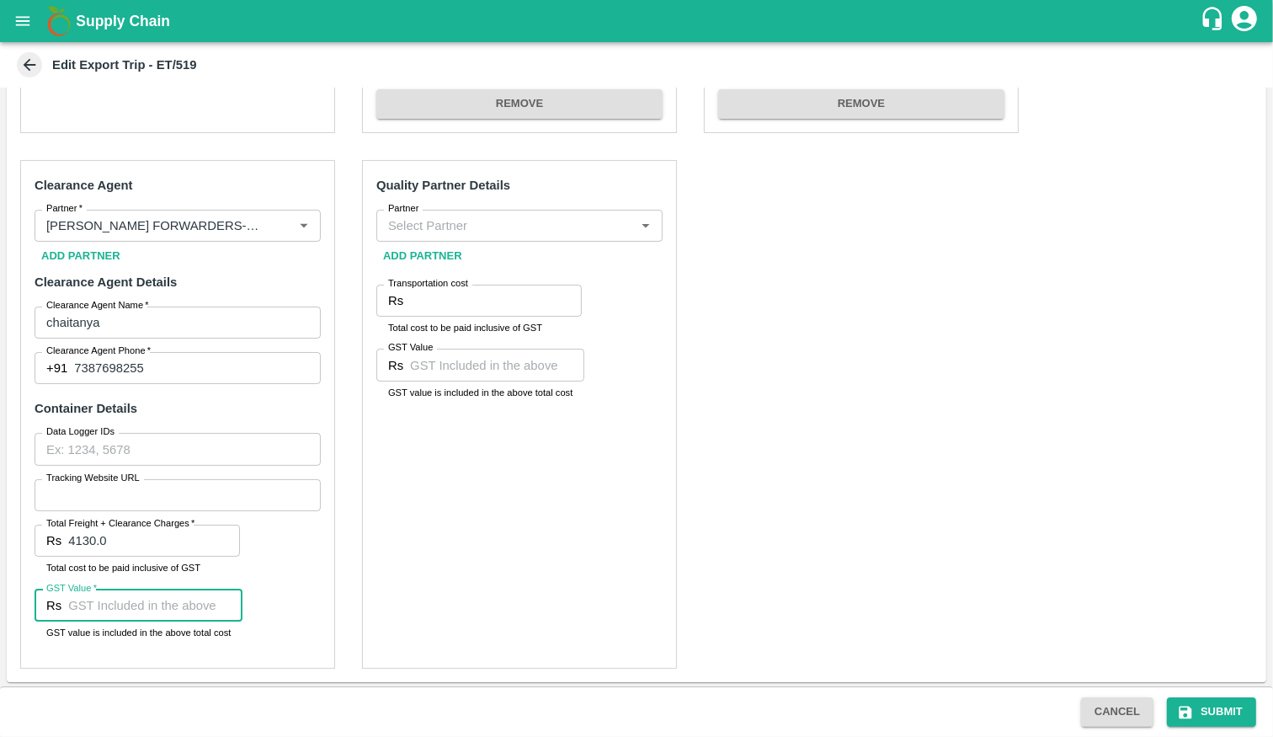
paste input "630.0"
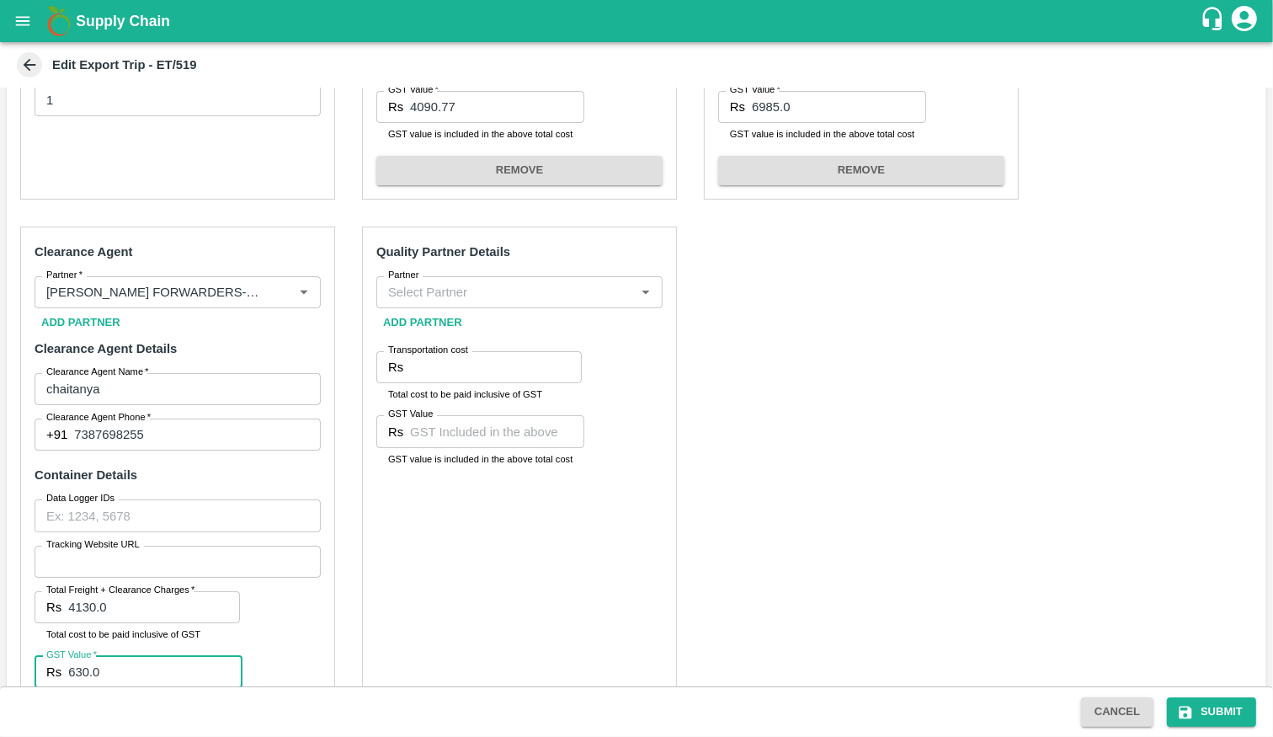
scroll to position [434, 0]
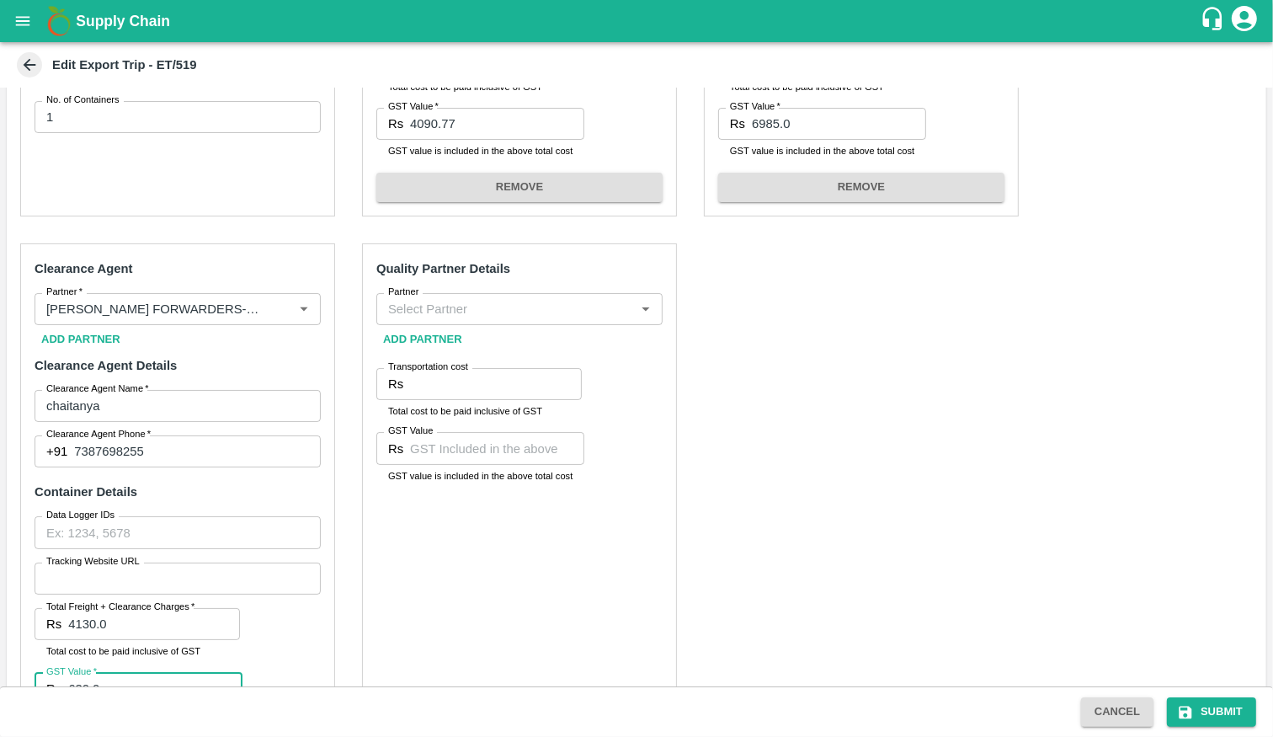
type input "630.0"
click at [503, 313] on input "Partner" at bounding box center [505, 309] width 248 height 22
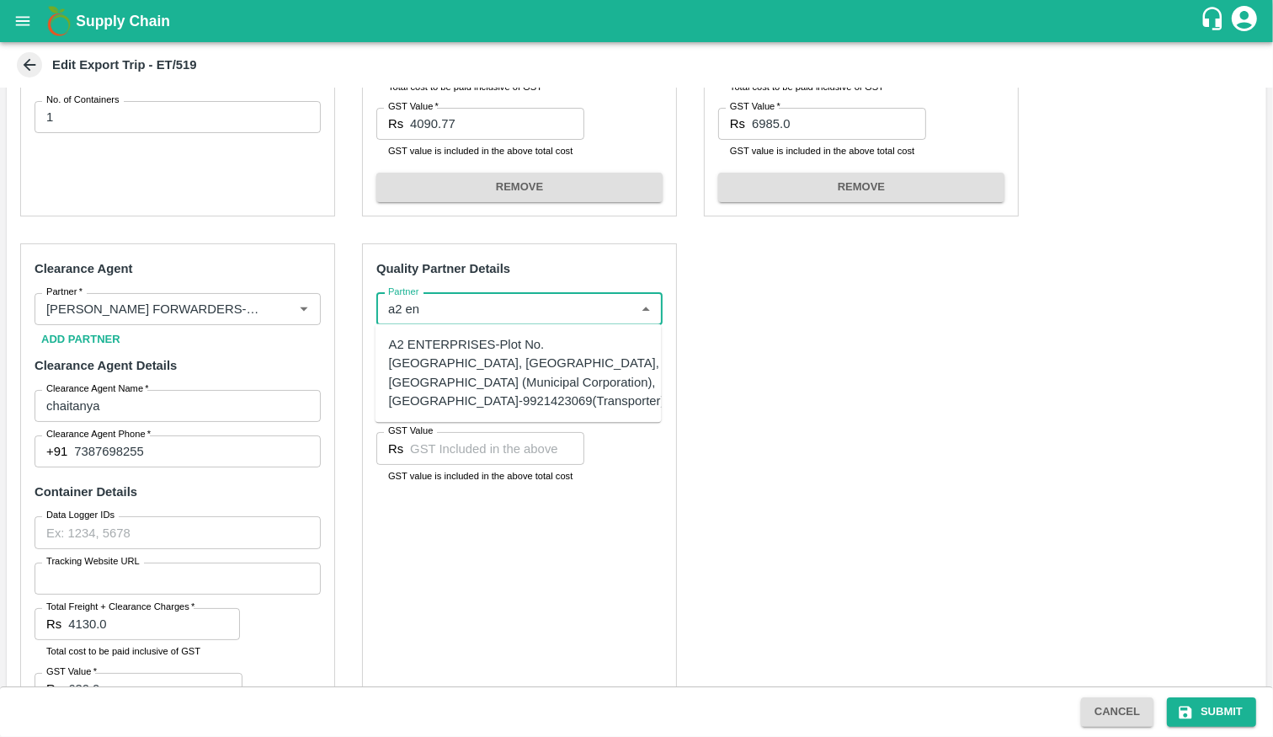
click at [502, 387] on div "A2 ENTERPRISES-Plot No.[GEOGRAPHIC_DATA], [GEOGRAPHIC_DATA], [GEOGRAPHIC_DATA] …" at bounding box center [527, 372] width 276 height 75
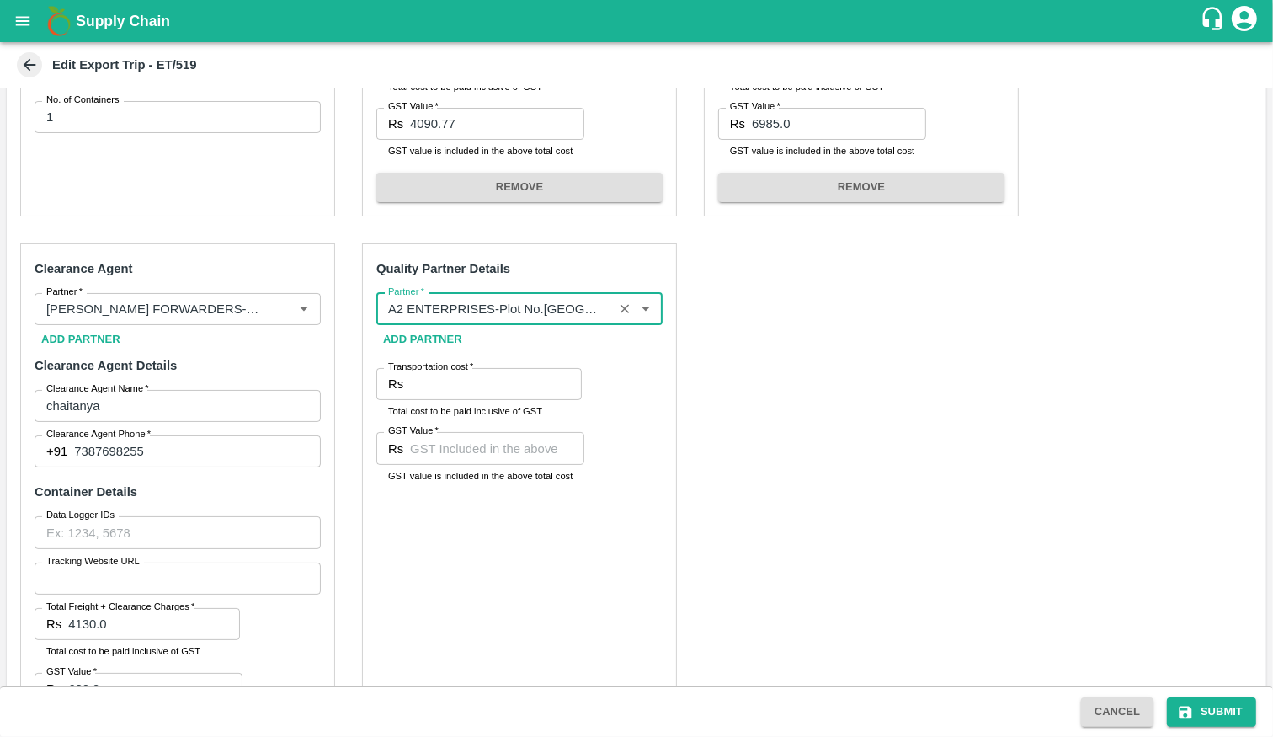
type input "A2 ENTERPRISES-Plot No.[GEOGRAPHIC_DATA], [GEOGRAPHIC_DATA], [GEOGRAPHIC_DATA] …"
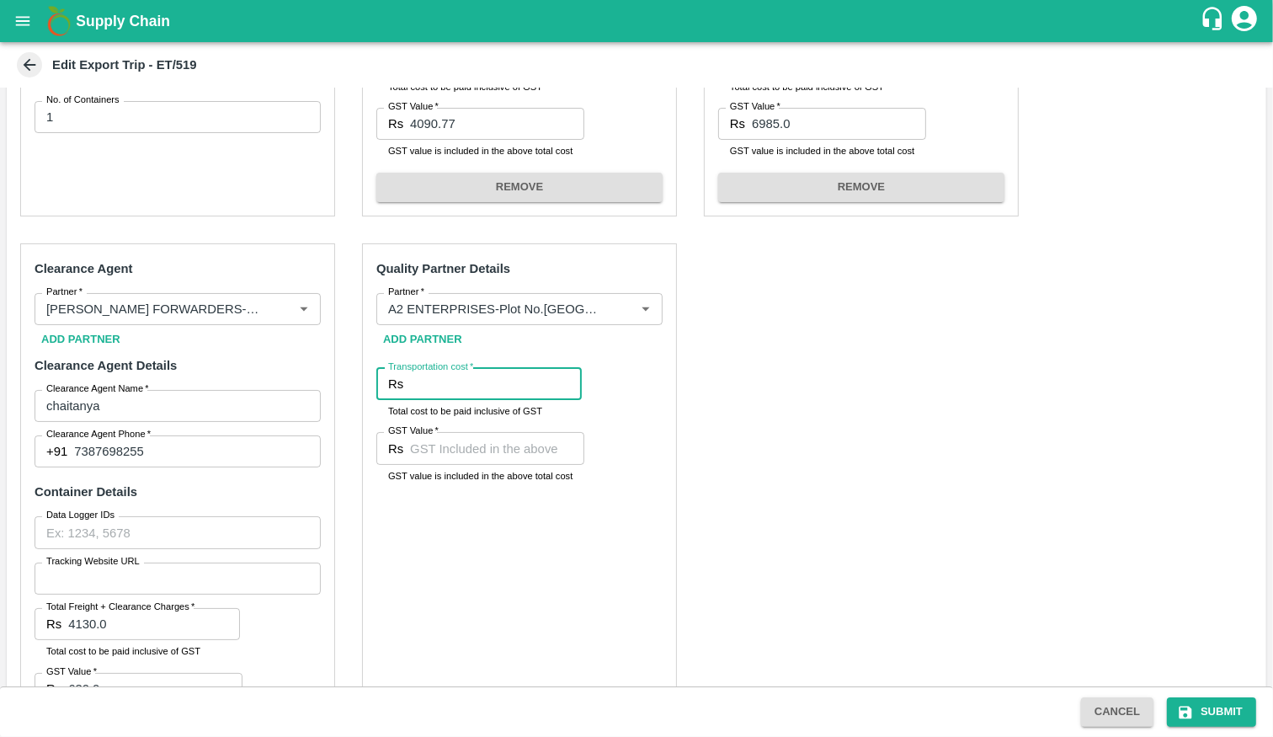
click at [476, 381] on input "Transportation cost   *" at bounding box center [496, 384] width 172 height 32
paste input "1700.0"
type input "1700.0"
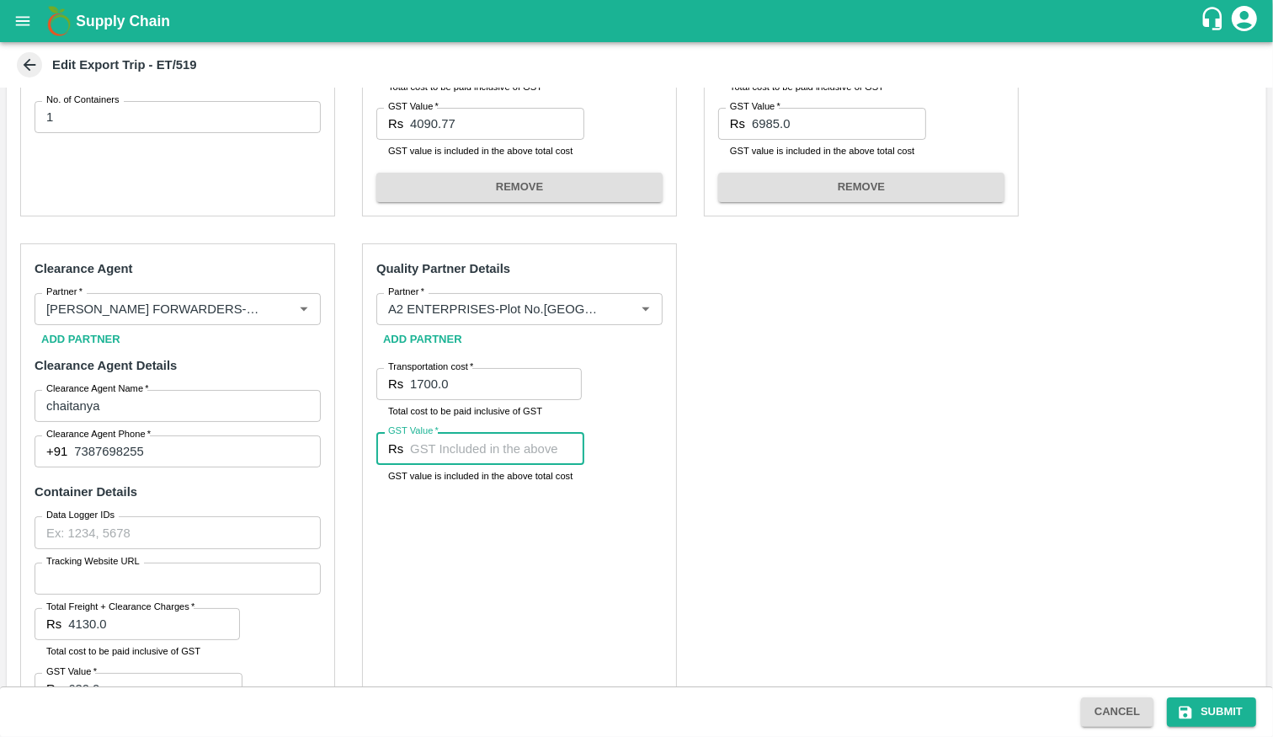
click at [474, 440] on input "GST Value   *" at bounding box center [497, 448] width 174 height 32
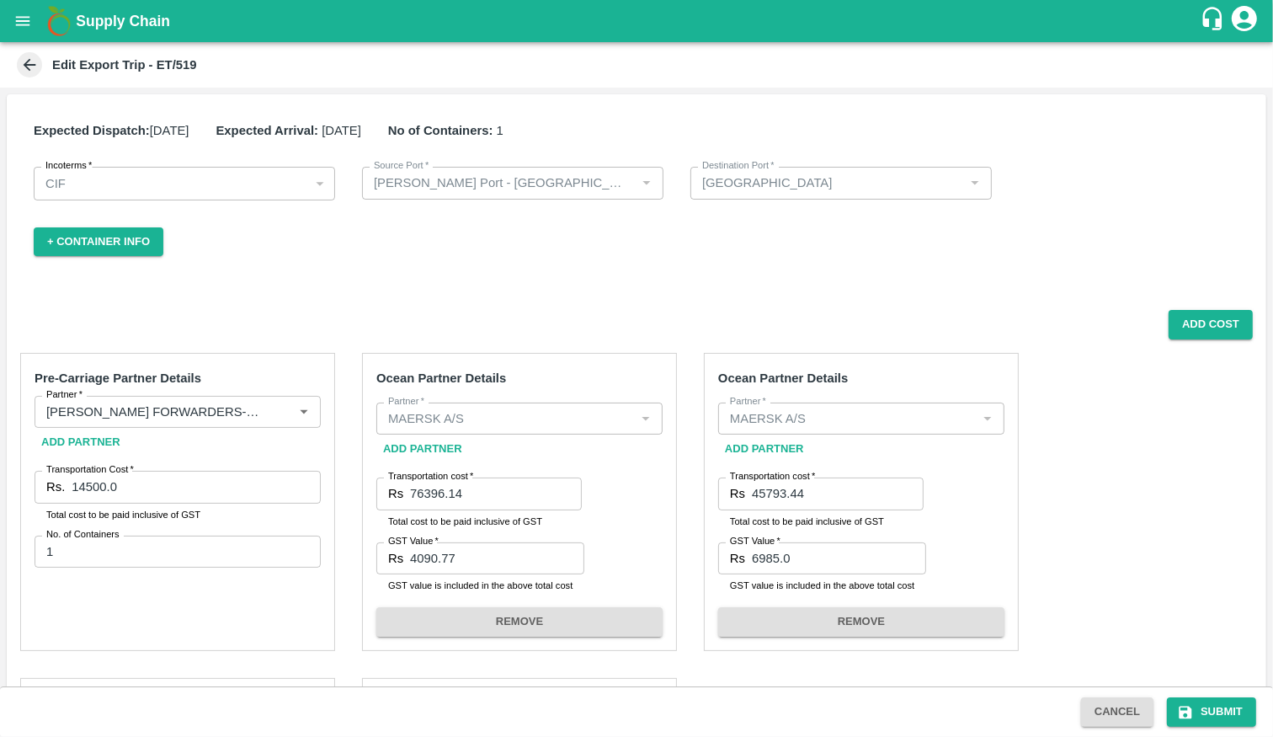
scroll to position [67, 0]
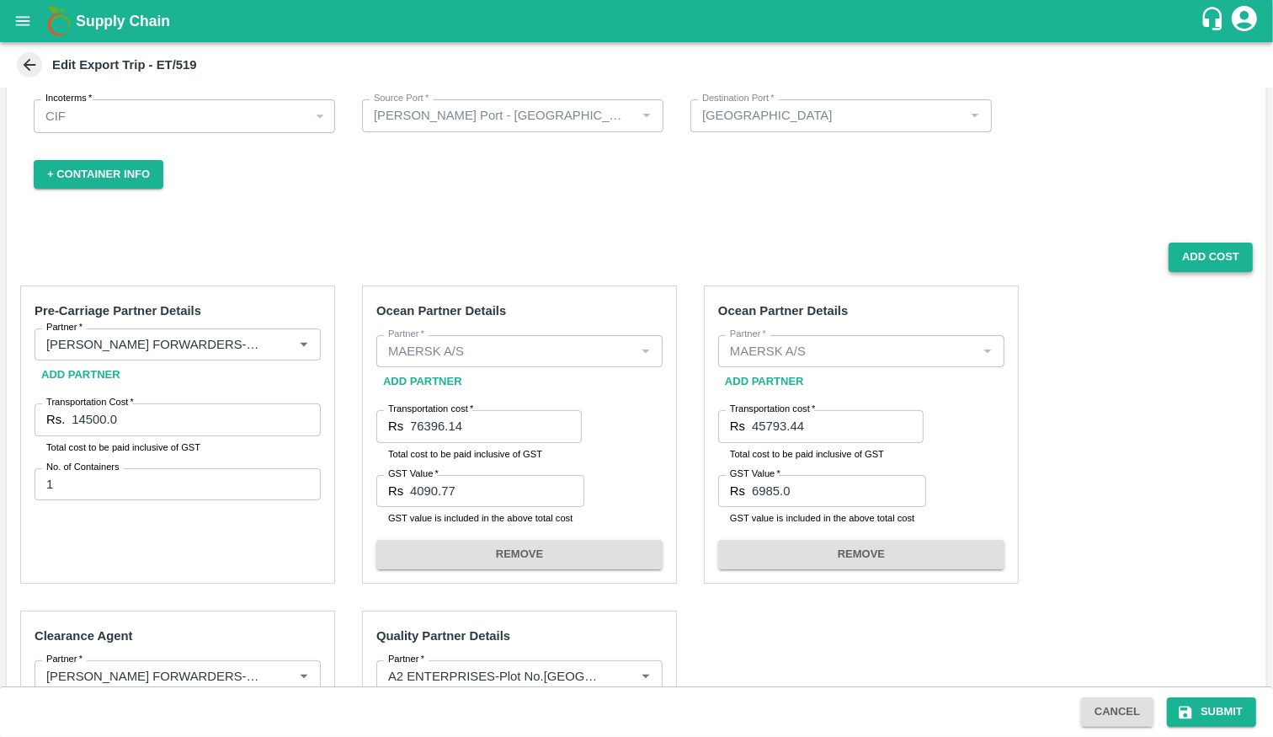
type input "0"
click at [1201, 261] on button "Add Cost" at bounding box center [1210, 256] width 84 height 29
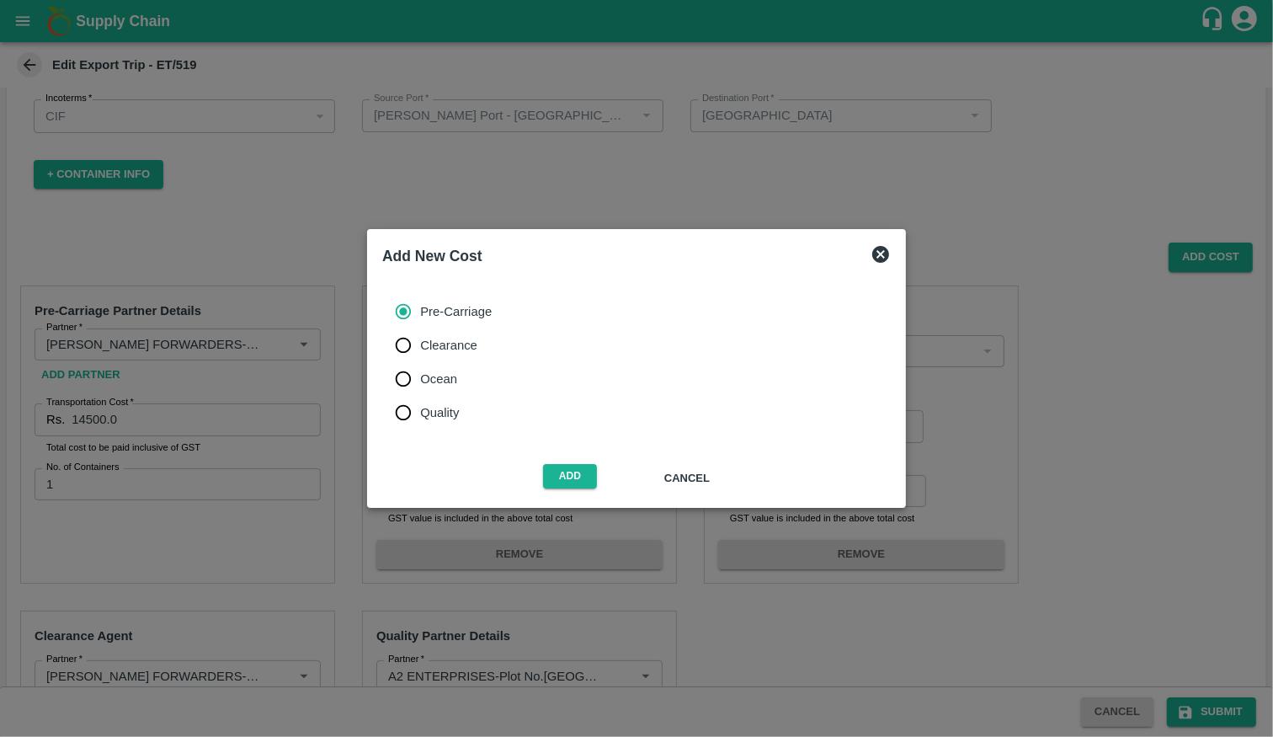
click at [435, 427] on label "Quality" at bounding box center [438, 413] width 105 height 34
click at [420, 427] on input "Quality" at bounding box center [403, 413] width 34 height 34
radio input "true"
click at [571, 475] on button "Add" at bounding box center [570, 476] width 54 height 24
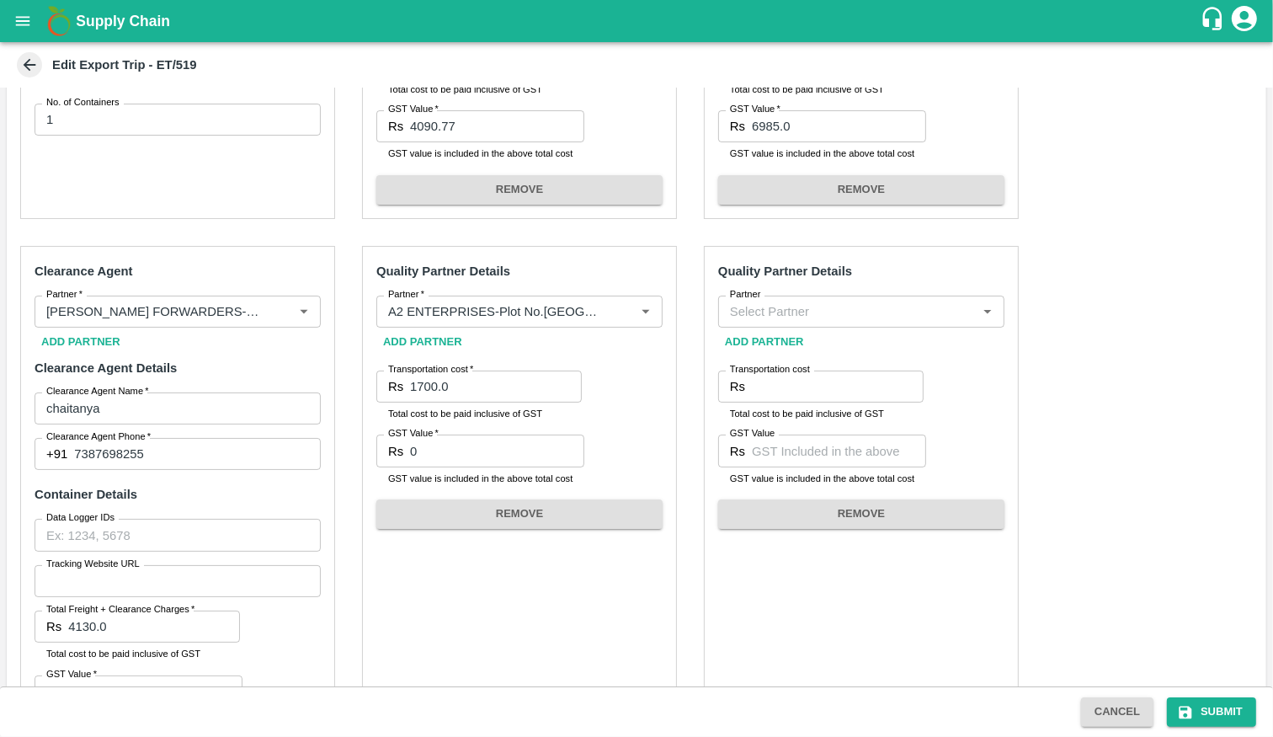
scroll to position [433, 0]
click at [769, 297] on div "Partner" at bounding box center [861, 311] width 286 height 32
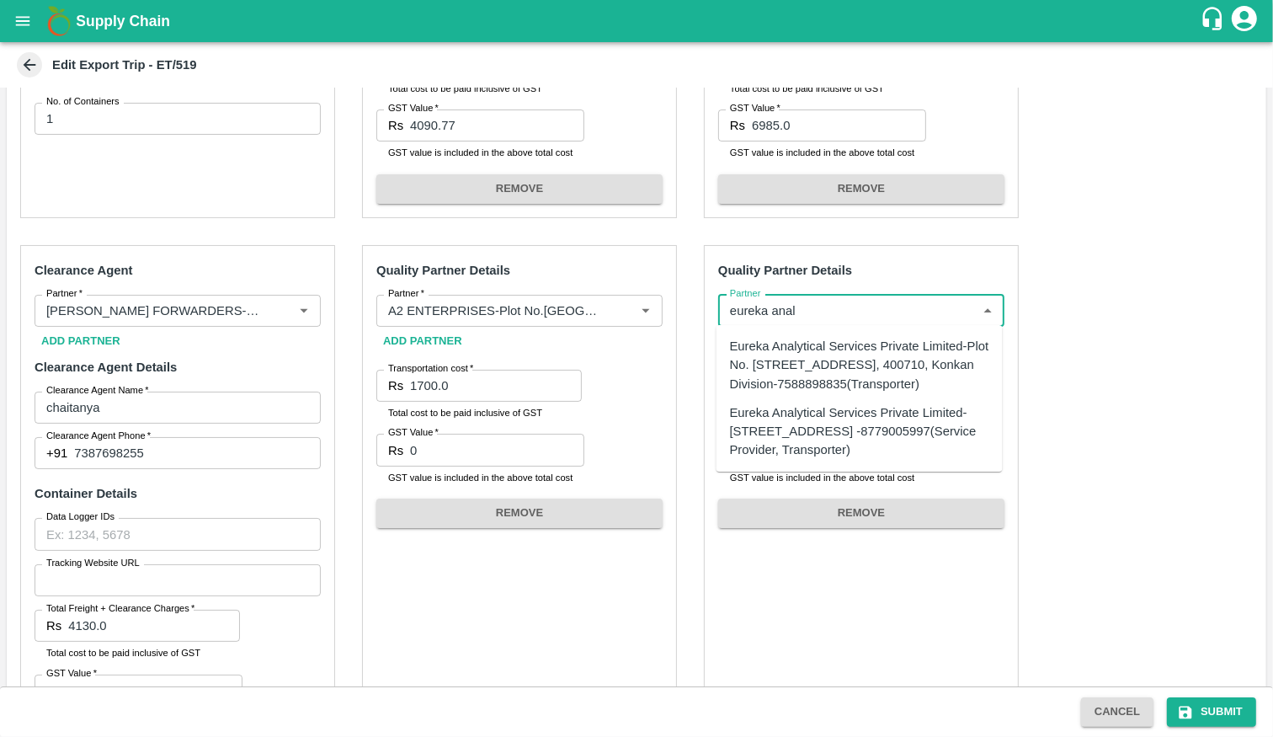
type input "eureka anal"
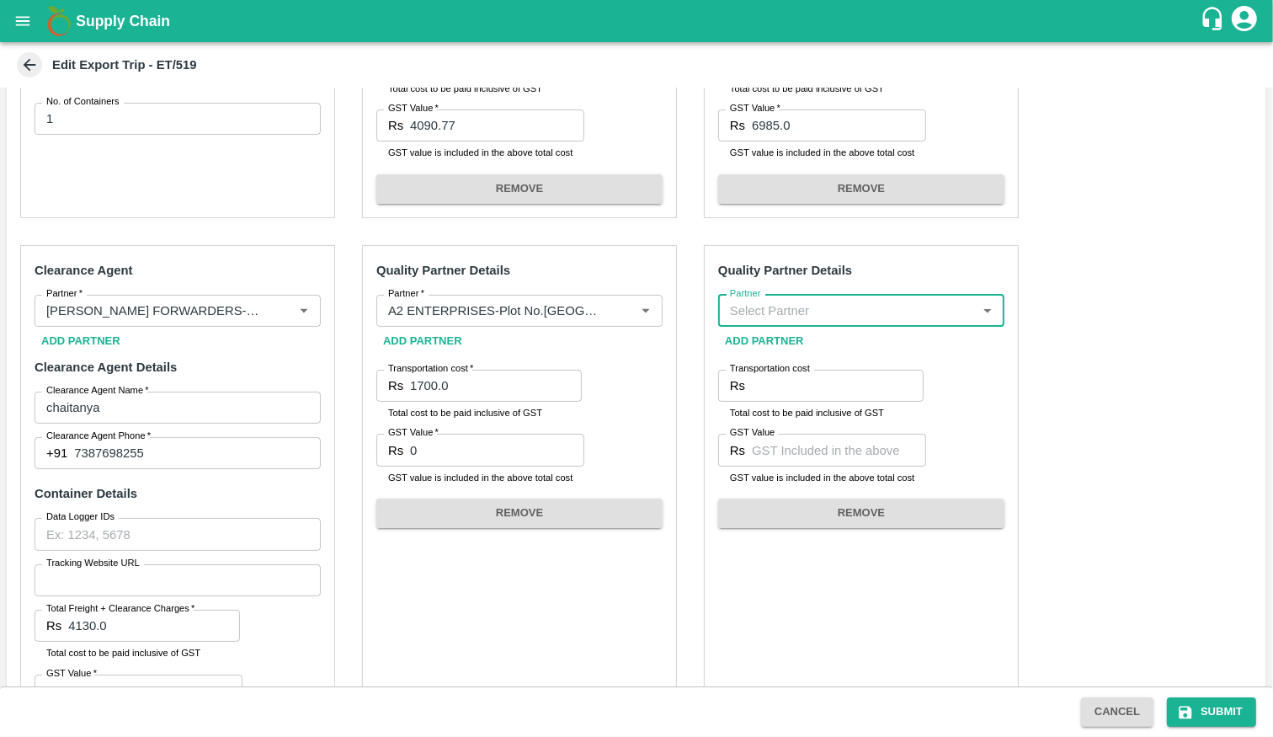
paste input "Eureka Analytical Services Private Limited-Plot No. [STREET_ADDRESS], 400710, K…"
drag, startPoint x: 966, startPoint y: 310, endPoint x: 1225, endPoint y: 348, distance: 262.0
click at [1225, 348] on div "Pre-Carriage Partner Details Partner   * Partner   * Add Partner Transportation…" at bounding box center [636, 337] width 1259 height 860
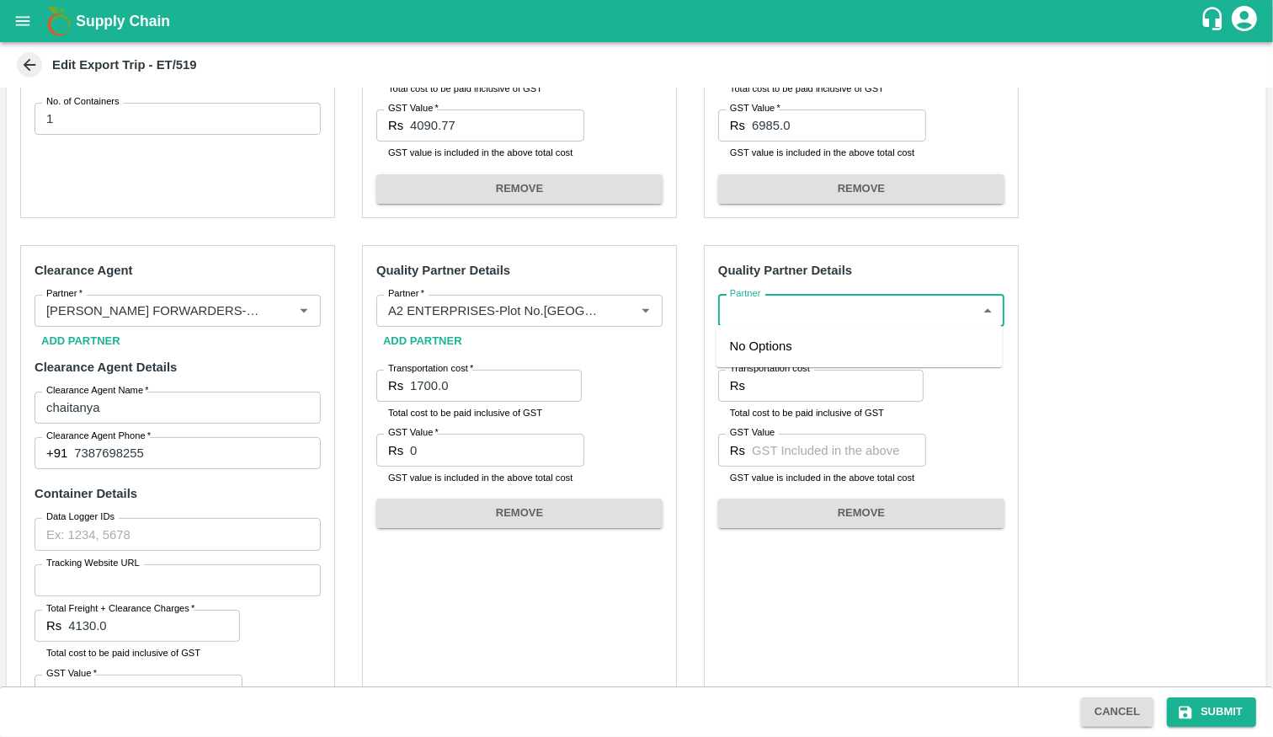
drag, startPoint x: 962, startPoint y: 311, endPoint x: 902, endPoint y: 314, distance: 59.8
click at [902, 314] on input "Partner" at bounding box center [847, 311] width 248 height 22
click at [866, 312] on input "Partner" at bounding box center [847, 311] width 248 height 22
click at [932, 311] on input "Partner" at bounding box center [847, 311] width 248 height 22
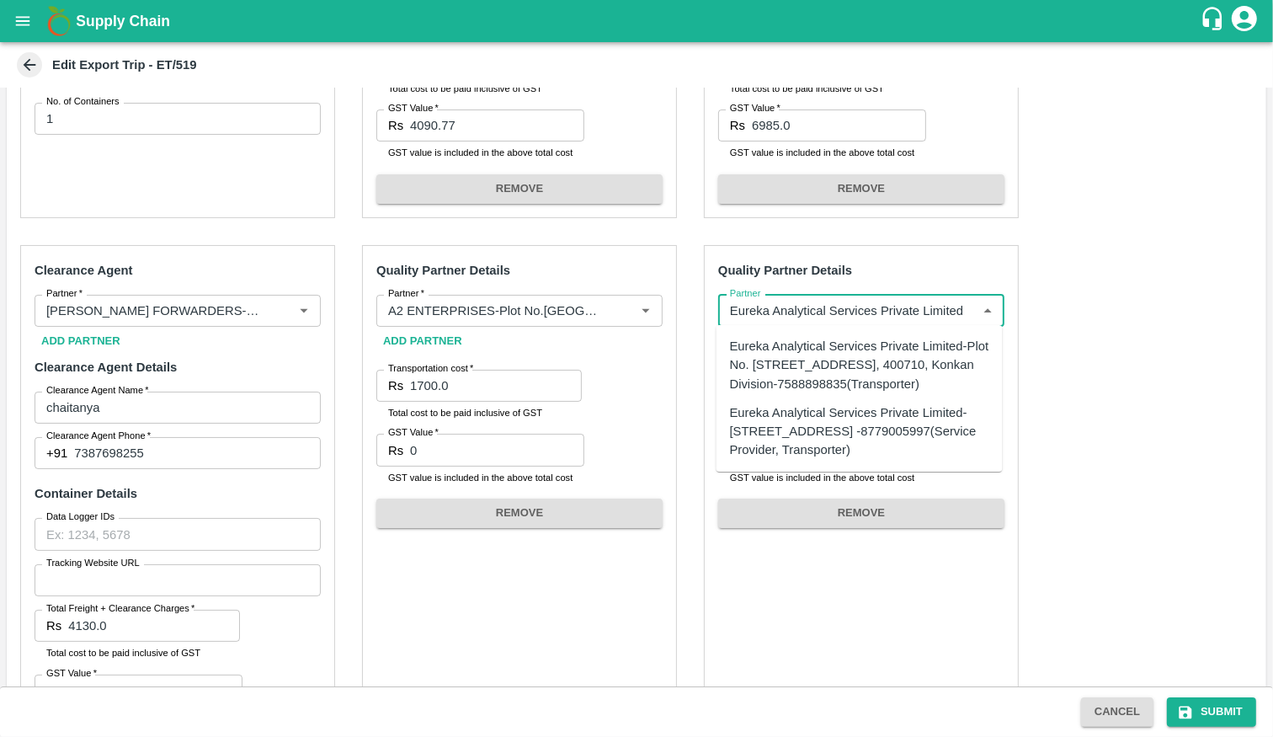
click at [910, 370] on div "Eureka Analytical Services Private Limited-Plot No. [STREET_ADDRESS], 400710, K…" at bounding box center [859, 365] width 259 height 56
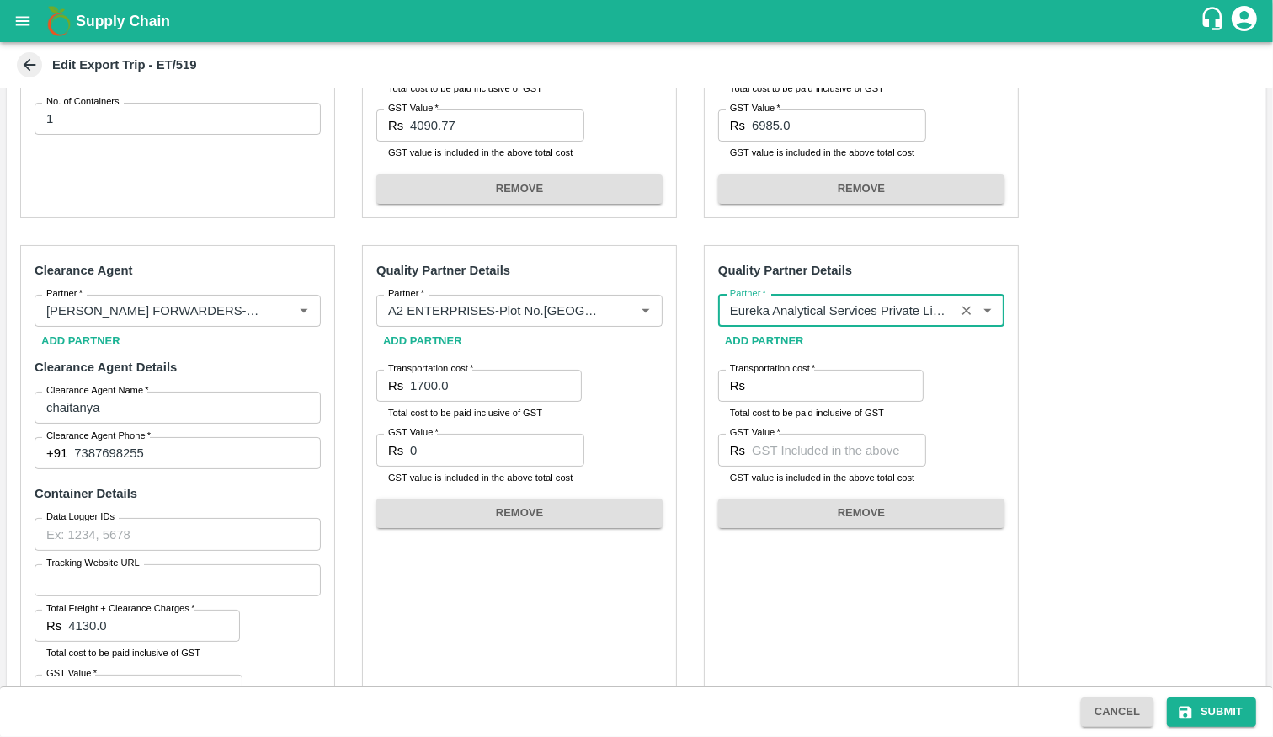
type input "Eureka Analytical Services Private Limited-Plot No. [STREET_ADDRESS], 400710, K…"
click at [781, 387] on input "Transportation cost   *" at bounding box center [838, 386] width 172 height 32
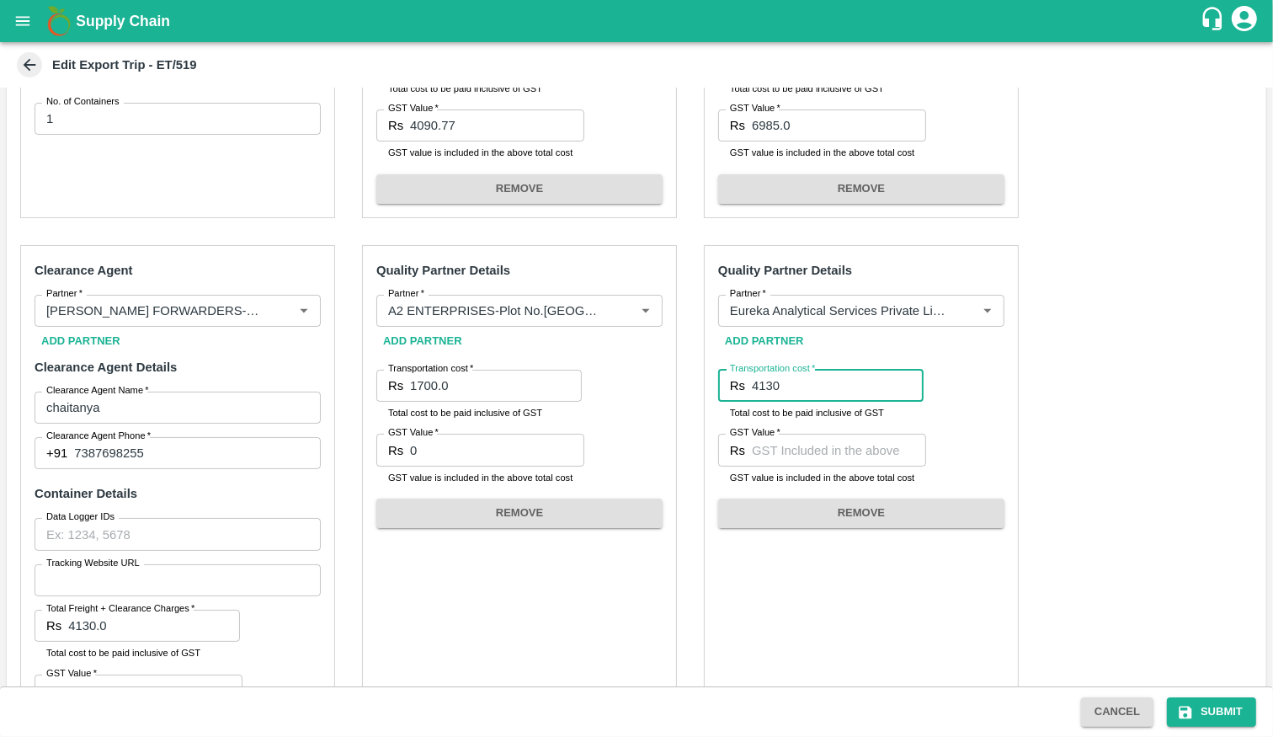
type input "4130"
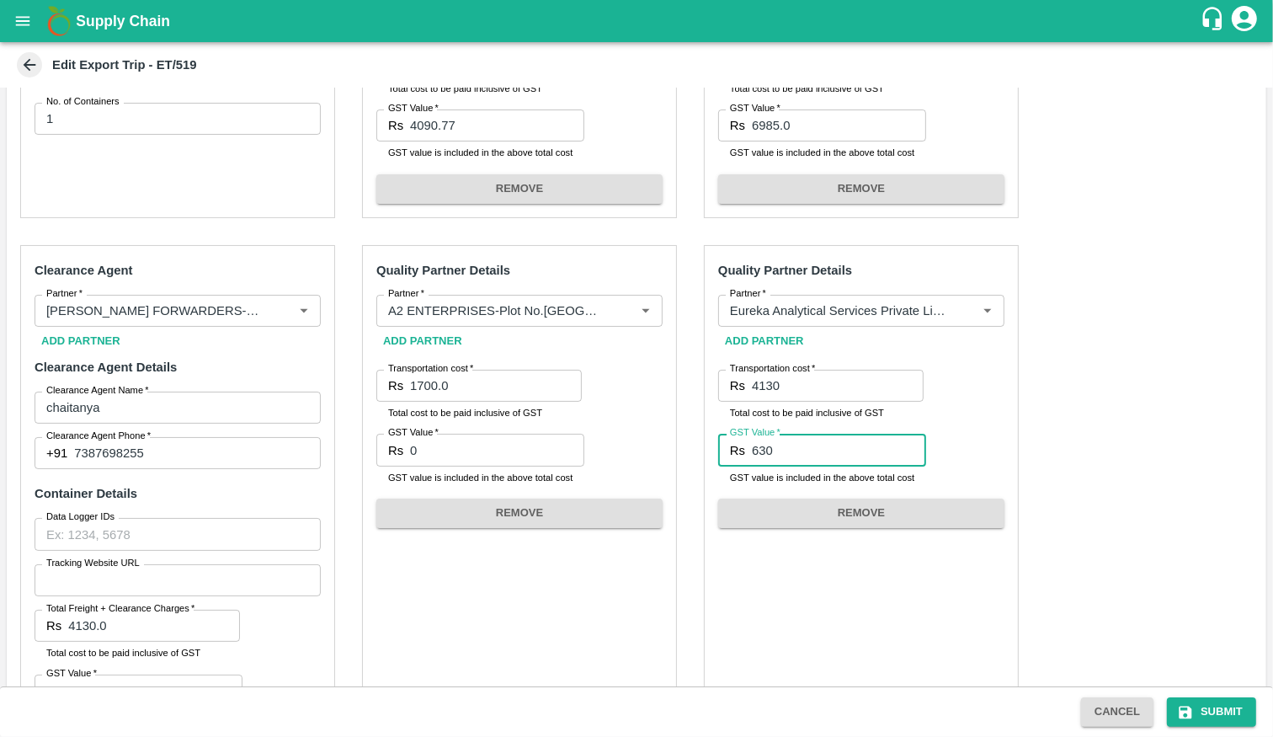
scroll to position [518, 0]
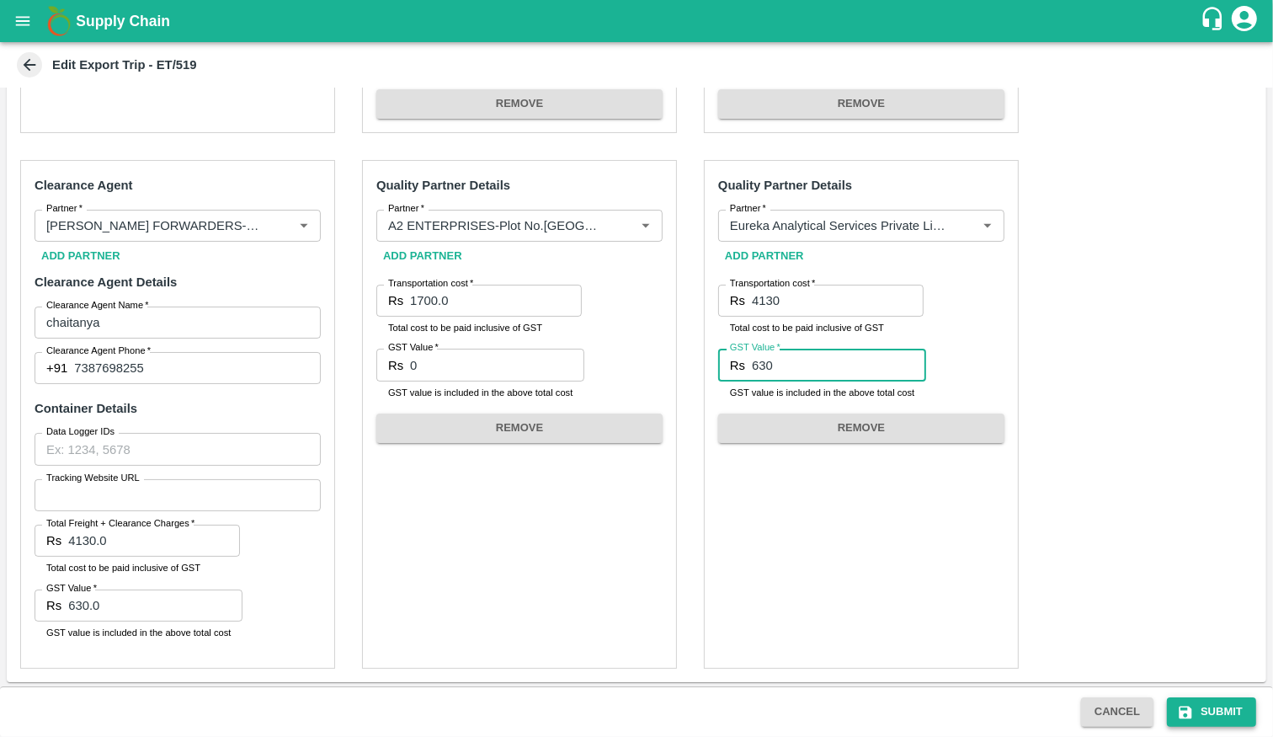
type input "630"
click at [1210, 709] on button "Submit" at bounding box center [1211, 711] width 89 height 29
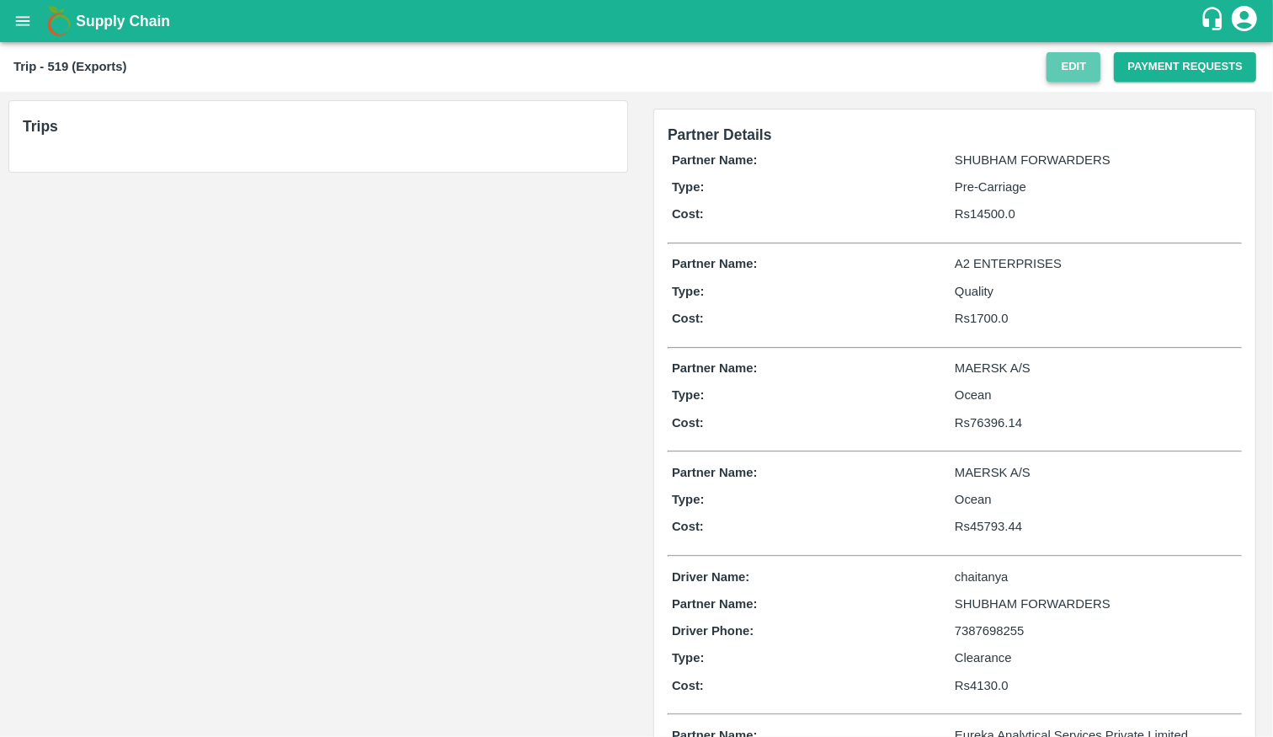
click at [1053, 75] on button "Edit" at bounding box center [1073, 66] width 54 height 29
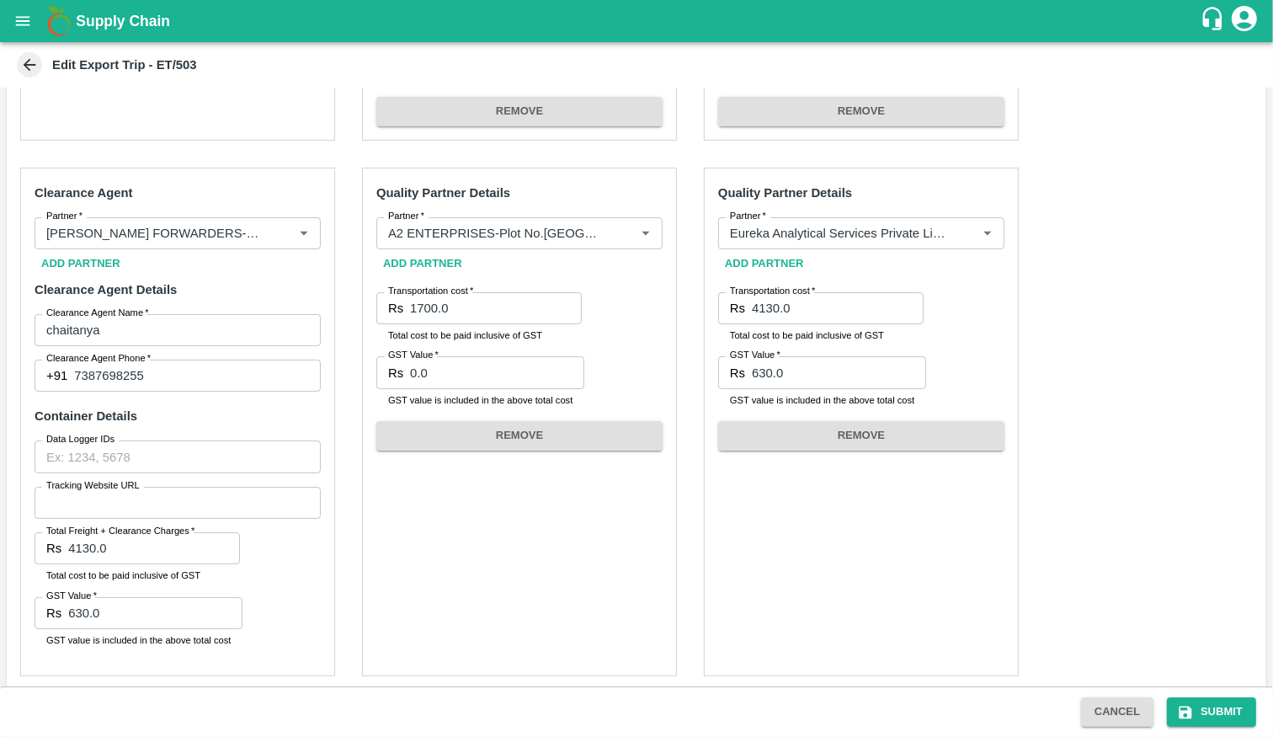
scroll to position [593, 0]
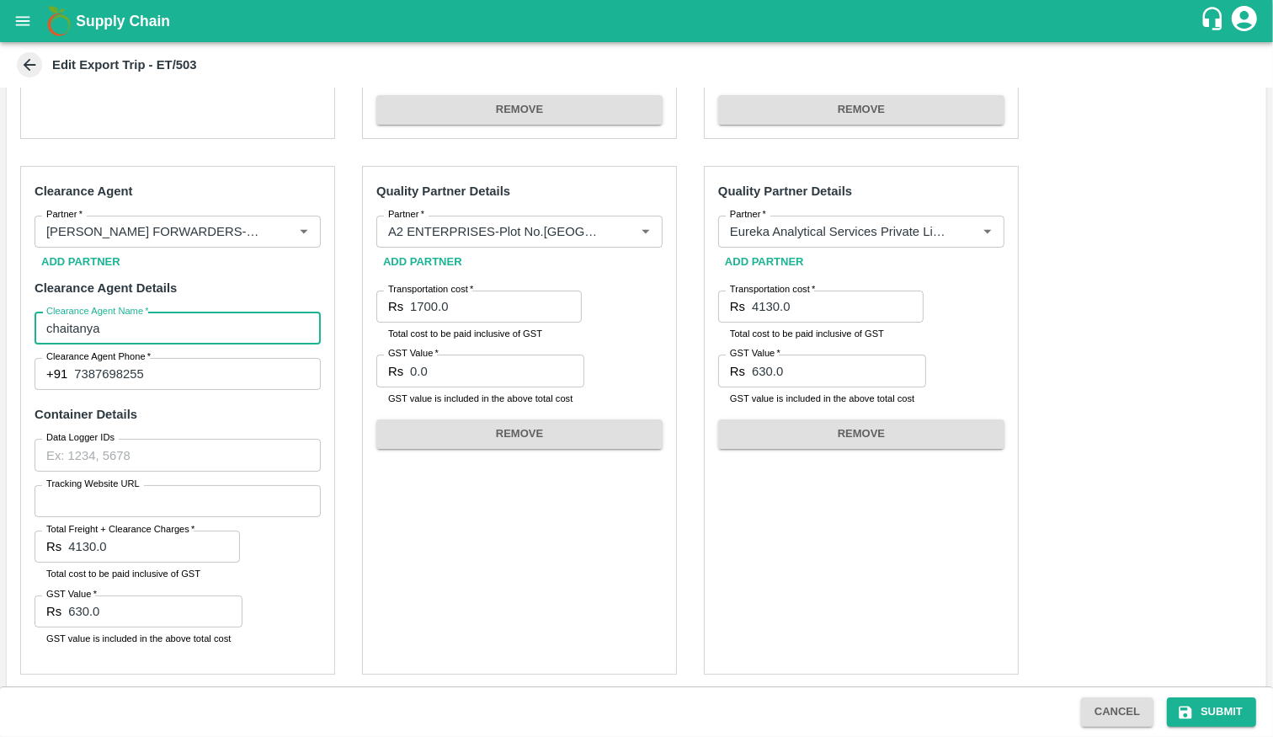
click at [176, 326] on input "chaitanya" at bounding box center [178, 328] width 286 height 32
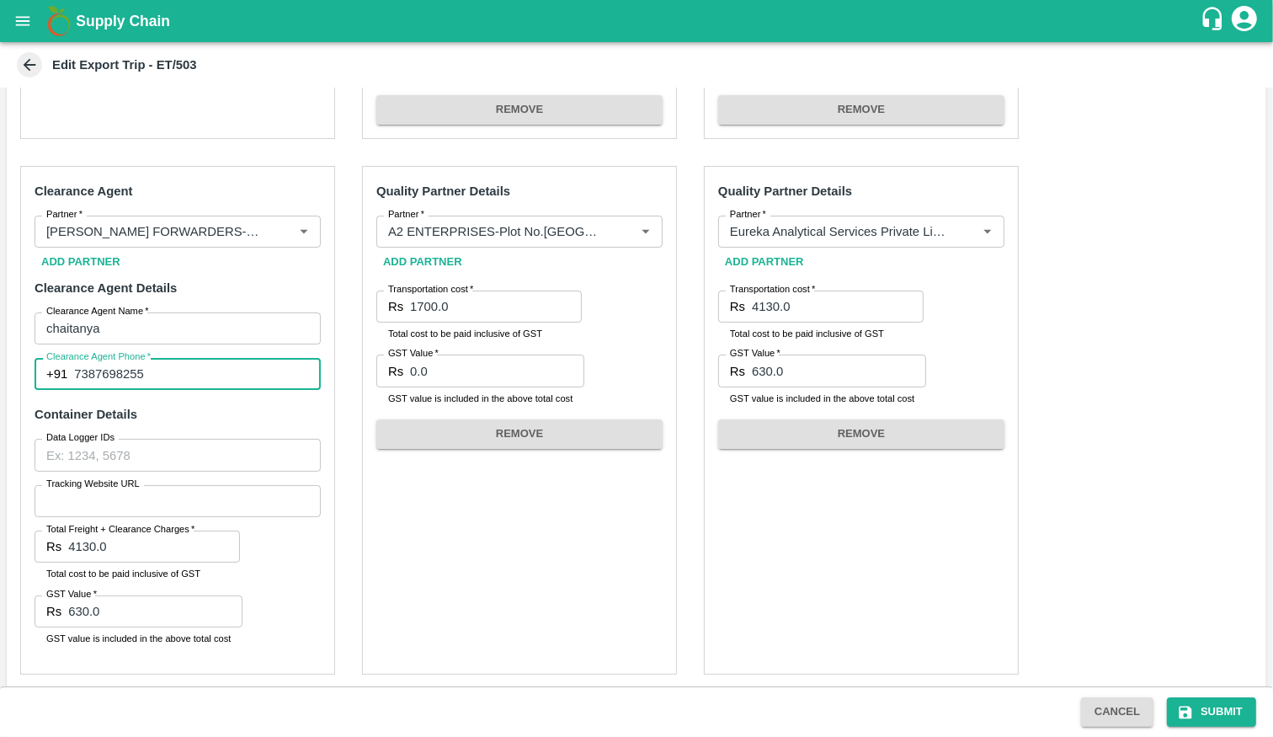
click at [169, 373] on input "7387698255" at bounding box center [197, 374] width 247 height 32
click at [113, 551] on input "4130.0" at bounding box center [154, 546] width 172 height 32
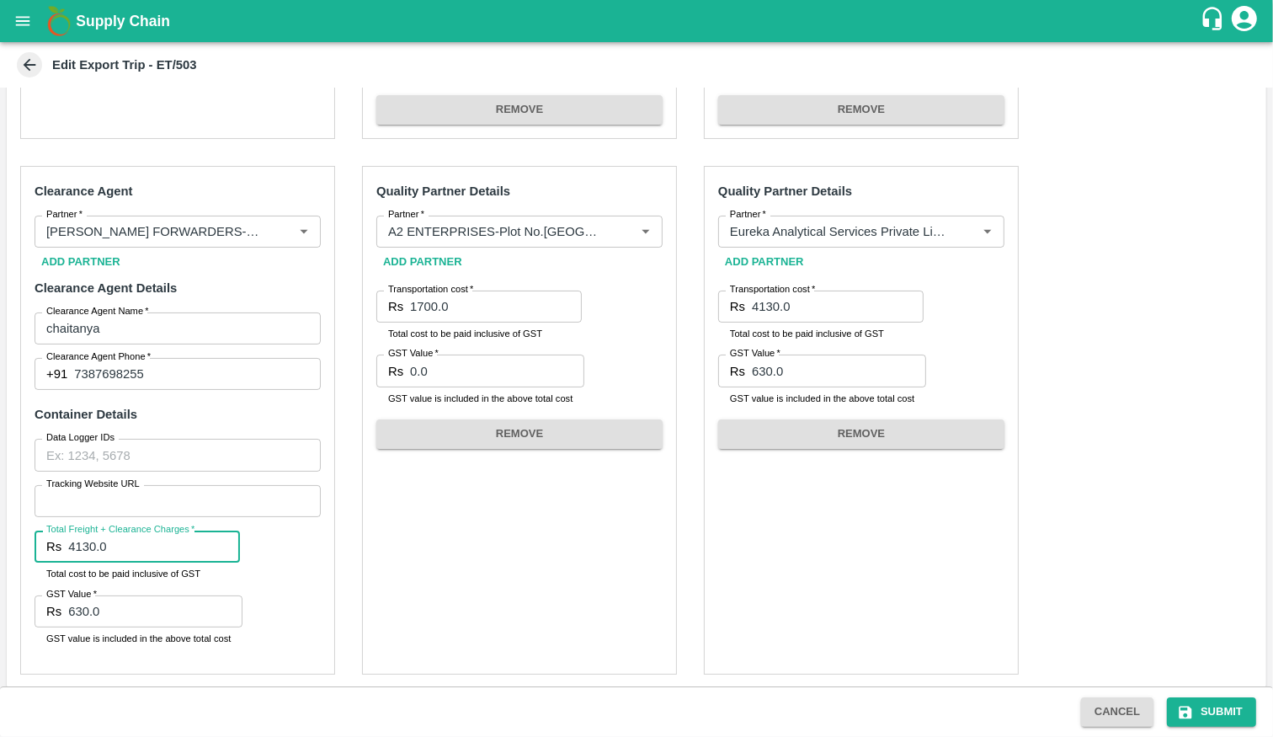
click at [159, 605] on input "630.0" at bounding box center [155, 611] width 174 height 32
click at [487, 314] on input "1700.0" at bounding box center [496, 306] width 172 height 32
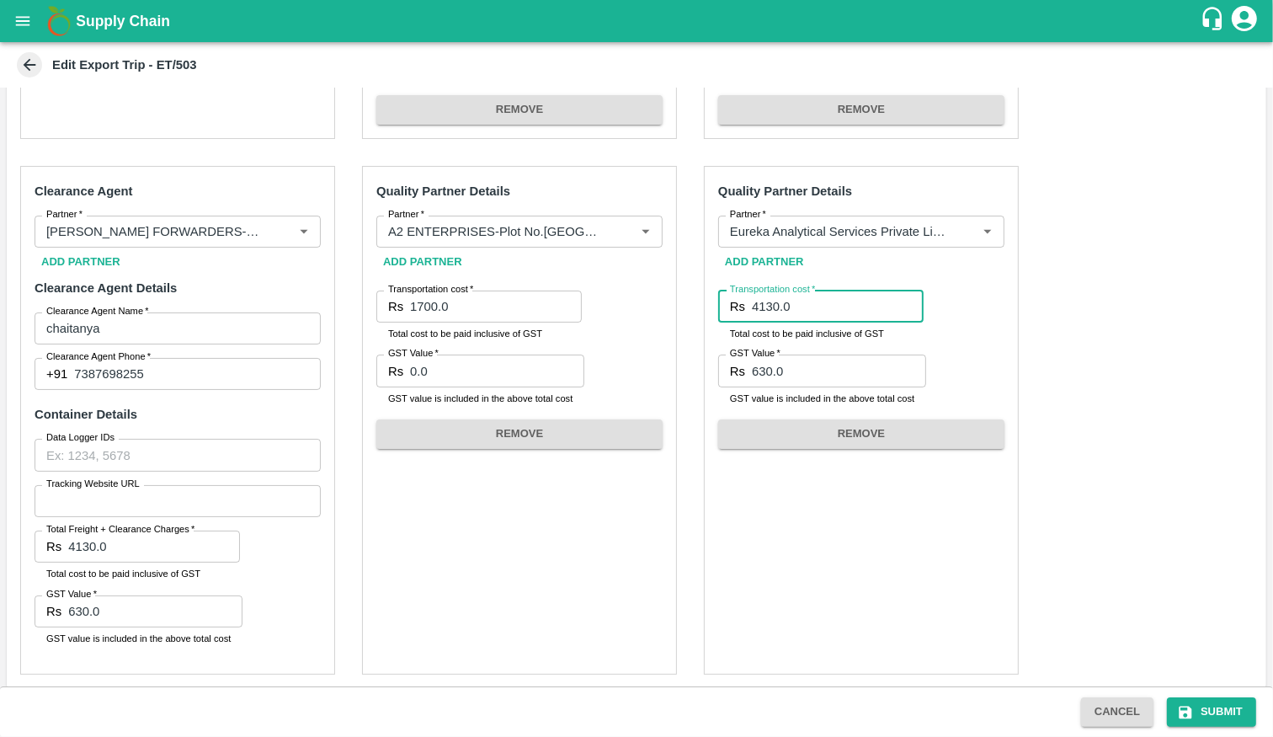
click at [821, 295] on input "4130.0" at bounding box center [838, 306] width 172 height 32
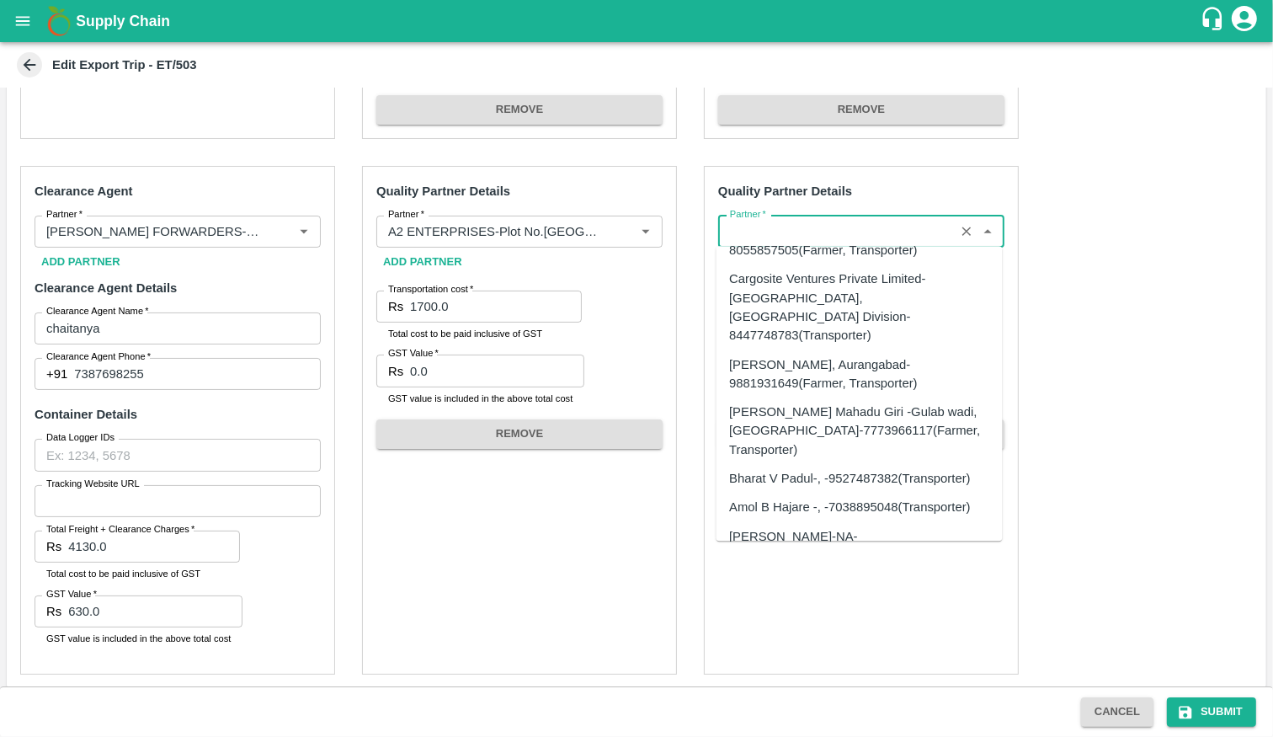
scroll to position [0, 796]
drag, startPoint x: 897, startPoint y: 232, endPoint x: 952, endPoint y: 240, distance: 55.2
click at [952, 240] on div "Partner   *" at bounding box center [861, 232] width 286 height 32
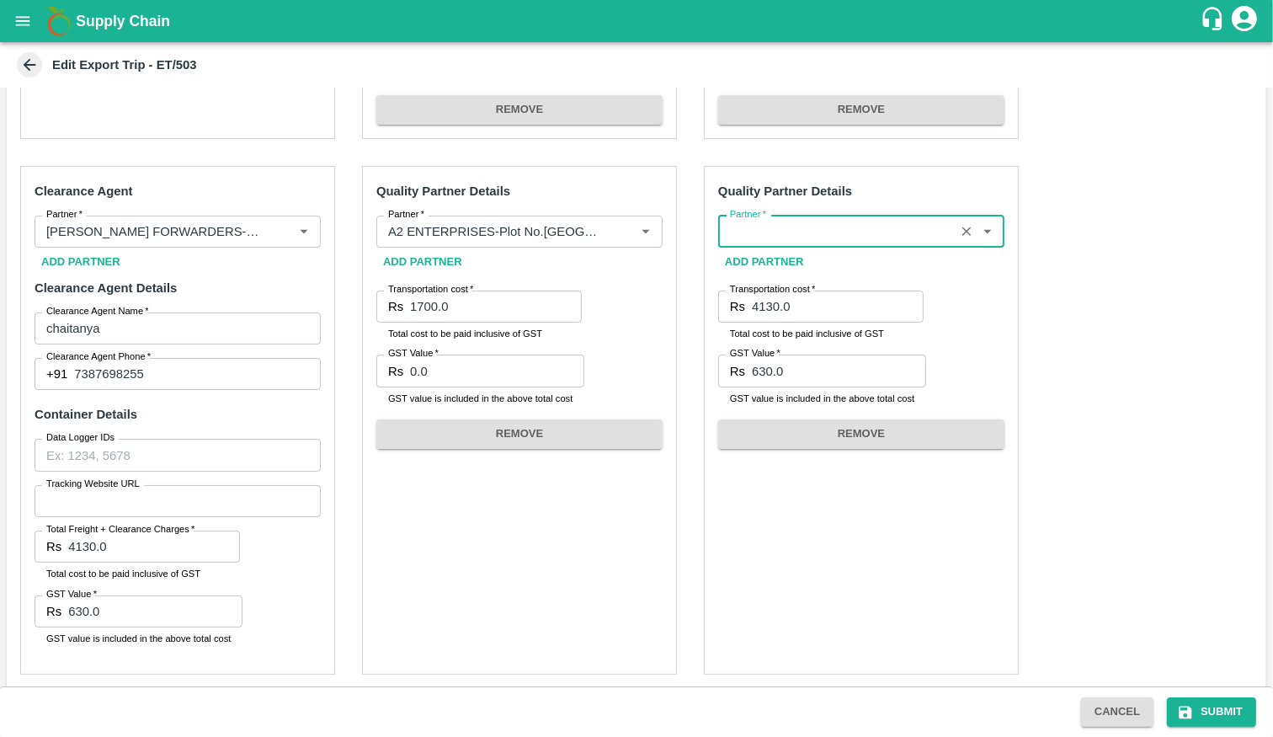
scroll to position [0, 0]
click at [919, 232] on input "Partner   *" at bounding box center [836, 232] width 226 height 22
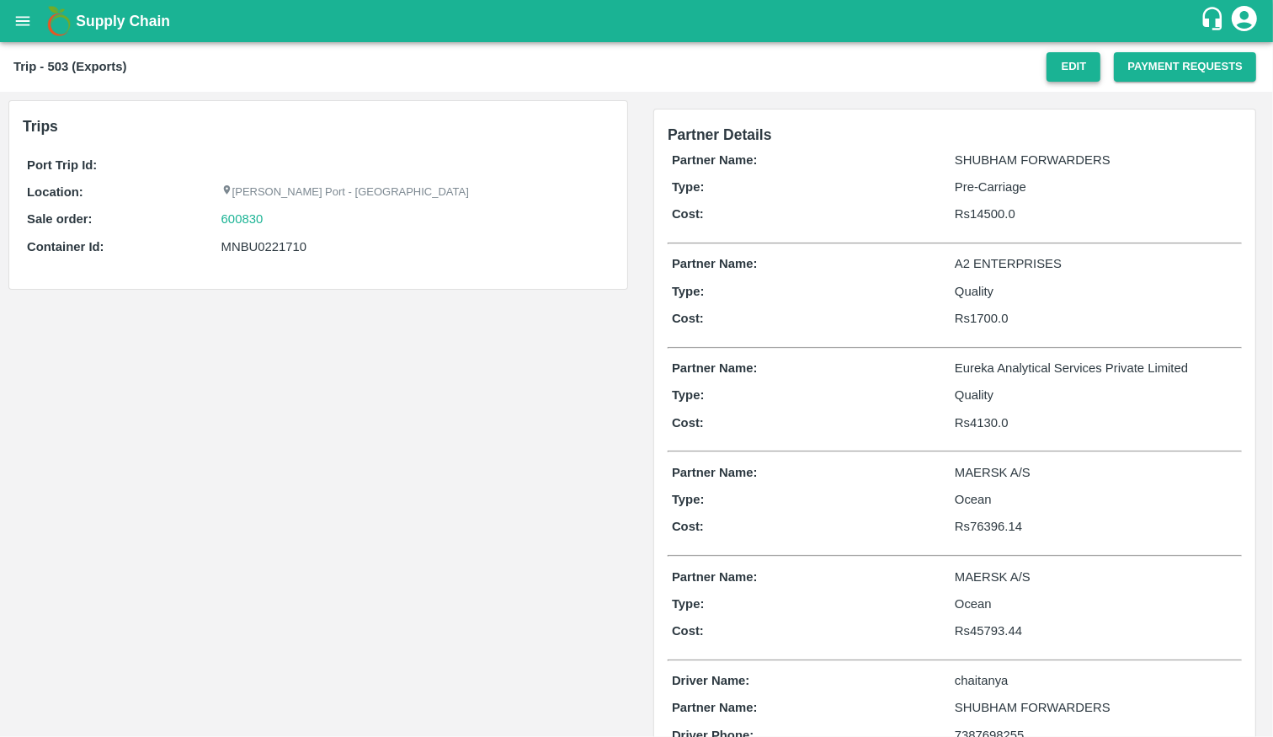
click at [1065, 75] on button "Edit" at bounding box center [1073, 66] width 54 height 29
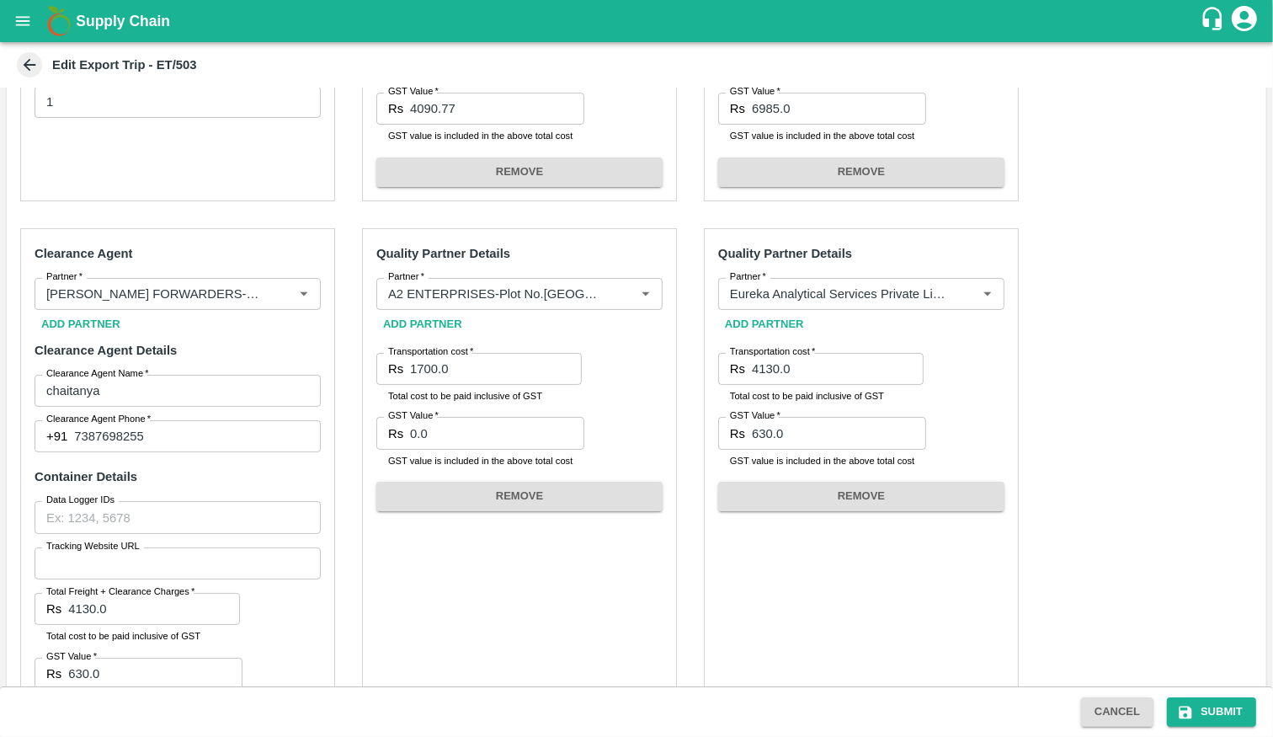
scroll to position [598, 0]
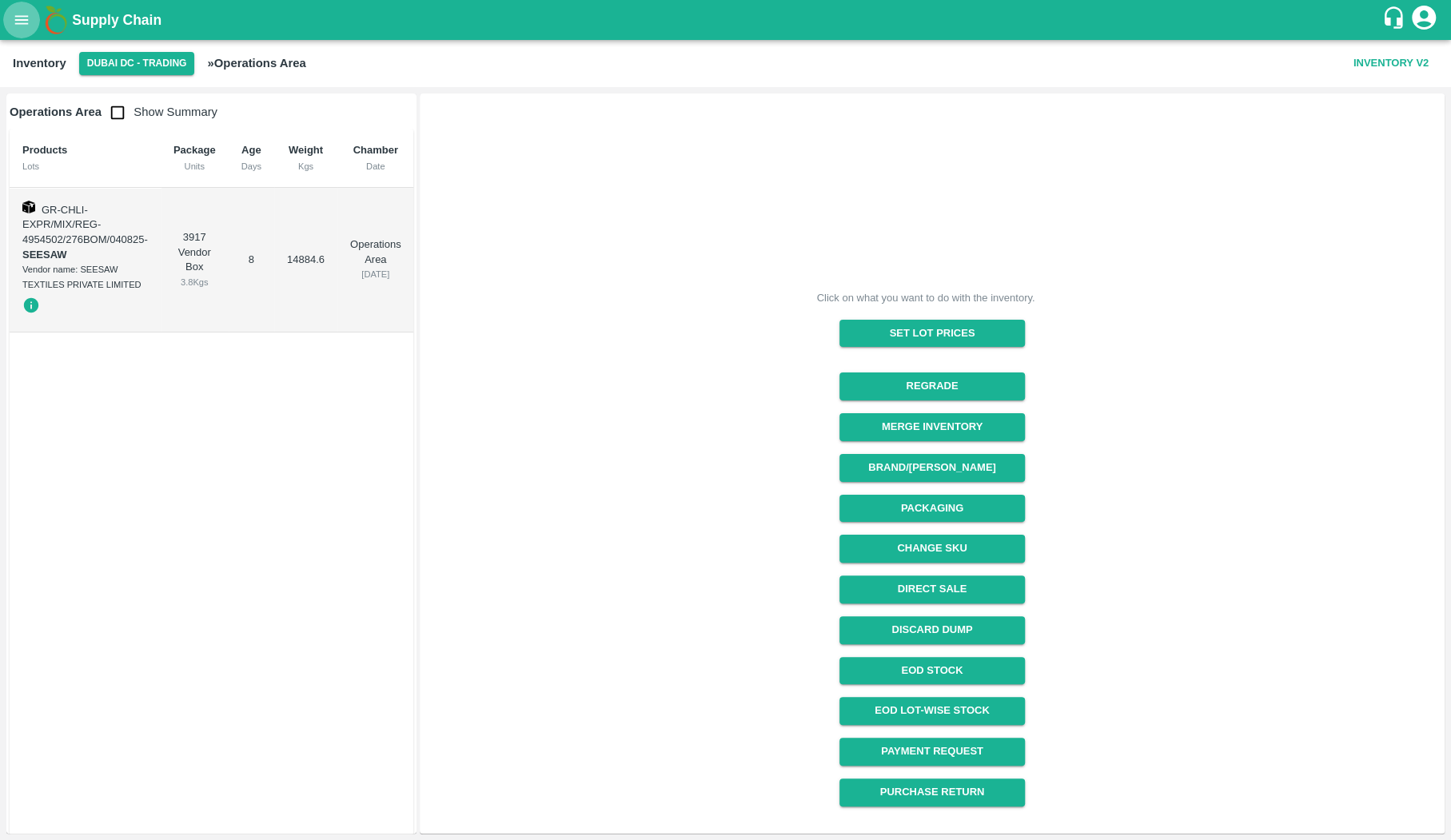
click at [21, 20] on icon "open drawer" at bounding box center [22, 19] width 13 height 9
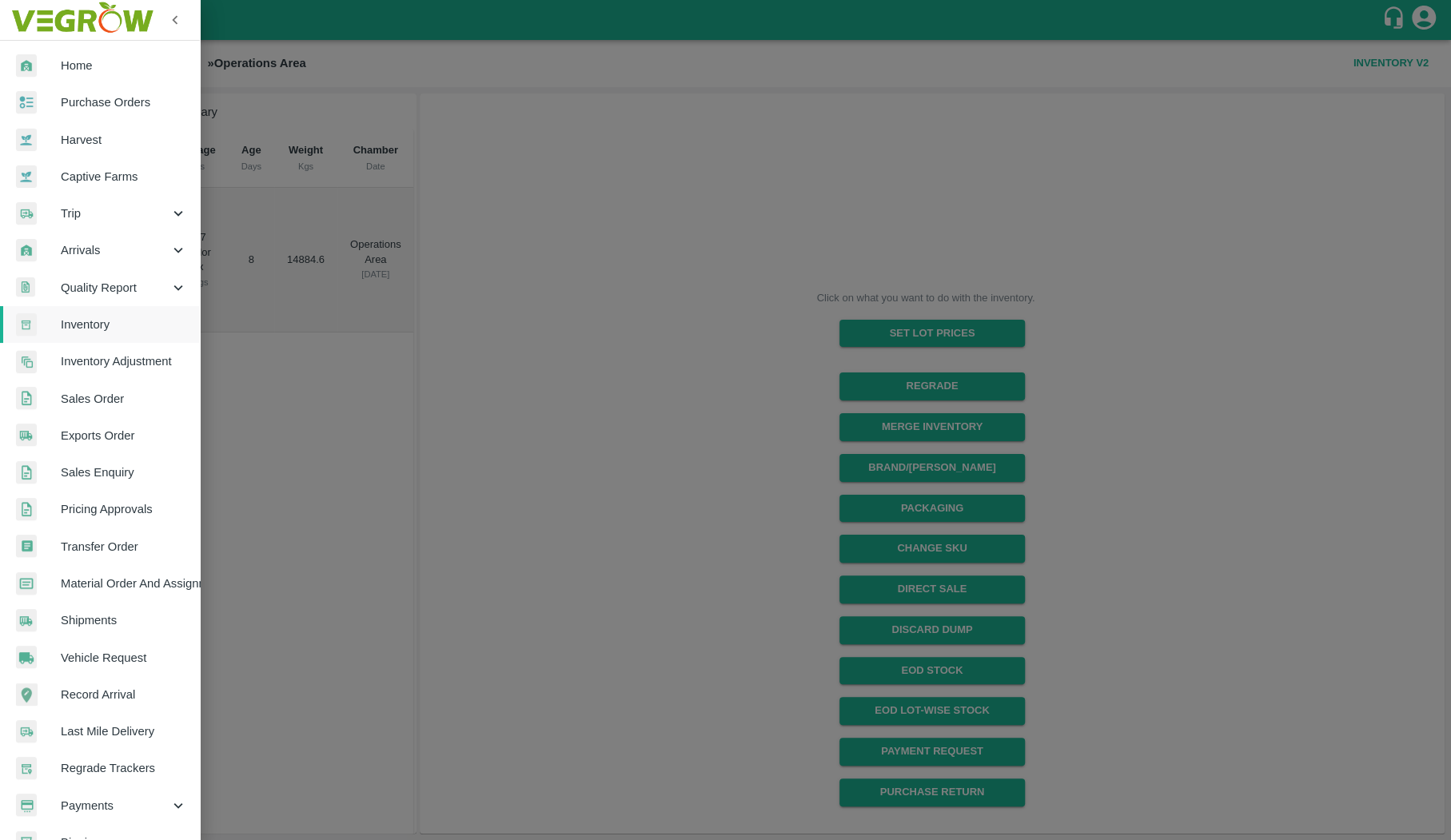
click at [127, 78] on link "Home" at bounding box center [100, 65] width 199 height 37
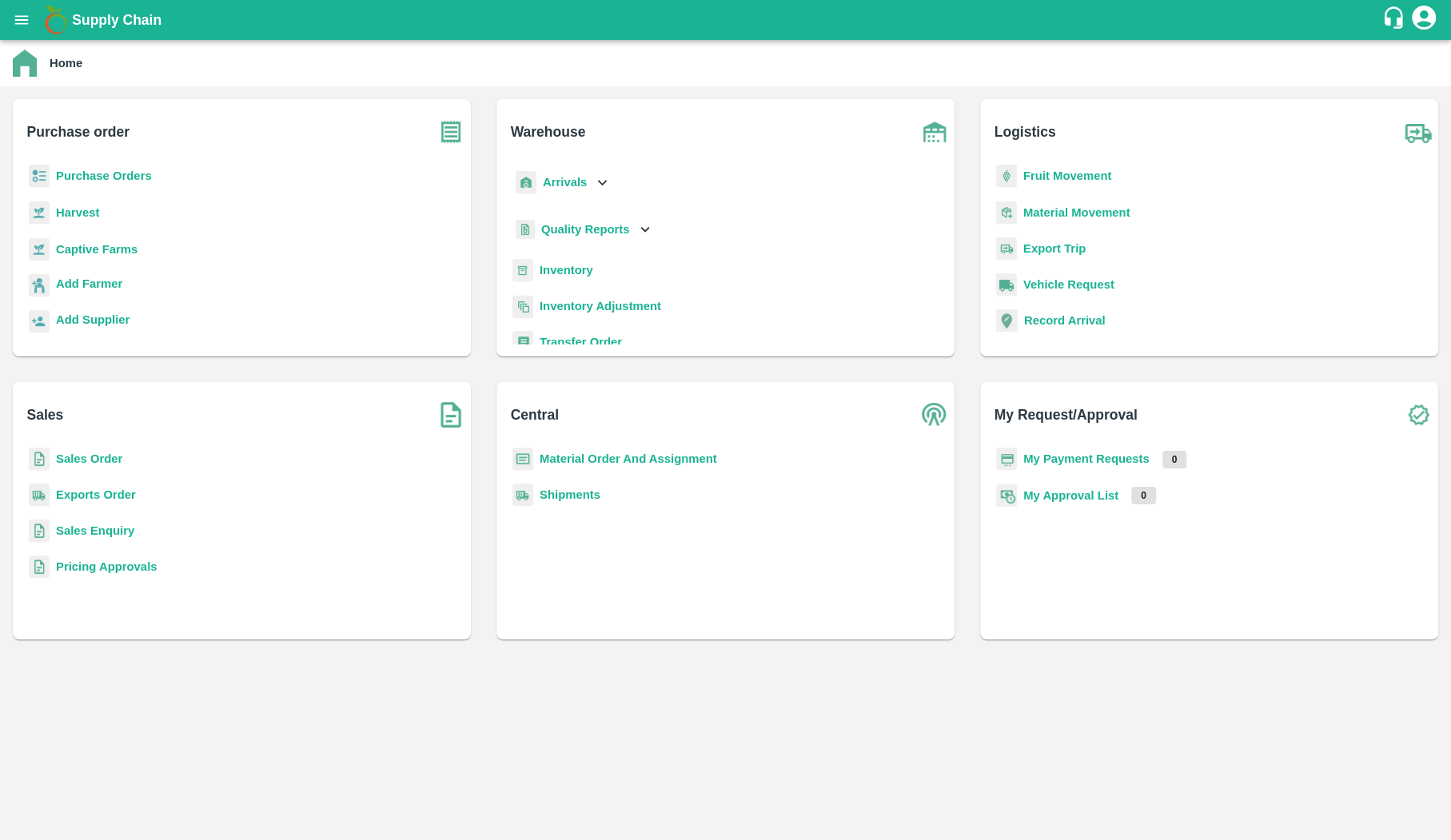
click at [66, 464] on b "Sales Order" at bounding box center [89, 457] width 66 height 12
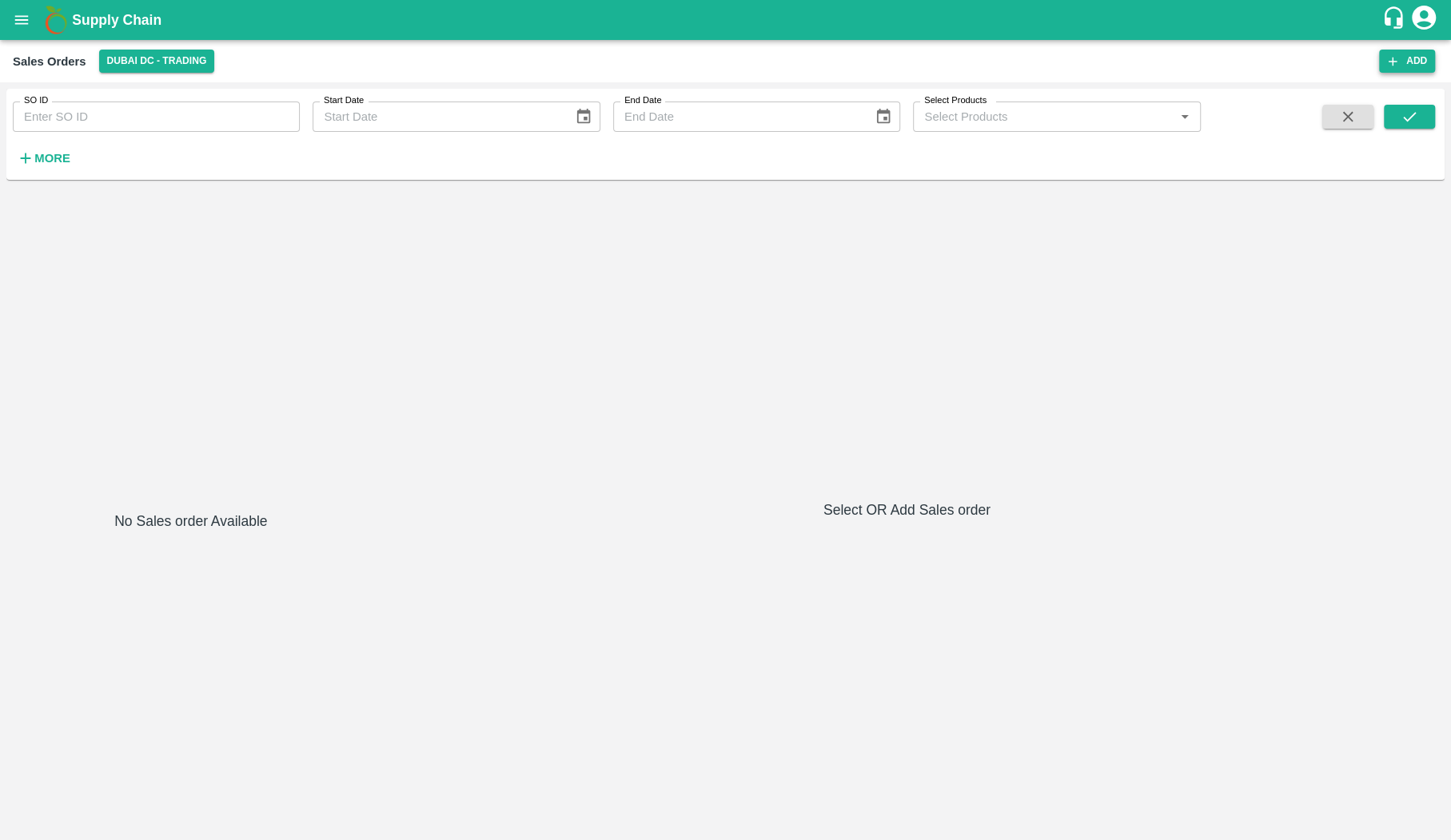
click at [1208, 64] on button "Add" at bounding box center [1406, 61] width 56 height 23
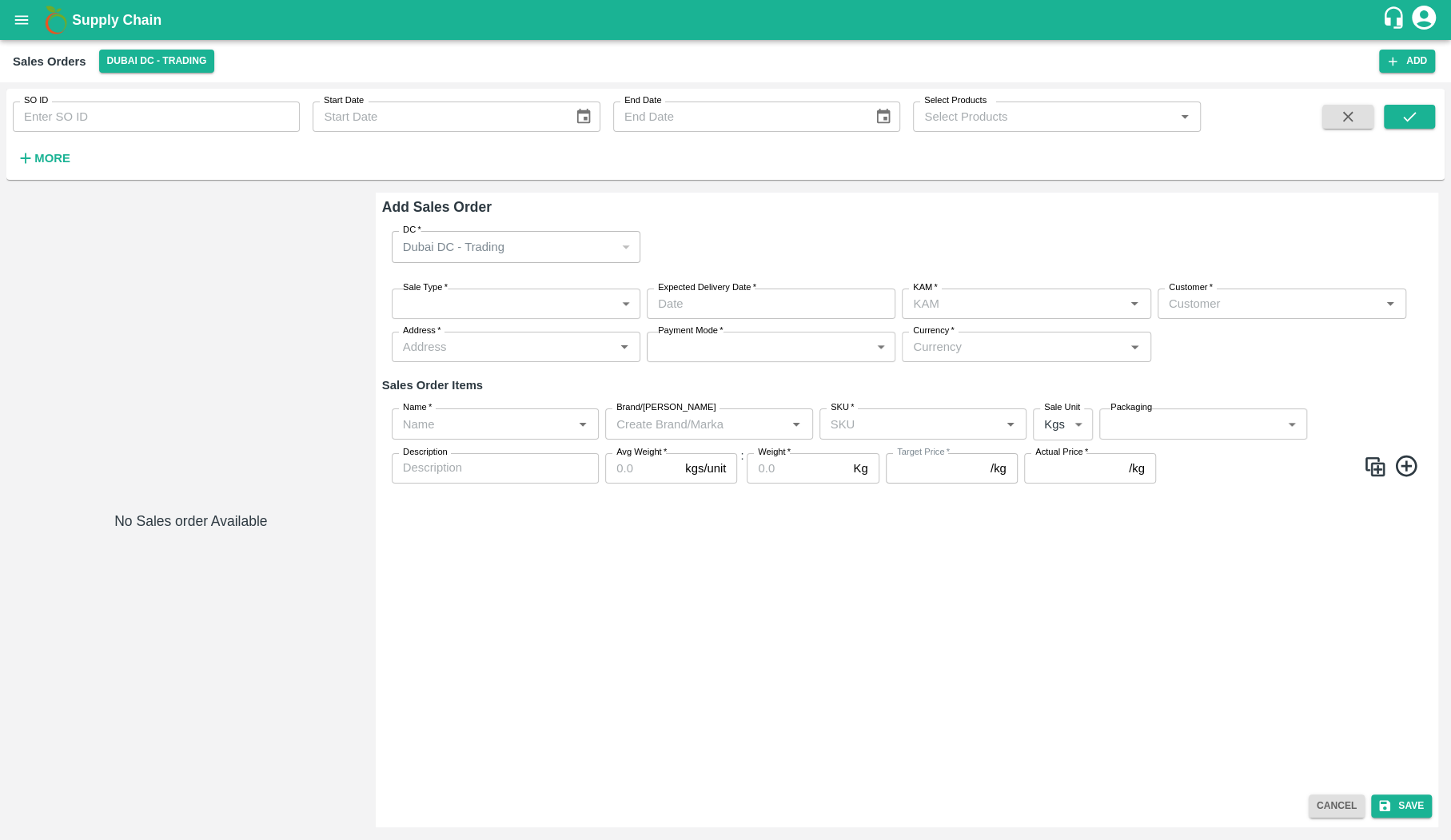
type input "AED - UAE Dirham"
click at [563, 310] on body "Supply Chain Sales Orders Dubai DC - Trading Add SO ID SO ID Start Date Start D…" at bounding box center [726, 420] width 1451 height 840
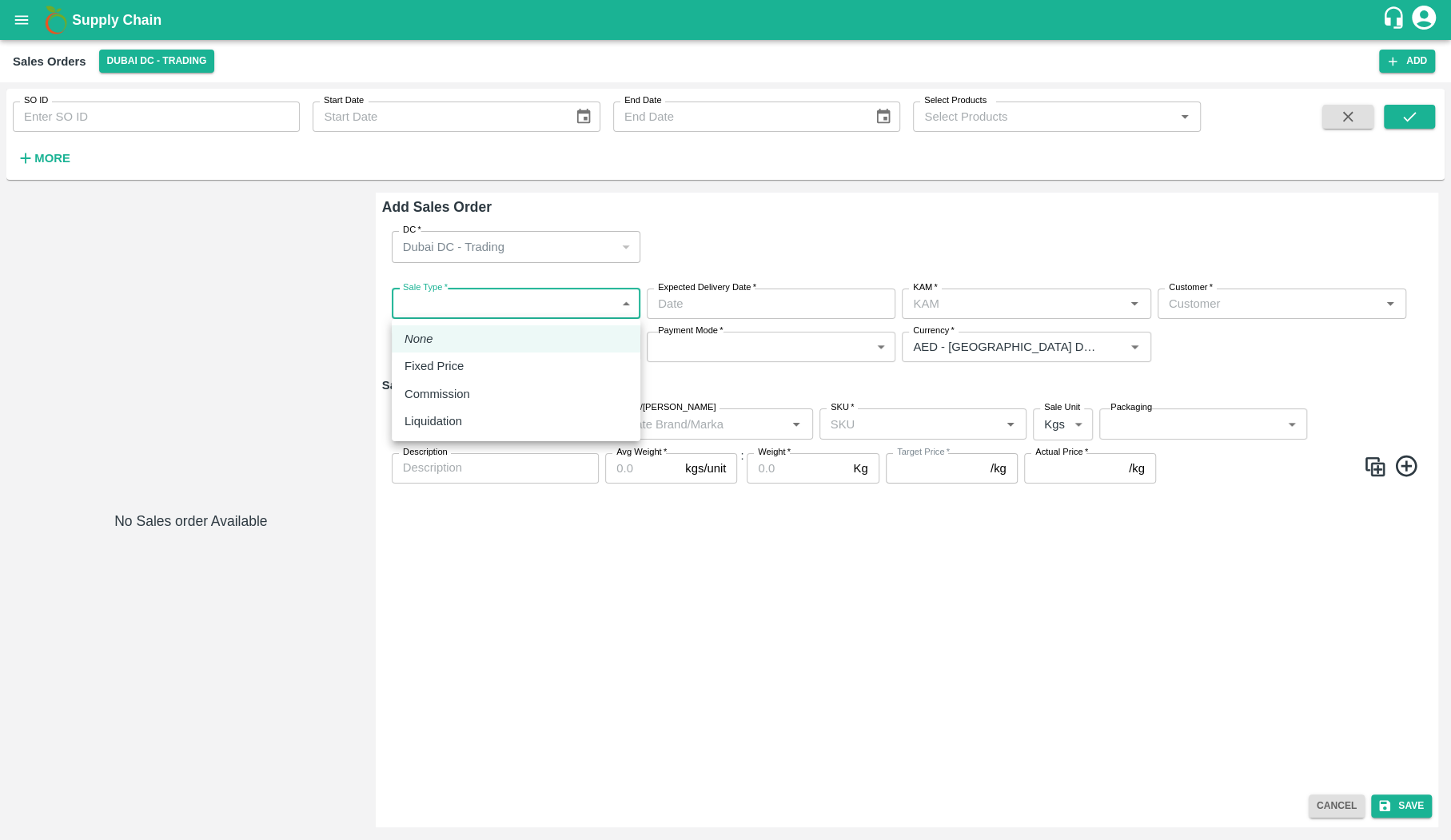
click at [553, 401] on div "Commission" at bounding box center [516, 394] width 223 height 18
type input "2"
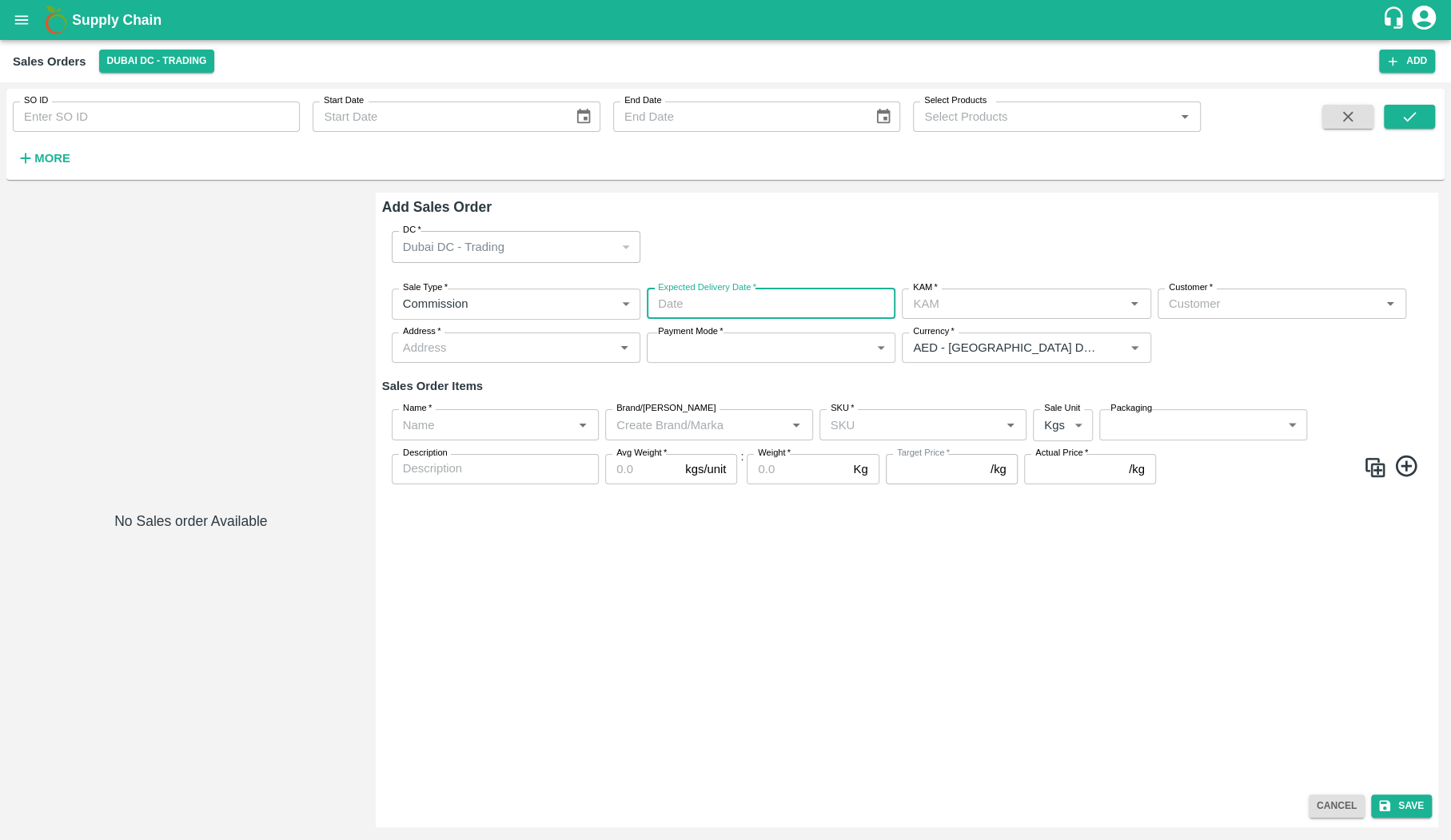
type input "DD/MM/YYYY hh:mm aa"
click at [767, 289] on input "DD/MM/YYYY hh:mm aa" at bounding box center [765, 304] width 237 height 30
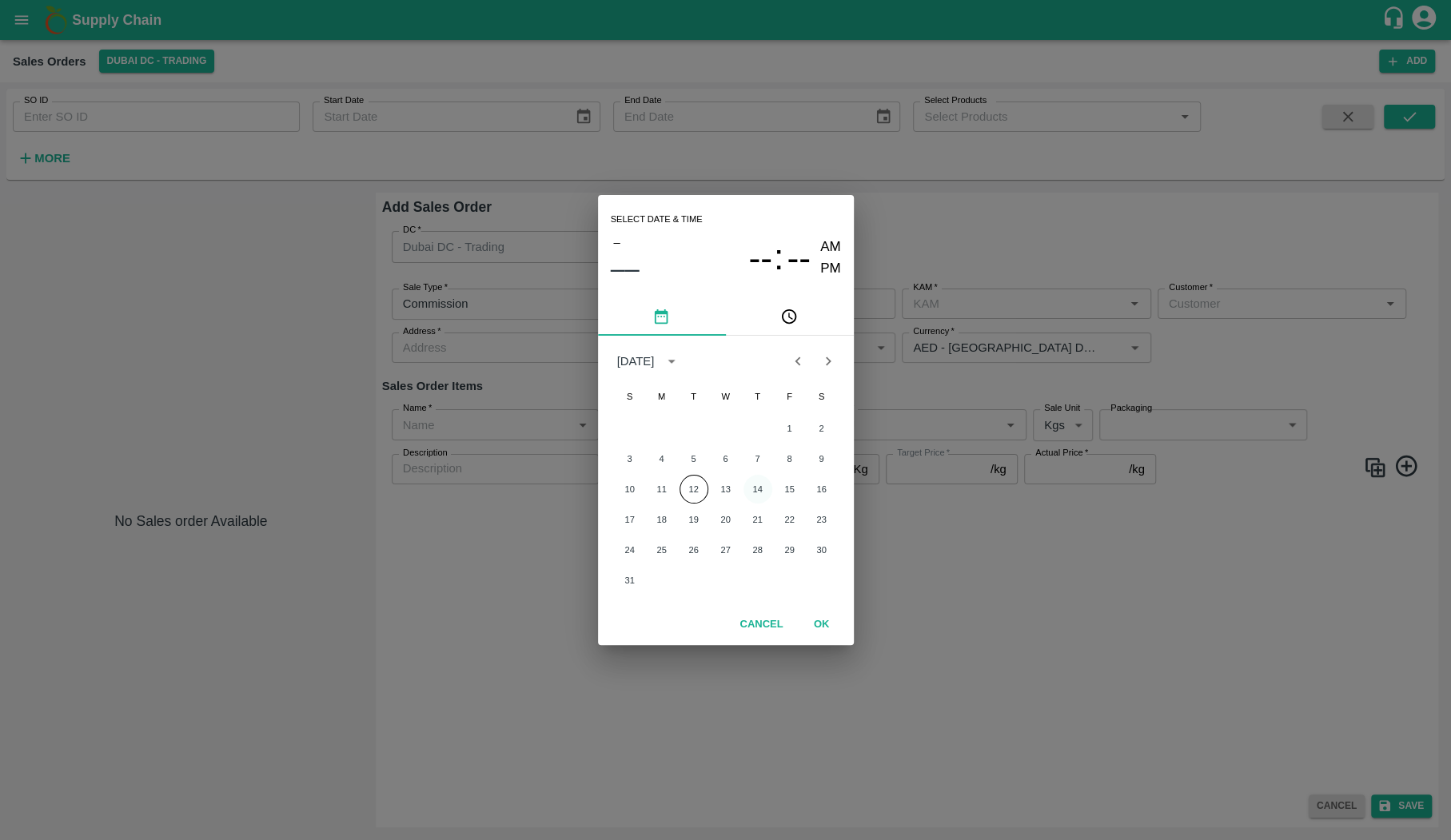
click at [763, 484] on button "14" at bounding box center [758, 489] width 28 height 28
type input "14/08/2025 12:00 AM"
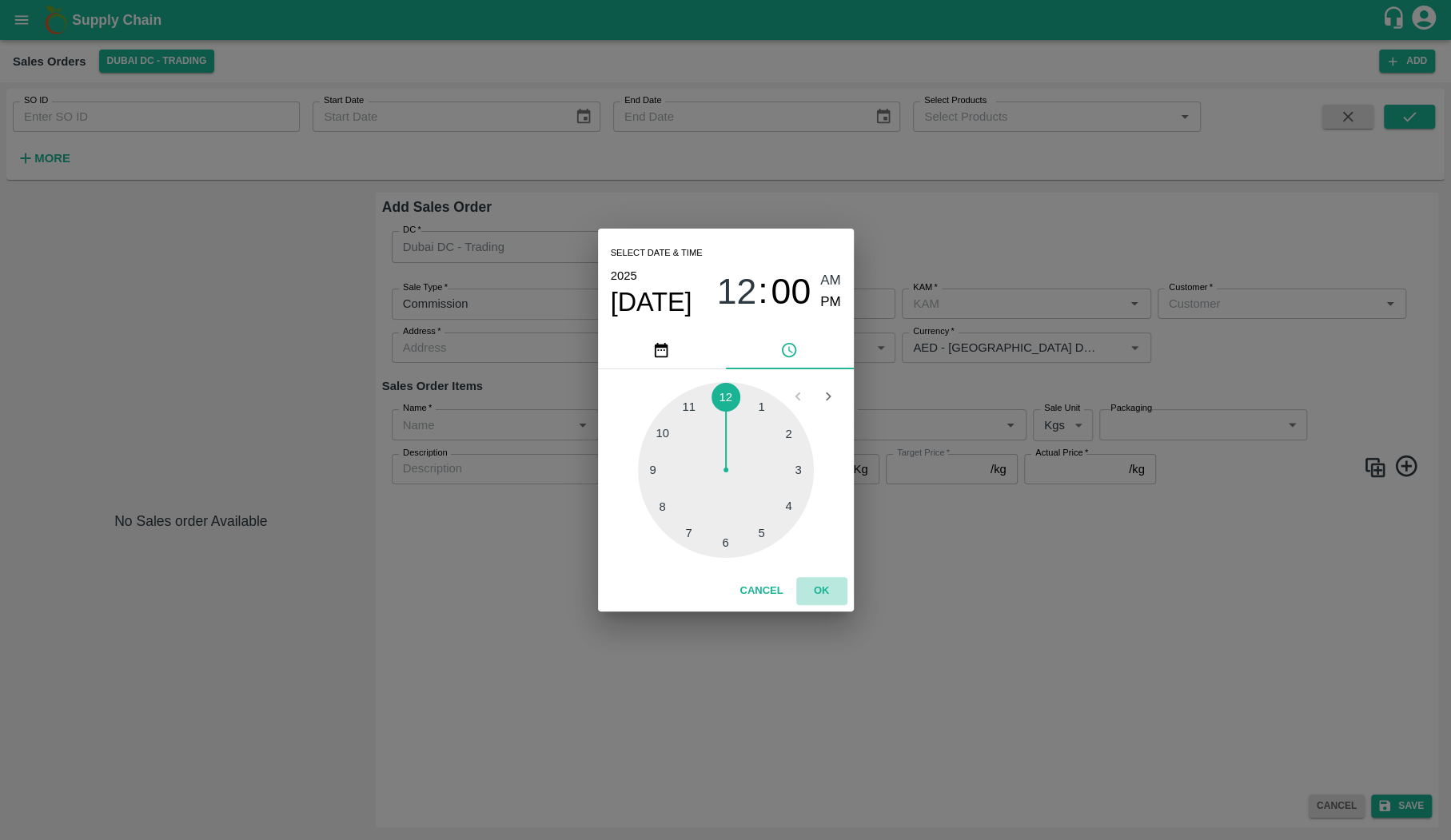
click at [821, 590] on button "OK" at bounding box center [821, 590] width 51 height 28
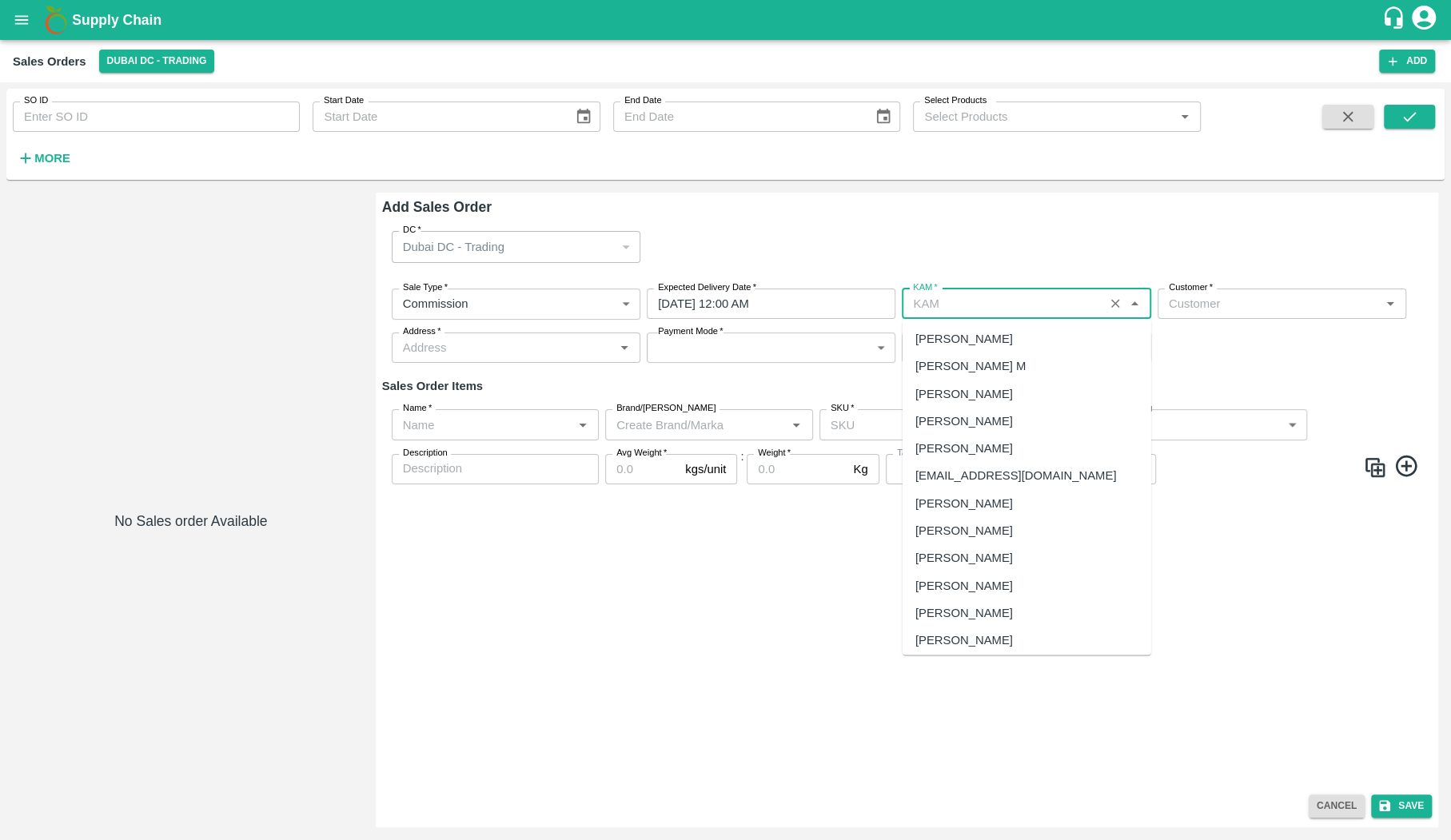
click at [1000, 310] on input "KAM   *" at bounding box center [1003, 304] width 192 height 21
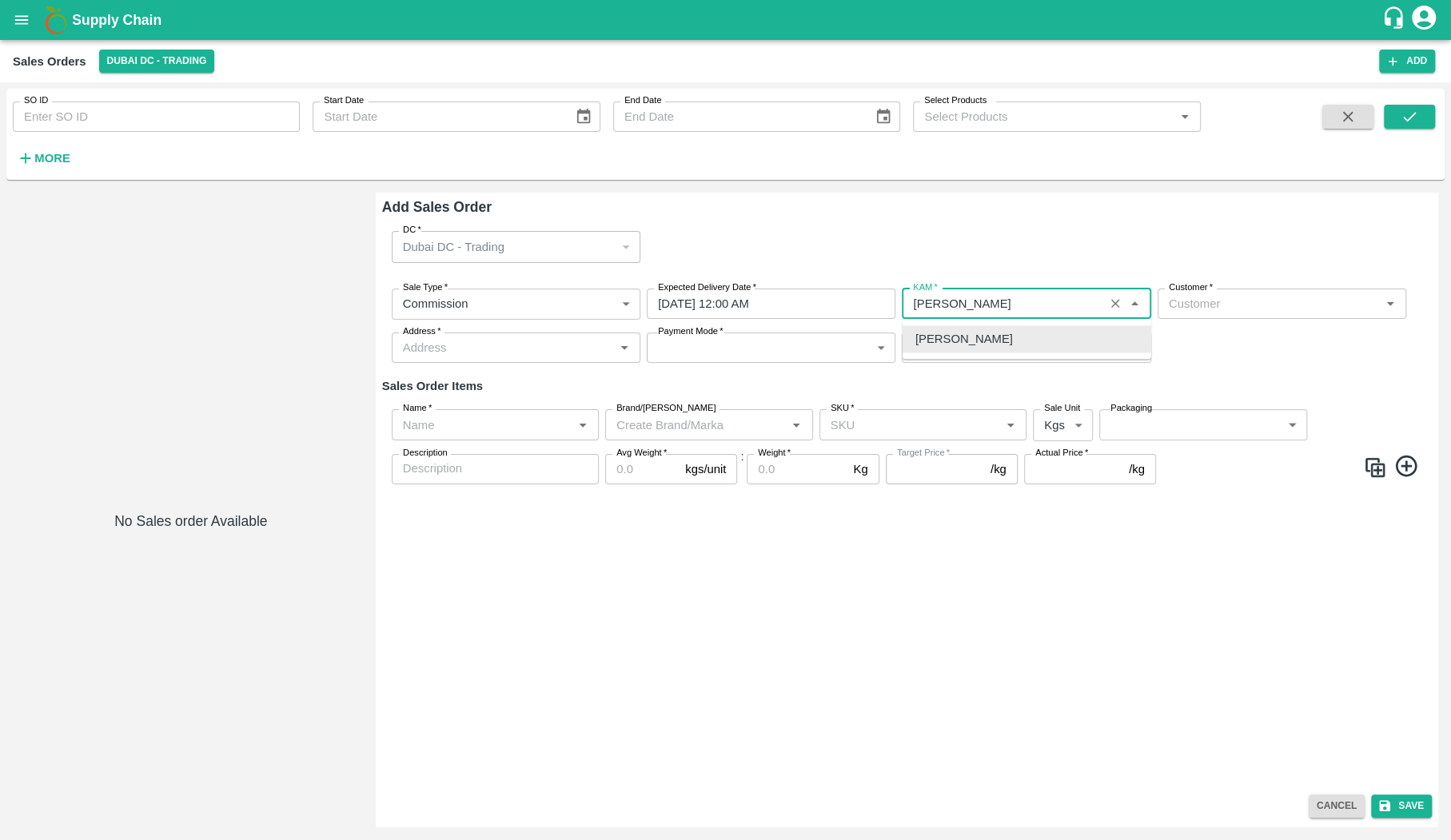
click at [972, 362] on div "Currency   *" at bounding box center [1027, 347] width 249 height 30
type input "Kuldeep Kumar Dwivedi"
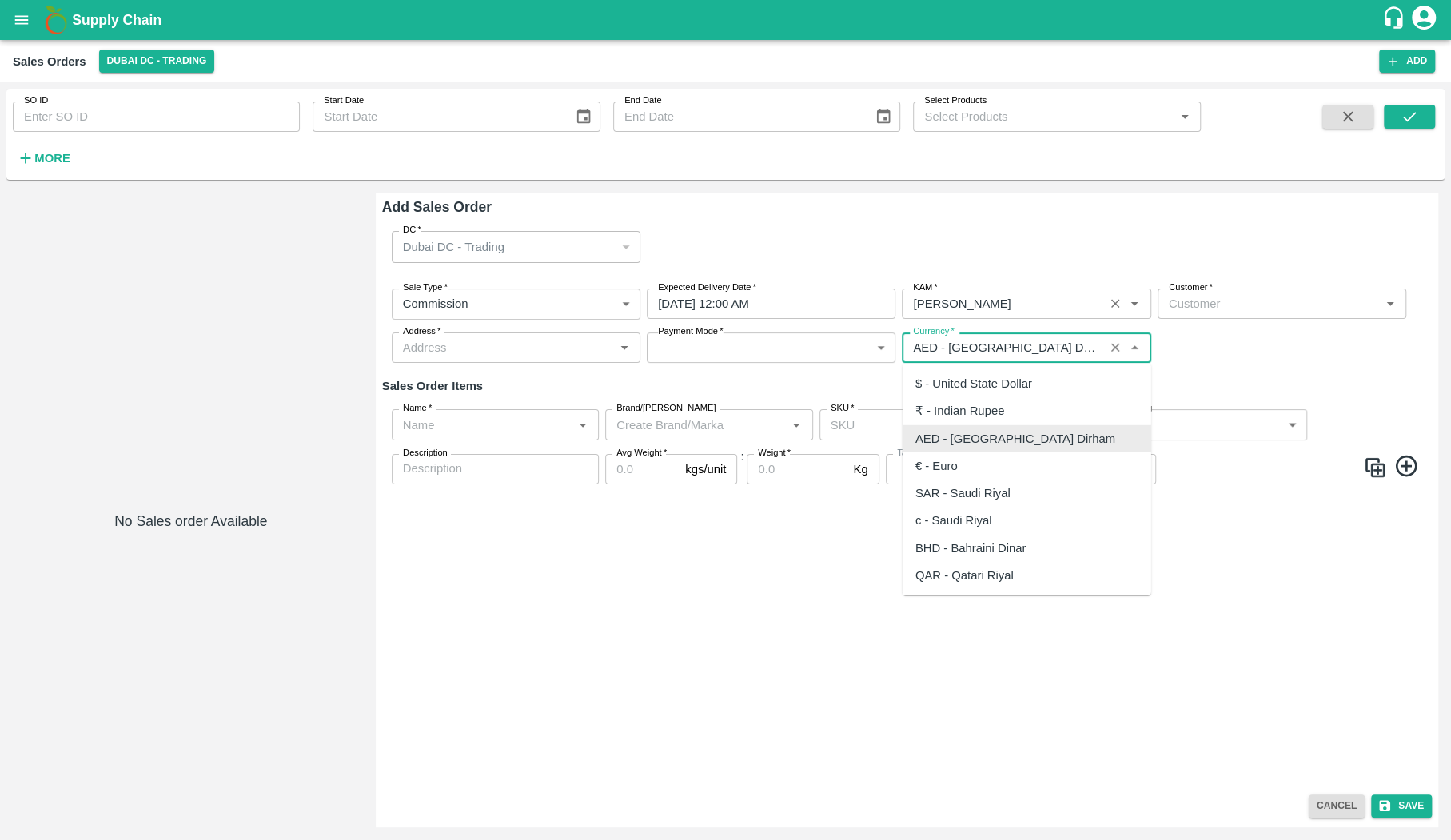
click at [1030, 300] on input "KAM   *" at bounding box center [1003, 304] width 192 height 21
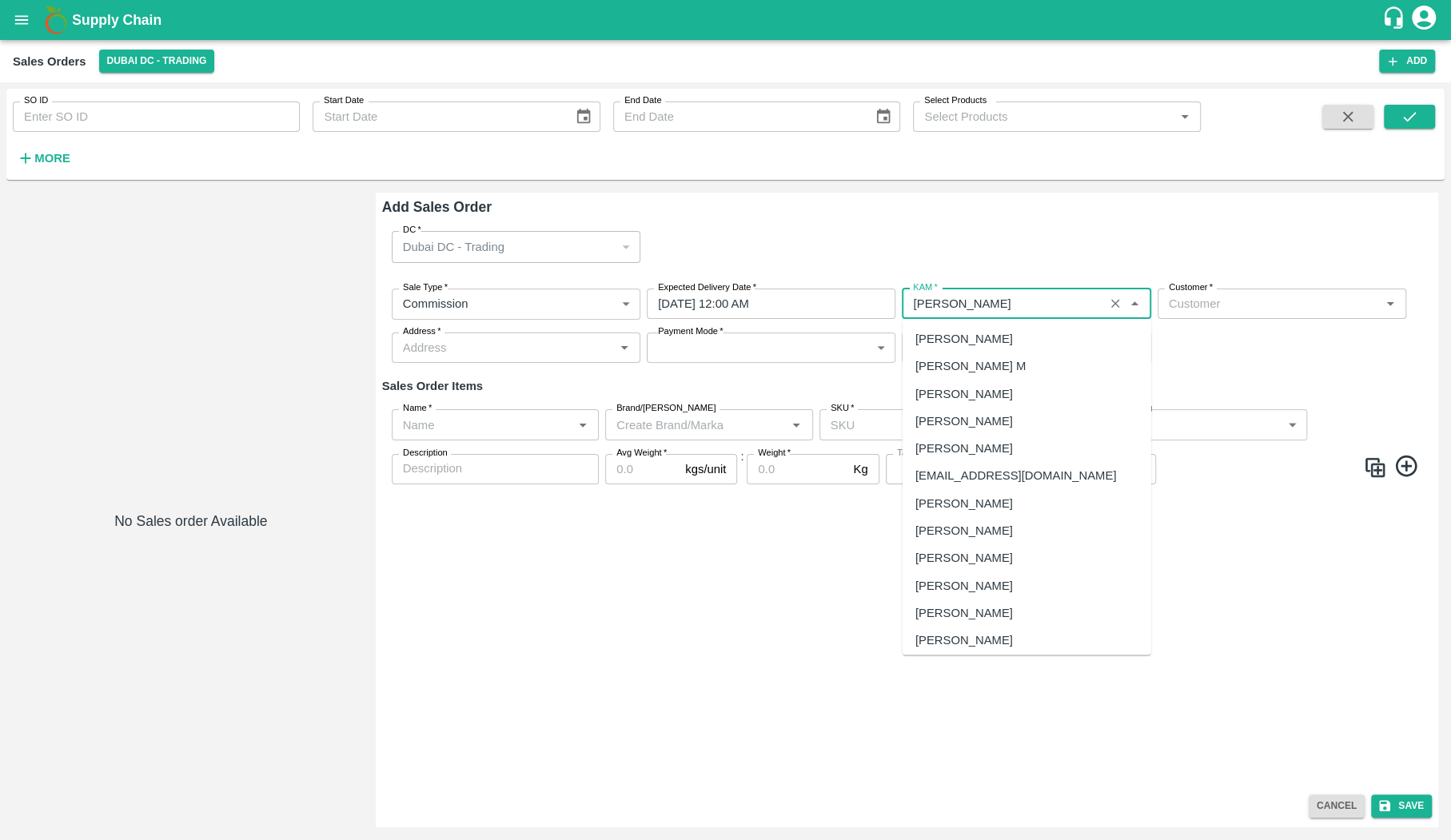
scroll to position [739, 0]
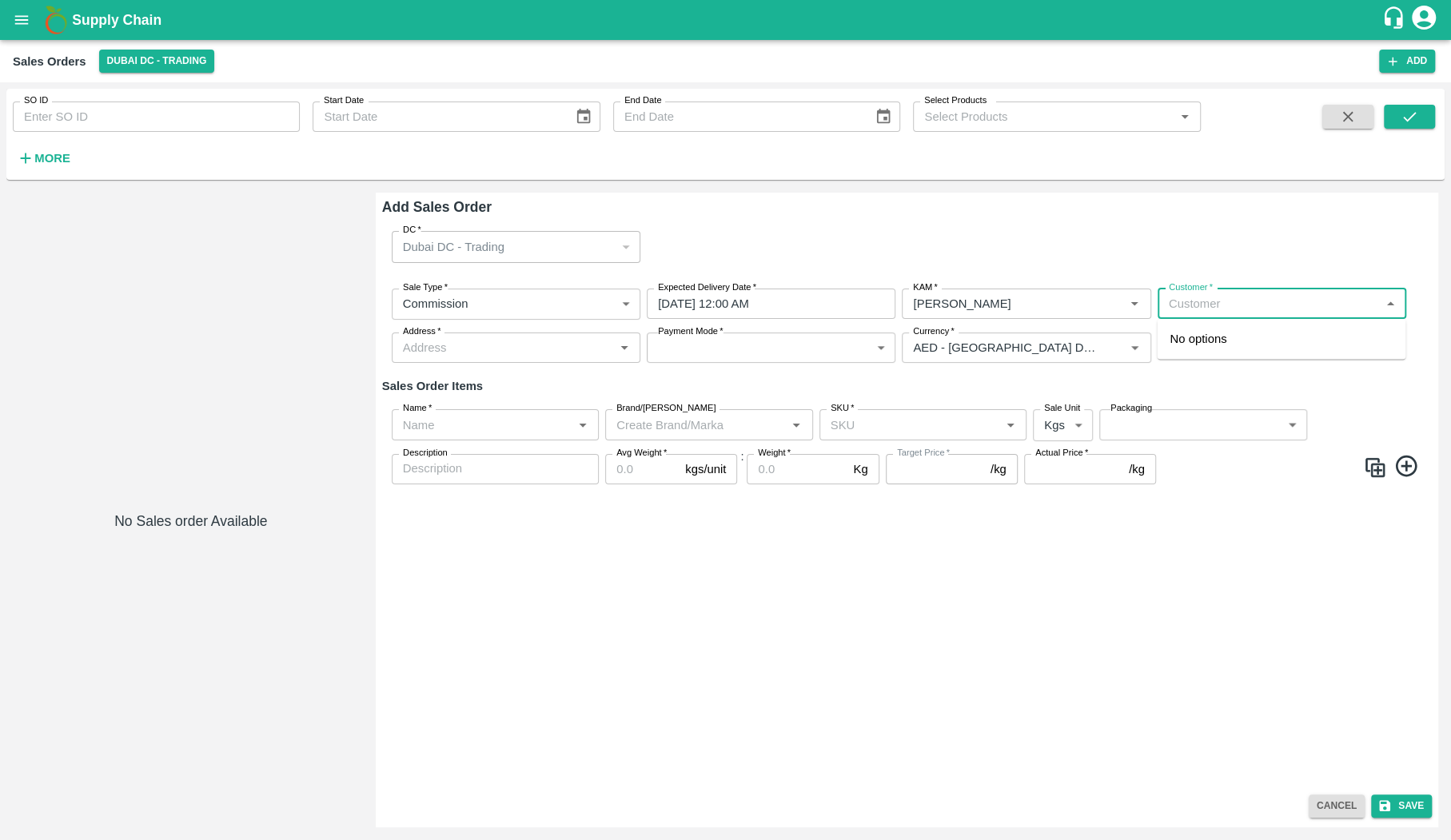
click at [1208, 299] on input "Customer   *" at bounding box center [1269, 304] width 213 height 21
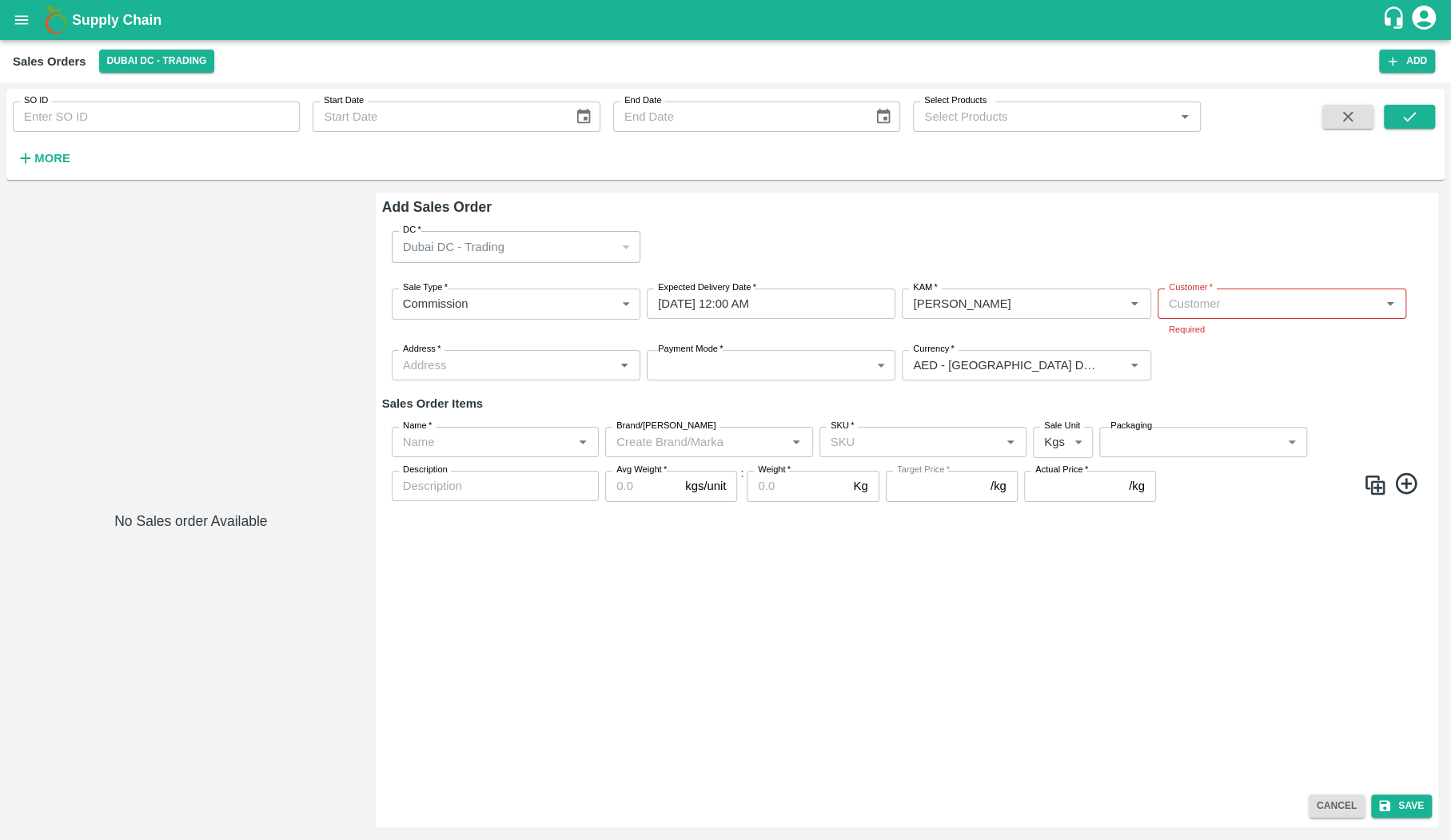
click at [983, 592] on div "DC   * Dubai DC - Trading 286 DC Sale Type   * Commission 2 Sale Type Expected …" at bounding box center [906, 502] width 1049 height 569
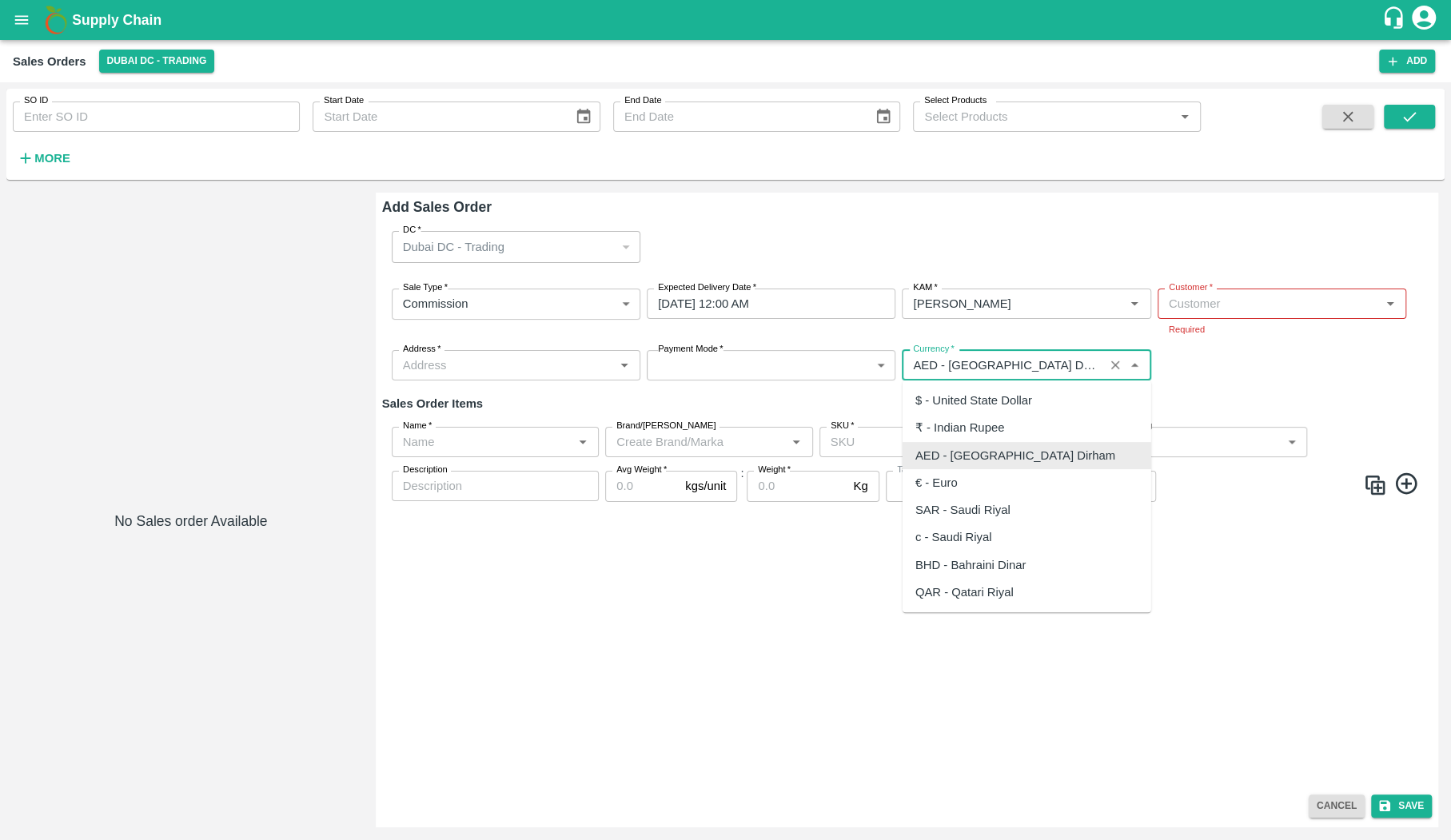
click at [990, 372] on input "Currency   *" at bounding box center [1003, 365] width 192 height 21
click at [998, 417] on div "₹ - Indian Rupee" at bounding box center [1027, 427] width 249 height 28
type input "₹ - Indian Rupee"
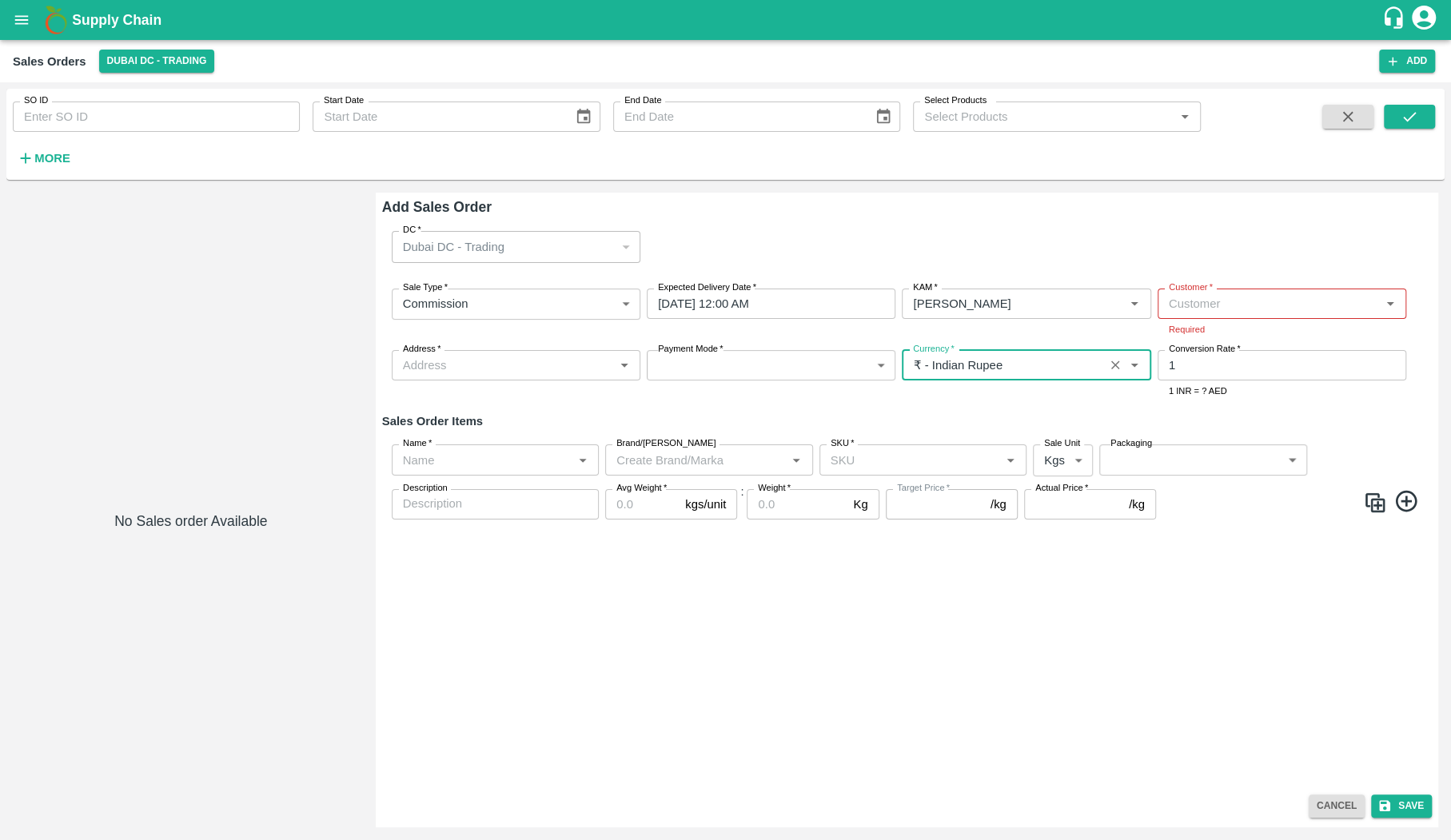
click at [1109, 358] on icon "Clear" at bounding box center [1116, 364] width 15 height 15
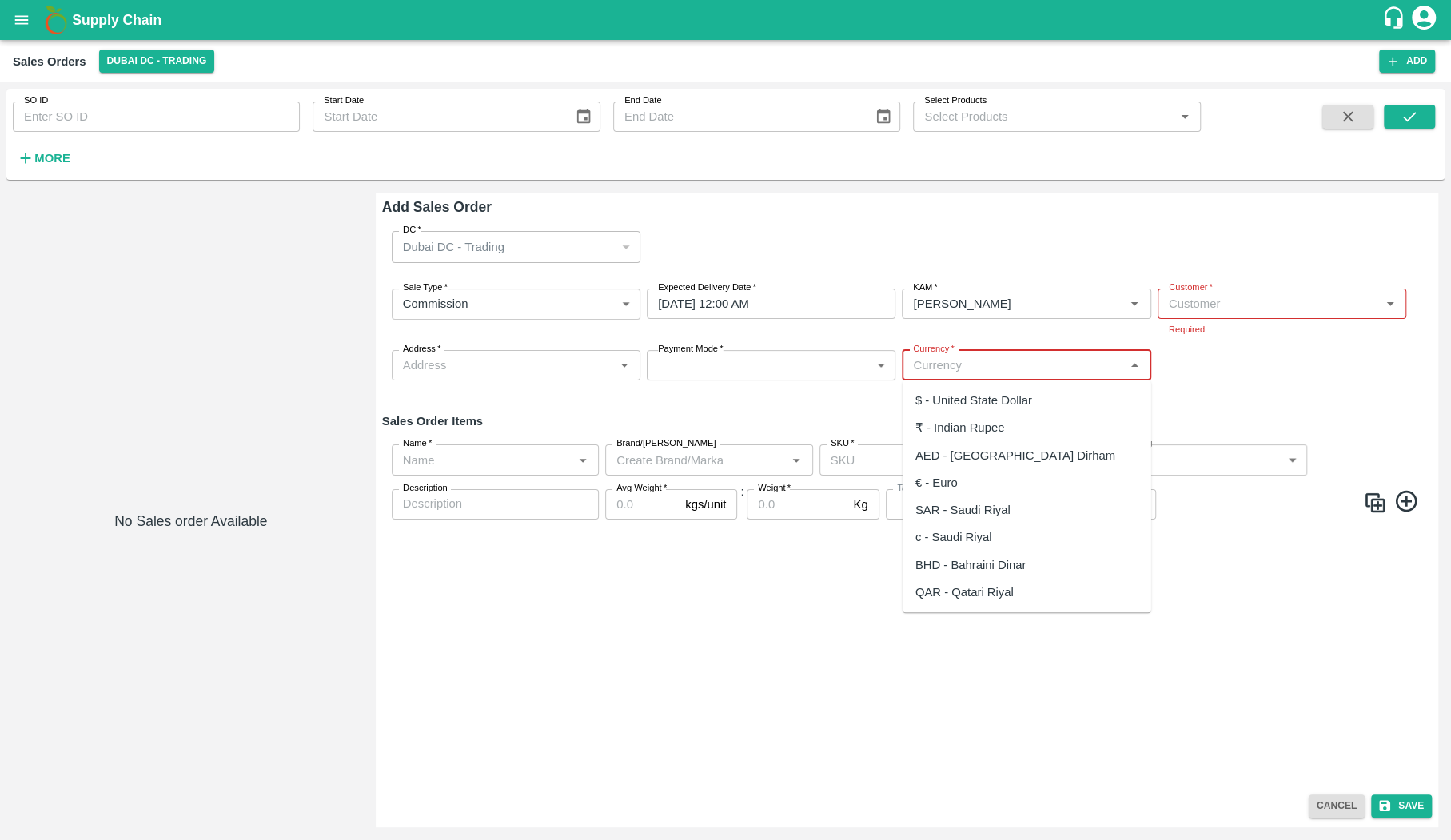
click at [1074, 367] on input "Currency   *" at bounding box center [1013, 365] width 213 height 21
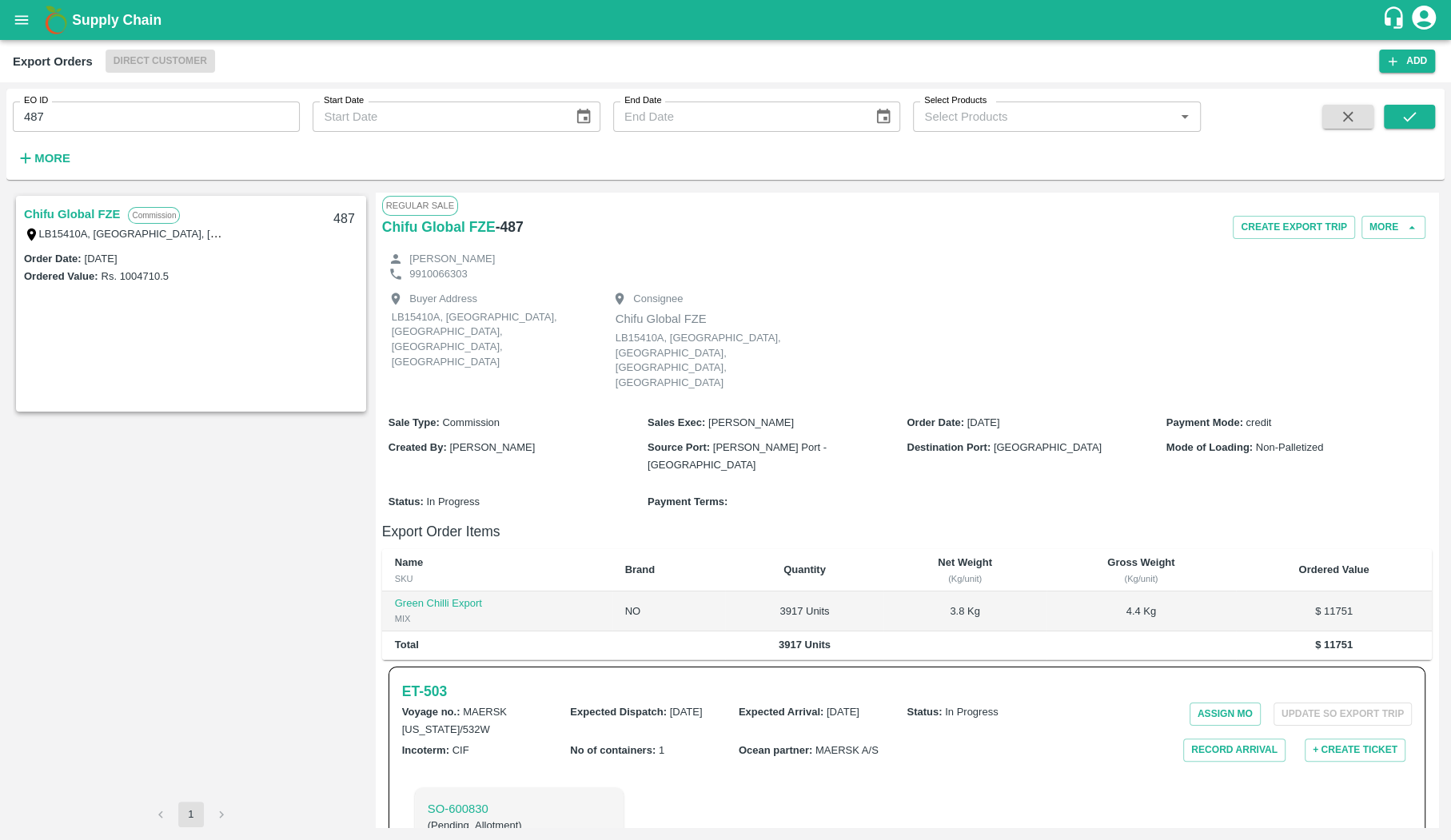
click at [1407, 214] on div "Regular Sale" at bounding box center [906, 205] width 1049 height 19
click at [452, 800] on p "SO- 600830" at bounding box center [518, 809] width 183 height 18
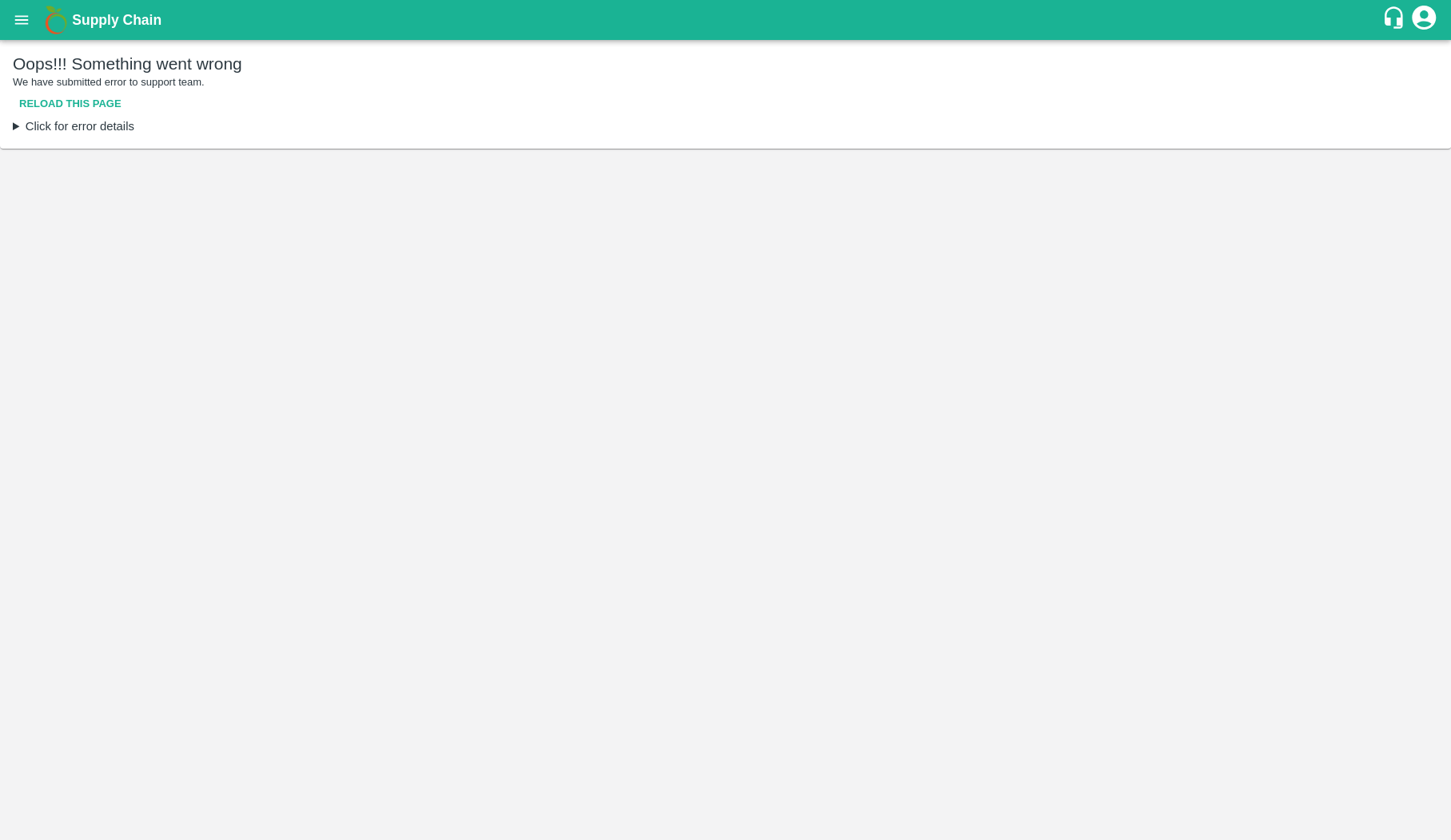
click at [91, 108] on button "Reload this page" at bounding box center [69, 103] width 115 height 28
click at [93, 108] on button "Reload this page" at bounding box center [69, 103] width 115 height 28
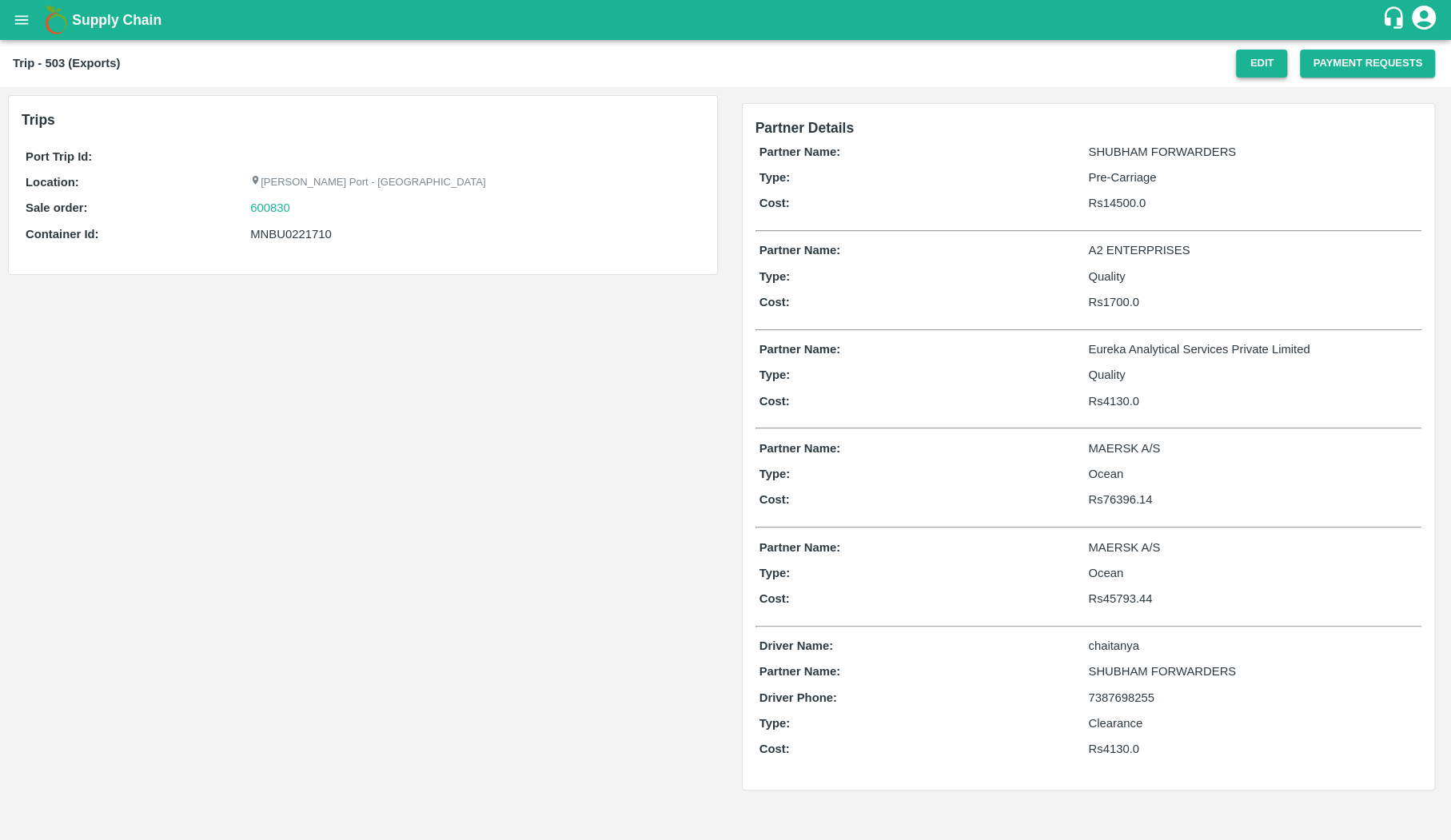
click at [1258, 57] on button "Edit" at bounding box center [1261, 63] width 51 height 28
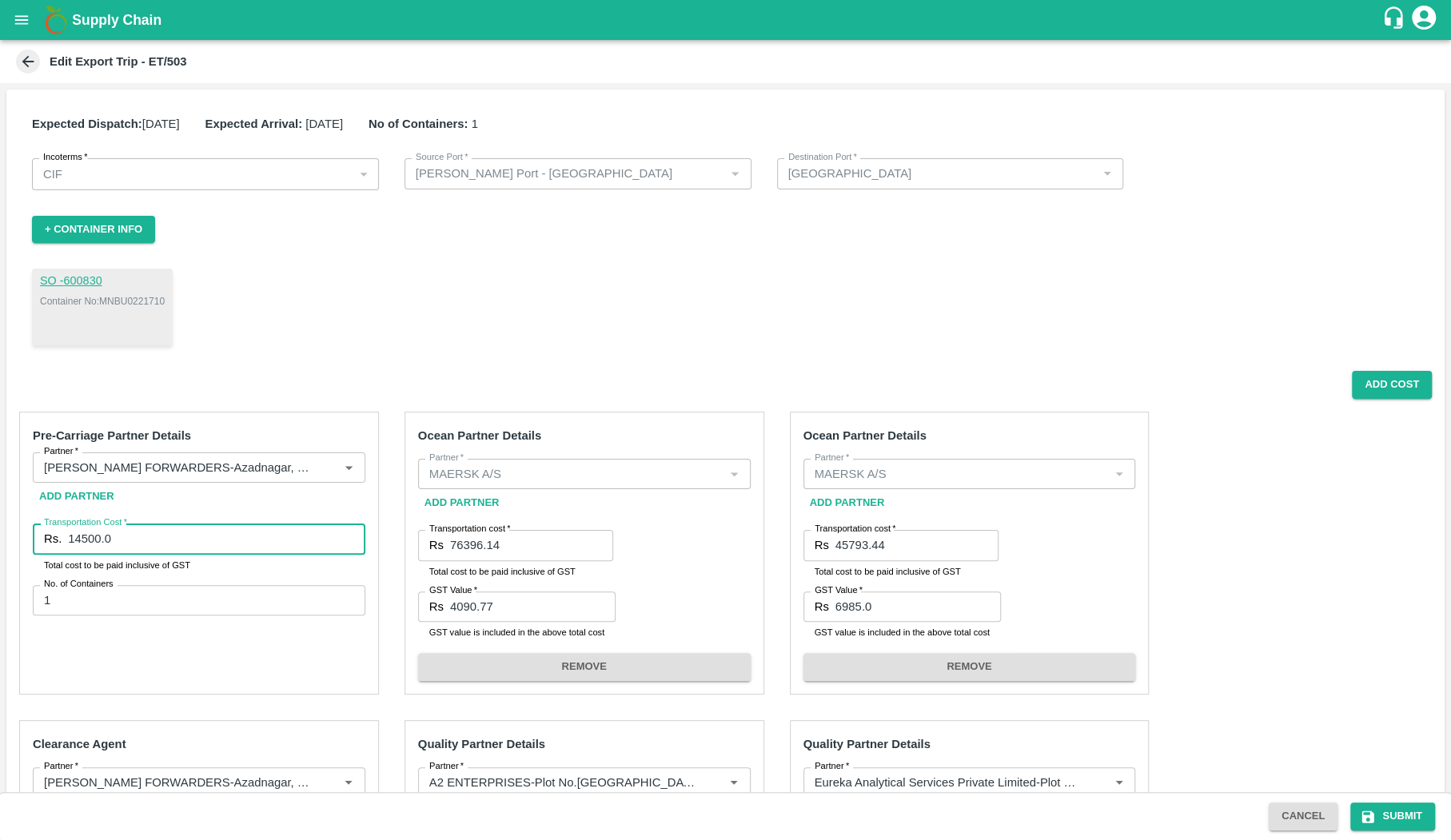
click at [254, 538] on input "14500.0" at bounding box center [217, 538] width 296 height 30
type input "1"
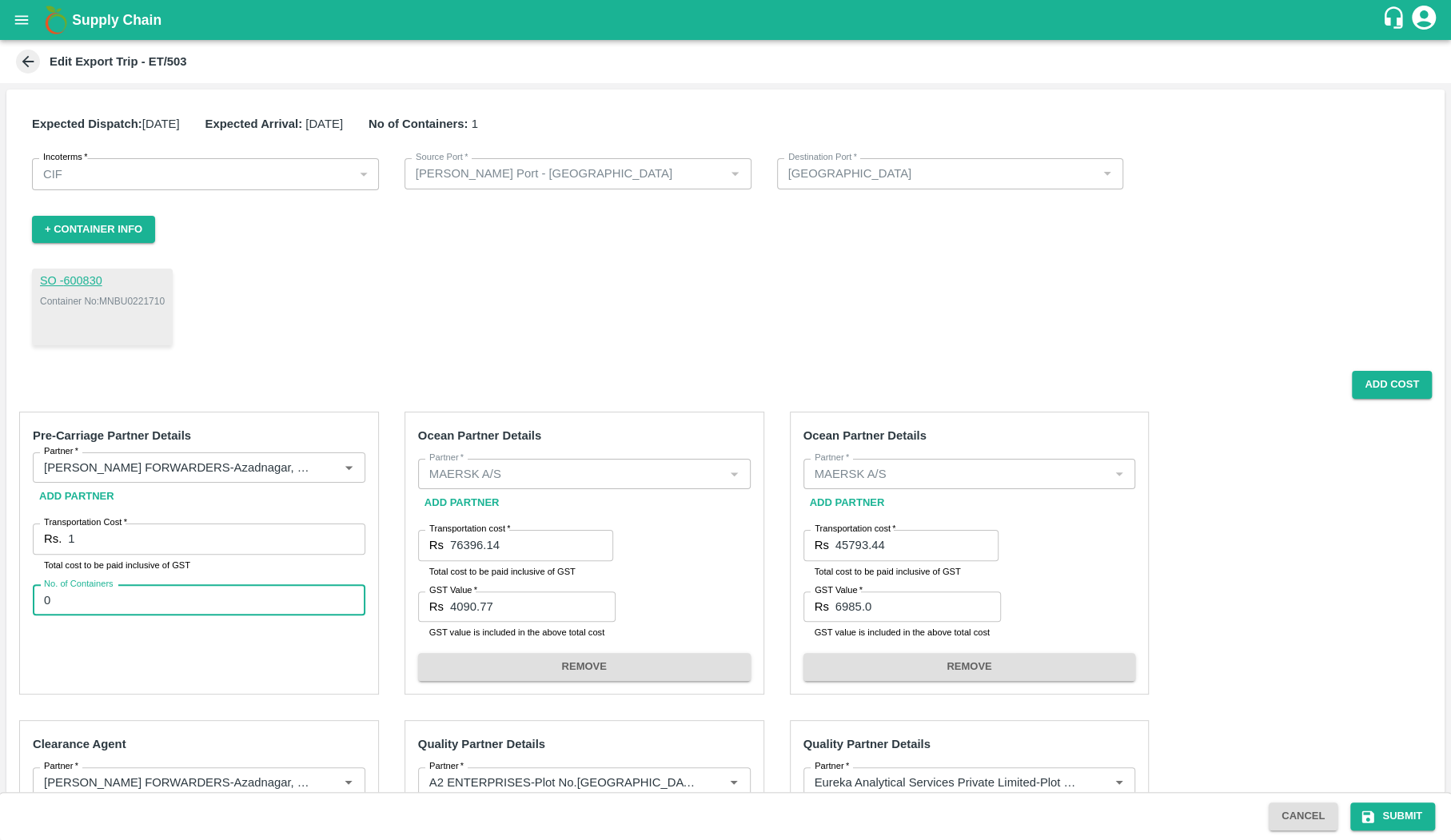
type input "0"
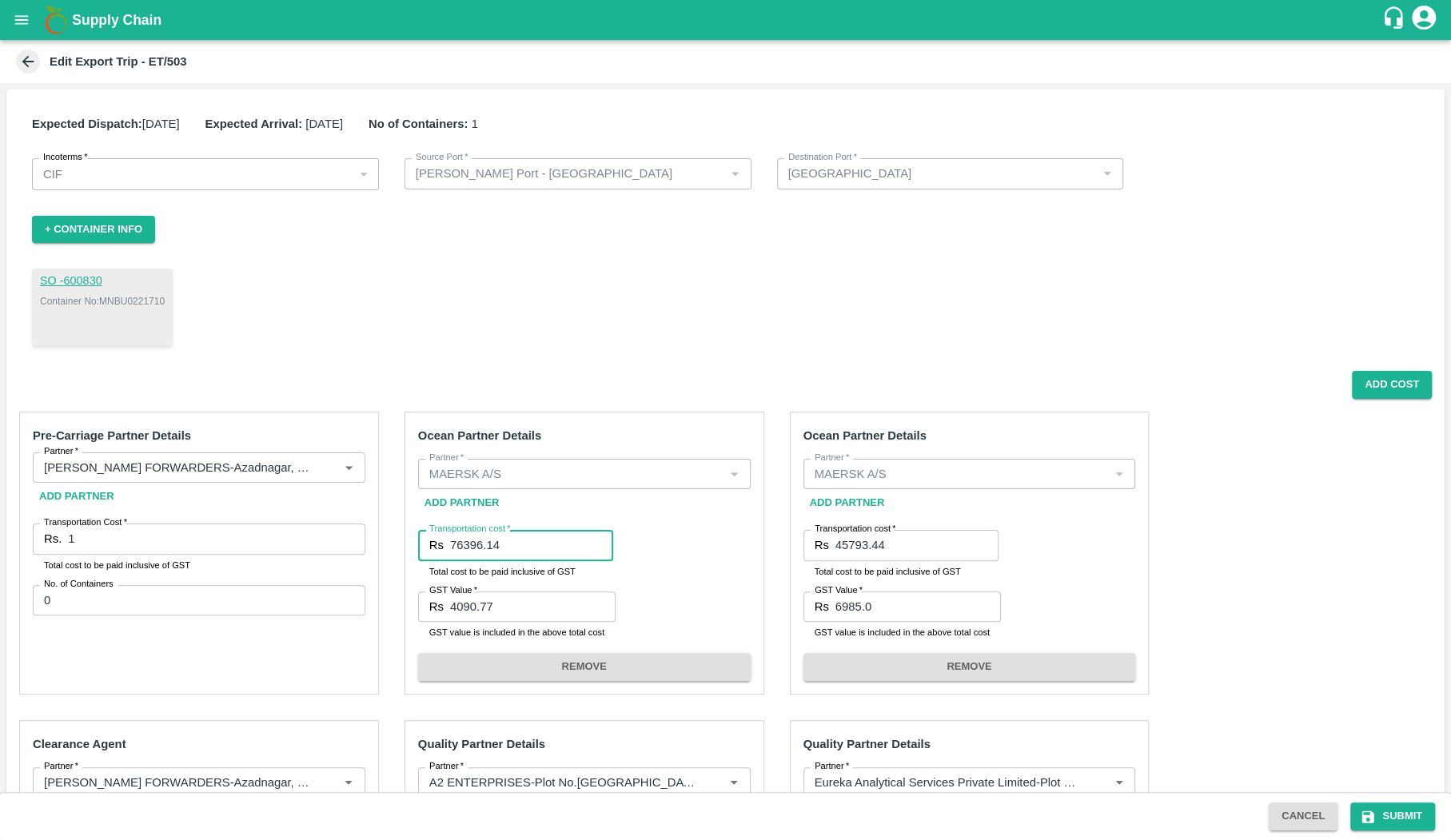
click at [514, 538] on input "76396.14" at bounding box center [532, 545] width 163 height 30
type input "0"
type input "1"
type input "0"
drag, startPoint x: 890, startPoint y: 660, endPoint x: 873, endPoint y: 660, distance: 17.0
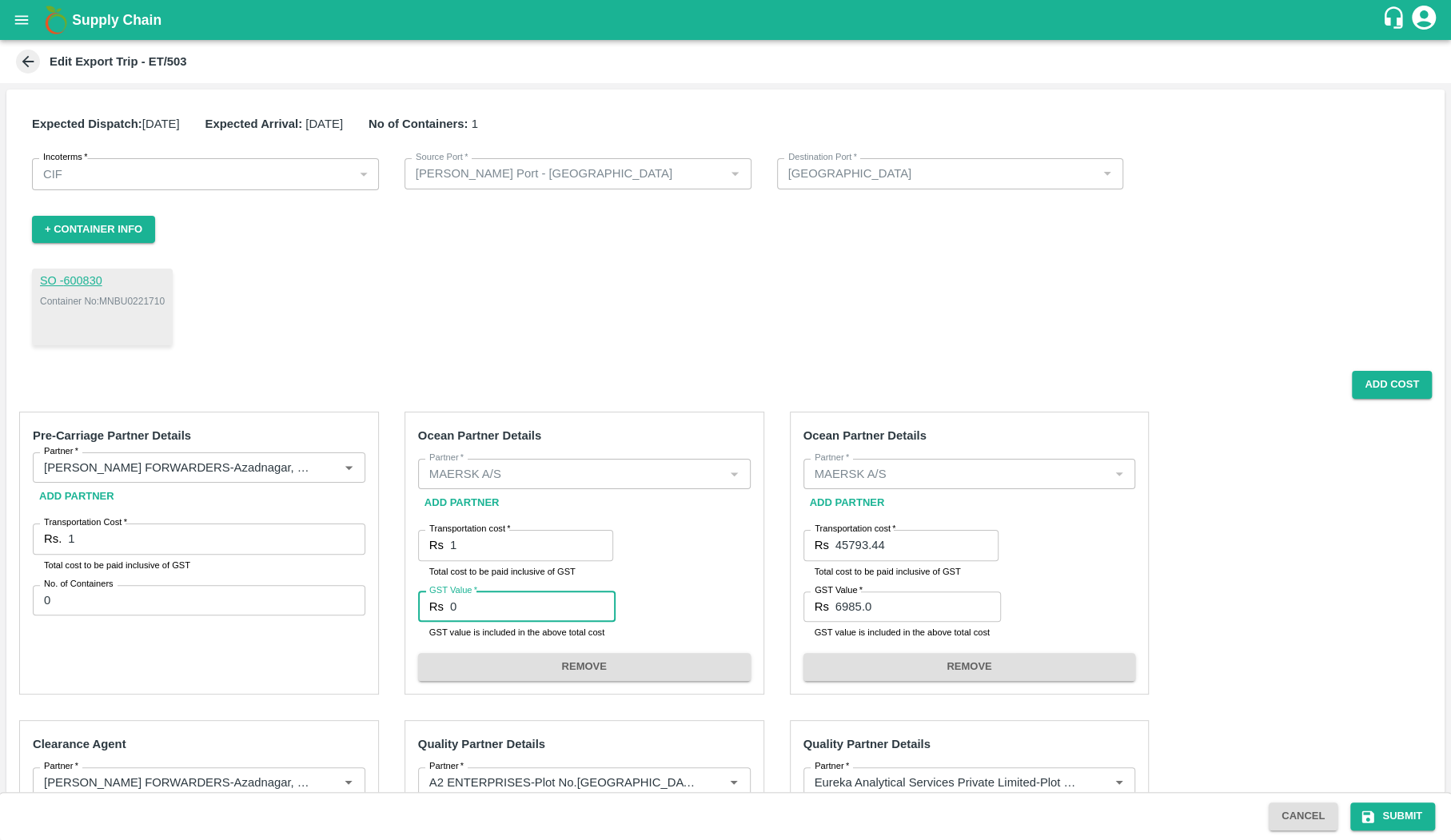
click at [890, 660] on button "REMOVE" at bounding box center [970, 666] width 332 height 28
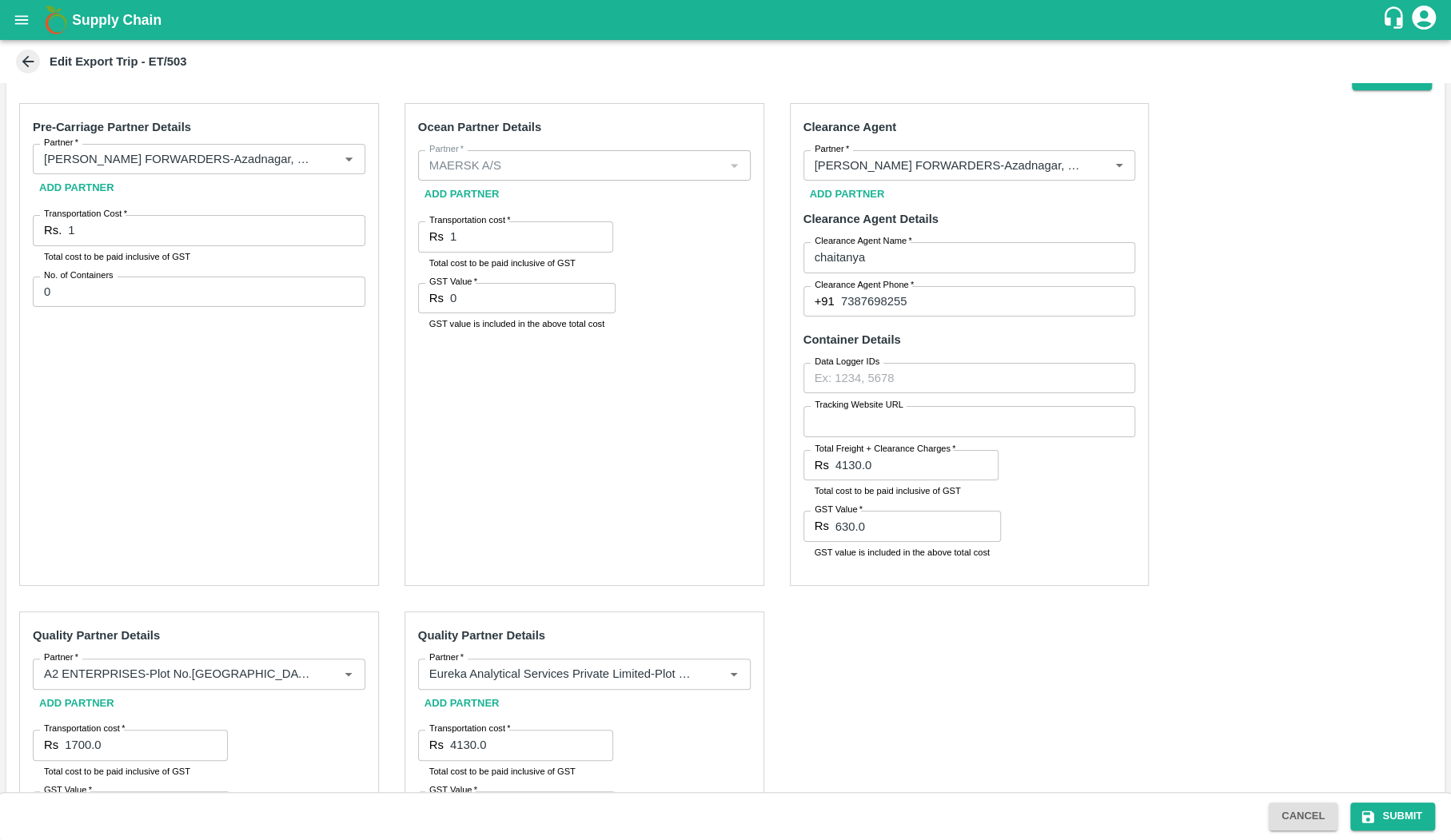
scroll to position [428, 0]
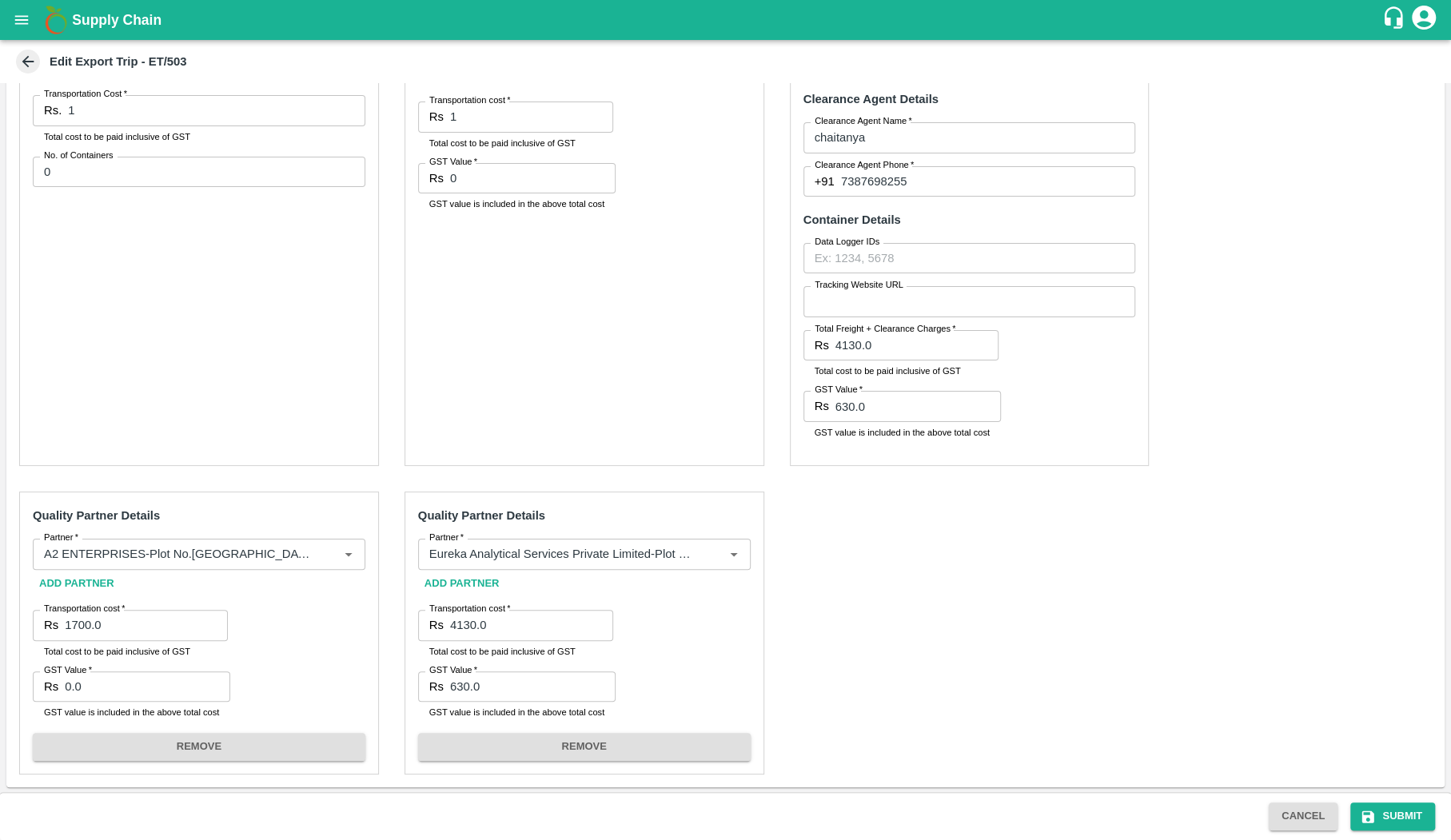
click at [609, 737] on button "REMOVE" at bounding box center [584, 746] width 332 height 28
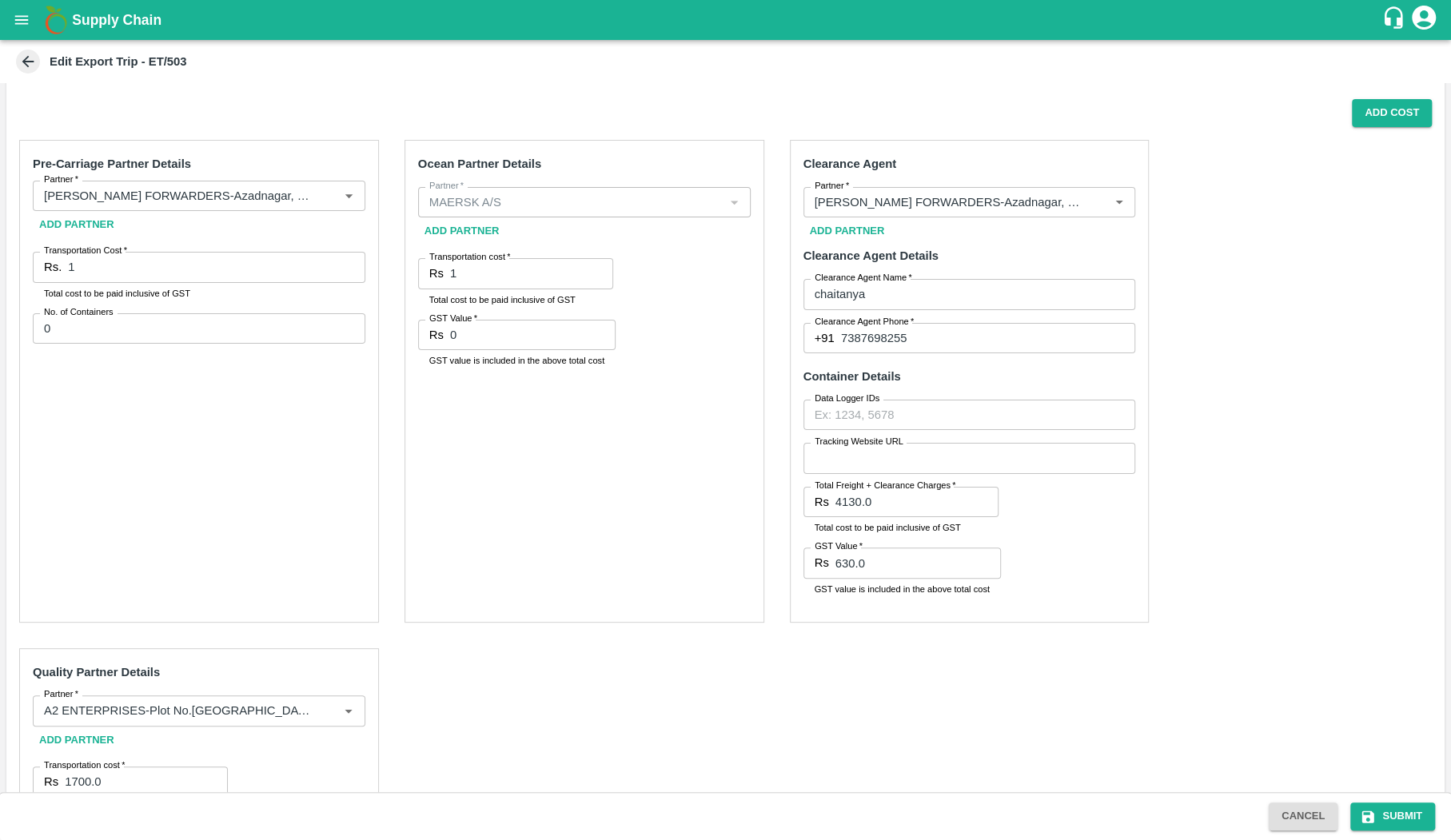
scroll to position [237, 0]
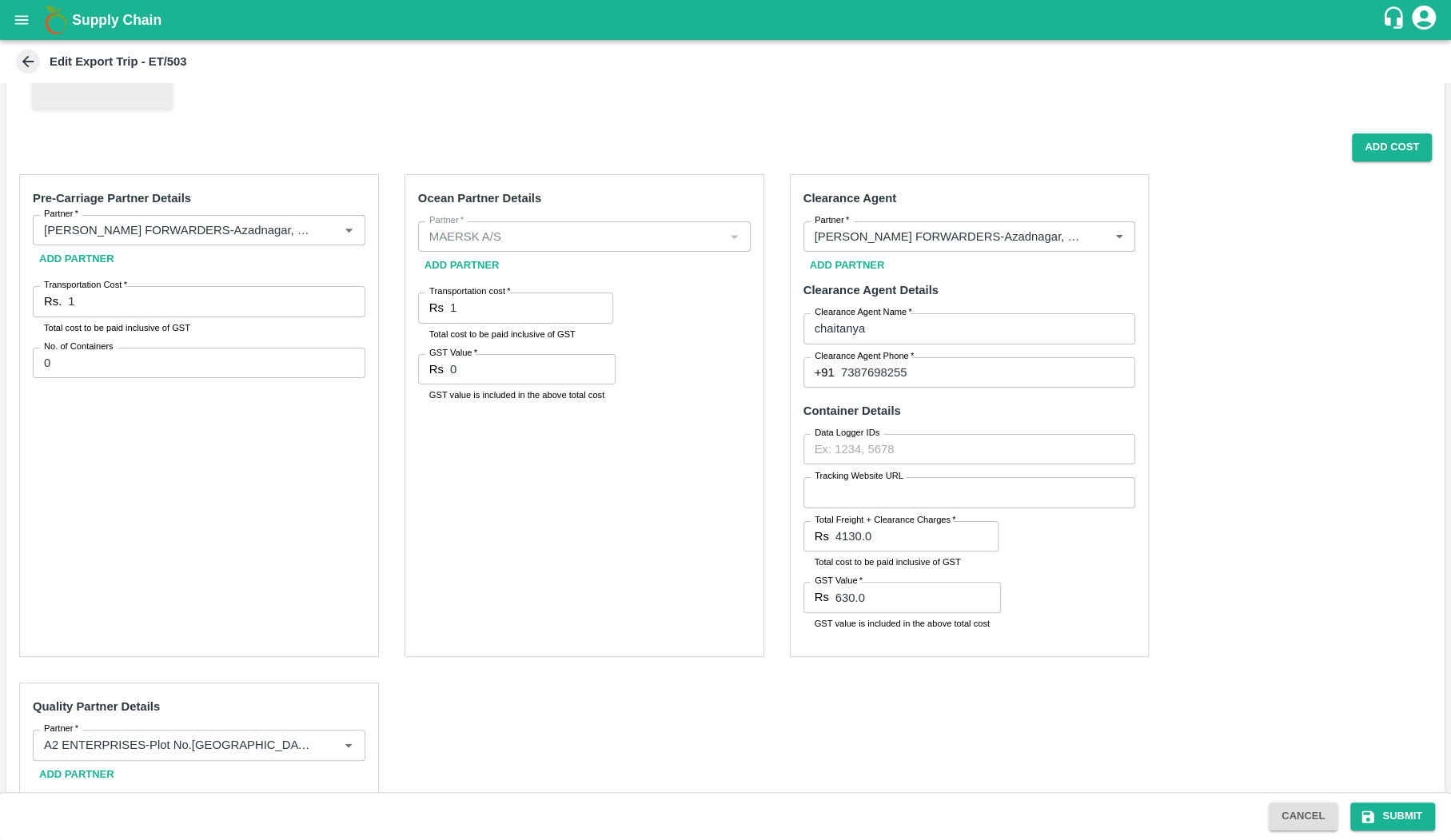
click at [895, 541] on input "4130.0" at bounding box center [917, 536] width 163 height 30
type input "1"
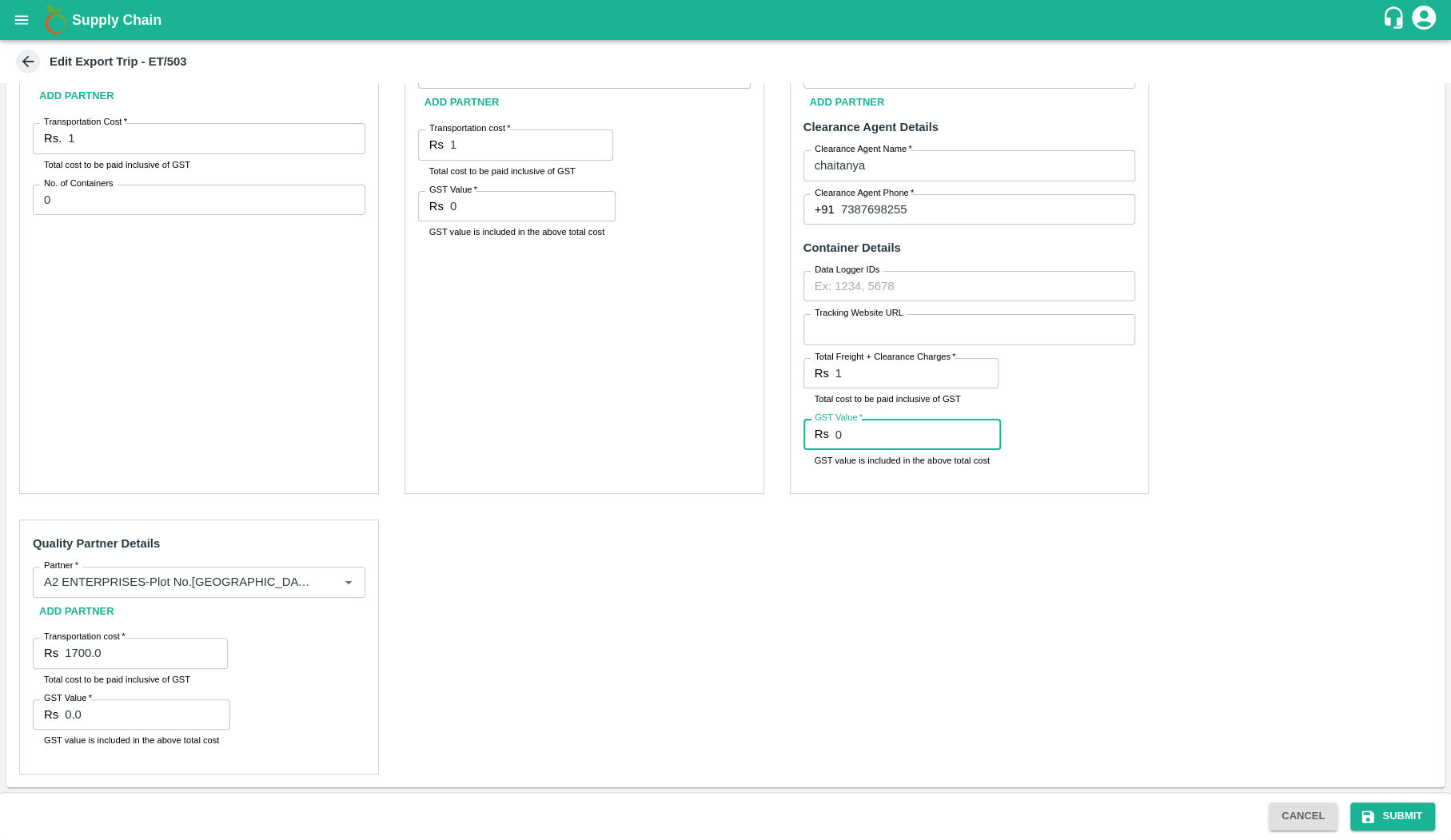
type input "0"
click at [157, 678] on p "Total cost to be paid inclusive of GST" at bounding box center [130, 679] width 173 height 14
click at [158, 653] on input "1700.0" at bounding box center [146, 653] width 163 height 30
type input "1"
click at [1389, 822] on button "Submit" at bounding box center [1392, 815] width 85 height 28
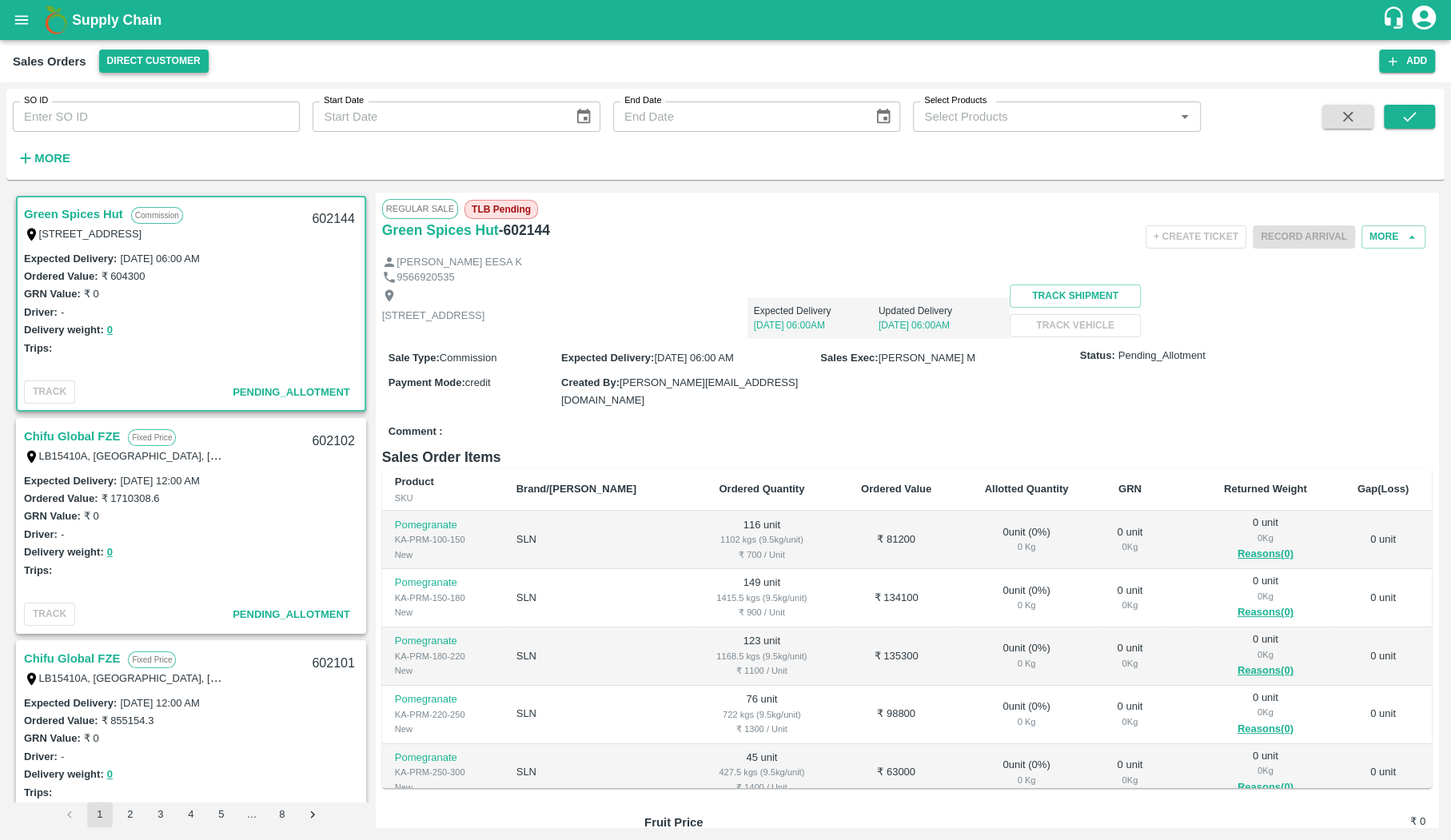
click at [204, 68] on button "Direct Customer" at bounding box center [153, 61] width 109 height 23
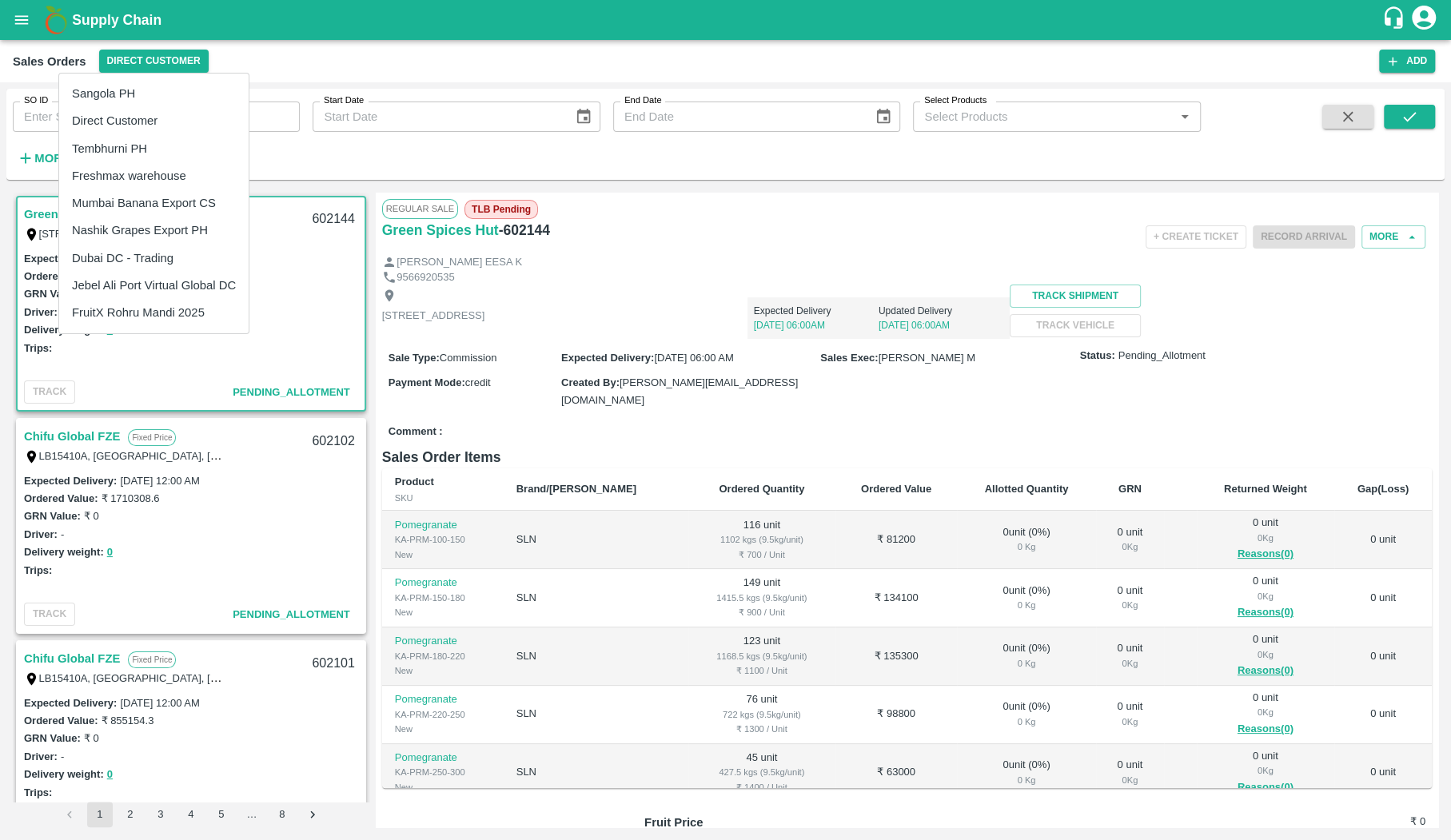
click at [195, 254] on li "Dubai DC - Trading" at bounding box center [154, 258] width 190 height 28
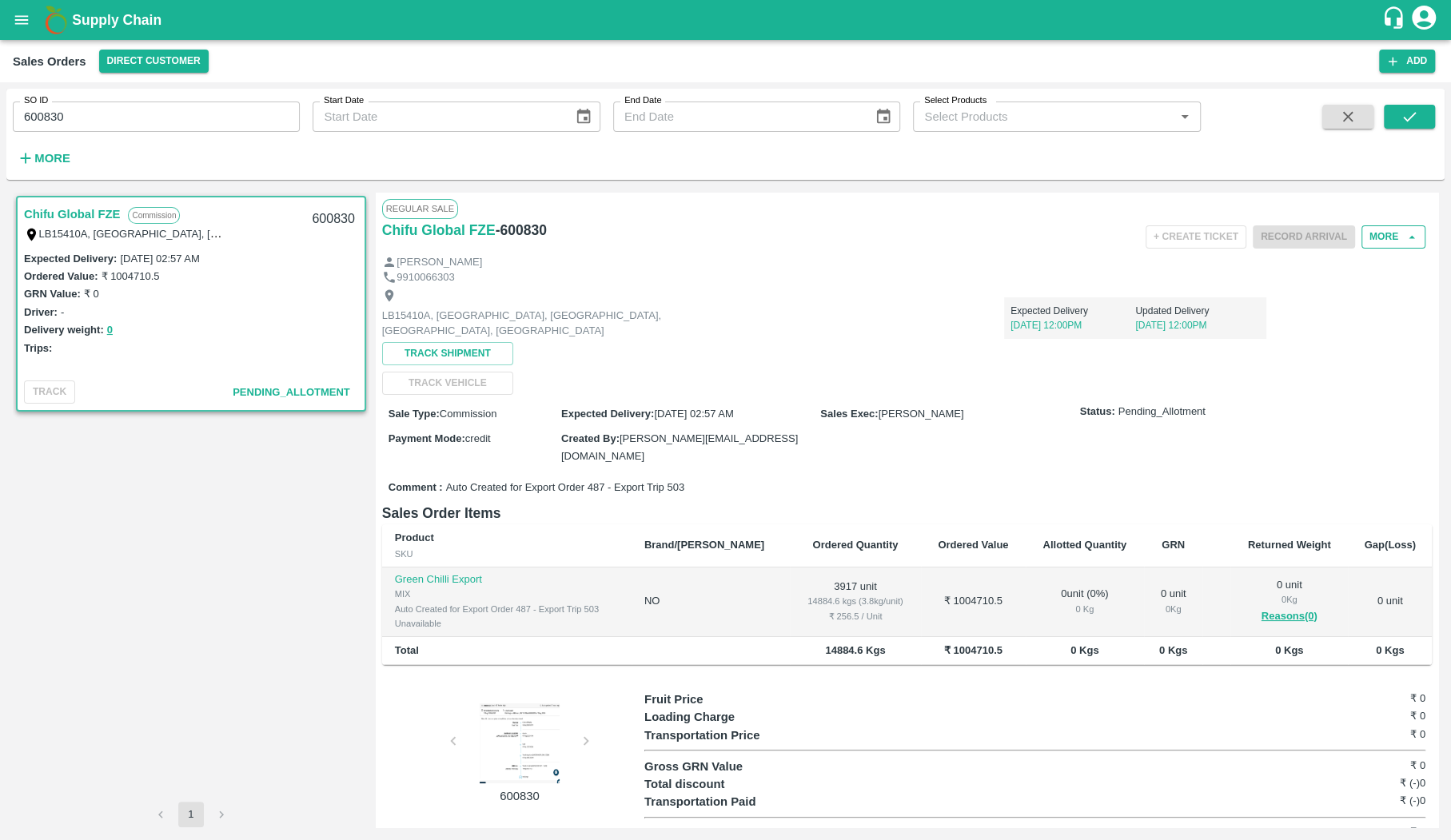
click at [1411, 244] on button "More" at bounding box center [1393, 236] width 64 height 23
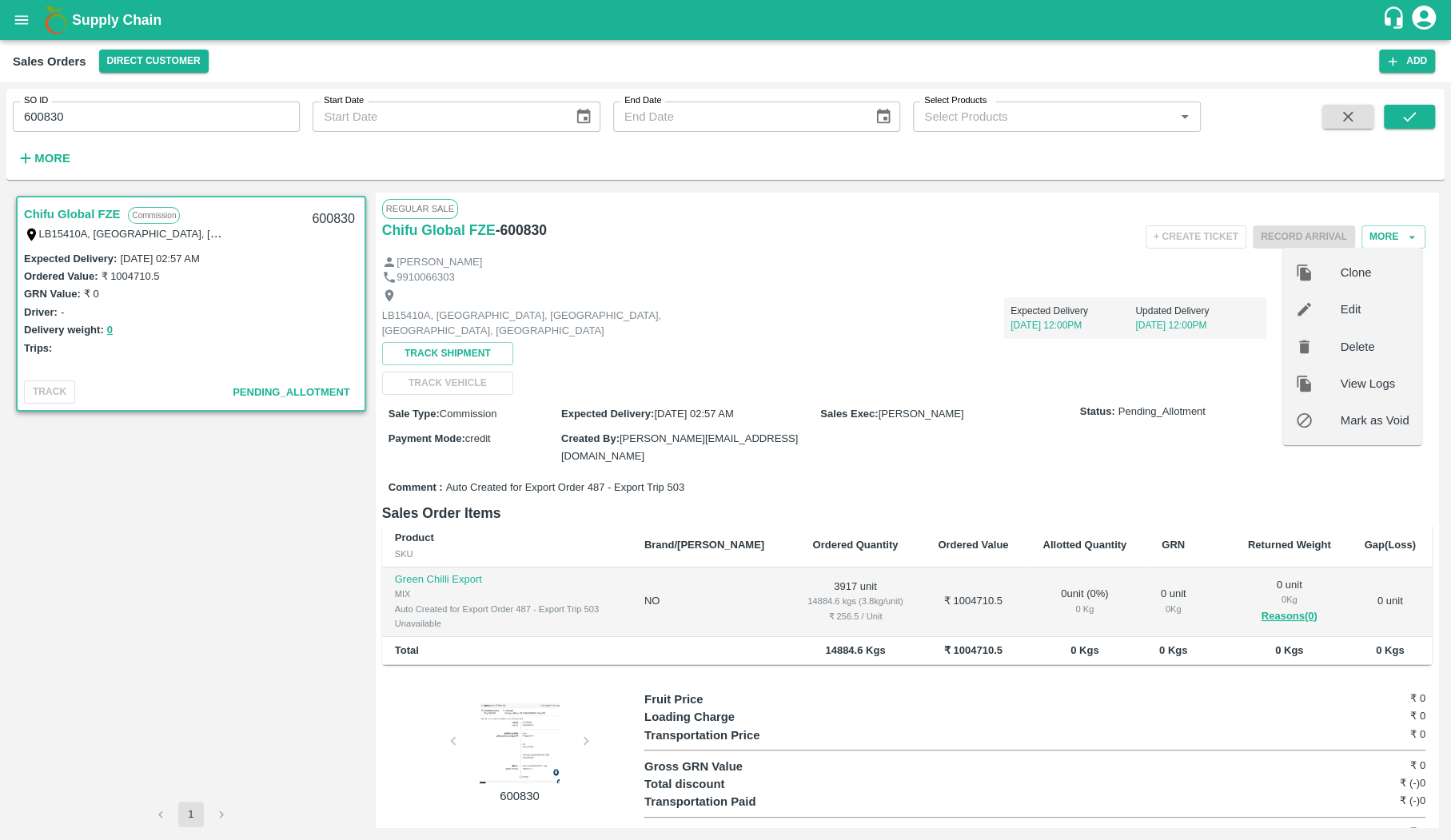
click at [1121, 373] on div "LB15410A, [GEOGRAPHIC_DATA], [GEOGRAPHIC_DATA] Expected Delivery [DATE] 12:00PM…" at bounding box center [906, 340] width 1049 height 110
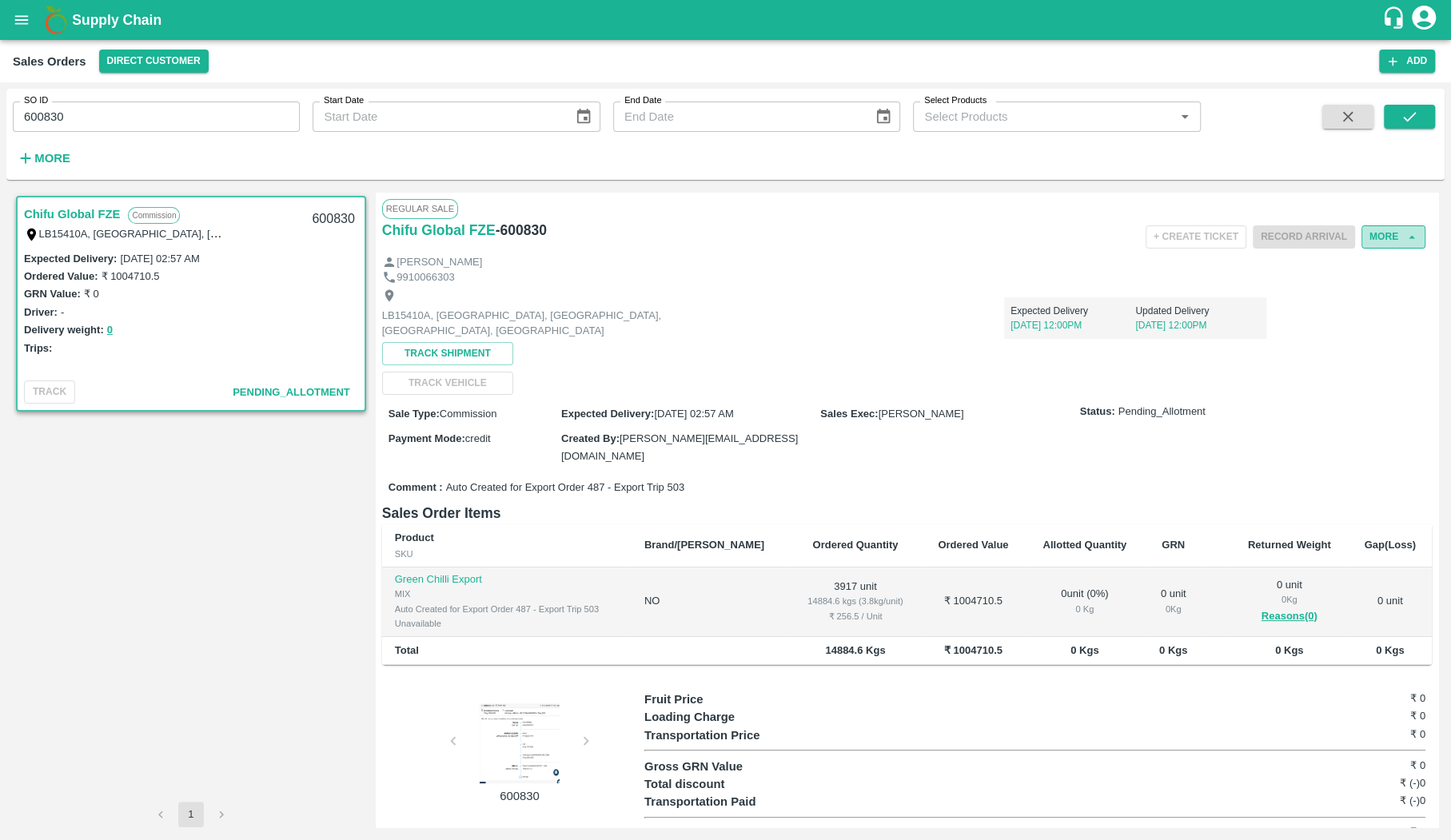
click at [1365, 233] on button "More" at bounding box center [1393, 236] width 64 height 23
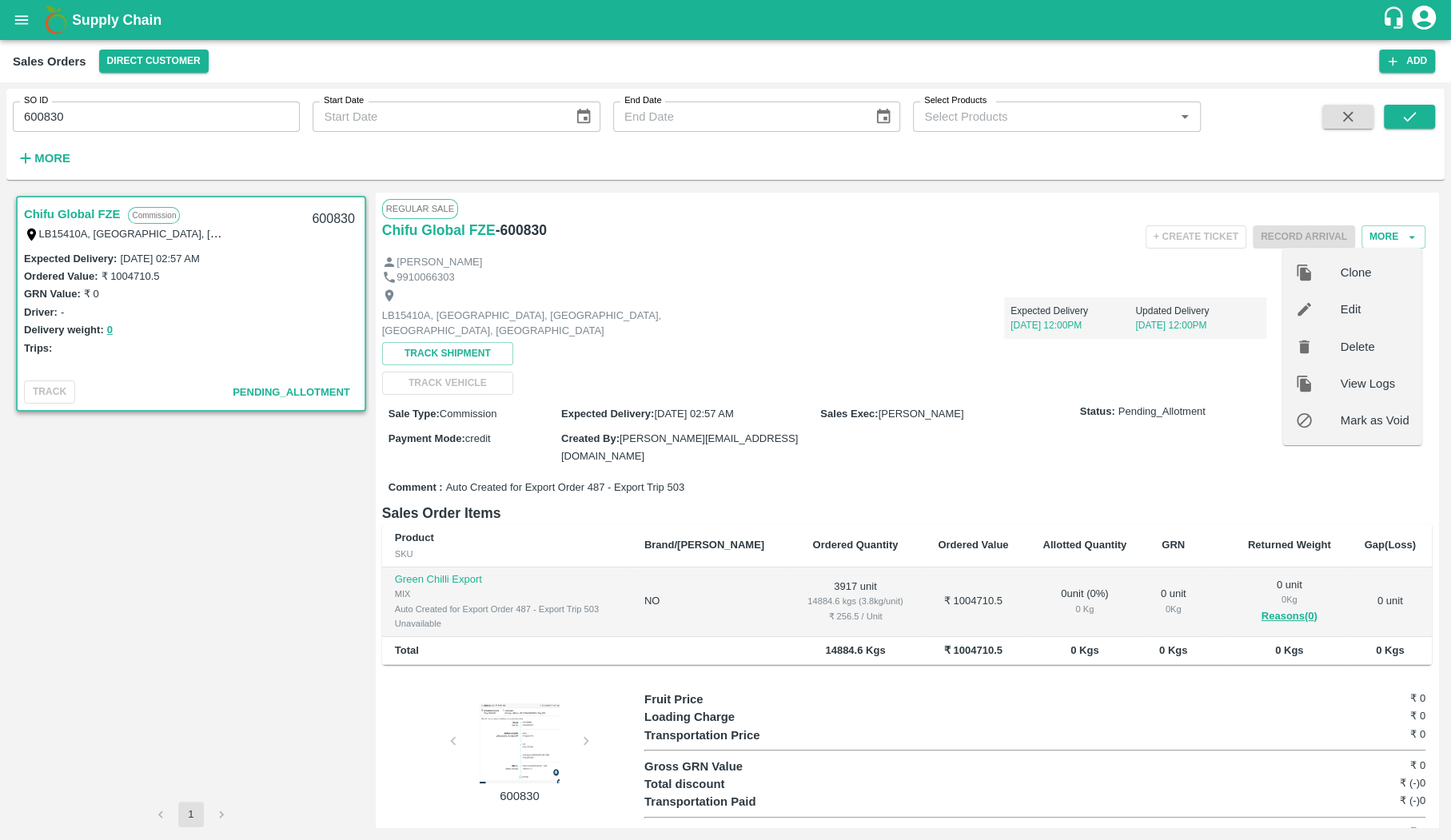
click at [1364, 316] on span "Edit" at bounding box center [1375, 309] width 68 height 18
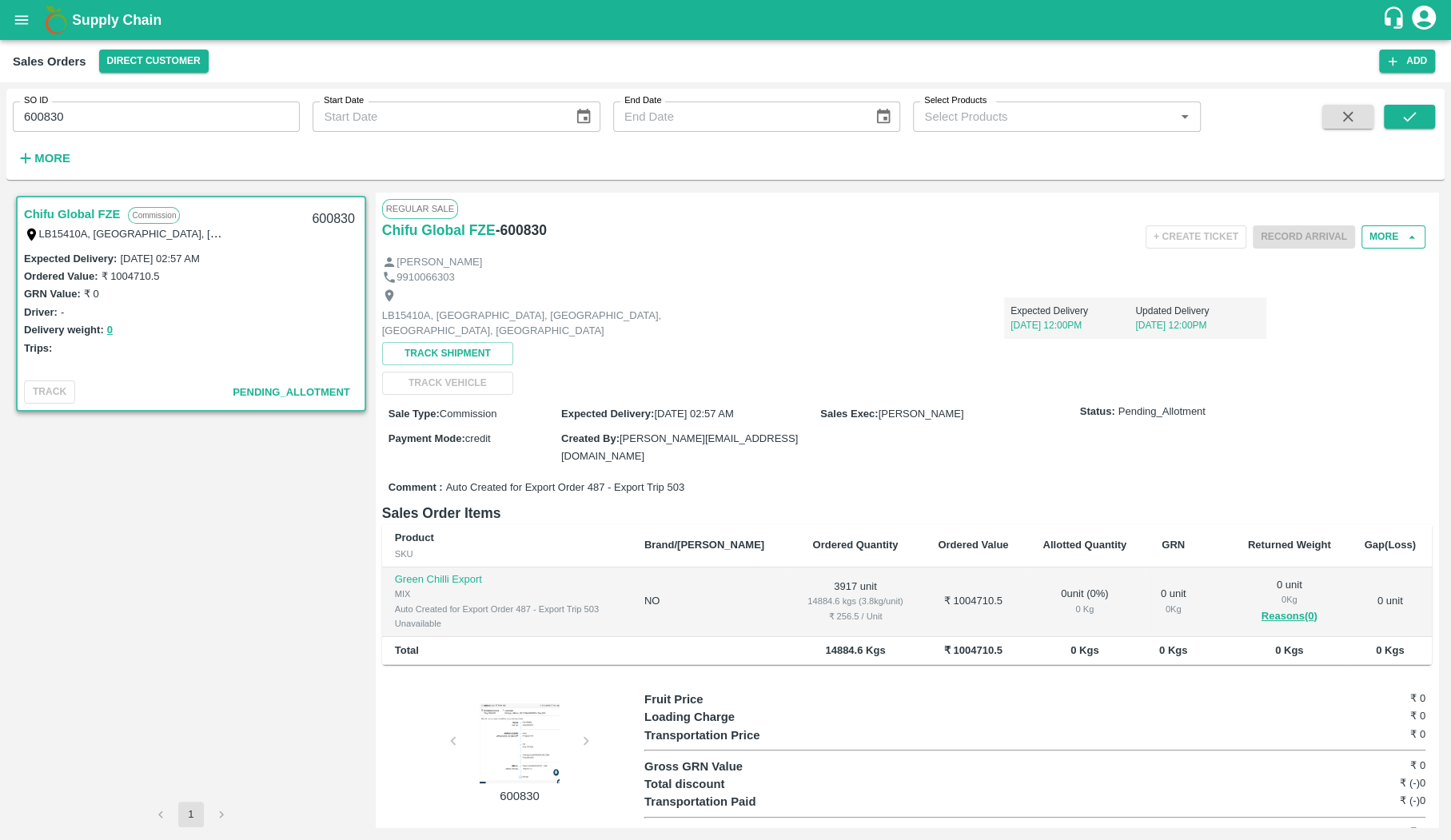
click at [1392, 240] on button "More" at bounding box center [1393, 236] width 64 height 23
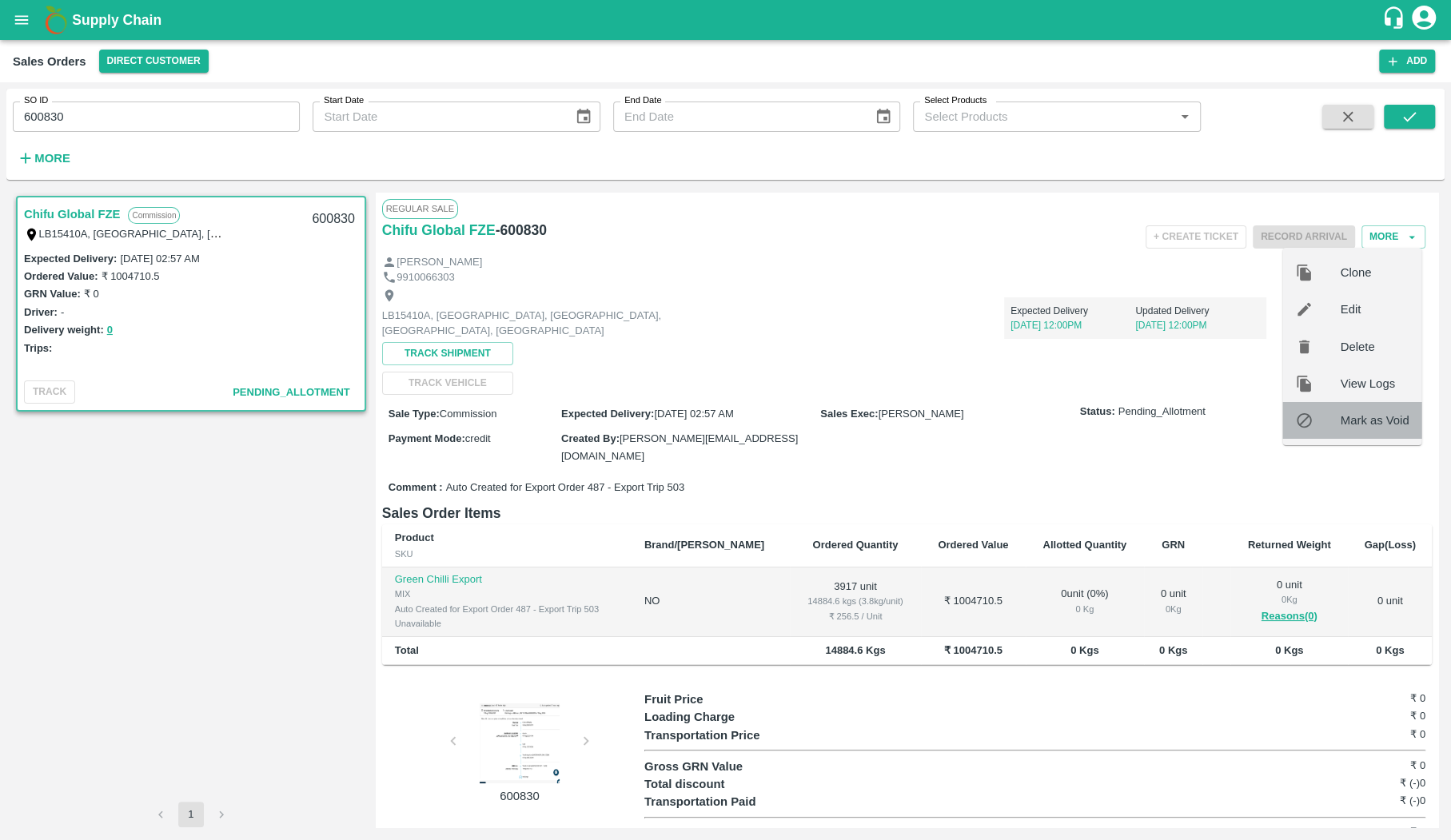
click at [1379, 417] on span "Mark as Void" at bounding box center [1375, 420] width 68 height 18
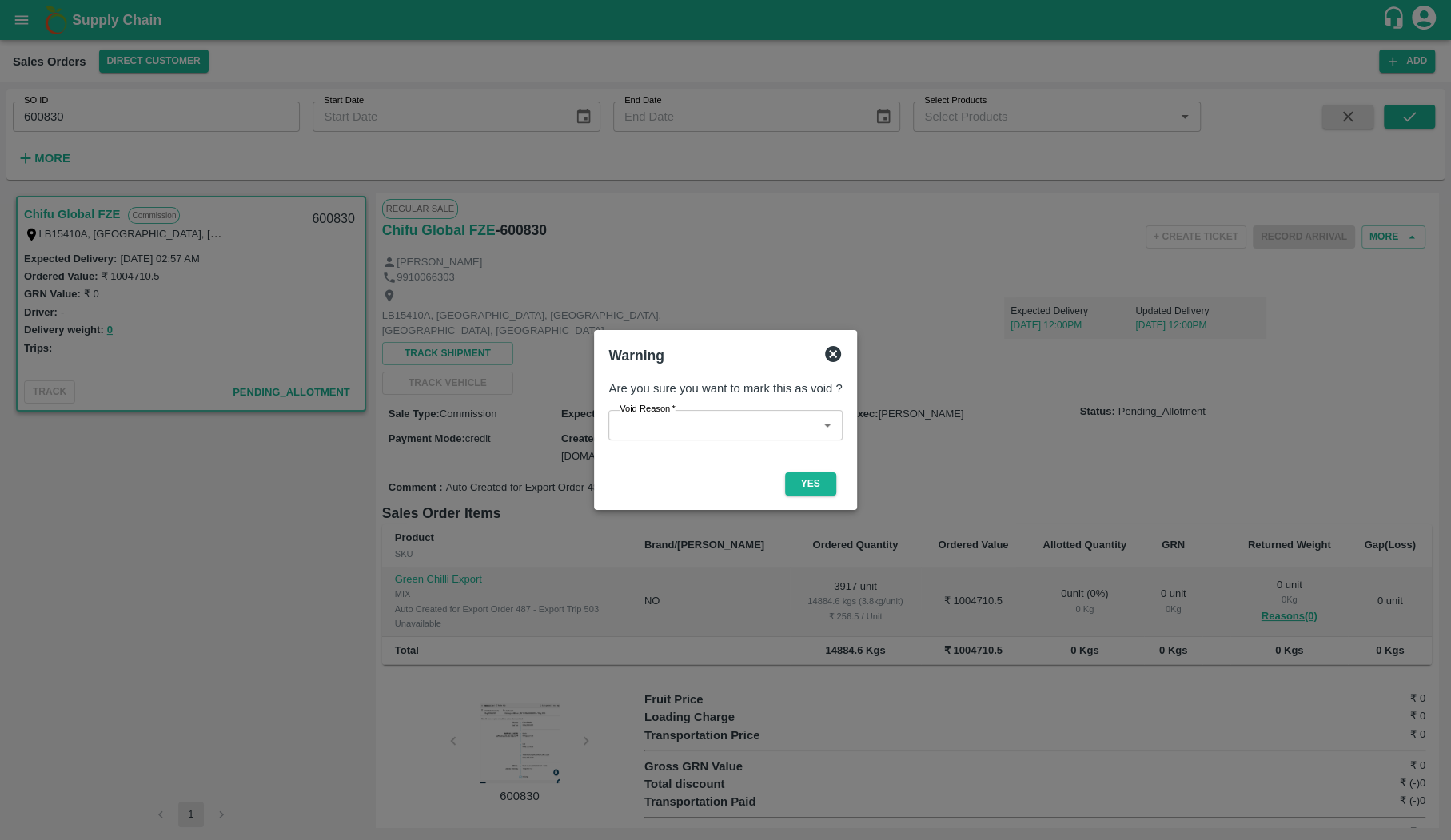
click at [744, 430] on body "Supply Chain Sales Orders Direct Customer Add SO ID 600830 SO ID Start Date Sta…" at bounding box center [726, 420] width 1451 height 840
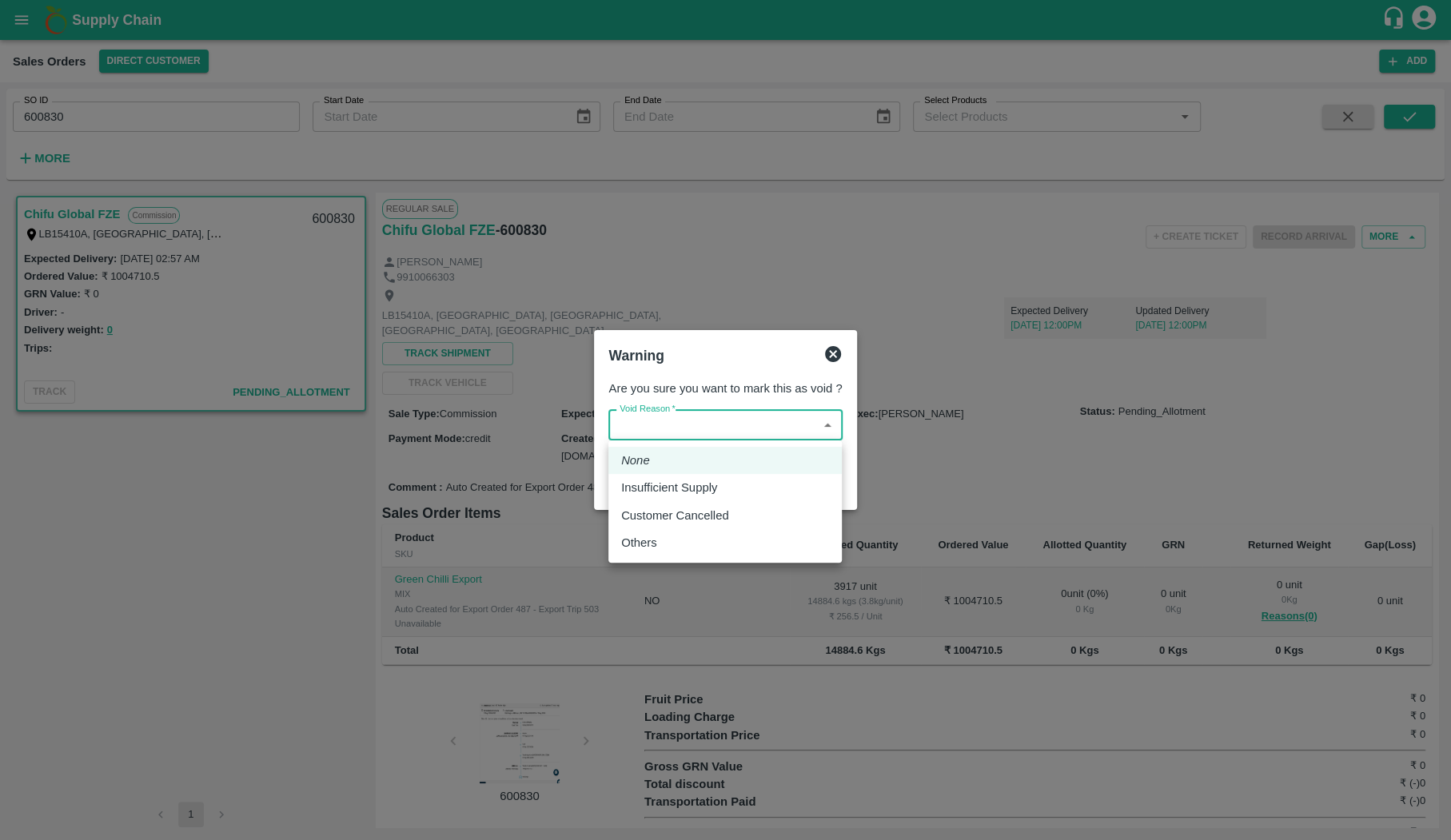
click at [733, 537] on div "Others" at bounding box center [725, 542] width 208 height 18
type input "3"
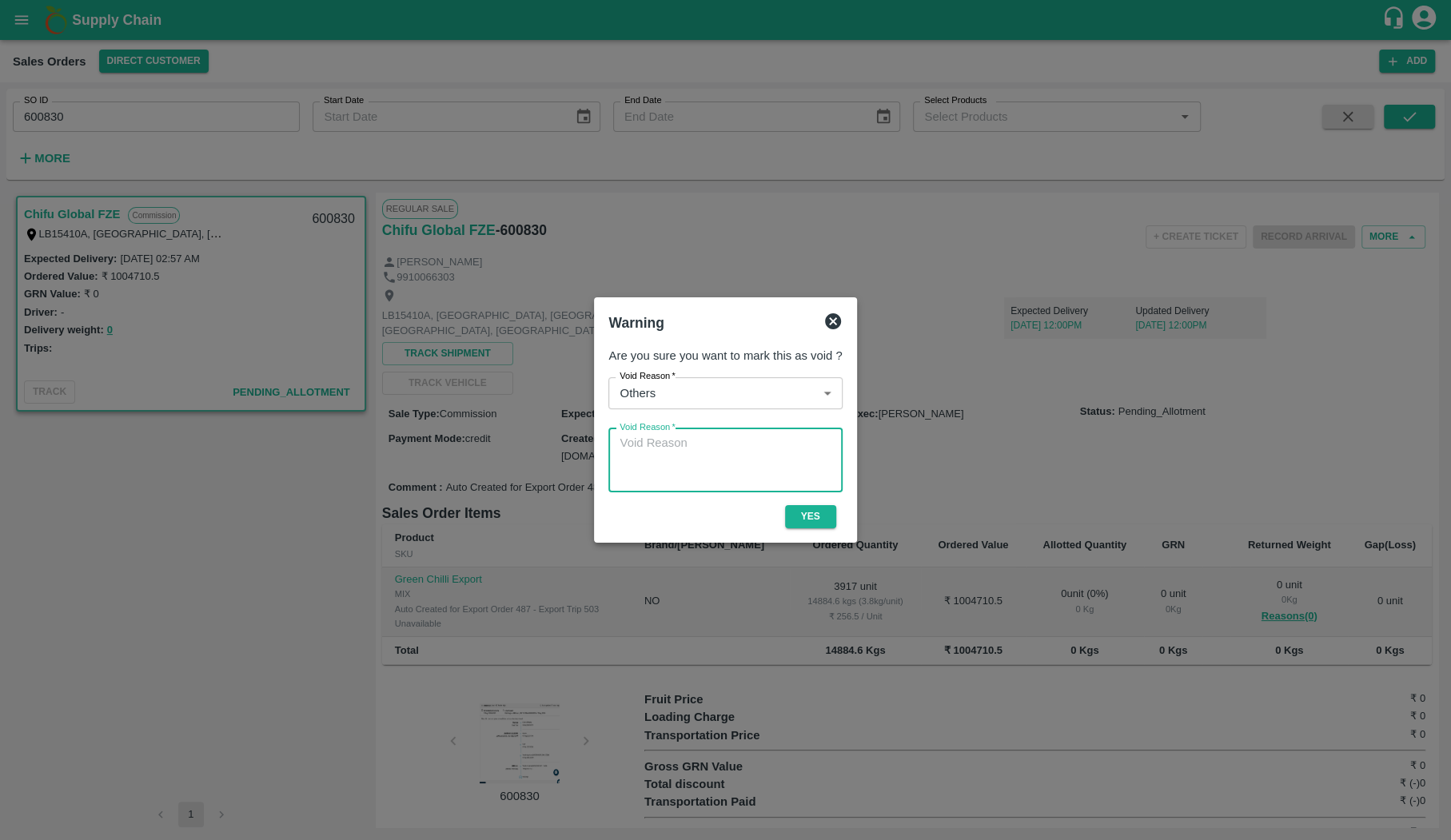
click at [712, 472] on textarea "Void Reason   *" at bounding box center [725, 459] width 211 height 50
type textarea "moved to new flow"
click at [806, 520] on button "Yes" at bounding box center [811, 516] width 51 height 23
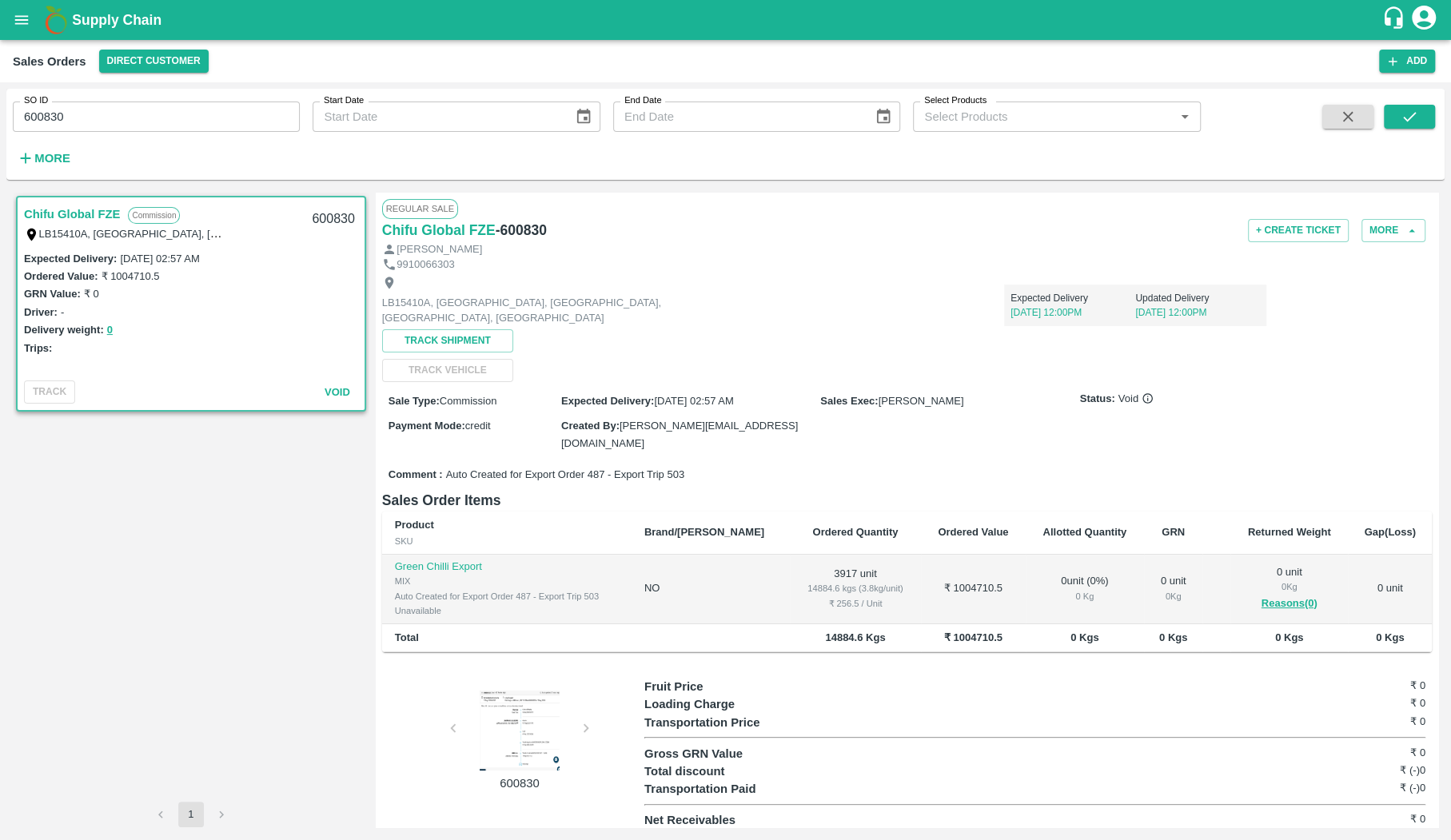
click at [93, 215] on link "Chifu Global FZE" at bounding box center [71, 215] width 96 height 21
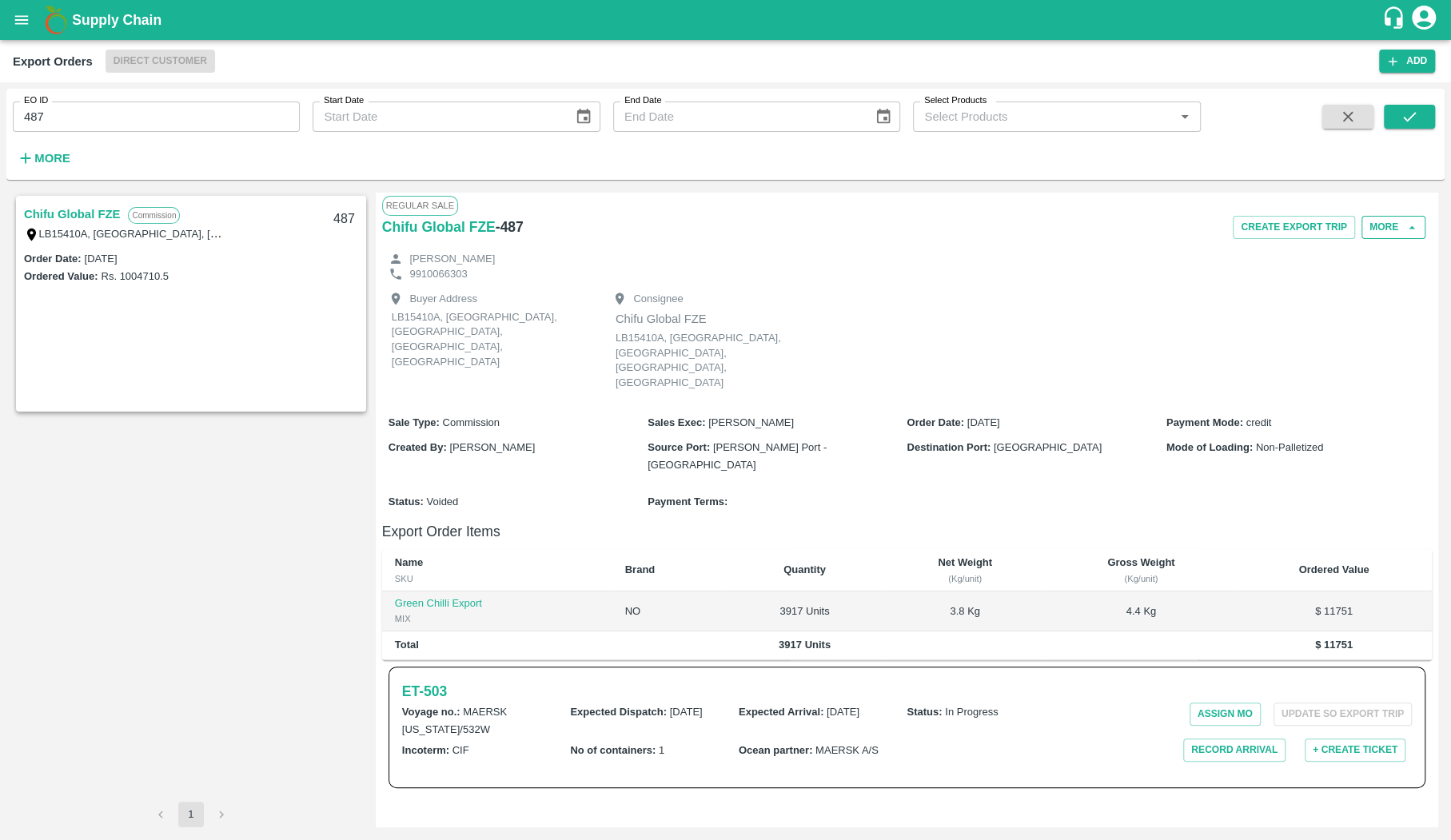
click at [1369, 234] on button "More" at bounding box center [1393, 227] width 64 height 23
click at [1114, 286] on div "Buyer Address LB15410A, Jebel Ali Free Zone, Jafza, Dubai, Dubai, 400021, Unite…" at bounding box center [906, 342] width 1049 height 122
click at [451, 666] on div "ET- 503 Voyage no. : MAERSK KENTUCKY/532W Expected Dispatch : 07 Aug 2025 Expec…" at bounding box center [907, 727] width 1037 height 121
click at [439, 680] on h6 "ET- 503" at bounding box center [424, 691] width 45 height 23
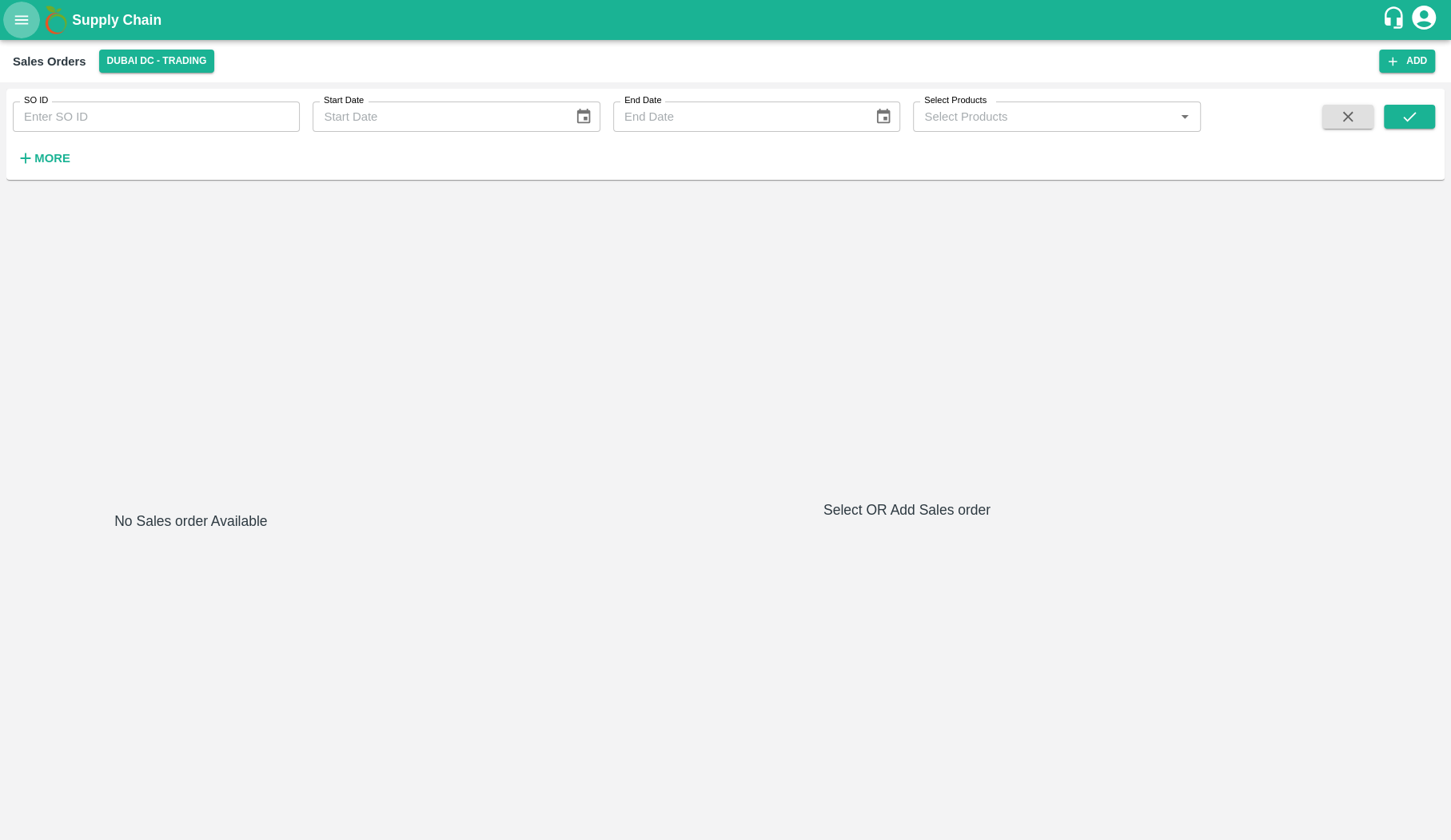
click at [28, 33] on button "open drawer" at bounding box center [21, 20] width 37 height 37
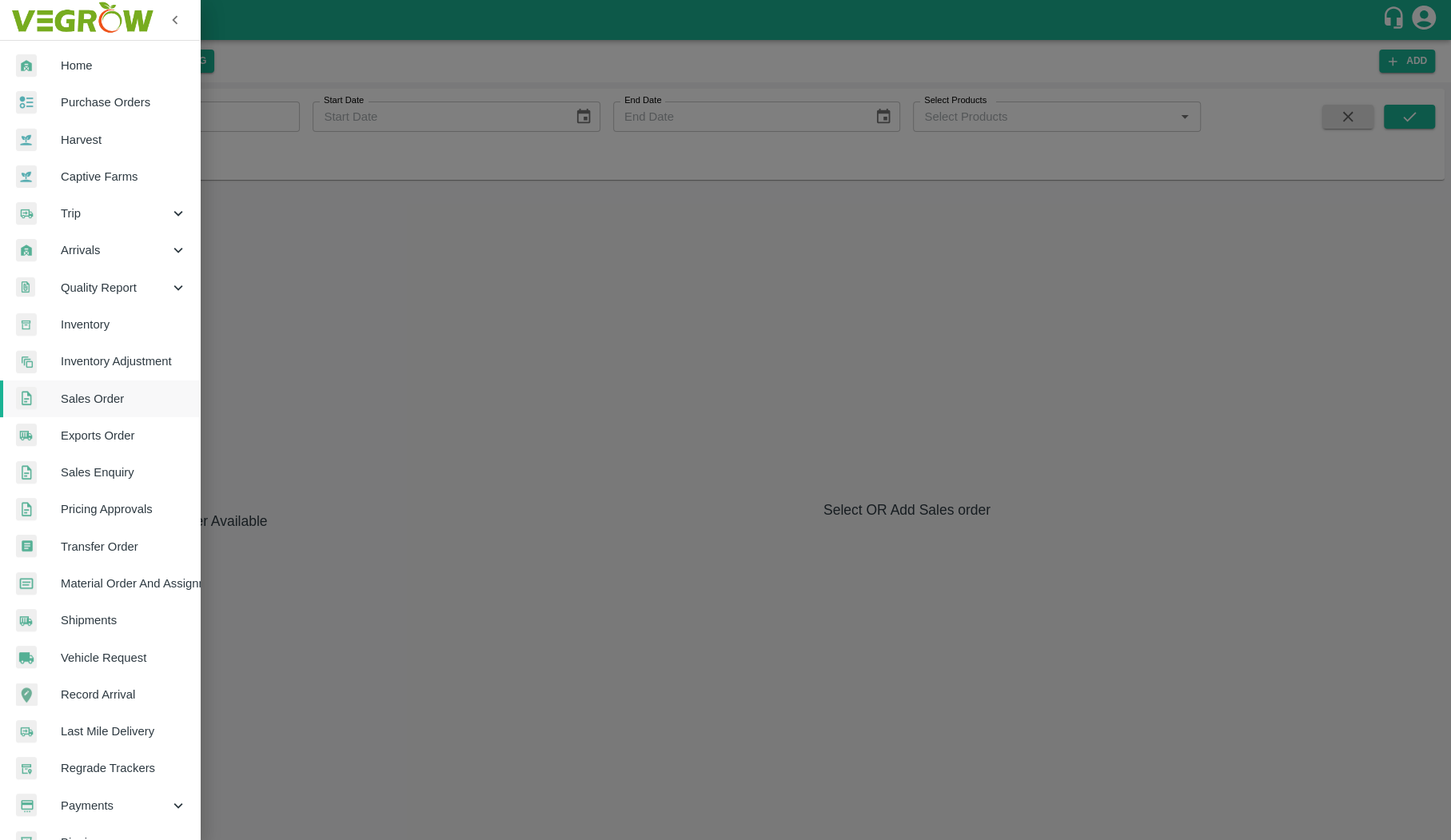
click at [368, 346] on div at bounding box center [726, 420] width 1451 height 840
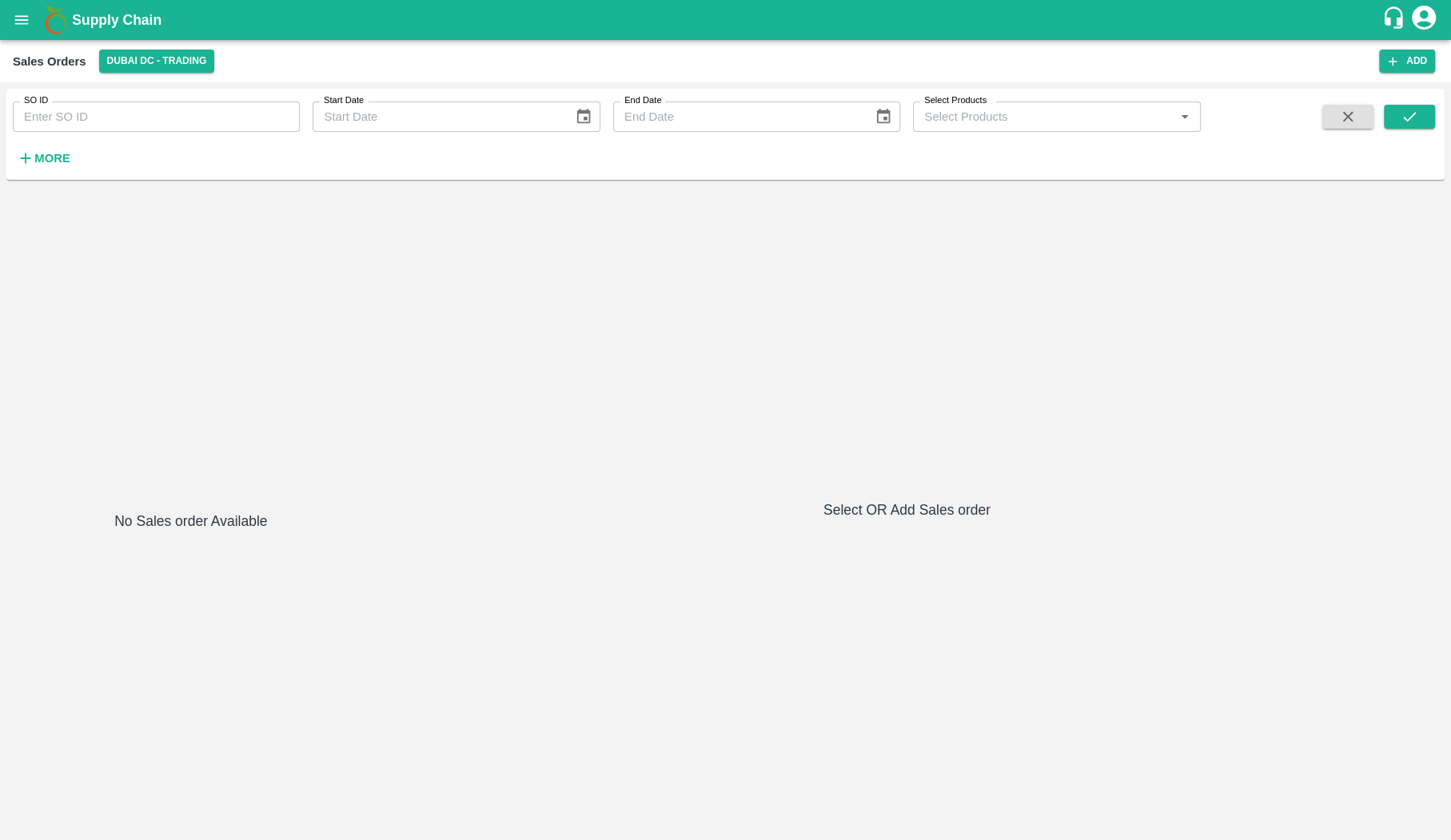
click at [7, 300] on div "No Sales order Available Select OR Add Sales order" at bounding box center [726, 510] width 1438 height 647
click at [29, 21] on icon "open drawer" at bounding box center [21, 20] width 18 height 18
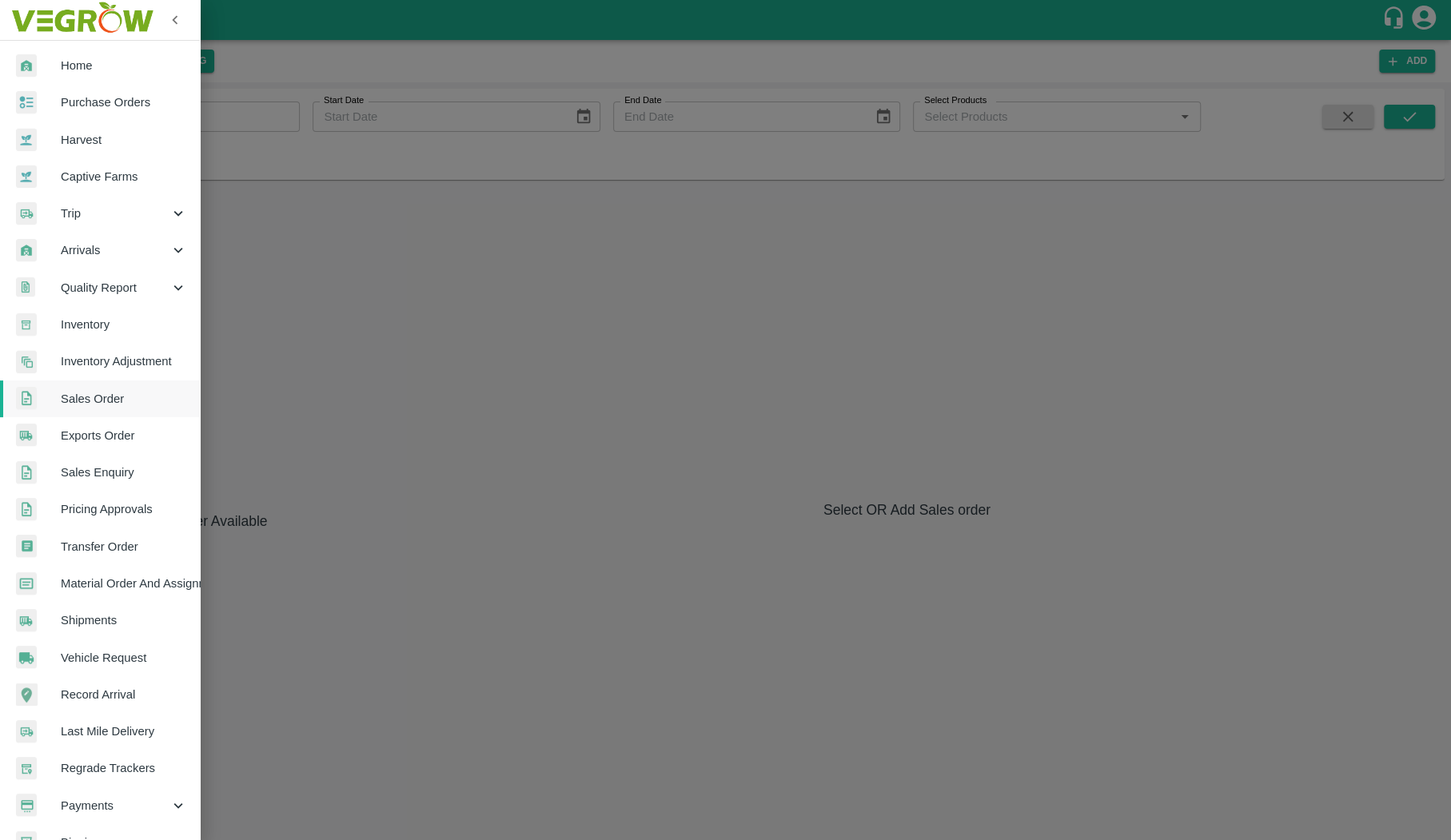
click at [141, 318] on span "Inventory" at bounding box center [123, 325] width 126 height 18
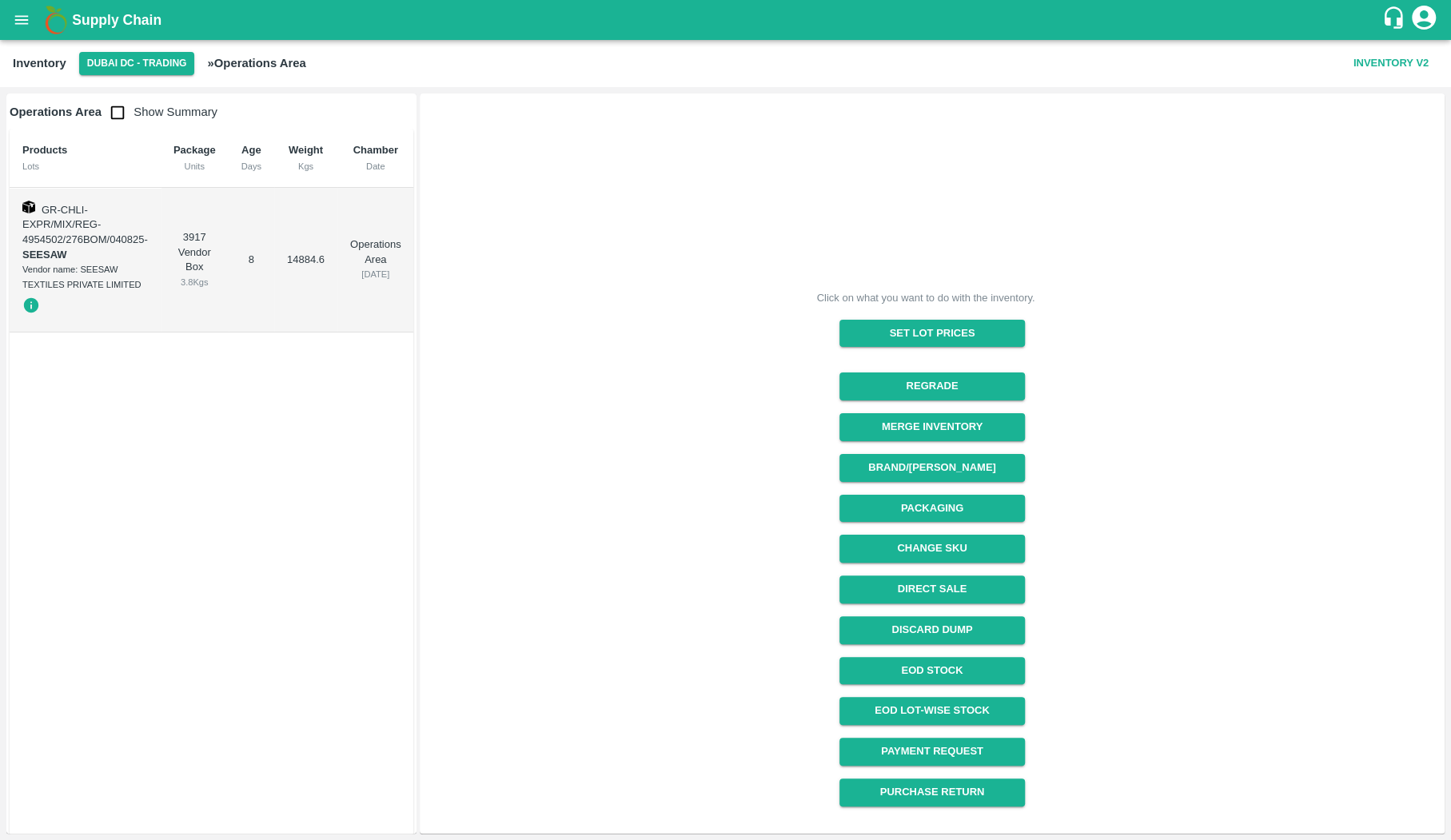
click at [189, 289] on div "3.8 Kgs" at bounding box center [195, 282] width 43 height 14
click at [189, 287] on div "3.8 Kgs" at bounding box center [195, 282] width 43 height 14
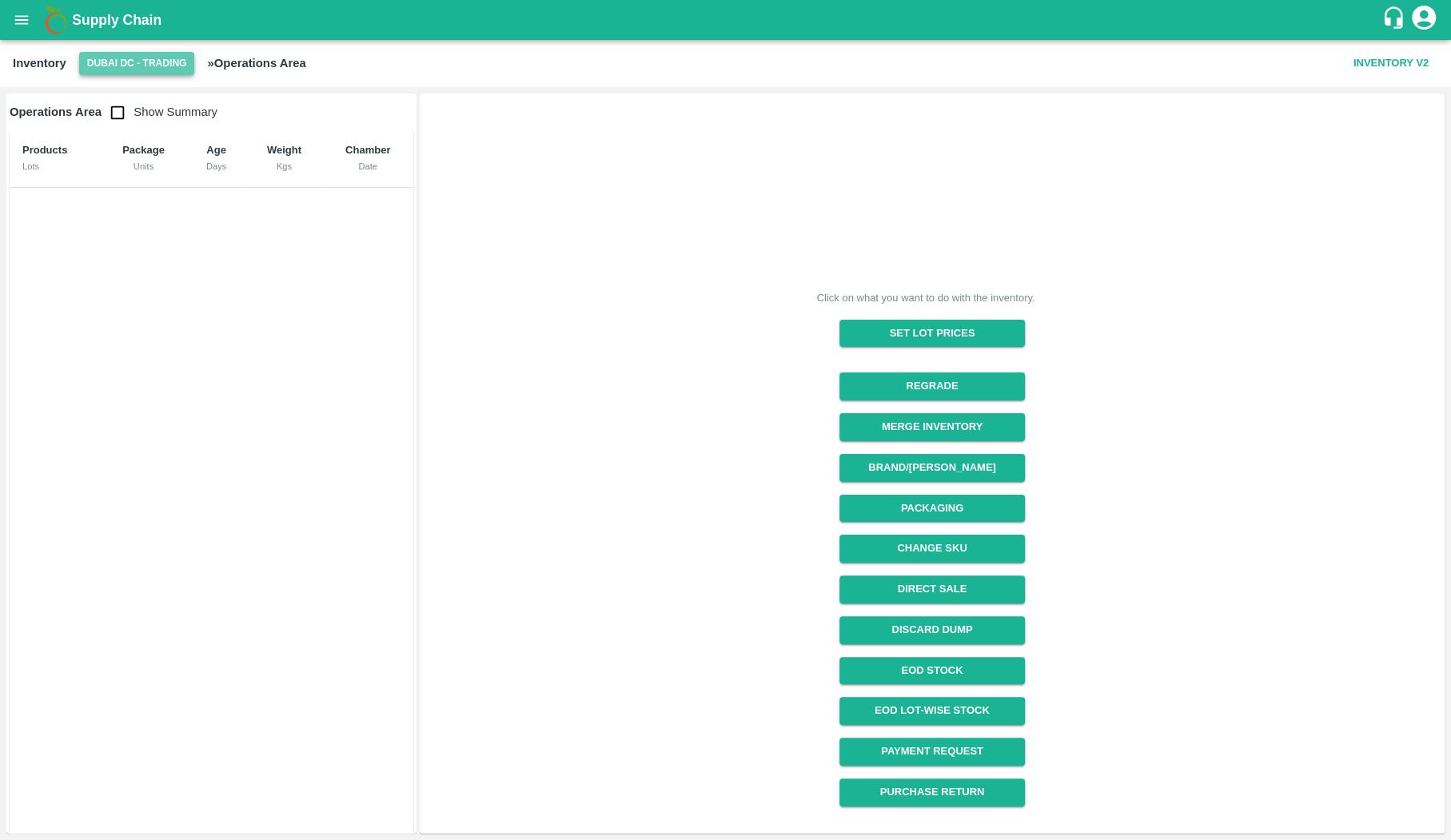
click at [155, 74] on button "Dubai DC - Trading" at bounding box center [137, 64] width 116 height 23
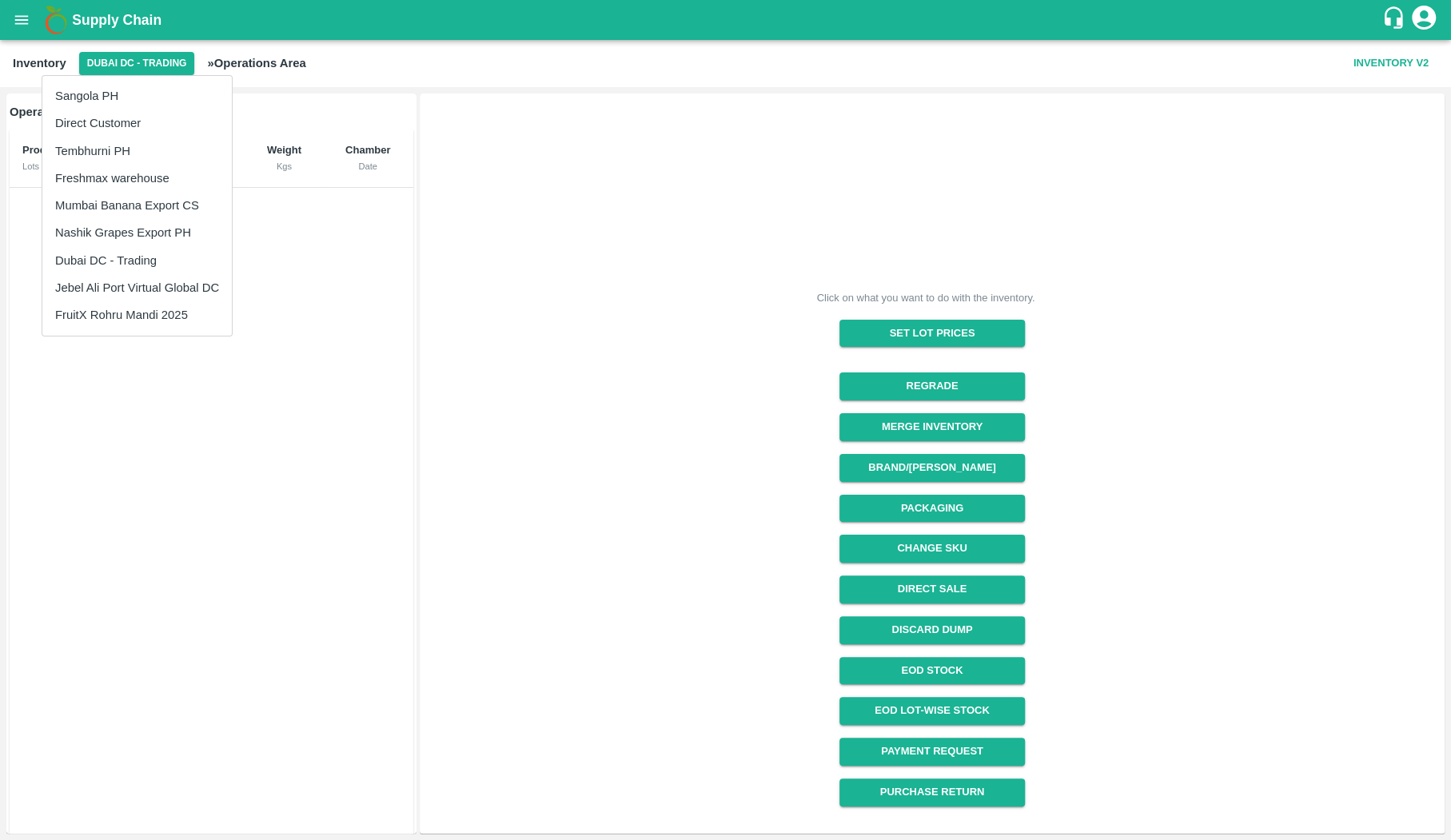
click at [294, 434] on div at bounding box center [726, 420] width 1451 height 840
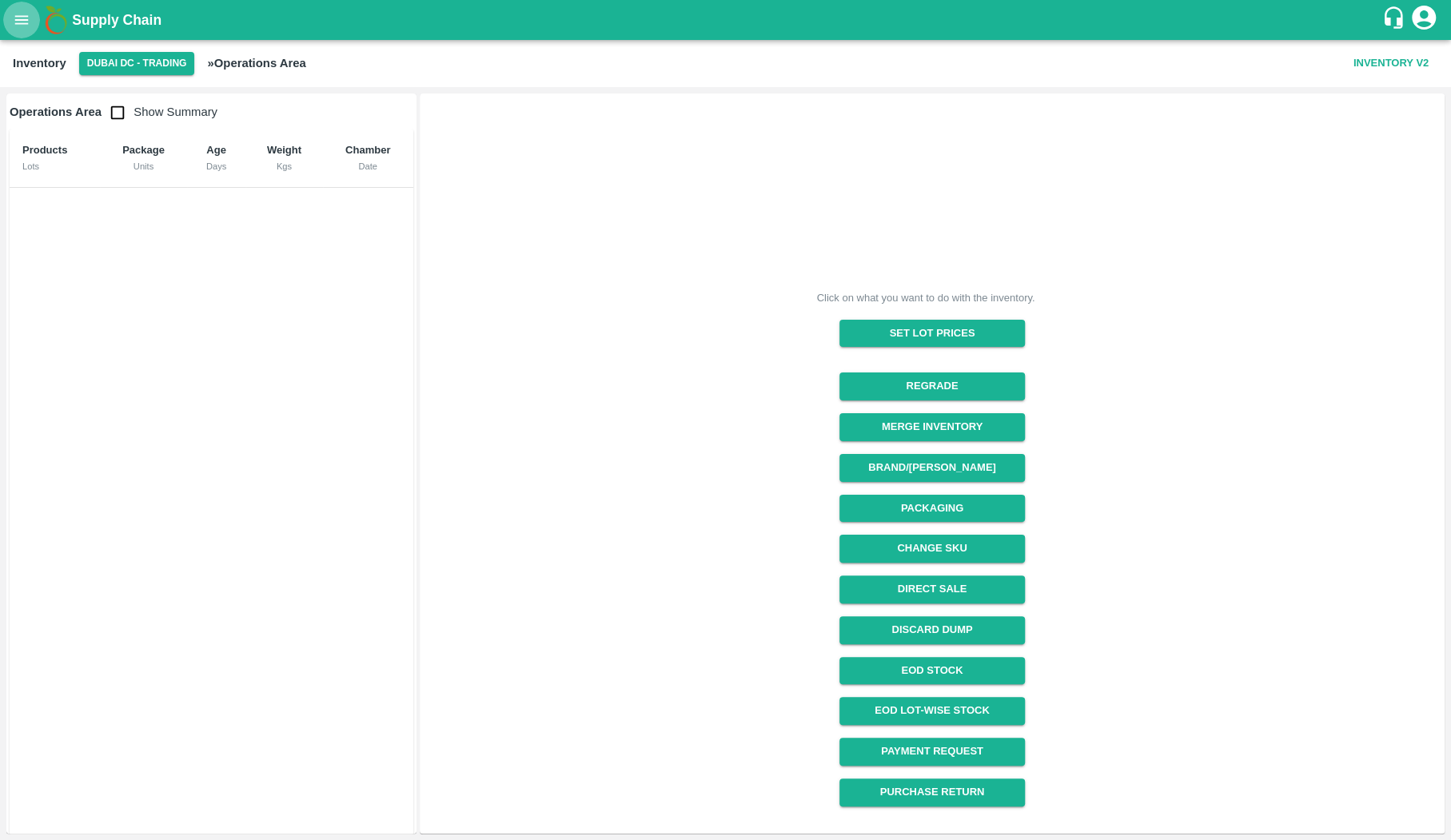
click at [27, 17] on icon "open drawer" at bounding box center [21, 20] width 18 height 18
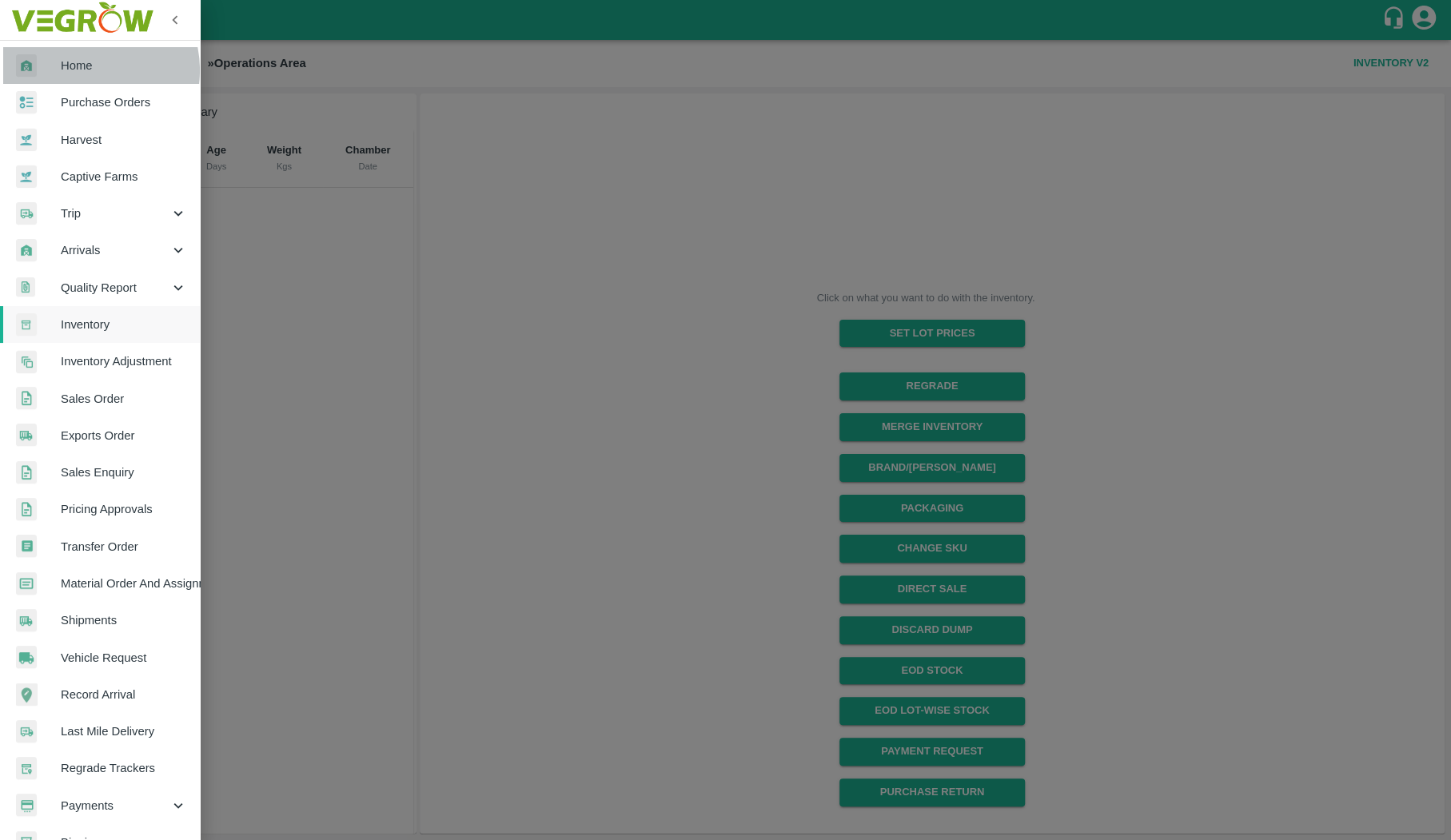
click at [78, 70] on span "Home" at bounding box center [123, 65] width 126 height 18
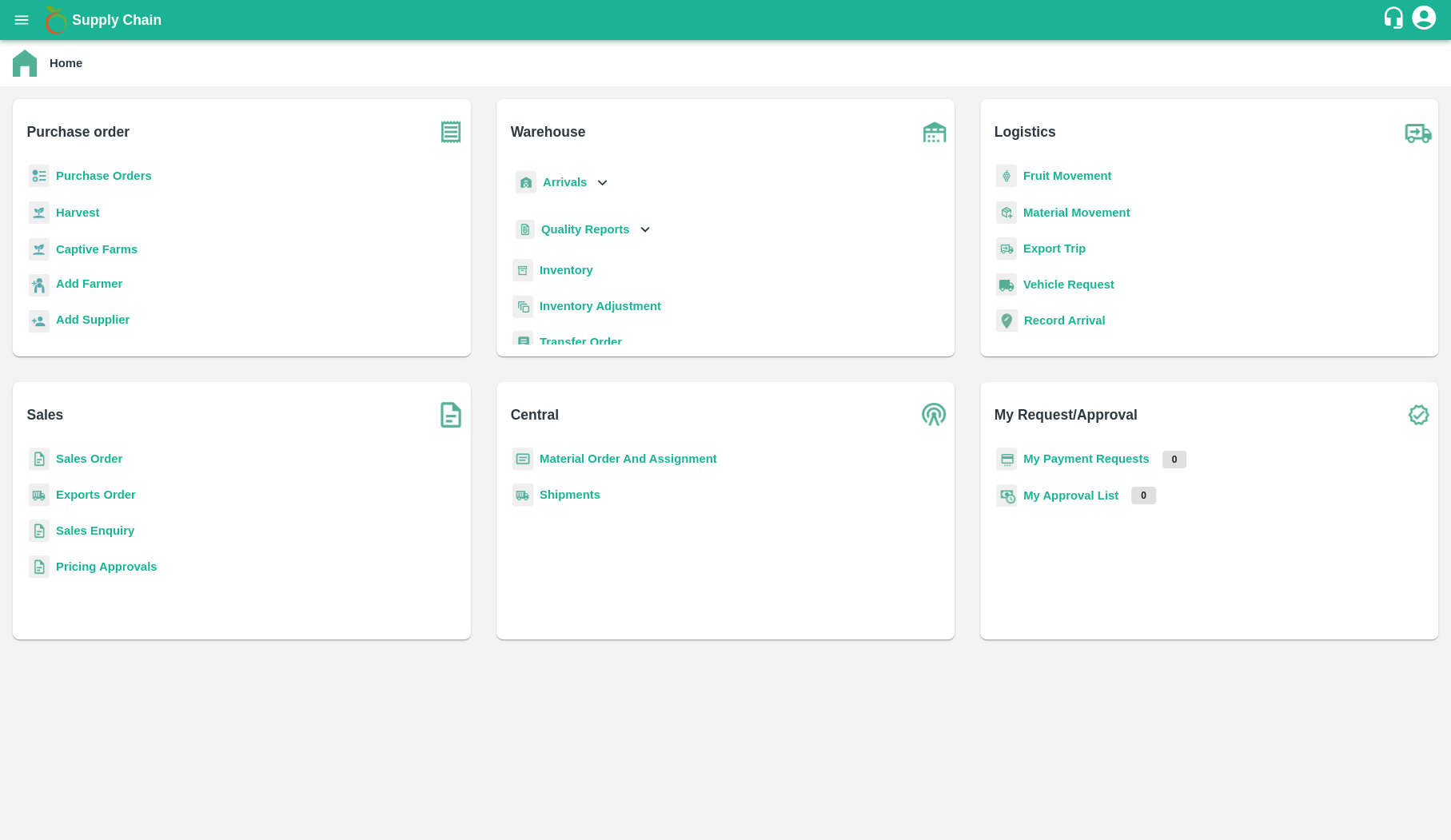
click at [85, 171] on b "Purchase Orders" at bounding box center [104, 175] width 96 height 12
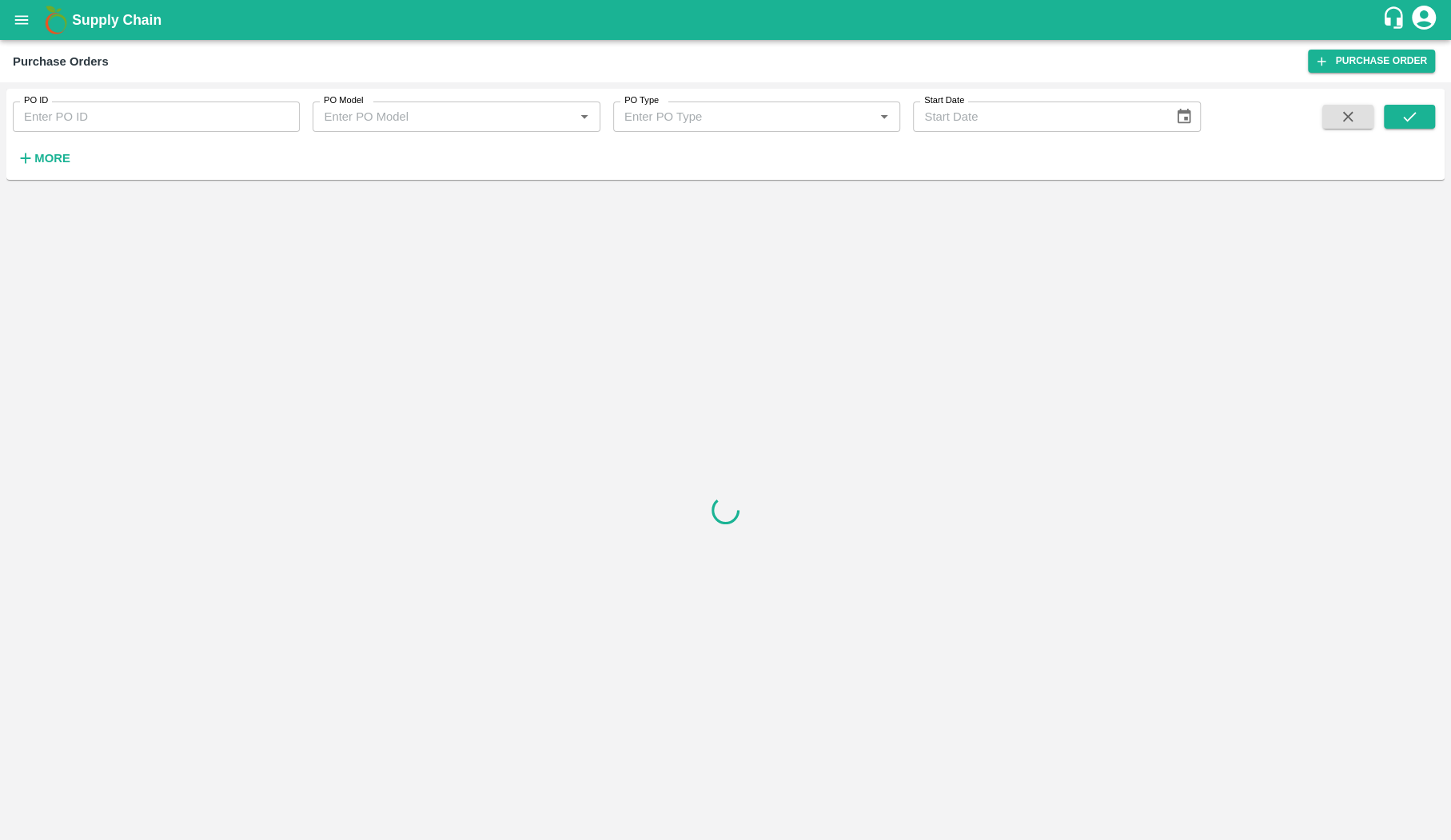
click at [169, 118] on input "PO ID" at bounding box center [156, 117] width 287 height 30
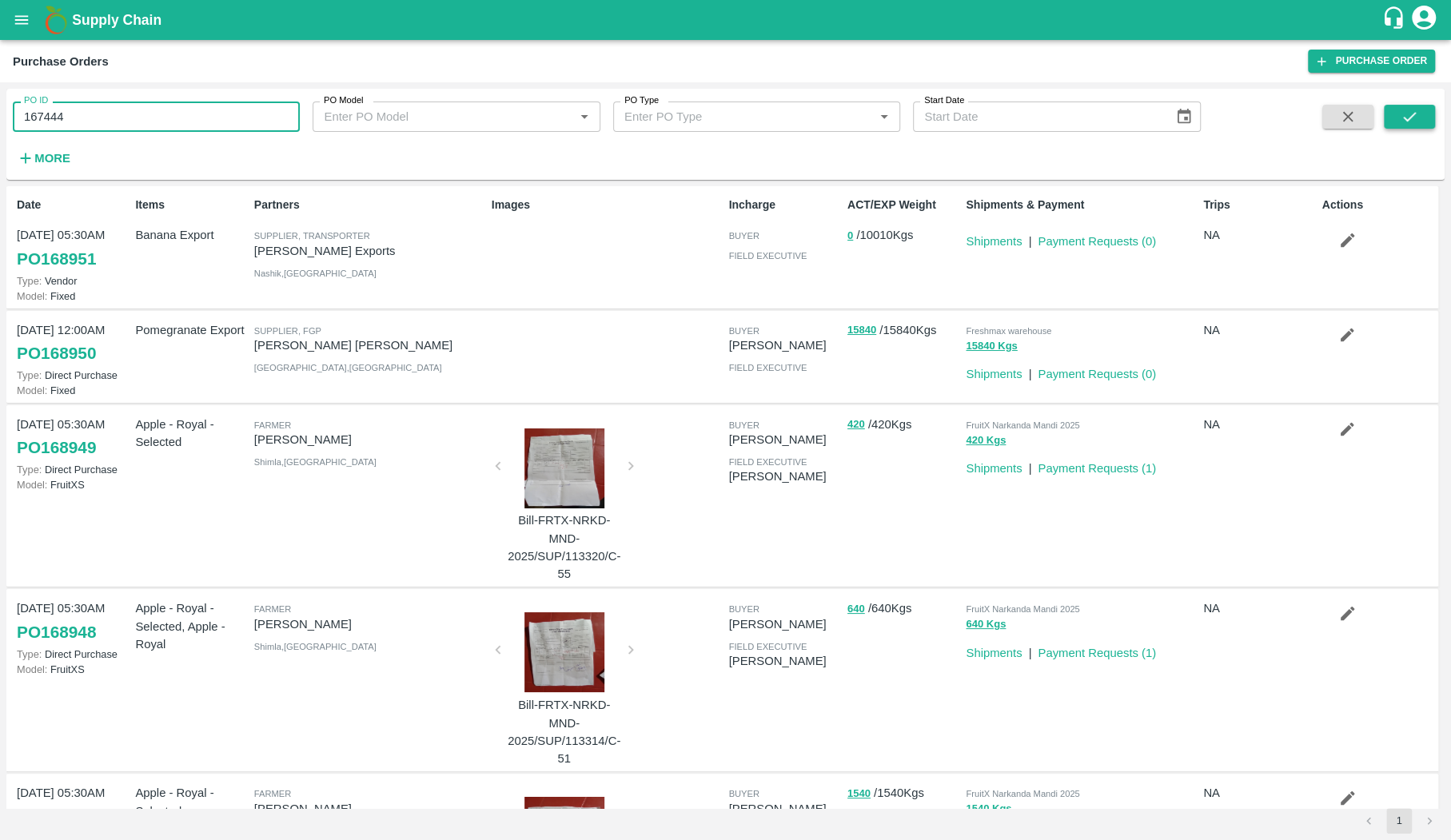
type input "167444"
click at [1413, 122] on icon "submit" at bounding box center [1409, 117] width 18 height 18
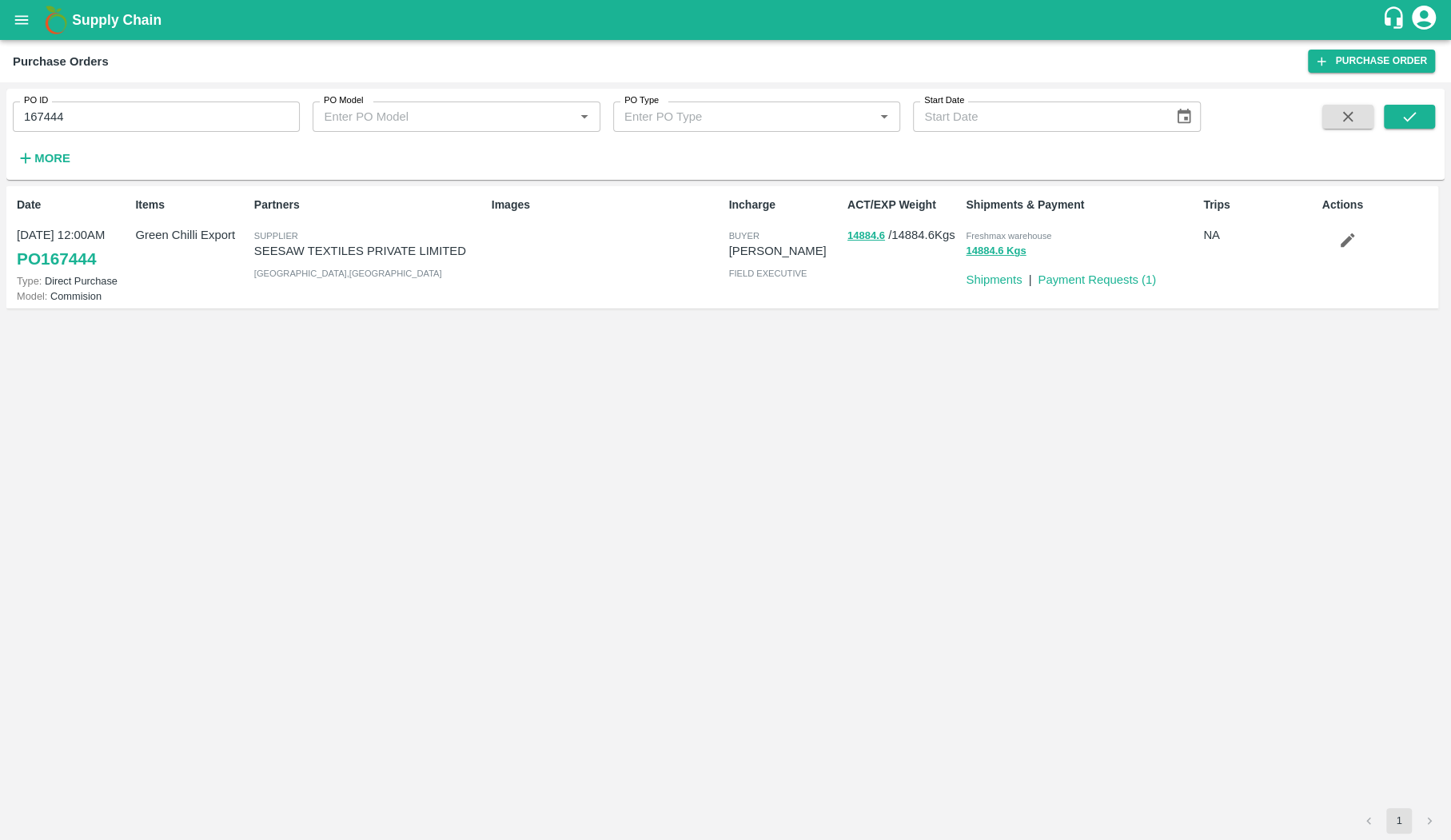
click at [28, 271] on link "PO 167444" at bounding box center [56, 259] width 79 height 28
click at [654, 279] on div "Images" at bounding box center [604, 247] width 237 height 114
click at [397, 423] on div "Date [DATE] 12:00AM PO 167444 Type: Direct Purchase Model: Commision Items Gree…" at bounding box center [726, 496] width 1438 height 622
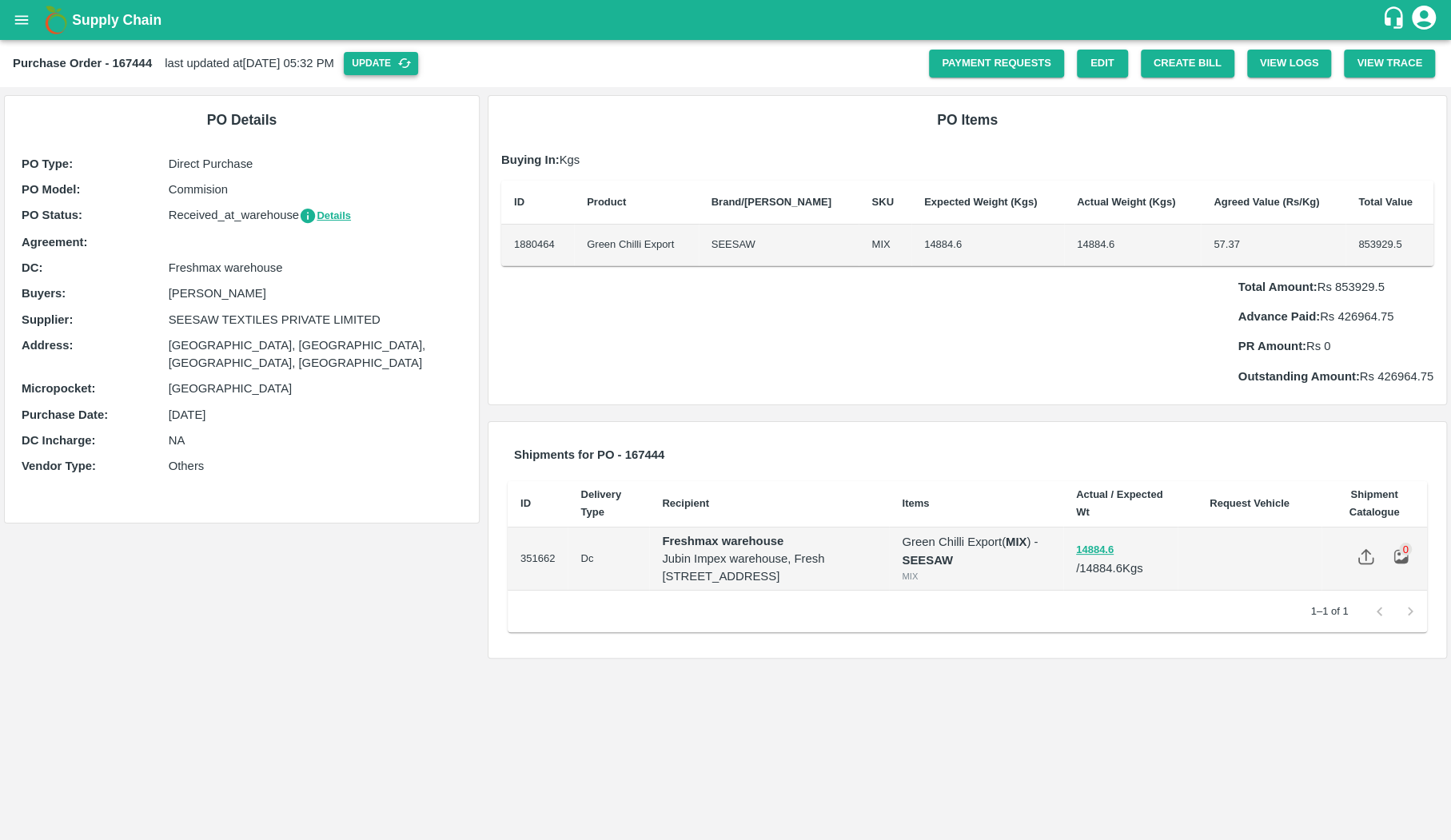
click at [415, 67] on button "Update" at bounding box center [381, 64] width 74 height 23
click at [330, 213] on button "Details" at bounding box center [325, 215] width 52 height 18
click at [311, 214] on icon "button" at bounding box center [309, 216] width 15 height 15
click at [1190, 72] on button "Create Bill" at bounding box center [1187, 63] width 93 height 28
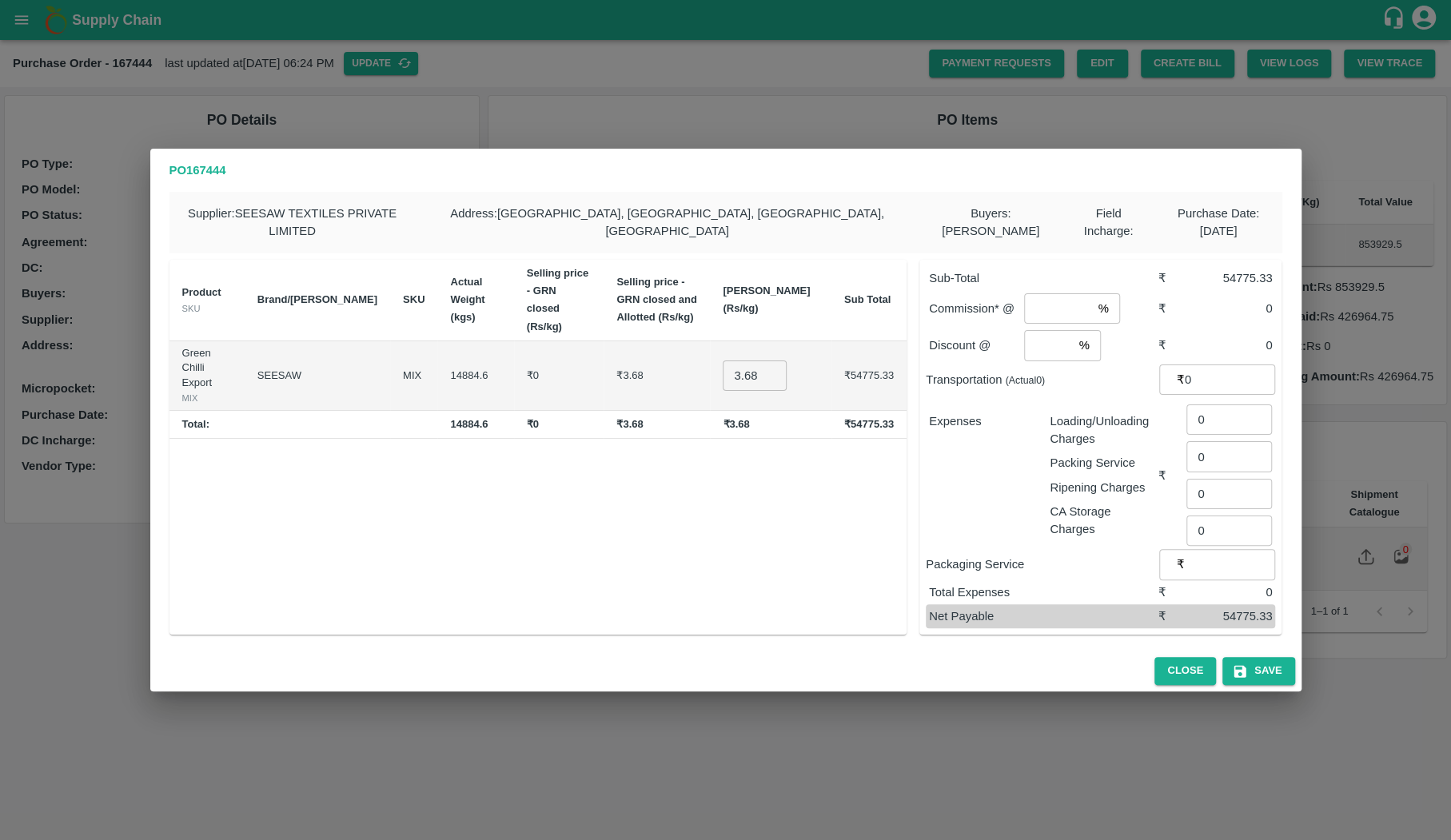
click at [610, 341] on td "₹3.68" at bounding box center [657, 375] width 106 height 69
click at [527, 161] on h2 "PO 167444" at bounding box center [726, 170] width 1151 height 43
click at [525, 129] on div "PO 167444 Supplier : SEESAW TEXTILES PRIVATE LIMITED Address : [GEOGRAPHIC_DATA…" at bounding box center [726, 420] width 1451 height 840
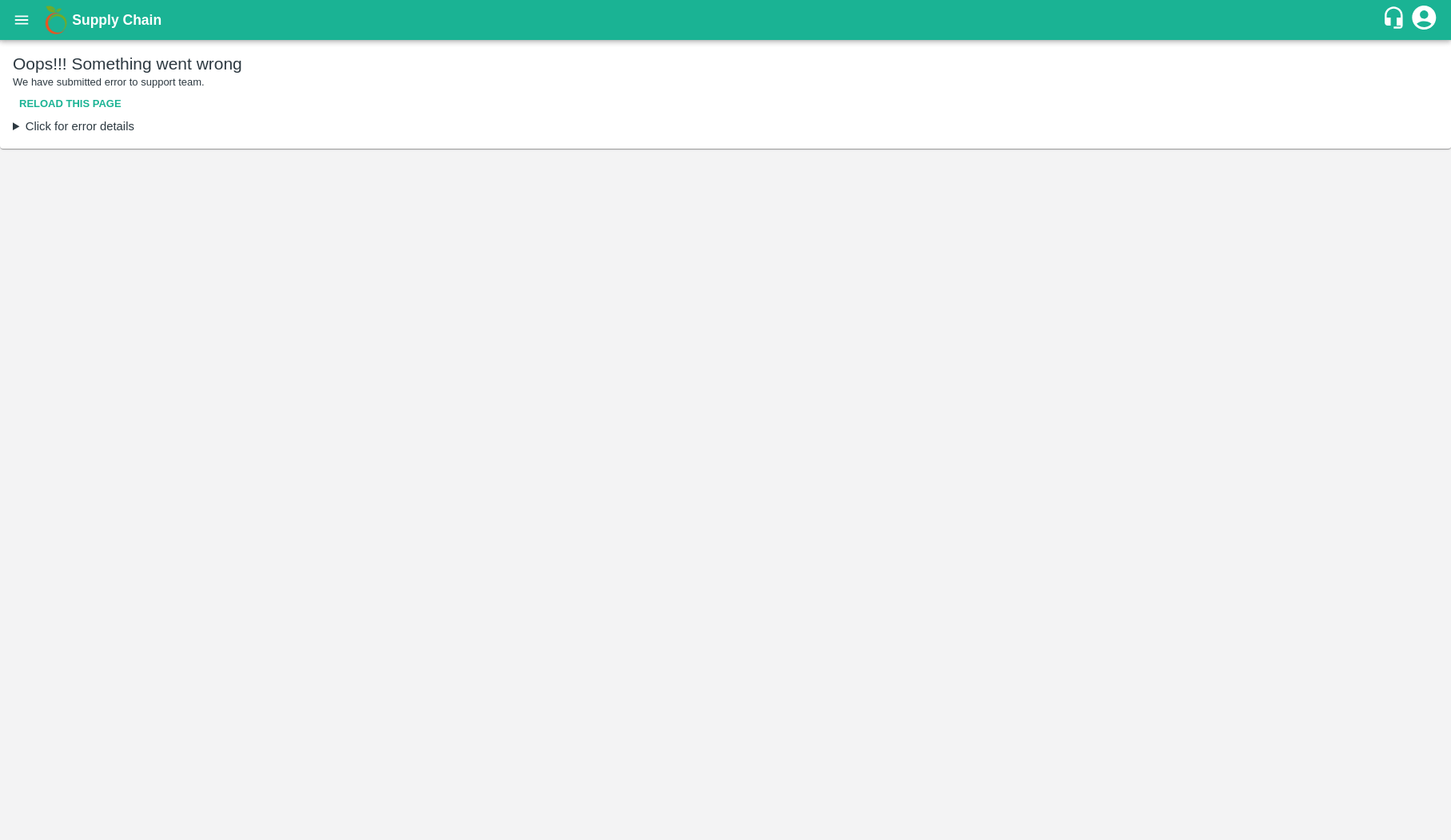
click at [15, 27] on icon "open drawer" at bounding box center [21, 20] width 18 height 18
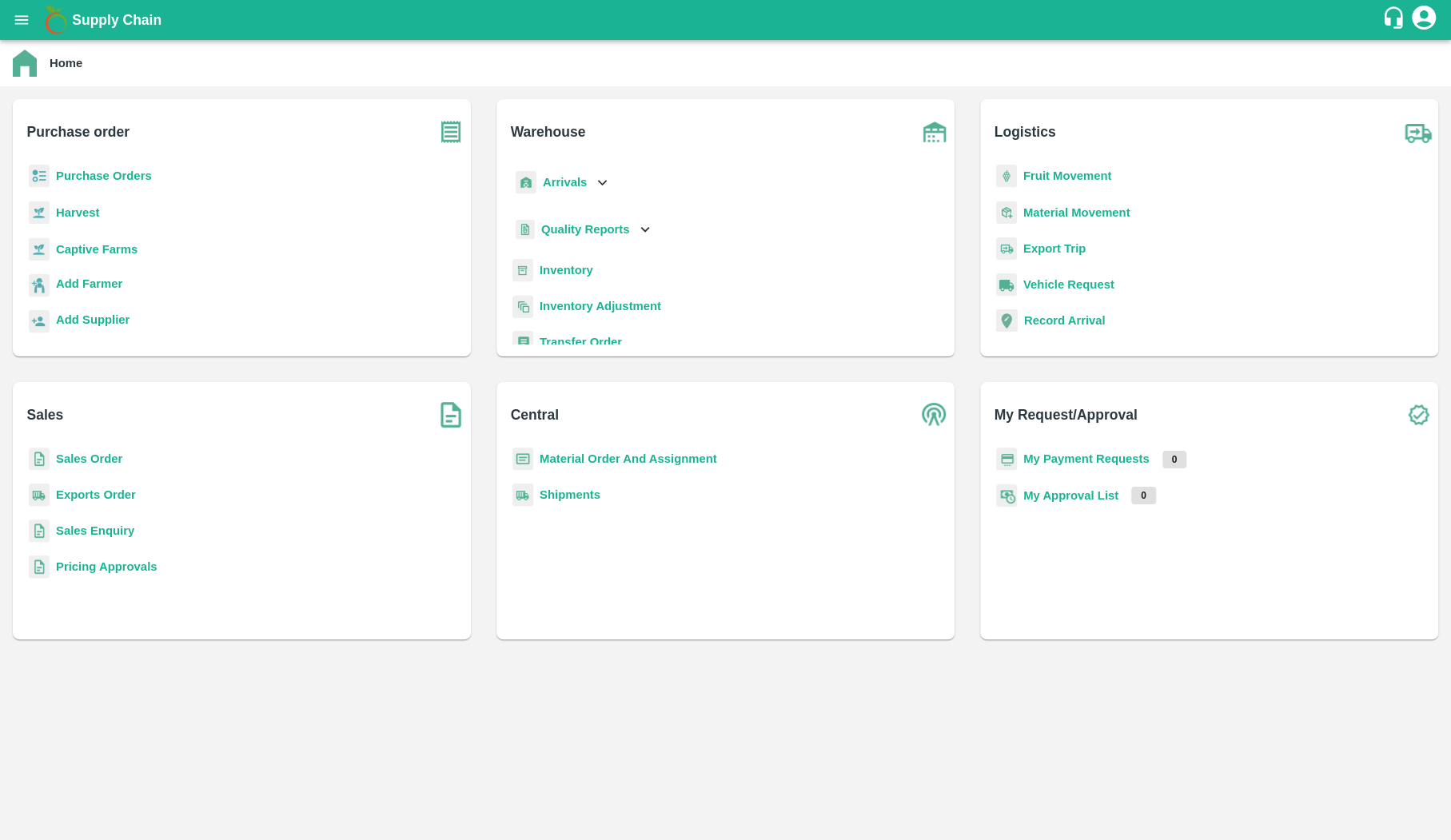
click at [68, 488] on b "Exports Order" at bounding box center [96, 494] width 80 height 12
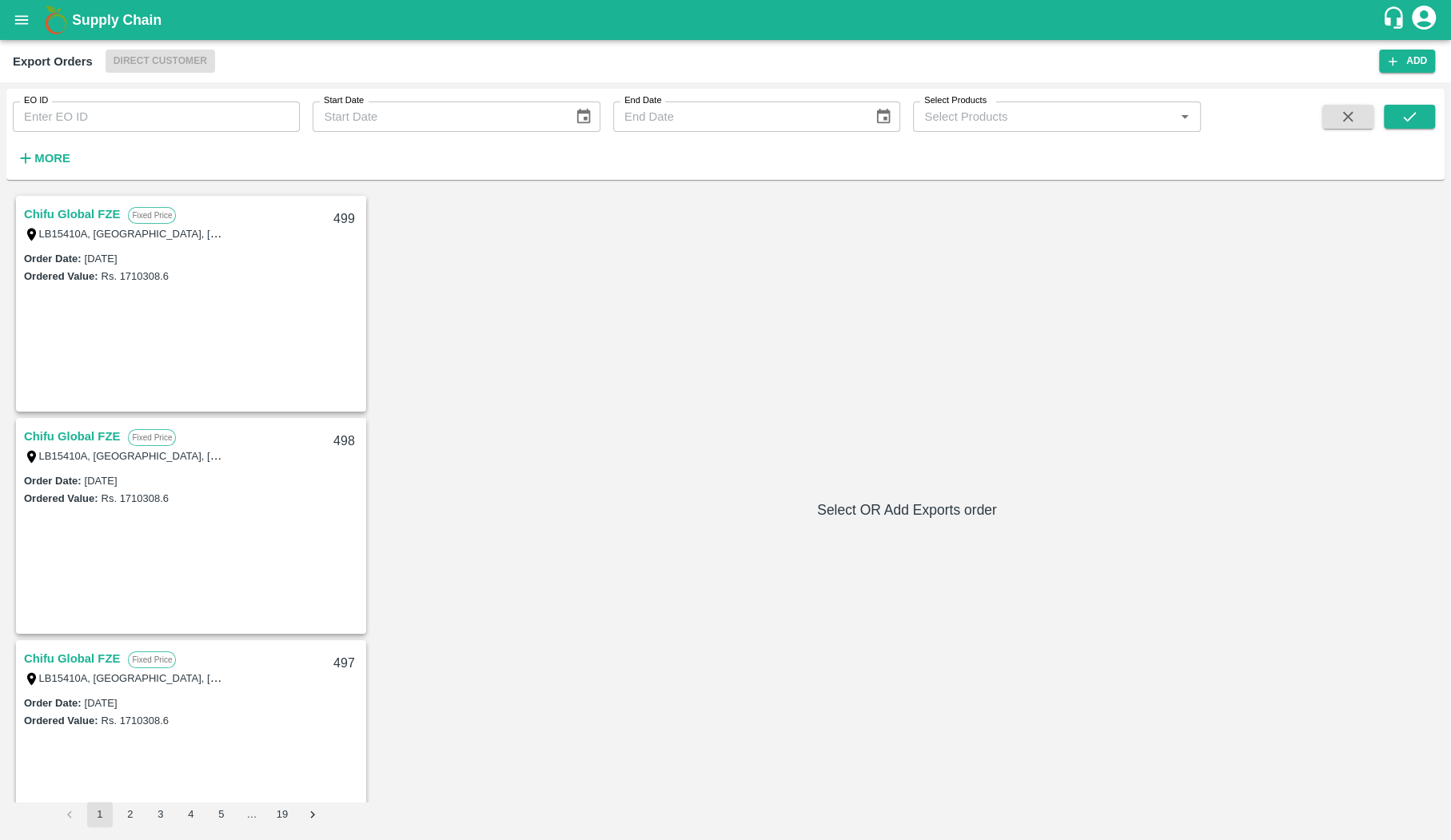
click at [94, 206] on link "Chifu Global FZE" at bounding box center [71, 215] width 96 height 21
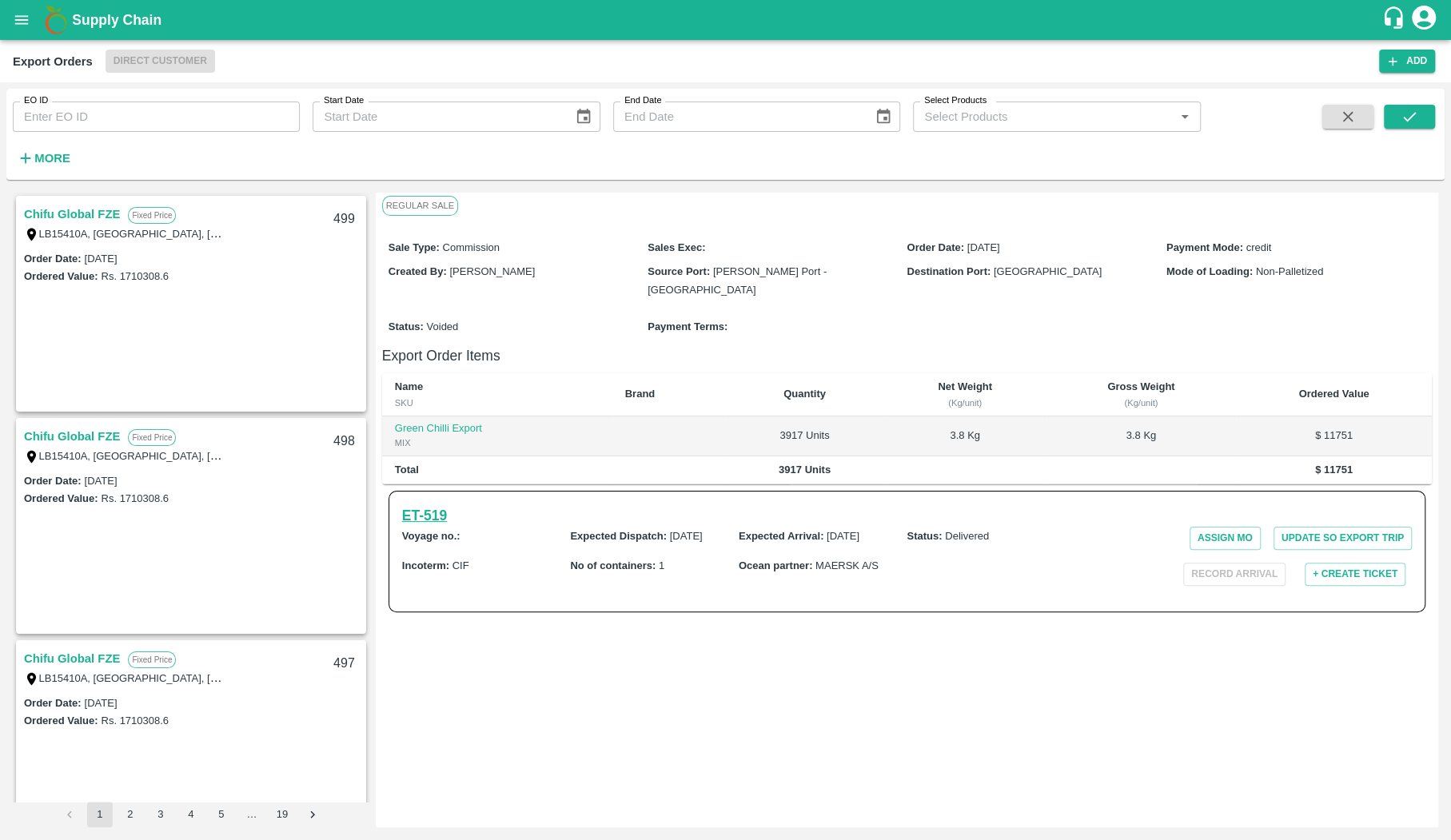
click at [447, 504] on h6 "ET- 519" at bounding box center [424, 515] width 45 height 23
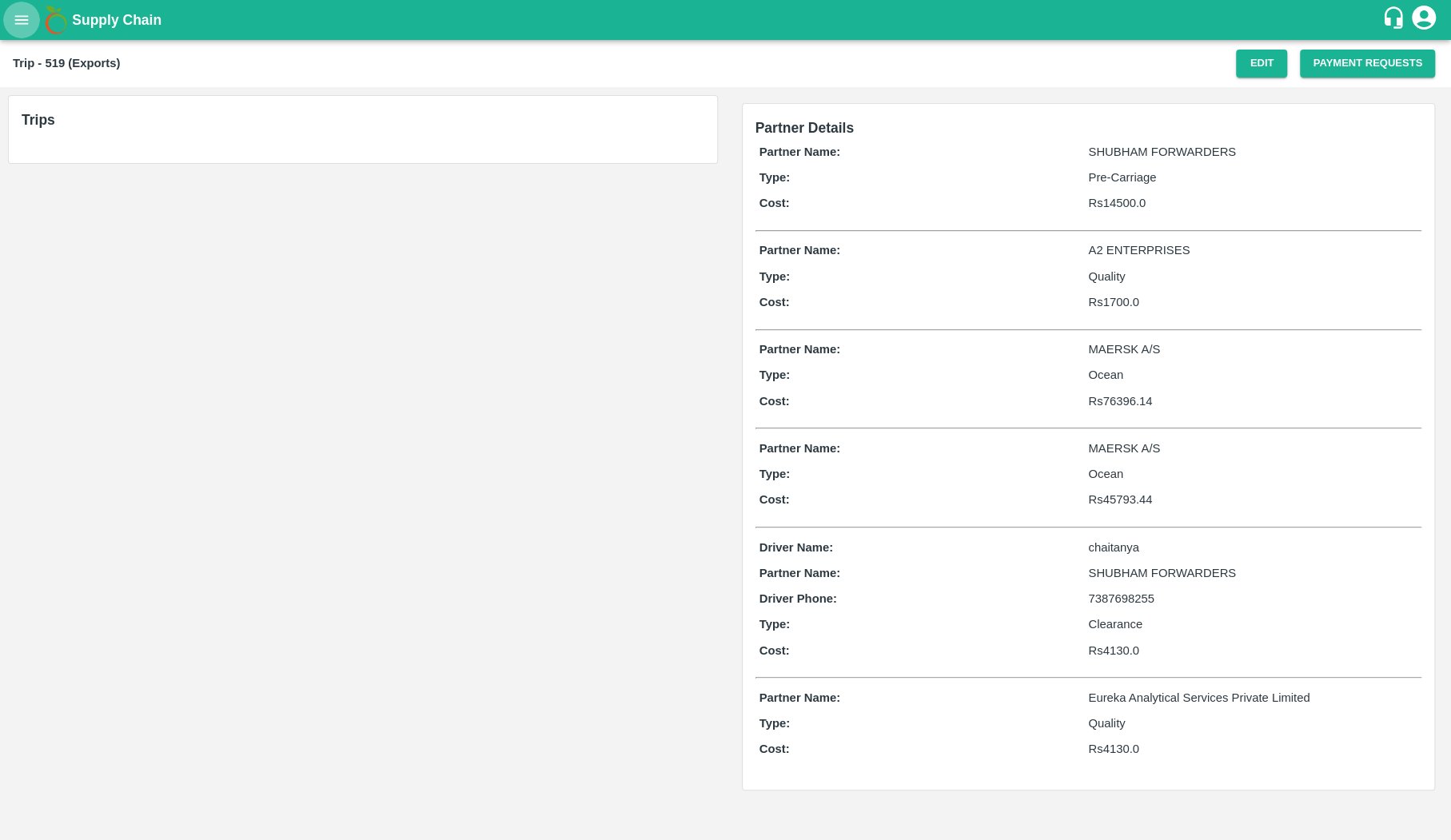
click at [14, 6] on button "open drawer" at bounding box center [21, 20] width 37 height 37
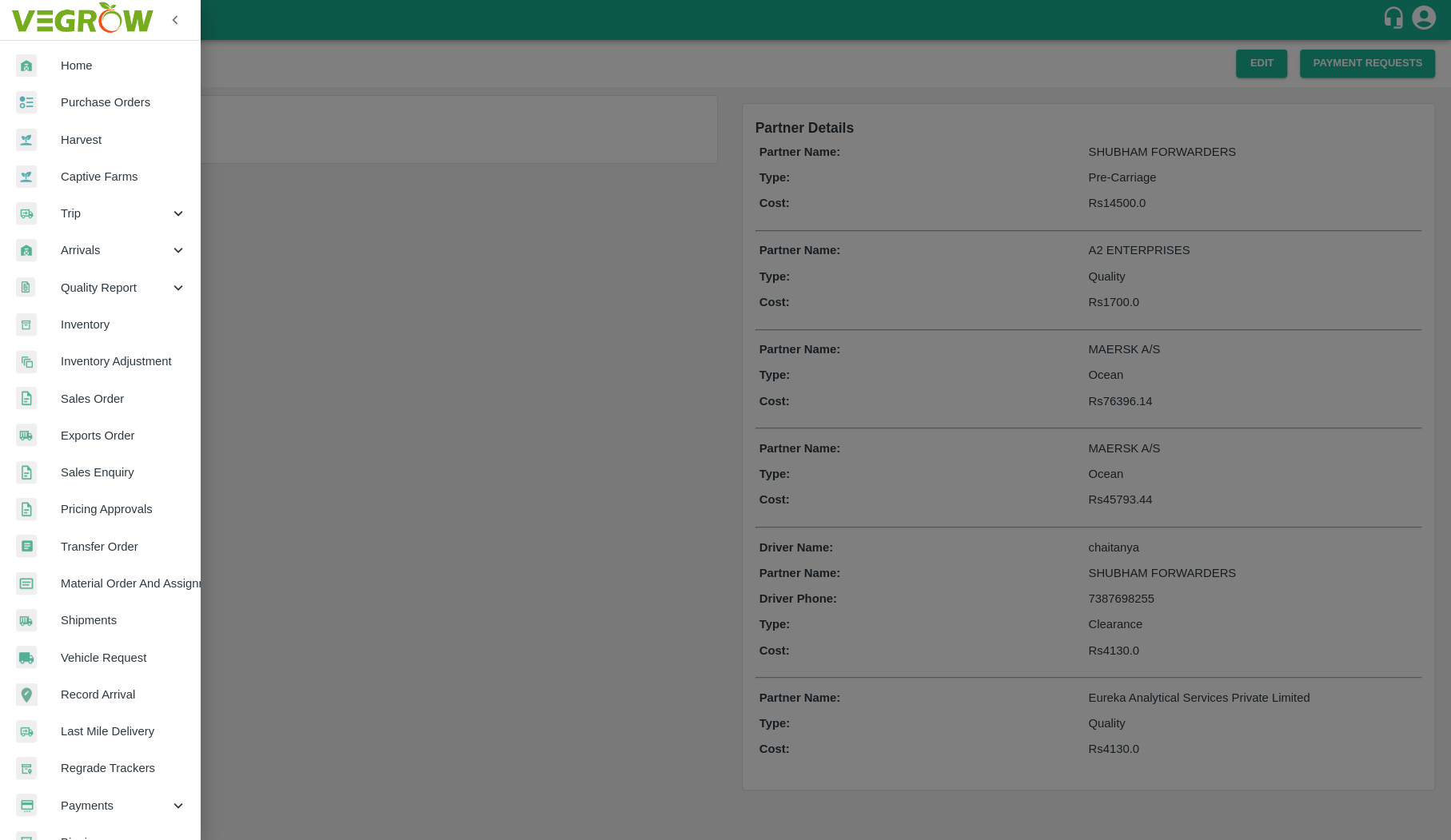
click at [29, 54] on img at bounding box center [27, 65] width 21 height 23
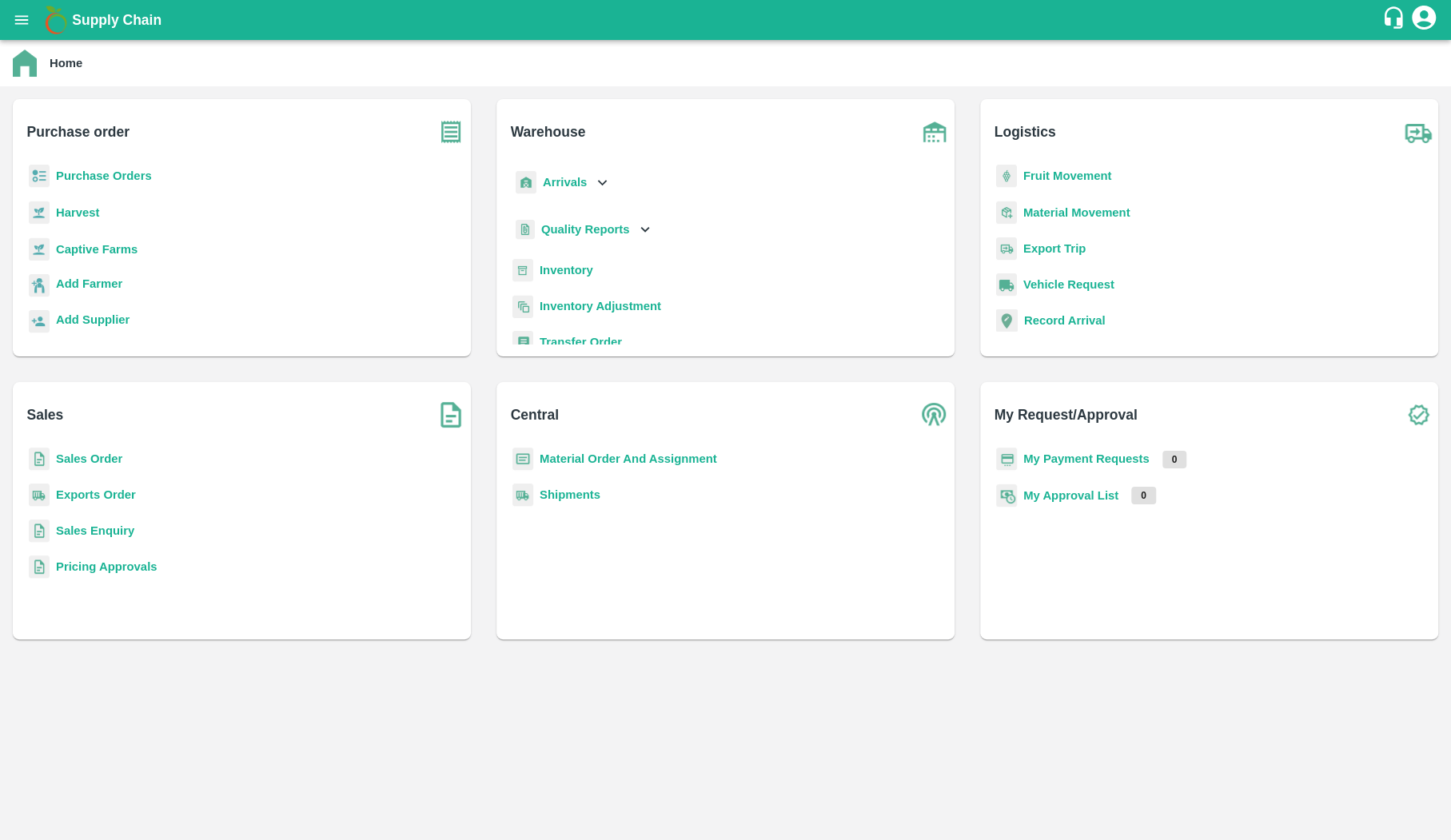
click at [1079, 185] on div "Fruit Movement" at bounding box center [1209, 182] width 432 height 36
click at [1079, 180] on b "Fruit Movement" at bounding box center [1067, 175] width 88 height 12
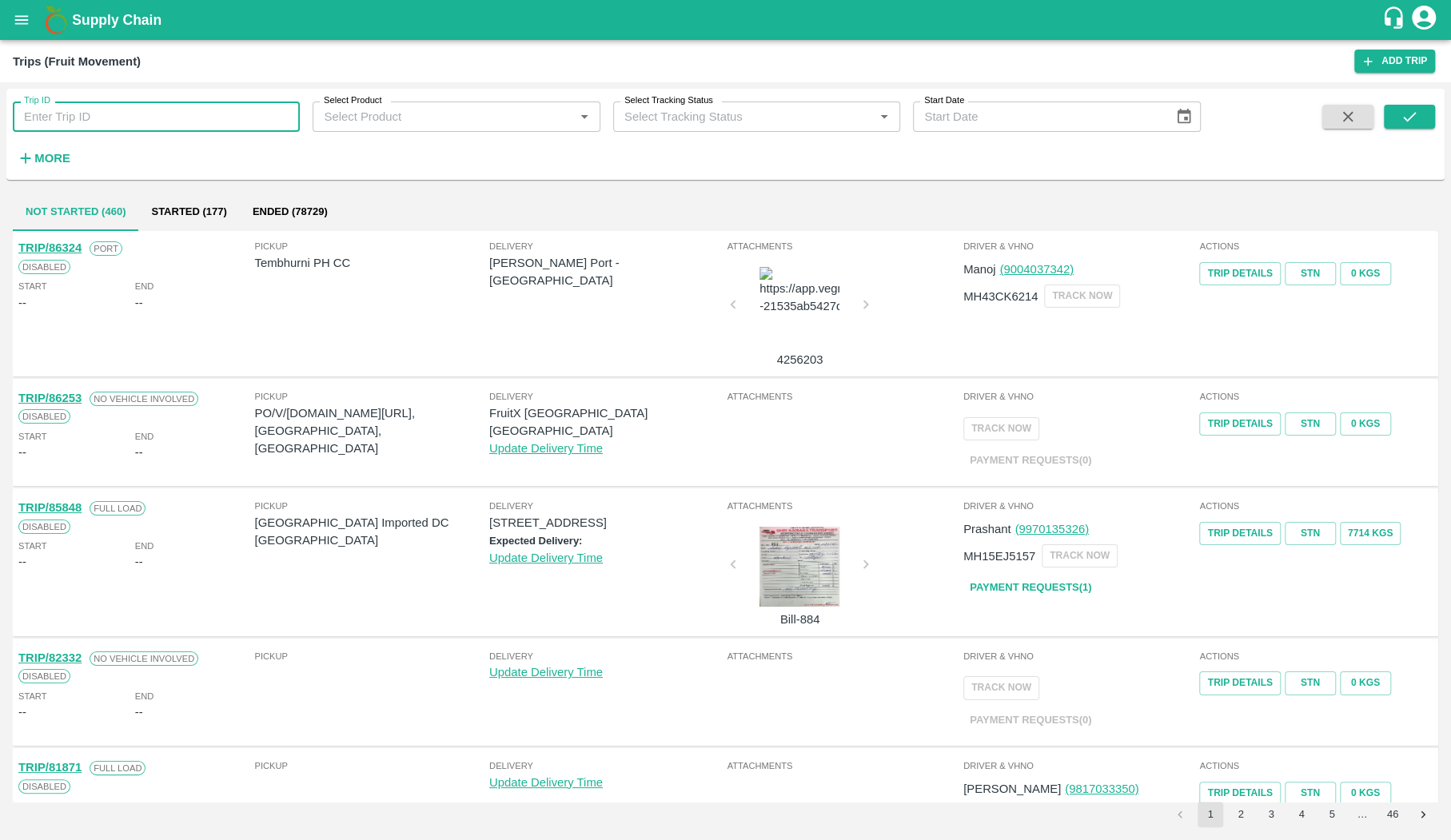
click at [130, 125] on input "Trip ID" at bounding box center [156, 117] width 287 height 30
click at [341, 121] on input "Select Product" at bounding box center [443, 117] width 251 height 21
click at [235, 146] on div "Trip ID Trip ID Select Product Select Product   * Select Tracking Status Select…" at bounding box center [600, 130] width 1200 height 84
click at [302, 208] on button "Ended (78729)" at bounding box center [291, 212] width 101 height 38
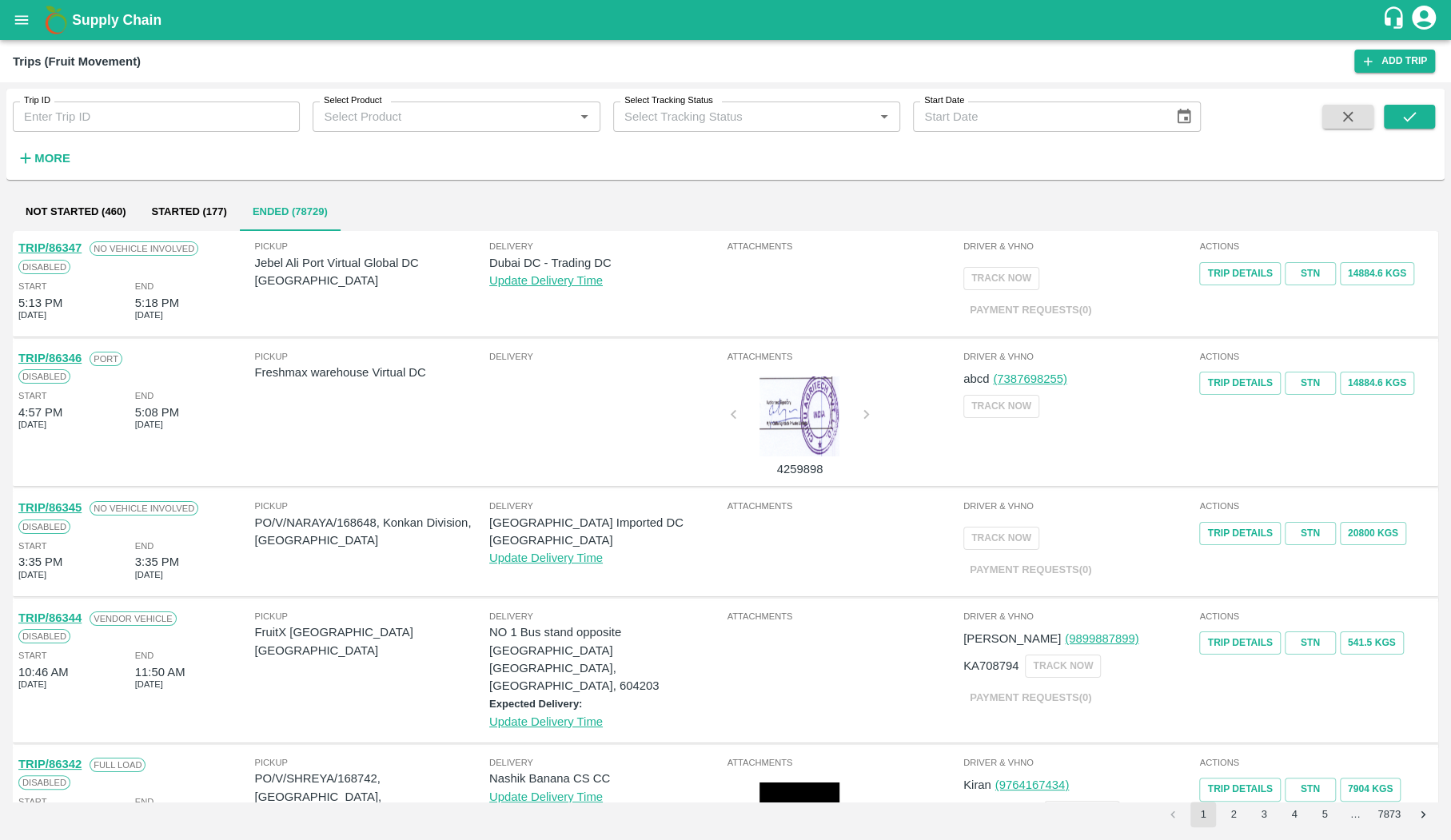
click at [77, 356] on link "TRIP/86346" at bounding box center [49, 357] width 64 height 12
click at [1235, 393] on link "Trip Details" at bounding box center [1239, 383] width 81 height 23
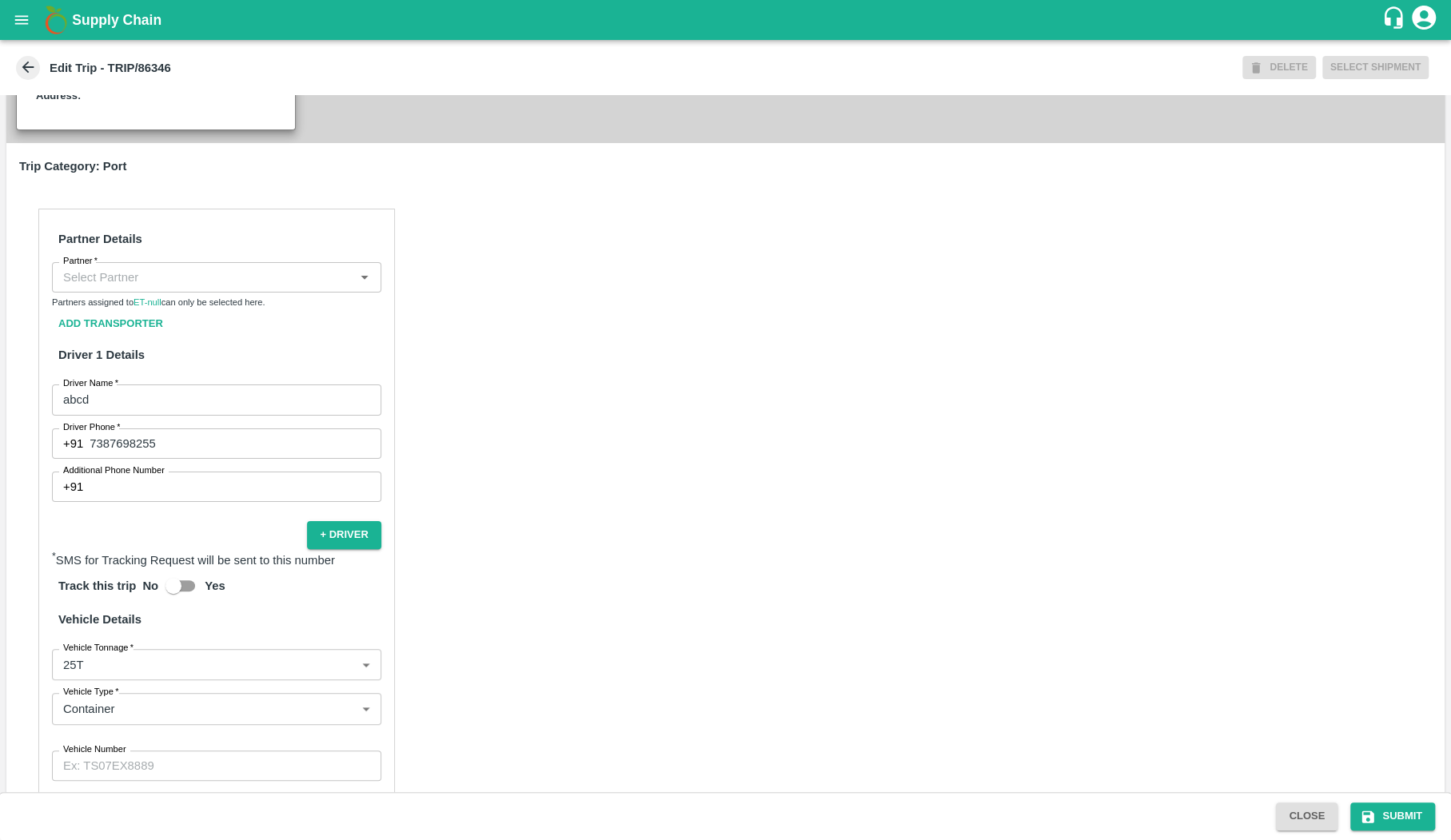
scroll to position [522, 0]
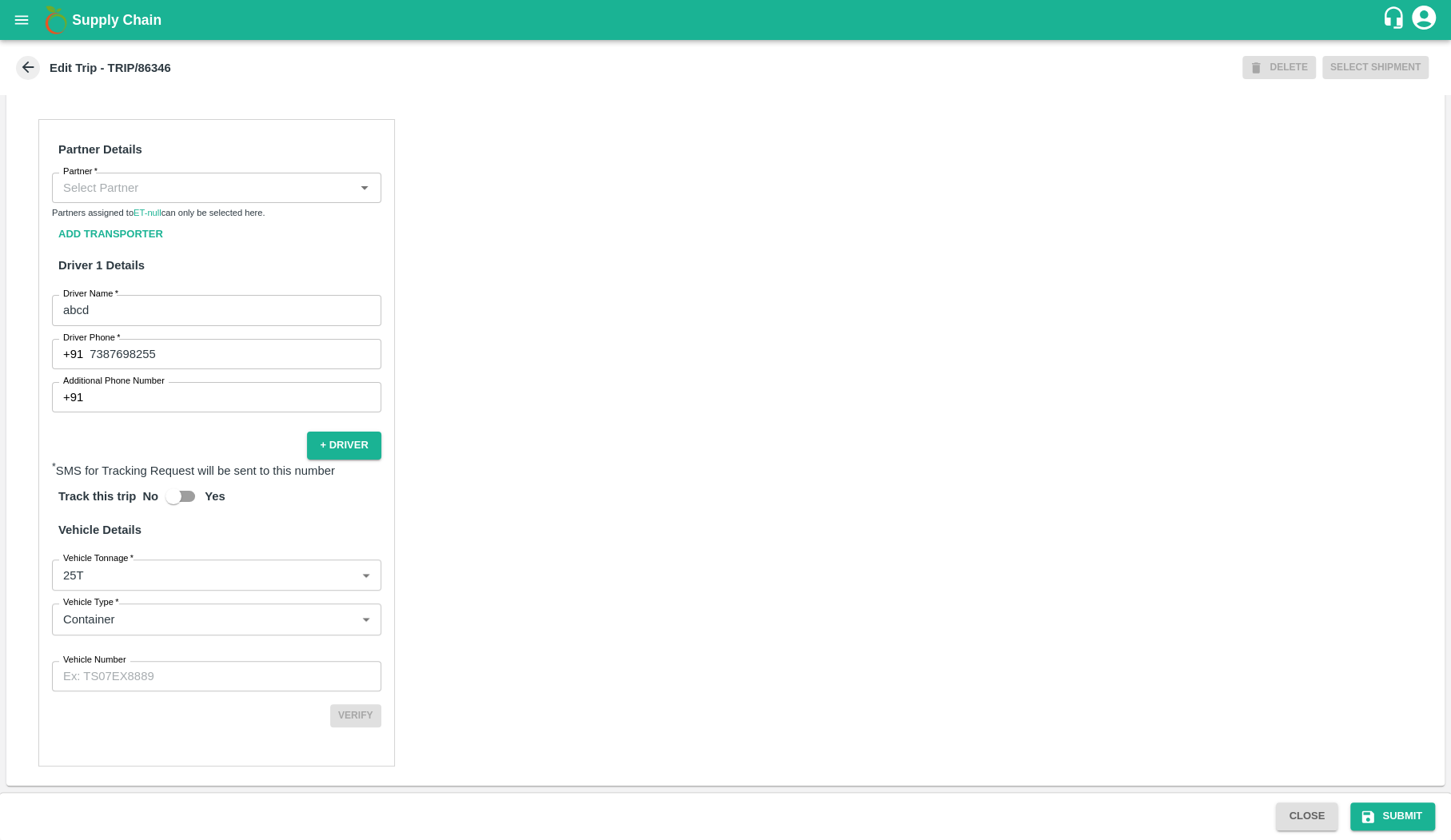
click at [169, 304] on input "abcd" at bounding box center [217, 310] width 330 height 30
type input "Rohan"
click at [1412, 811] on button "Submit" at bounding box center [1392, 815] width 85 height 28
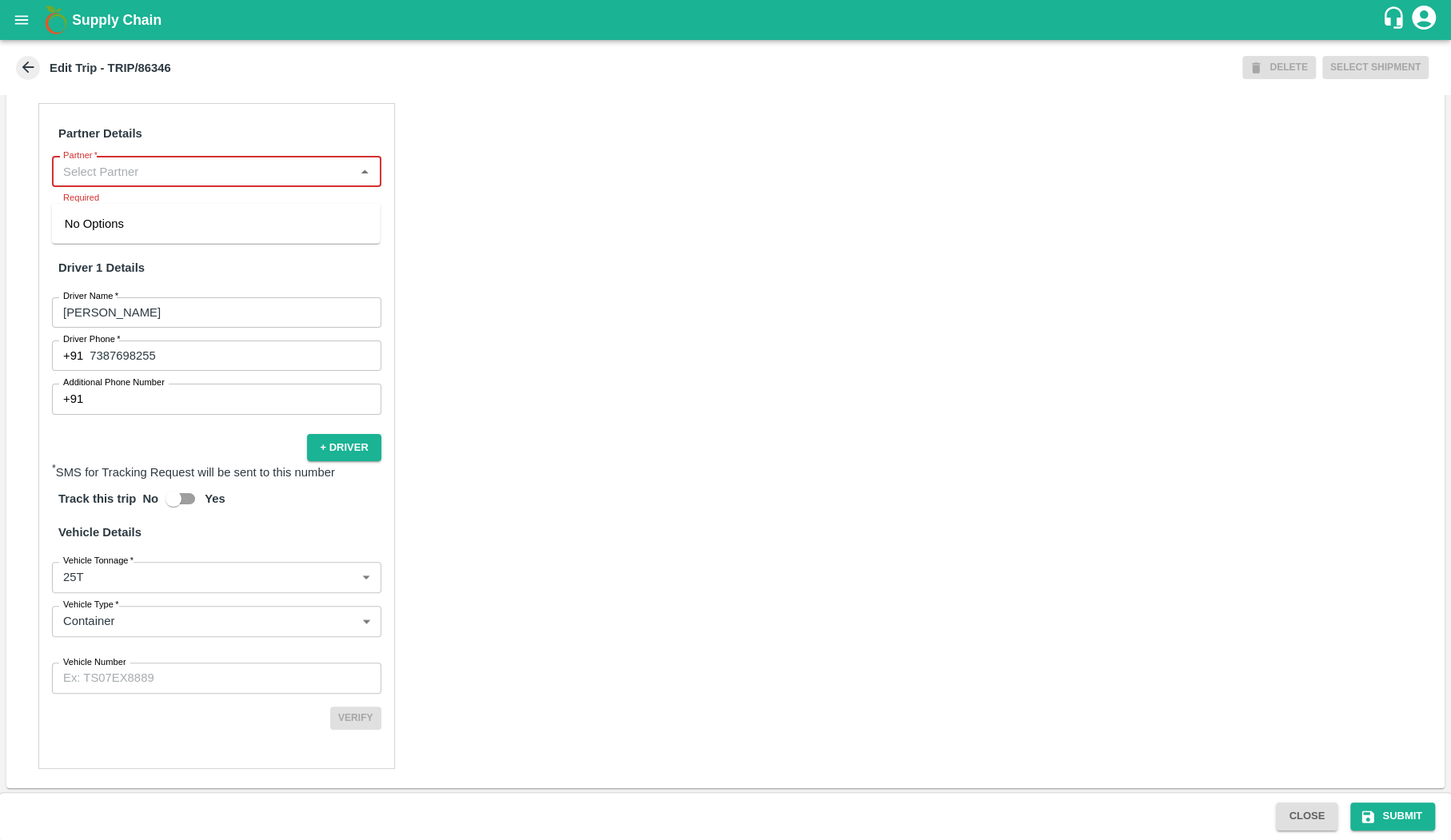
click at [289, 182] on input "Partner   *" at bounding box center [203, 172] width 293 height 21
click at [153, 220] on link "ET-null" at bounding box center [147, 215] width 28 height 9
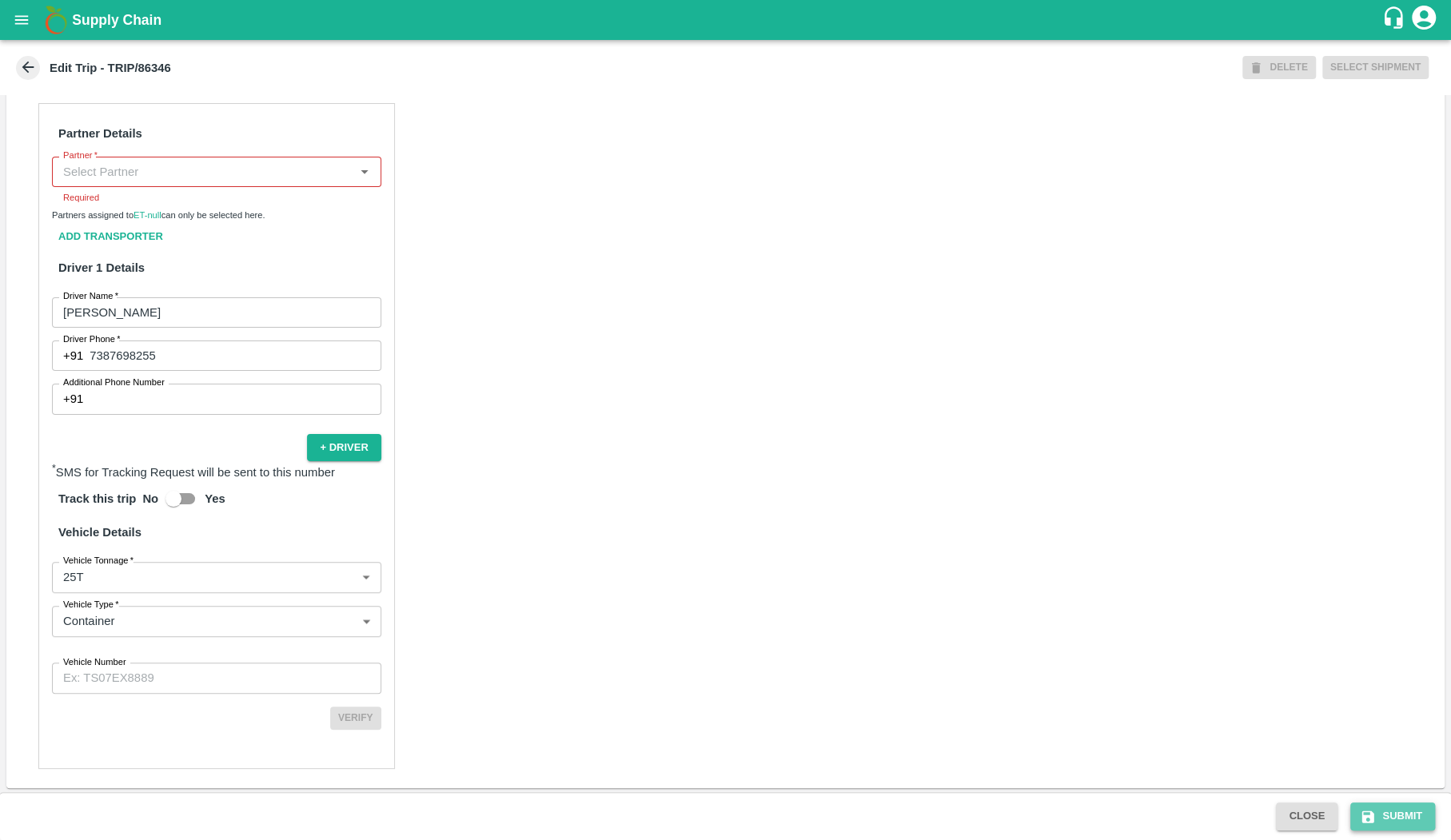
click at [1419, 807] on button "Submit" at bounding box center [1392, 815] width 85 height 28
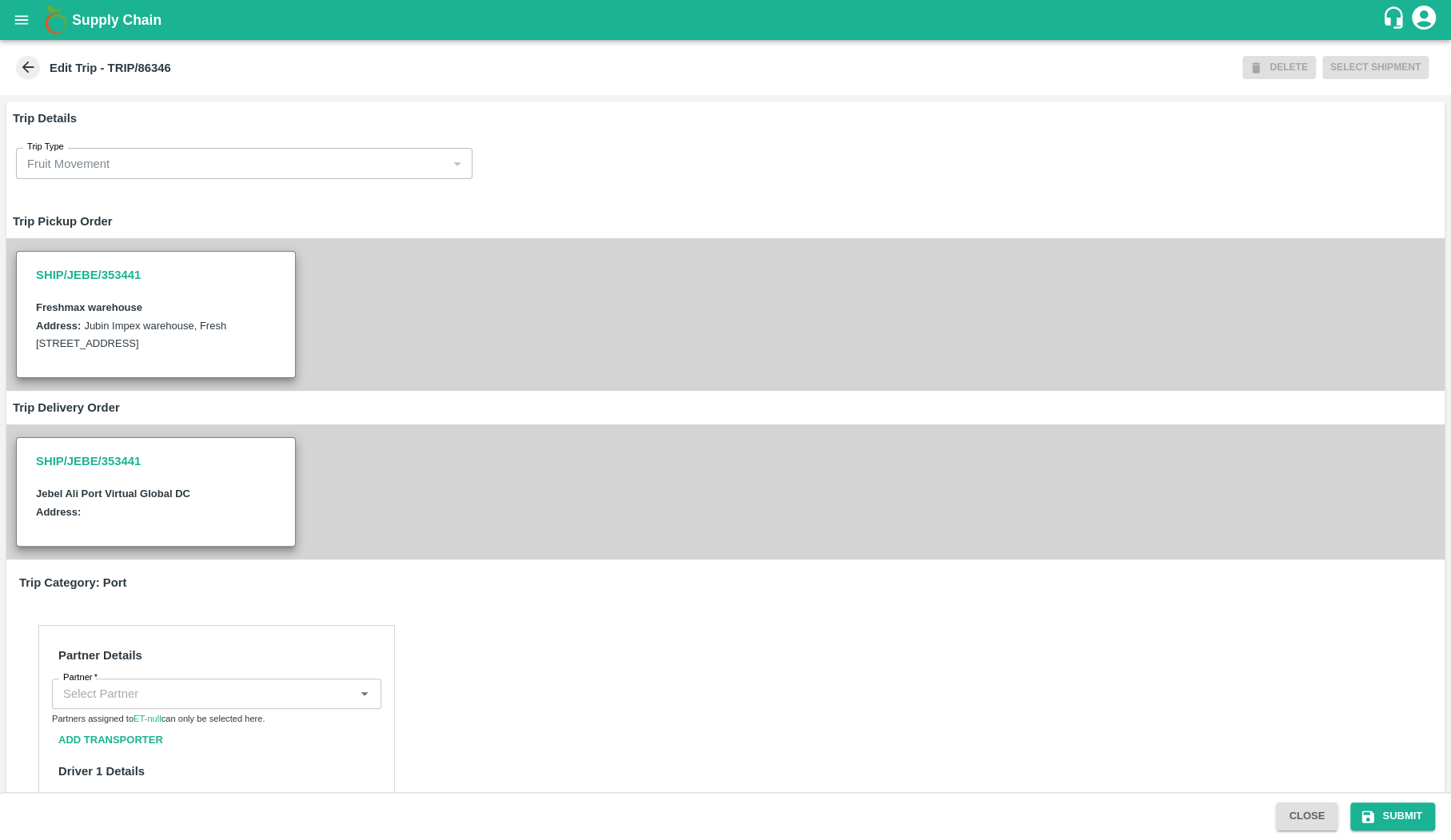
scroll to position [522, 0]
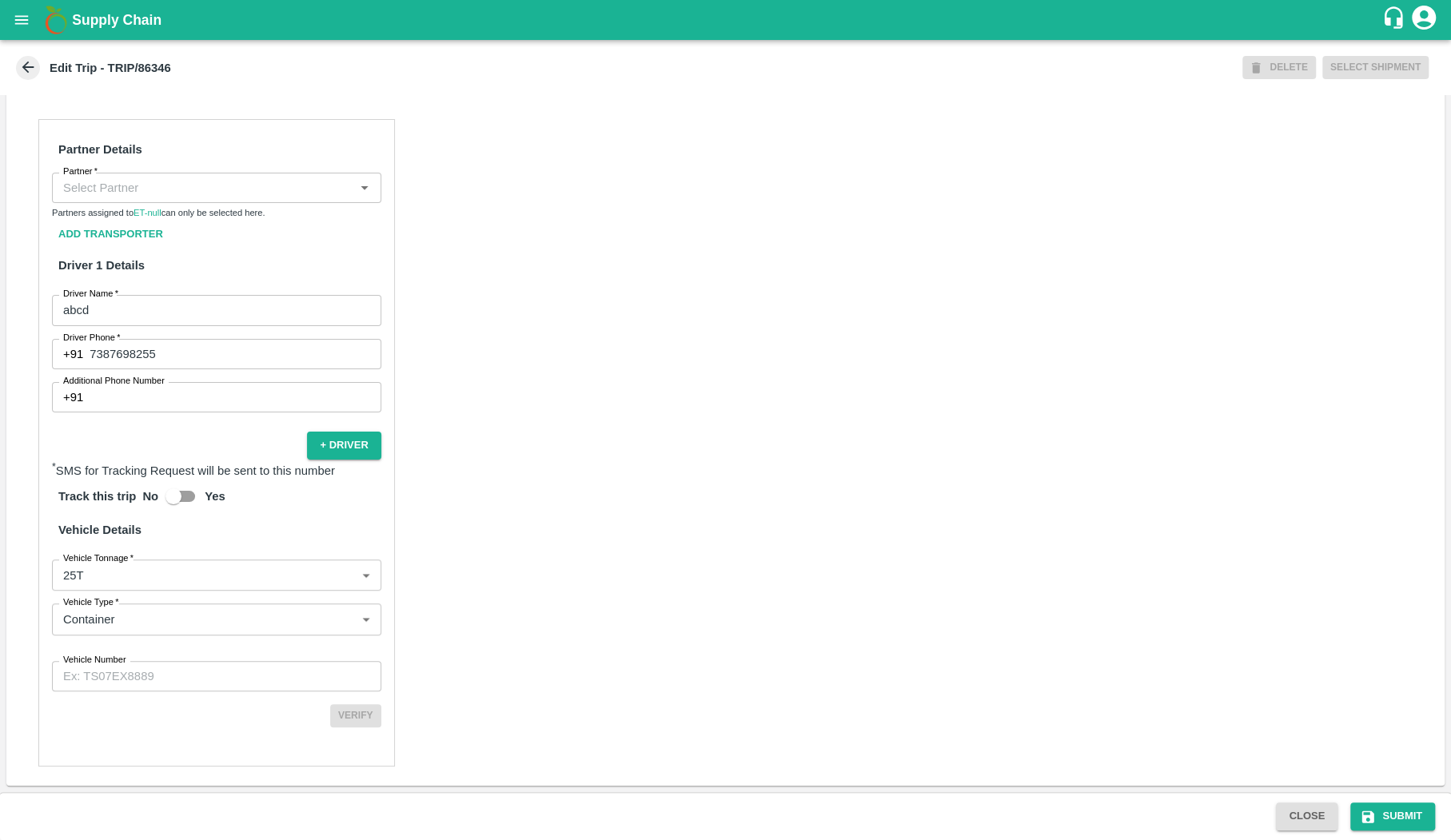
click at [240, 186] on input "Partner   *" at bounding box center [203, 188] width 293 height 21
click at [482, 206] on div "Partner Details Partner   * Partner Partners assigned to ET-null can only be se…" at bounding box center [726, 442] width 1438 height 685
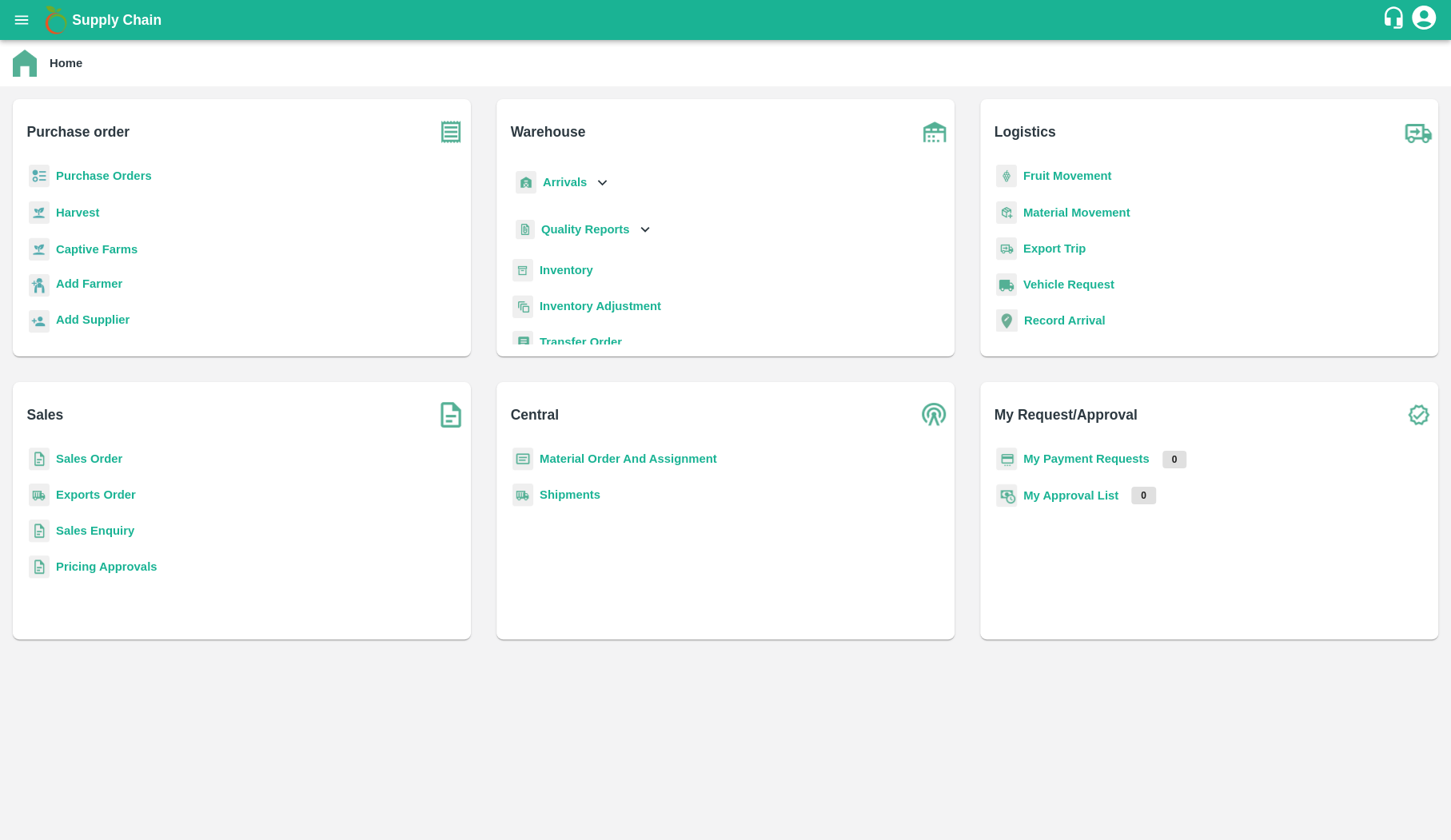
click at [116, 452] on b "Sales Order" at bounding box center [89, 457] width 66 height 12
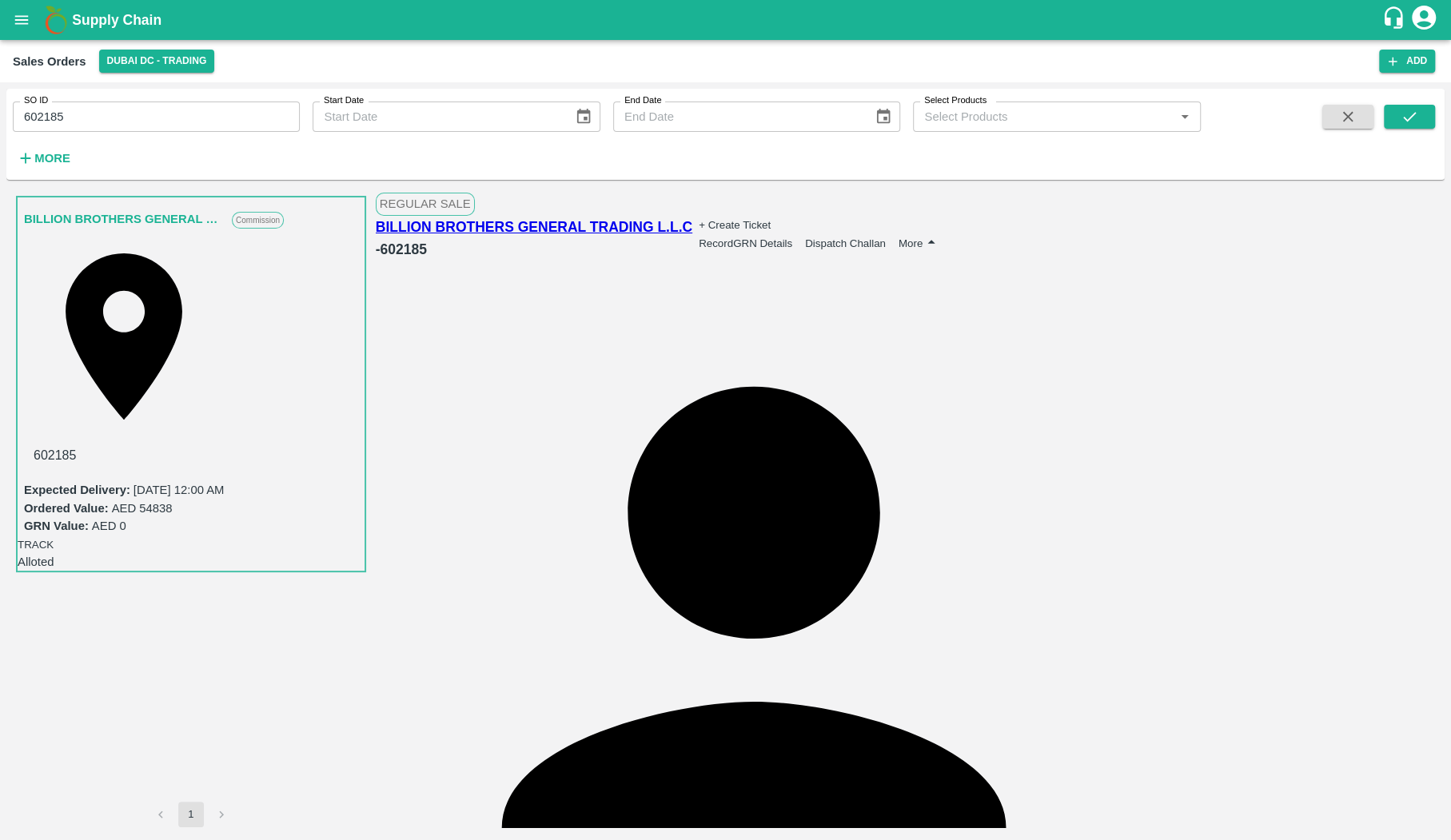
drag, startPoint x: 970, startPoint y: 518, endPoint x: 1074, endPoint y: 512, distance: 104.2
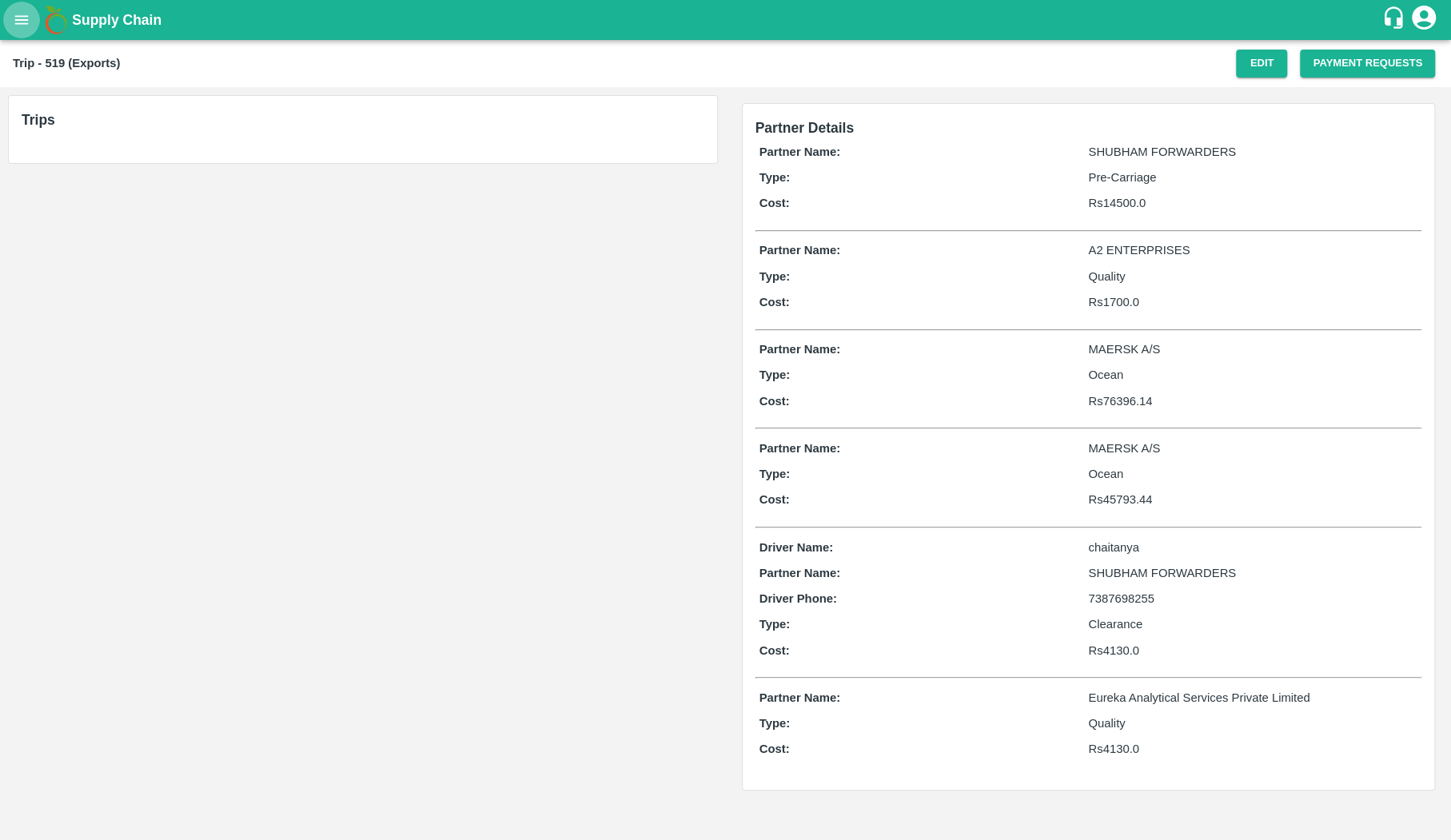
click at [5, 17] on button "open drawer" at bounding box center [21, 20] width 37 height 37
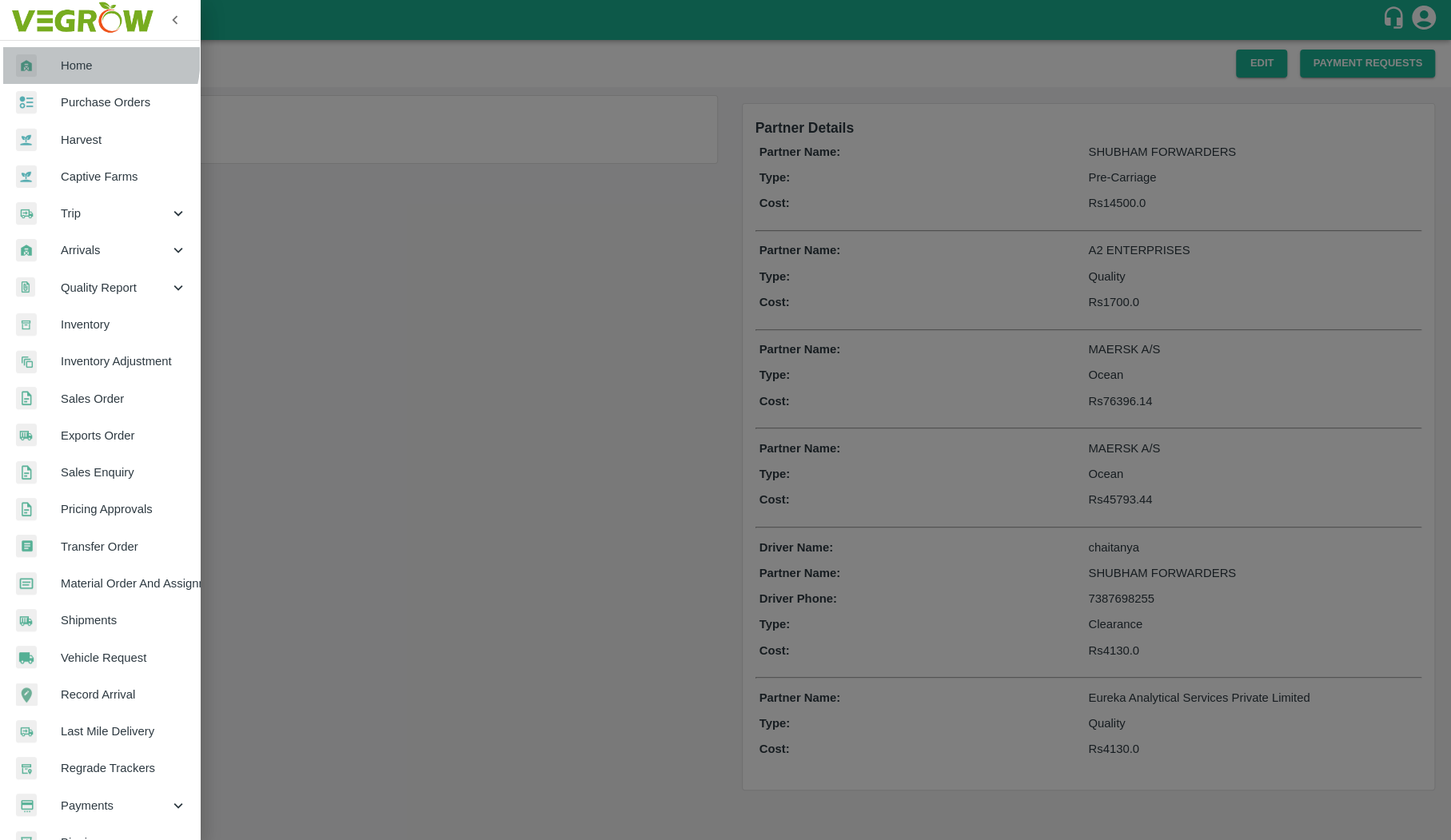
click at [51, 54] on div at bounding box center [38, 65] width 45 height 23
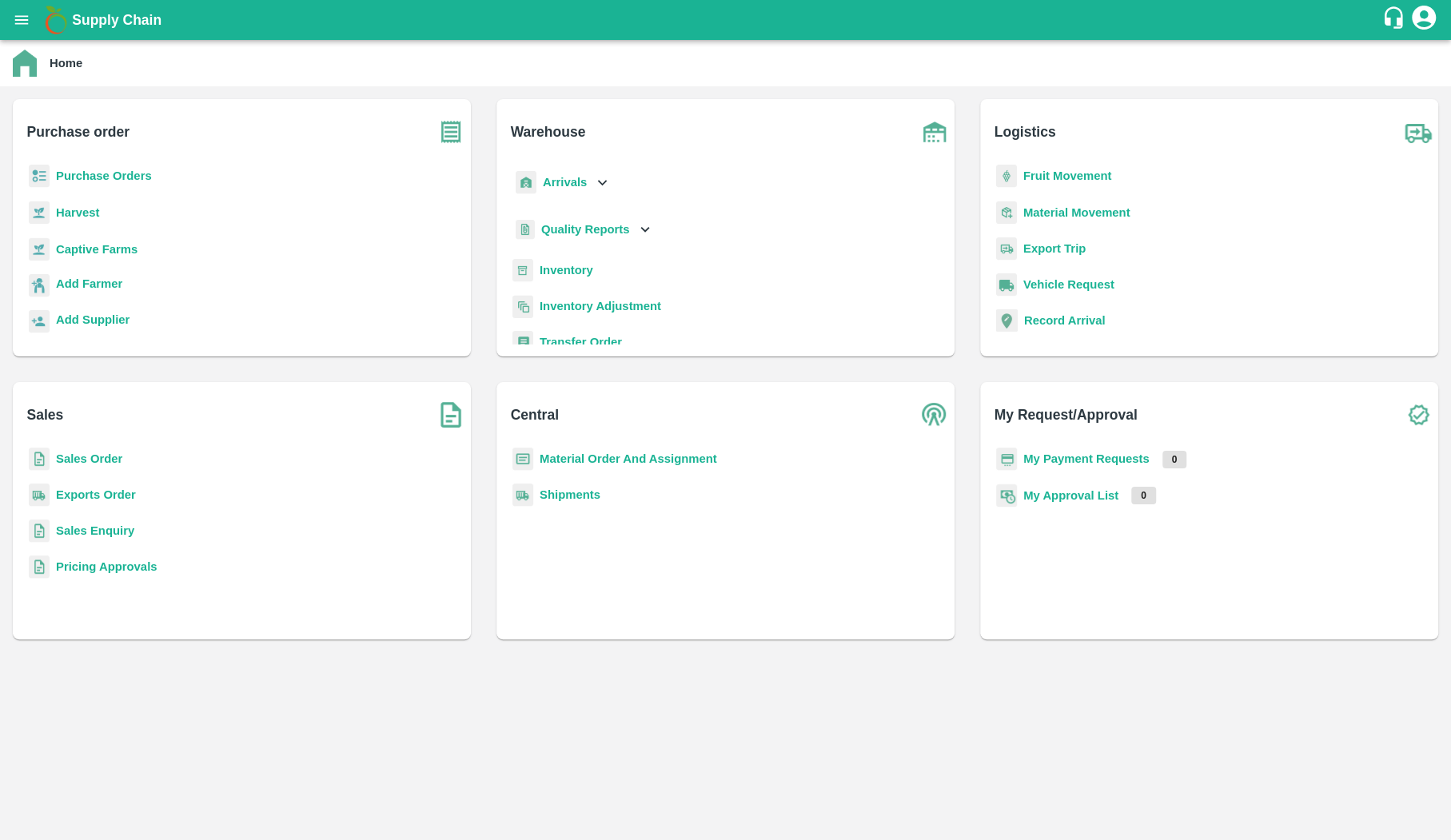
click at [1074, 177] on b "Fruit Movement" at bounding box center [1067, 175] width 88 height 12
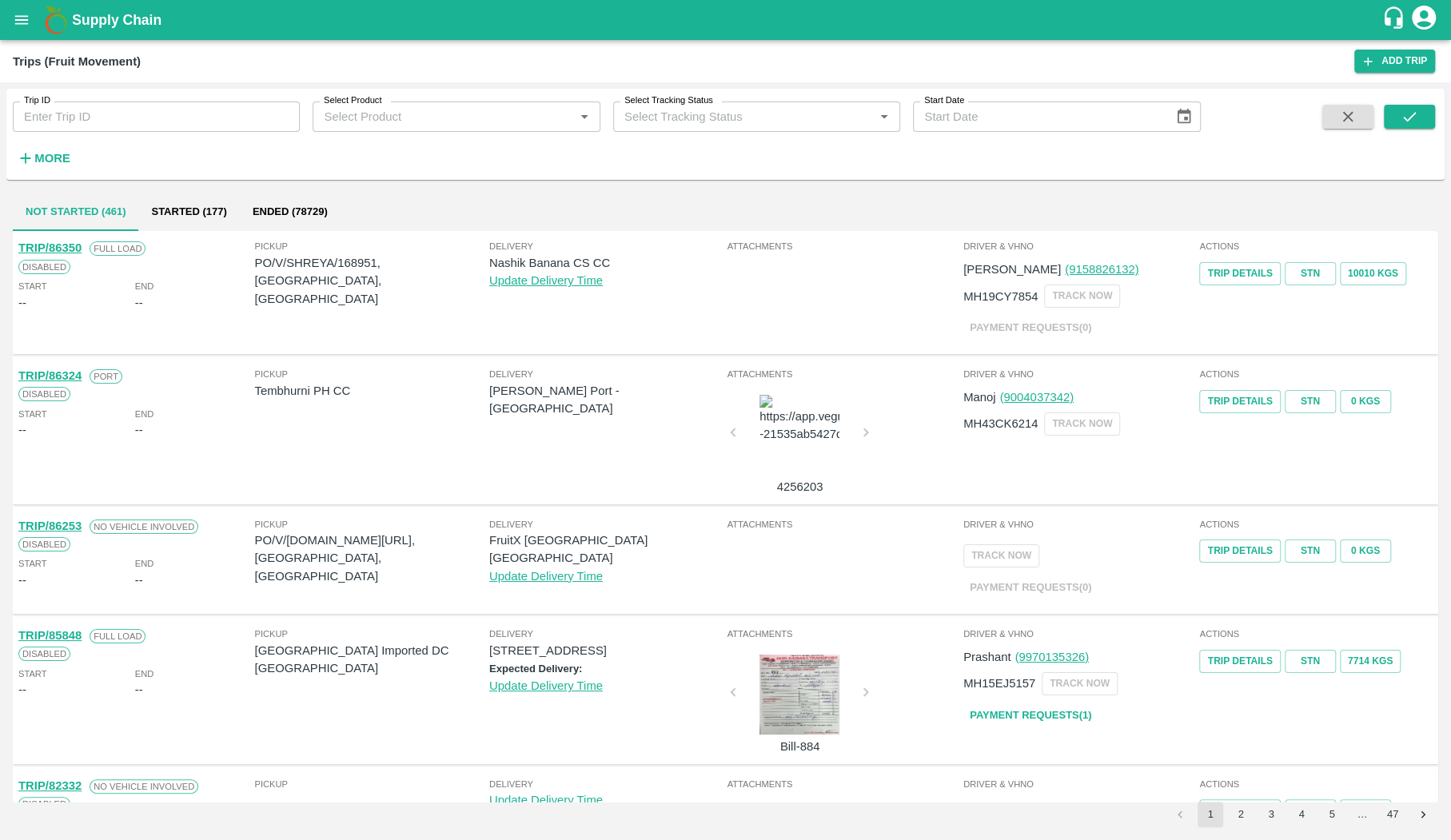
click at [271, 201] on button "Ended (78729)" at bounding box center [291, 212] width 101 height 38
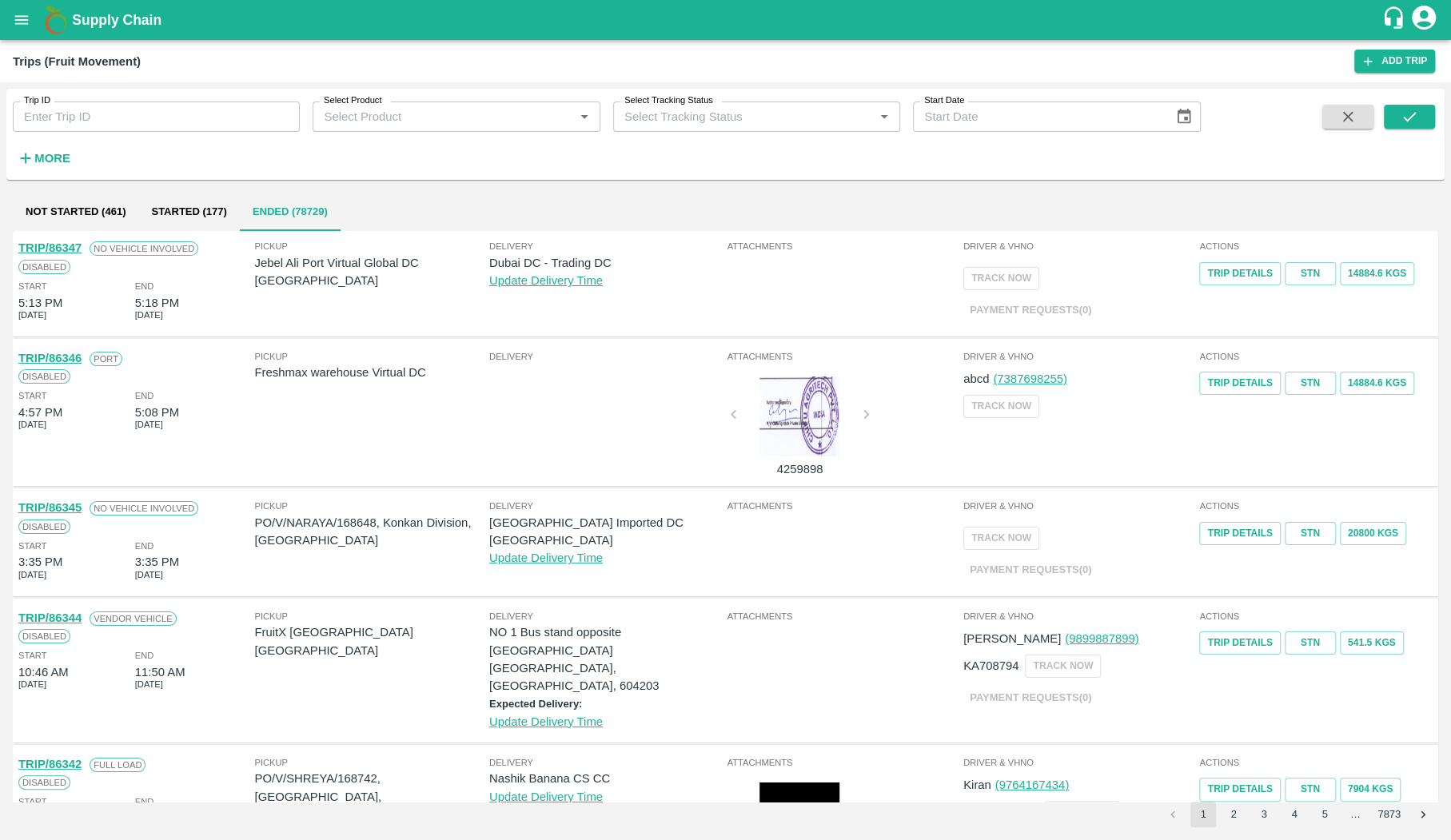
click at [67, 356] on link "TRIP/86346" at bounding box center [49, 357] width 64 height 12
